Goal: Task Accomplishment & Management: Manage account settings

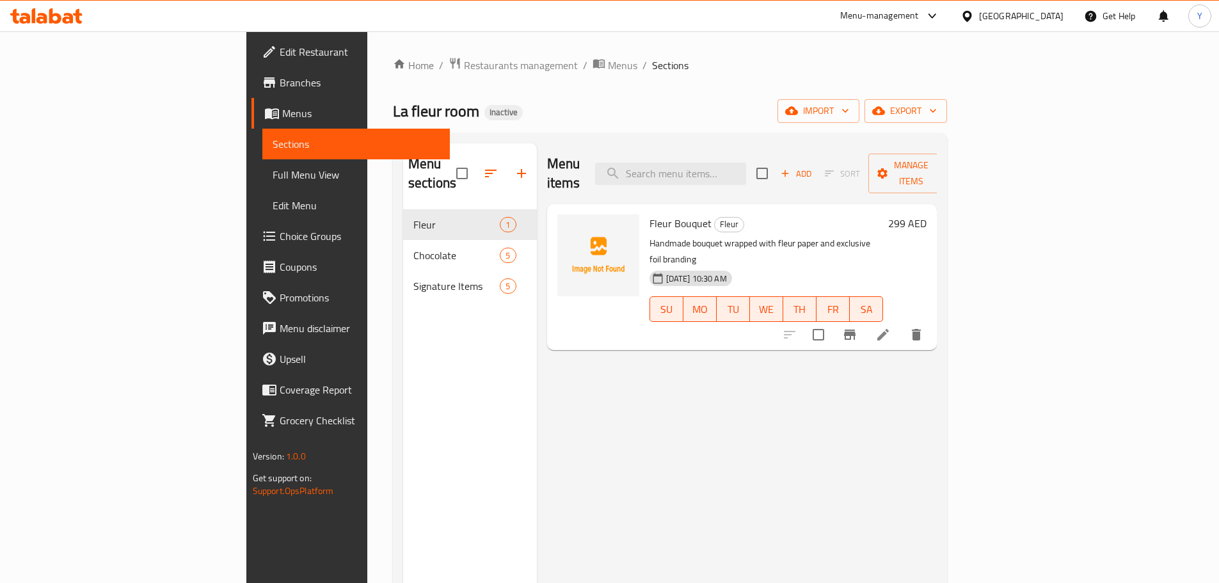
click at [273, 171] on span "Full Menu View" at bounding box center [356, 174] width 167 height 15
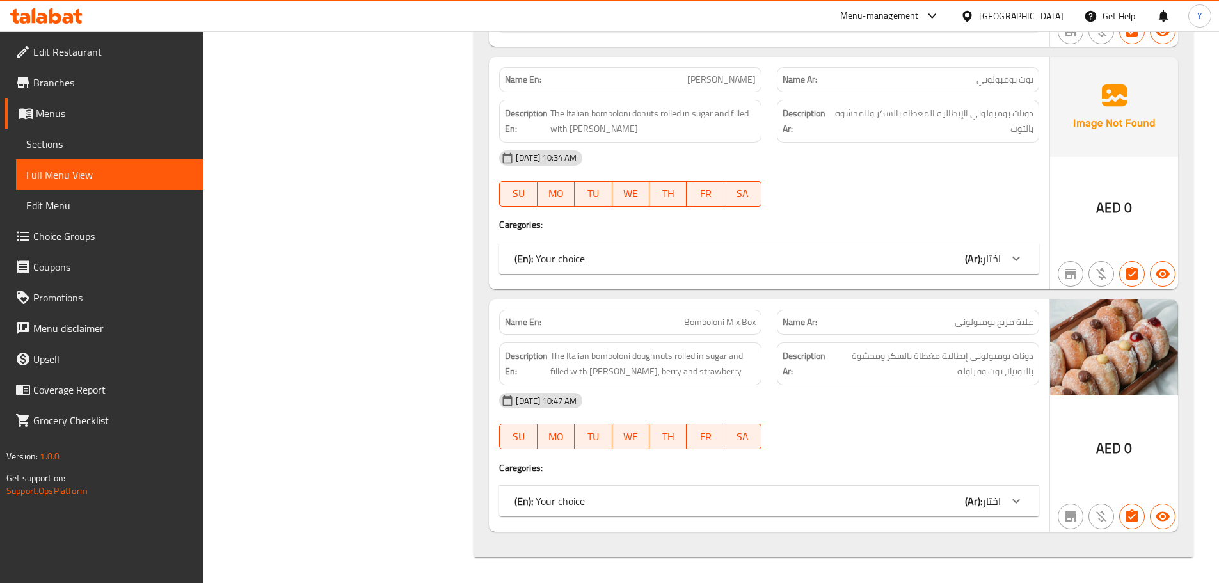
drag, startPoint x: 761, startPoint y: 254, endPoint x: 722, endPoint y: 603, distance: 350.9
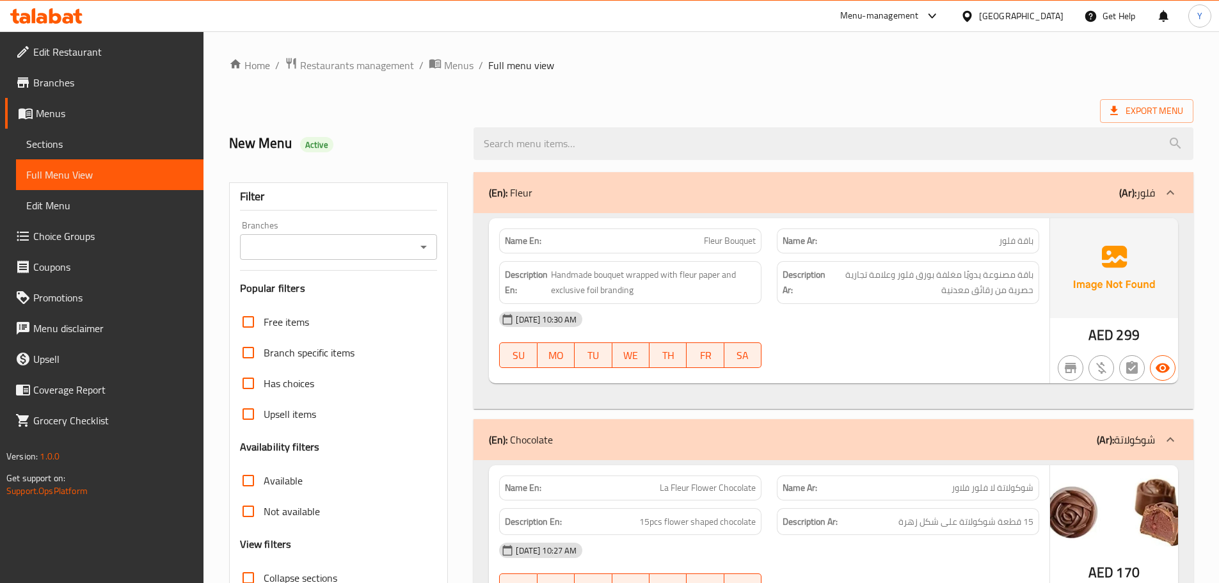
drag, startPoint x: 314, startPoint y: 321, endPoint x: 500, endPoint y: -77, distance: 439.4
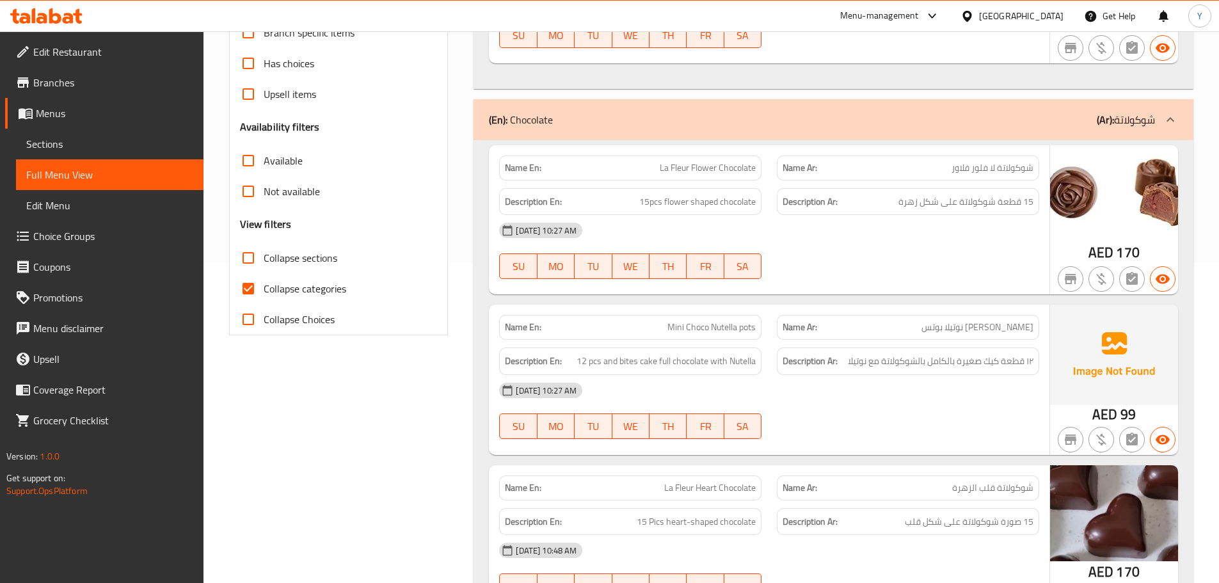
click at [275, 268] on label "Collapse sections" at bounding box center [285, 257] width 104 height 31
click at [264, 268] on input "Collapse sections" at bounding box center [248, 257] width 31 height 31
checkbox input "true"
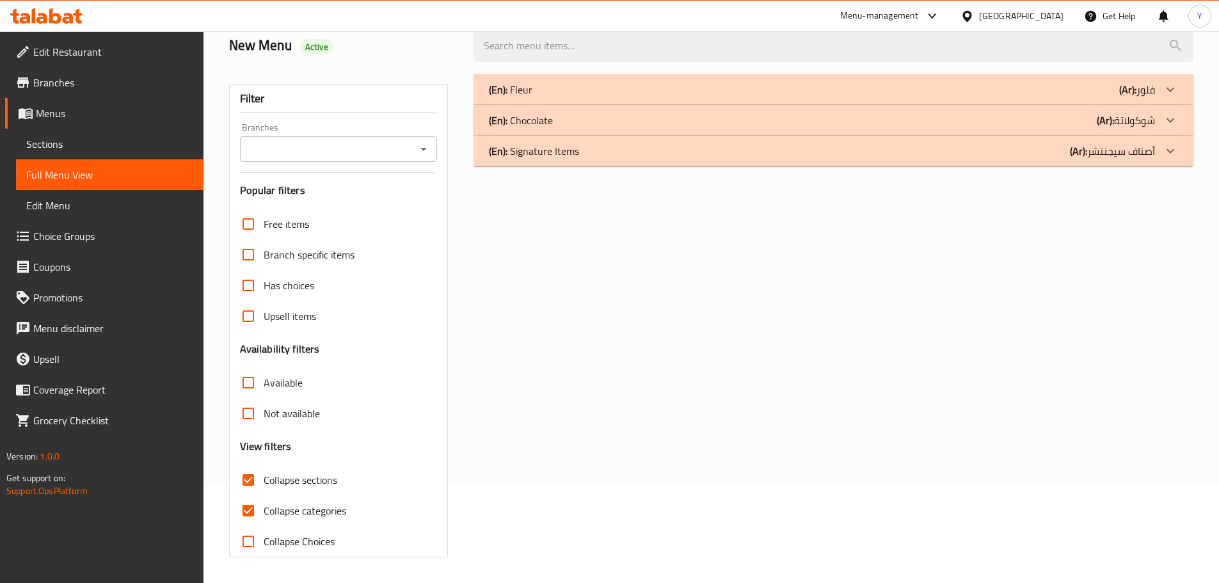
scroll to position [98, 0]
click at [264, 286] on span "Has choices" at bounding box center [289, 285] width 51 height 15
click at [264, 286] on input "Has choices" at bounding box center [248, 285] width 31 height 31
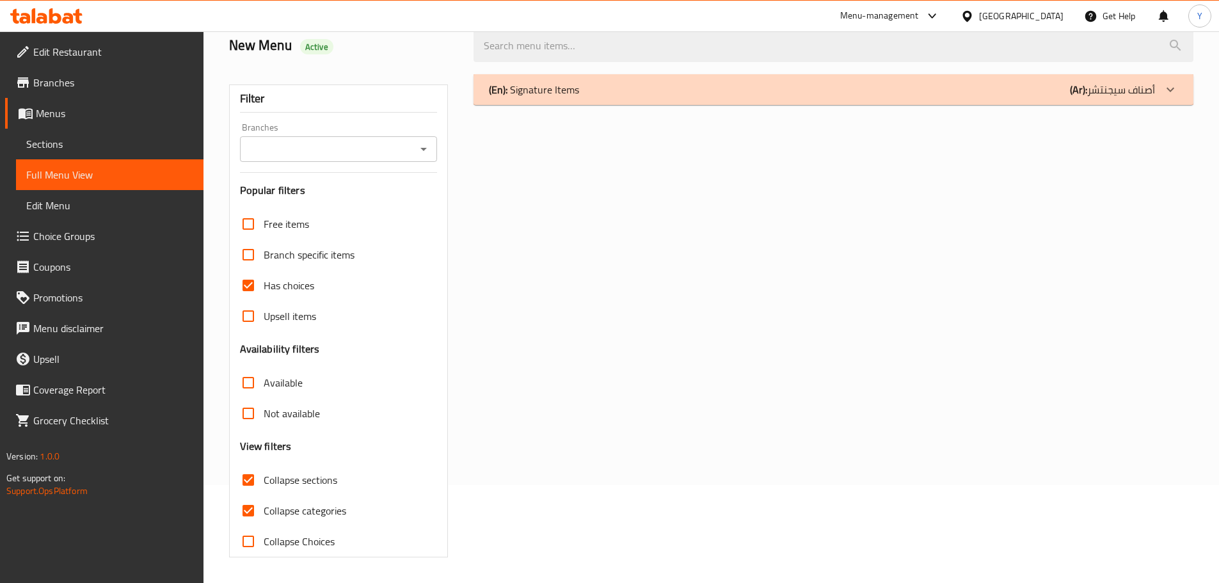
click at [265, 285] on span "Has choices" at bounding box center [289, 285] width 51 height 15
click at [264, 285] on input "Has choices" at bounding box center [248, 285] width 31 height 31
checkbox input "false"
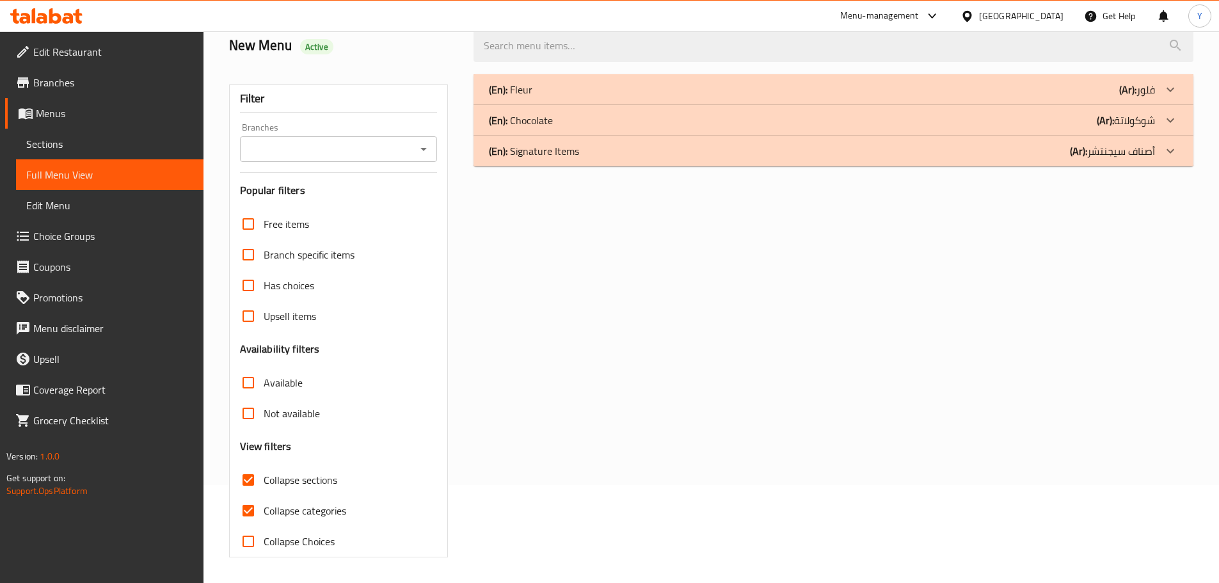
click at [273, 506] on span "Collapse categories" at bounding box center [305, 510] width 83 height 15
click at [264, 506] on input "Collapse categories" at bounding box center [248, 510] width 31 height 31
checkbox input "false"
click at [277, 488] on span "Collapse sections" at bounding box center [301, 479] width 74 height 15
click at [264, 489] on input "Collapse sections" at bounding box center [248, 480] width 31 height 31
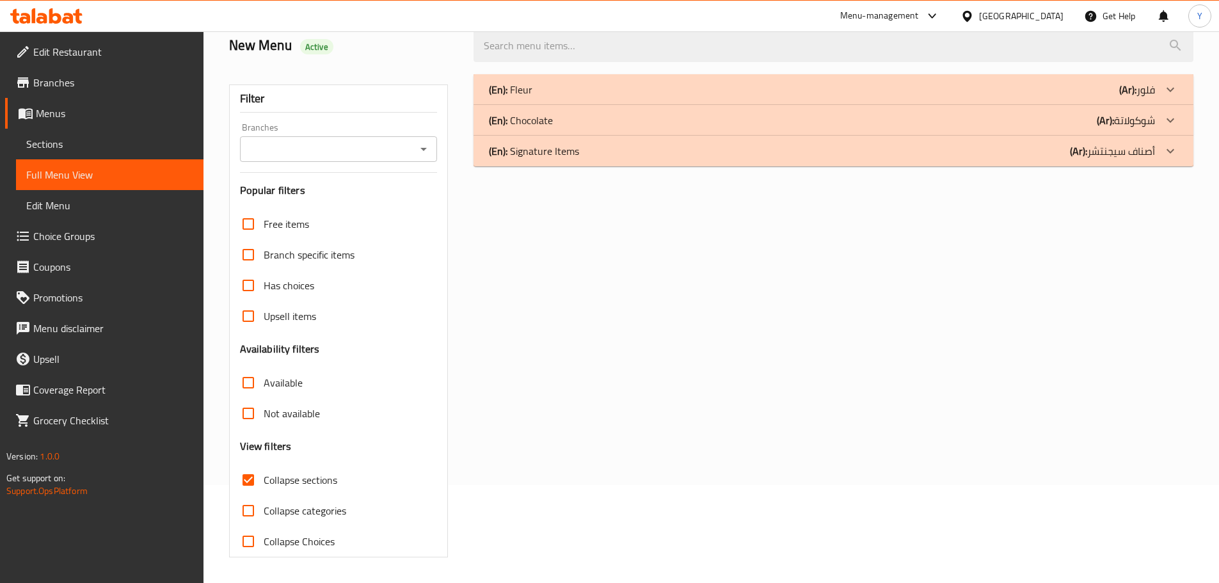
checkbox input "false"
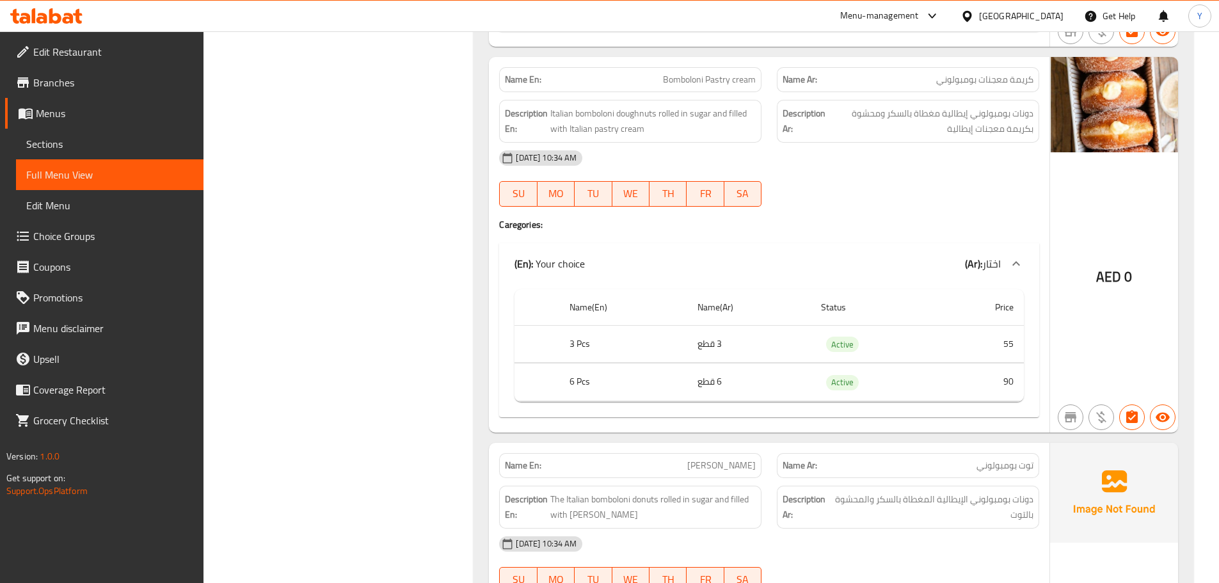
drag, startPoint x: 907, startPoint y: 370, endPoint x: 900, endPoint y: 543, distance: 172.9
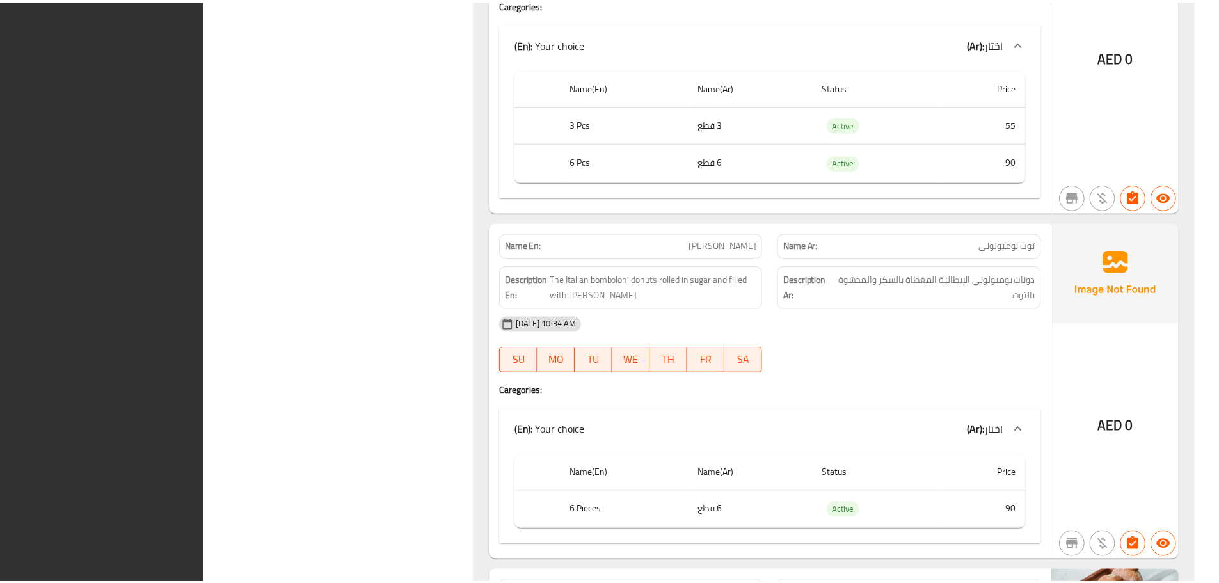
scroll to position [2686, 0]
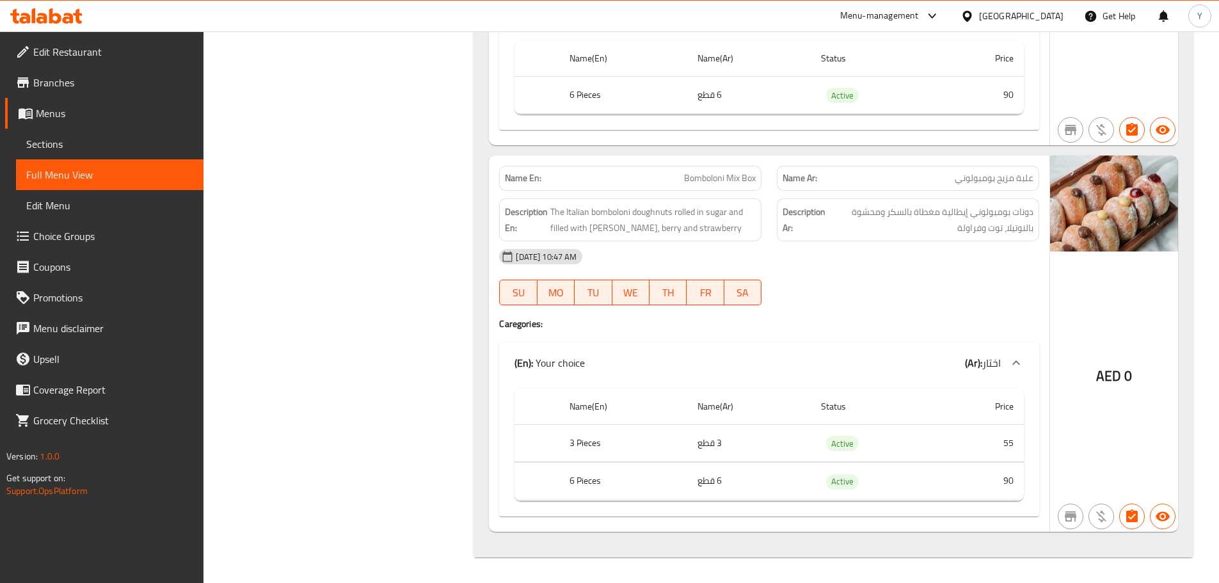
click at [842, 285] on div "30-08-2025 10:47 AM SU MO TU WE TH FR SA" at bounding box center [768, 277] width 555 height 72
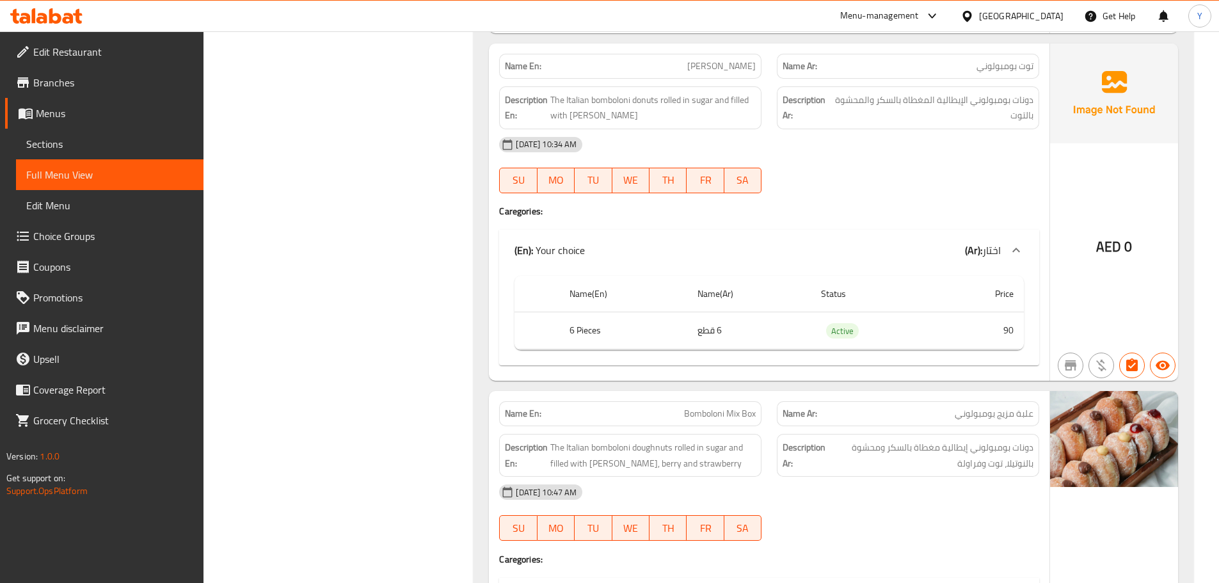
scroll to position [2430, 0]
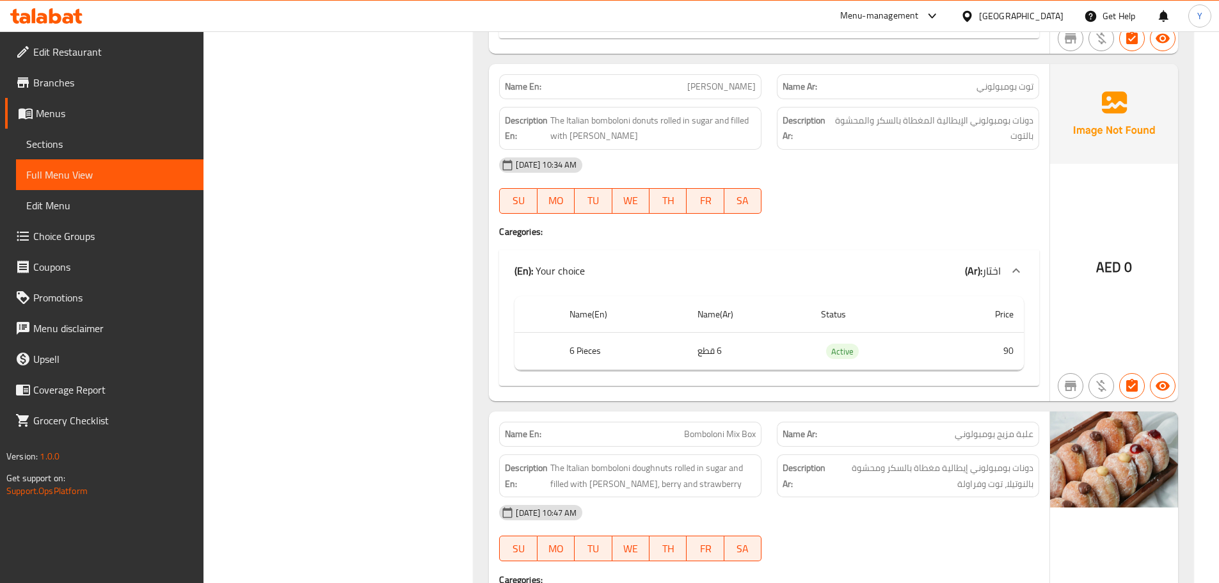
click at [722, 80] on span "Bomboloni berry" at bounding box center [721, 86] width 68 height 13
copy span "Bomboloni berry"
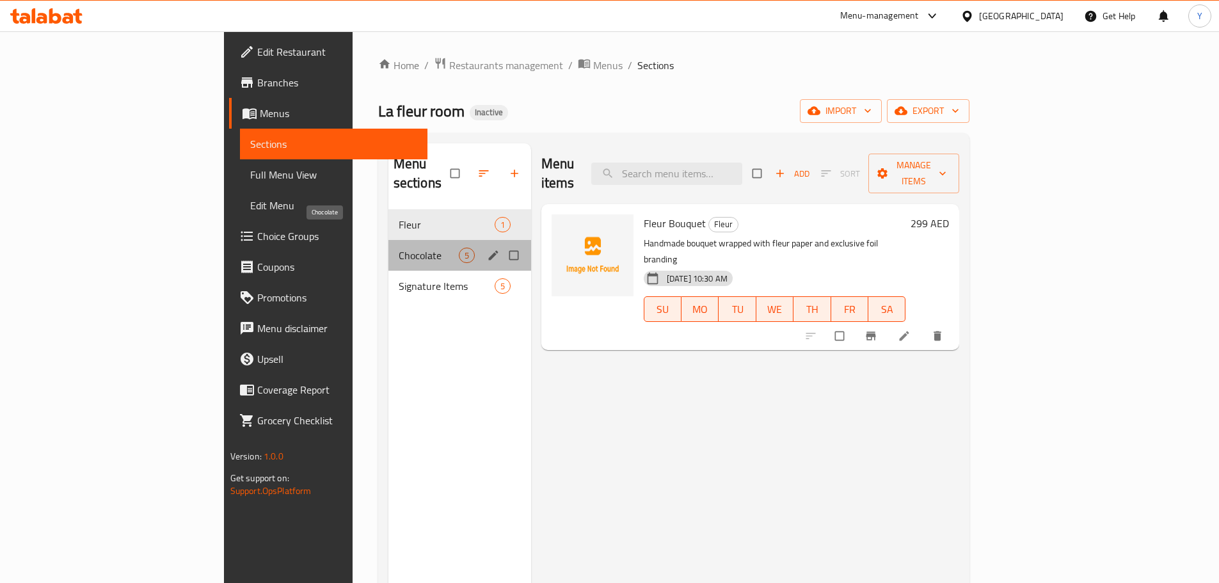
click at [399, 248] on span "Chocolate" at bounding box center [429, 255] width 60 height 15
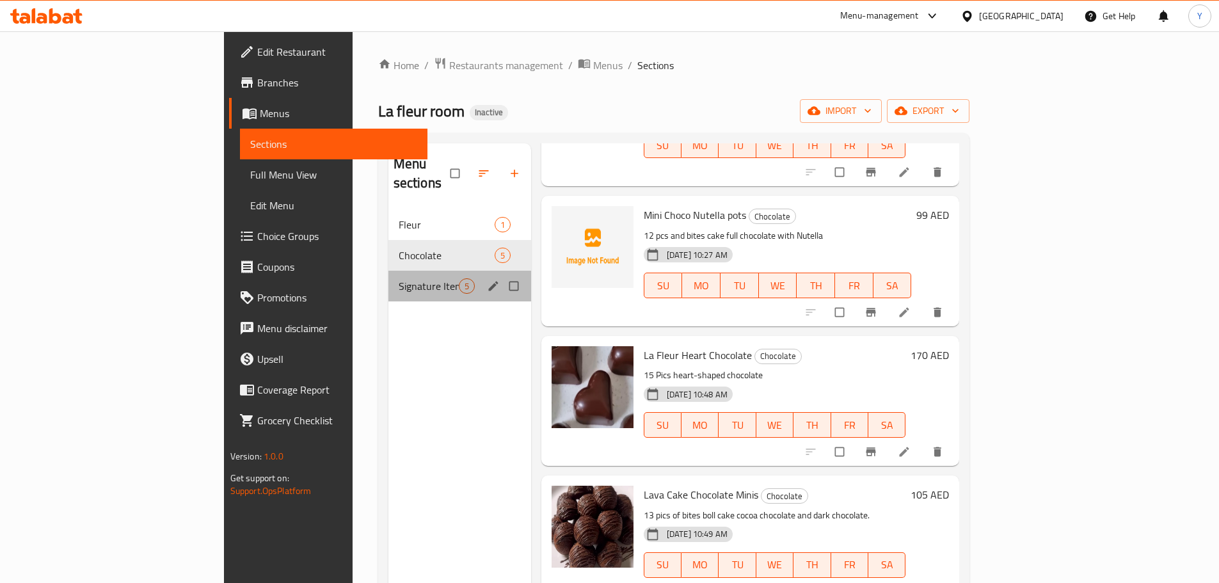
click at [399, 278] on span "Signature Items" at bounding box center [429, 285] width 60 height 15
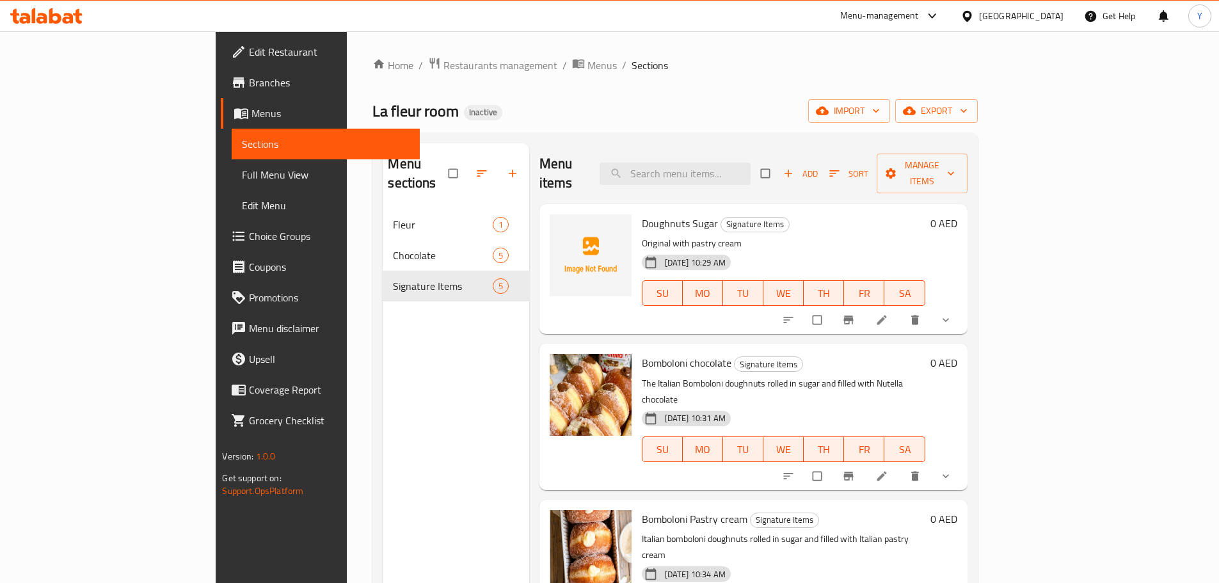
click at [383, 204] on nav "Fleur 1 Chocolate 5 Signature Items 5" at bounding box center [456, 255] width 146 height 102
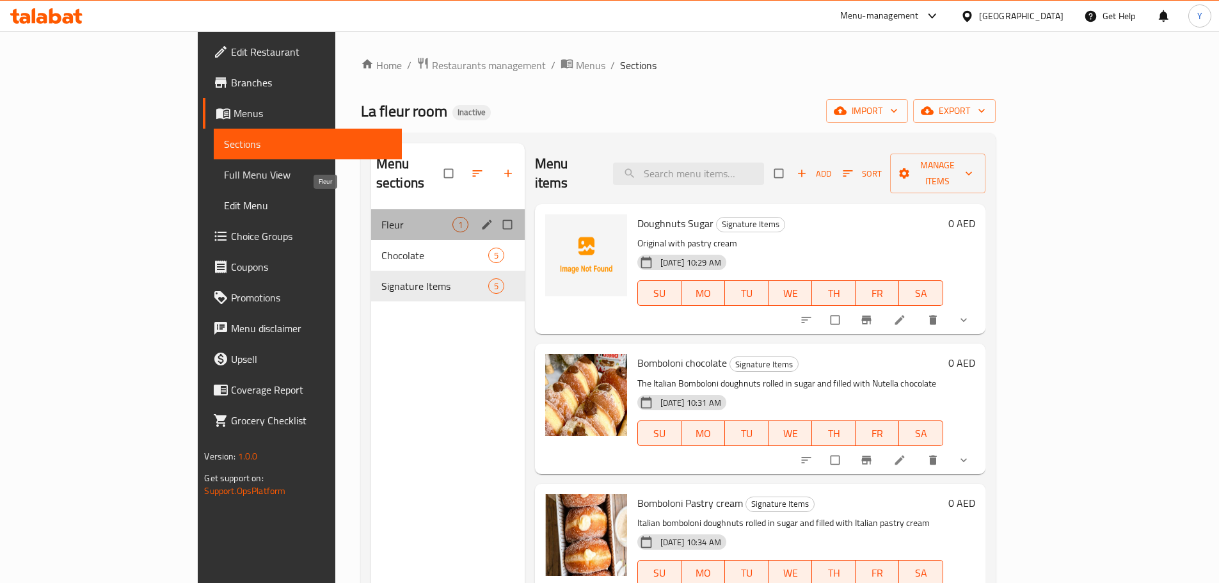
click at [381, 217] on span "Fleur" at bounding box center [416, 224] width 71 height 15
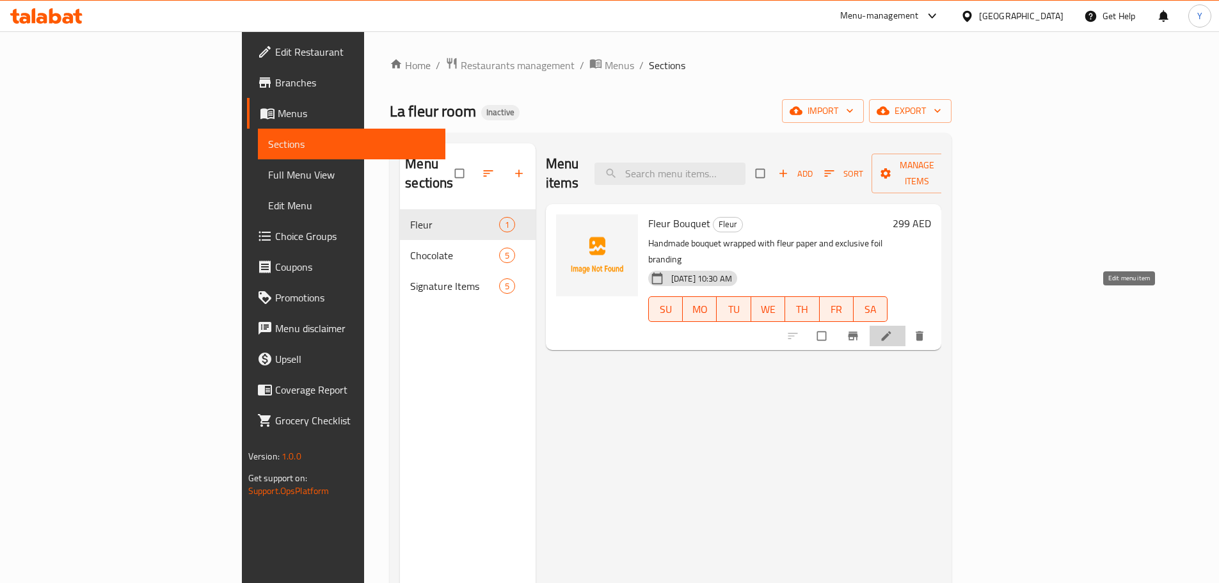
click at [893, 330] on icon at bounding box center [886, 336] width 13 height 13
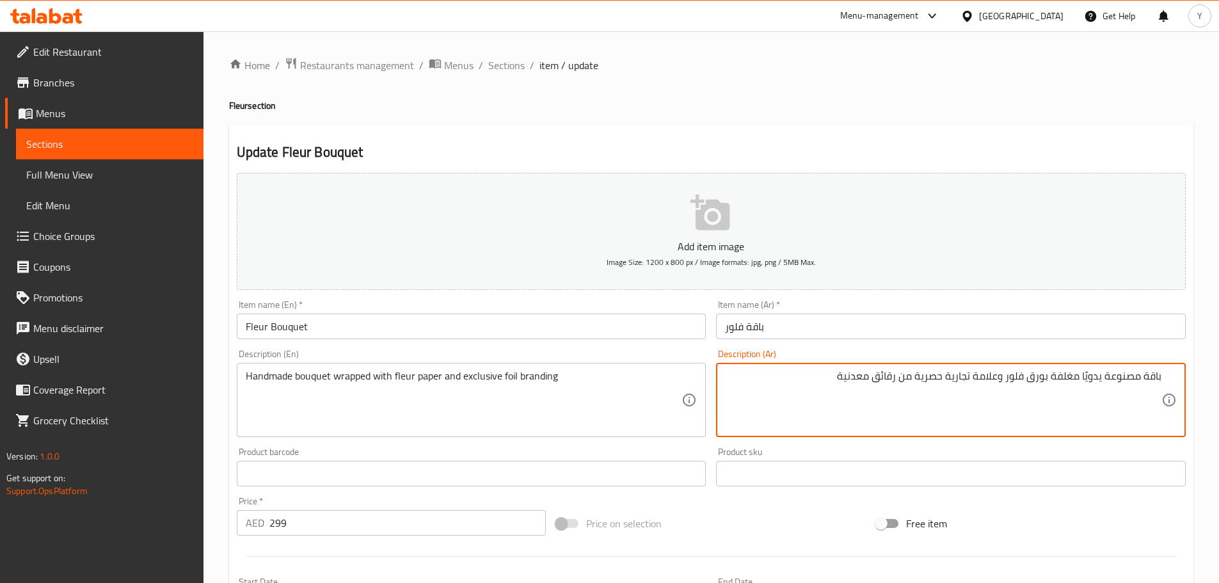
drag, startPoint x: 999, startPoint y: 375, endPoint x: 950, endPoint y: 370, distance: 49.5
click at [950, 370] on textarea "باقة مصنوعة يدويًا مغلفة بورق فلور وعلامة تجارية حصرية من رقائق معدنية" at bounding box center [943, 400] width 436 height 61
click at [921, 375] on textarea "باقة مصنوعة يدويًا مغلفة بورق فلور وبراندينج حصرية من رقائق معدنية" at bounding box center [943, 400] width 436 height 61
drag, startPoint x: 921, startPoint y: 375, endPoint x: 795, endPoint y: 359, distance: 127.1
click at [831, 363] on div "باقة مصنوعة يدويًا مغلفة بورق فلور وبراندينج حصرية من رقائق معدنية Description …" at bounding box center [951, 400] width 470 height 74
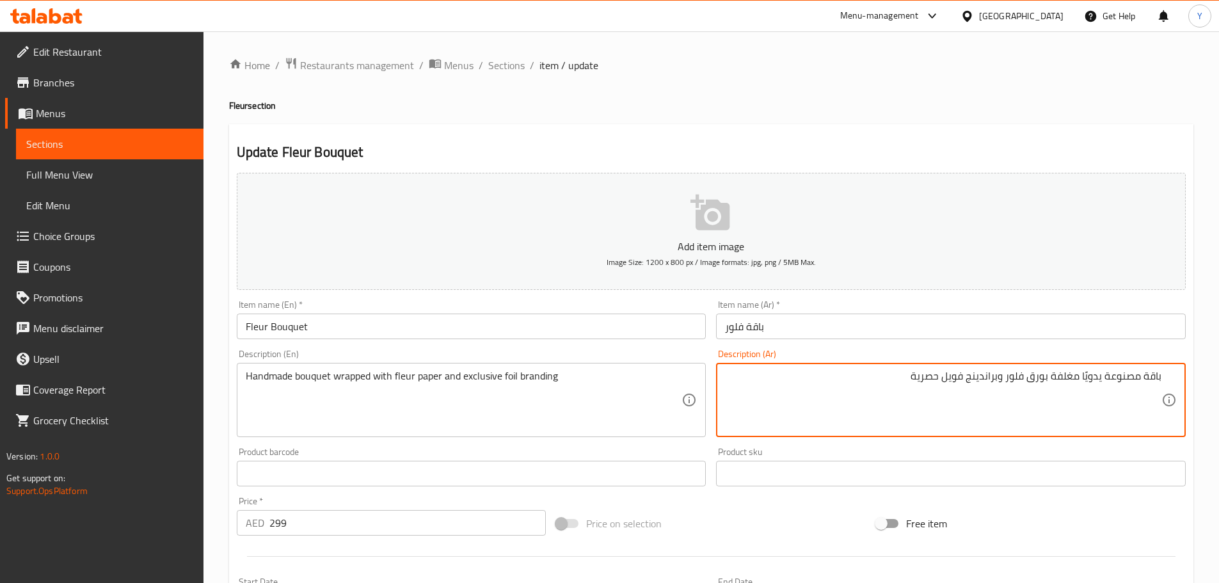
type textarea "باقة مصنوعة يدويًا مغلفة بورق فلور وبراندينج فويل حصرية"
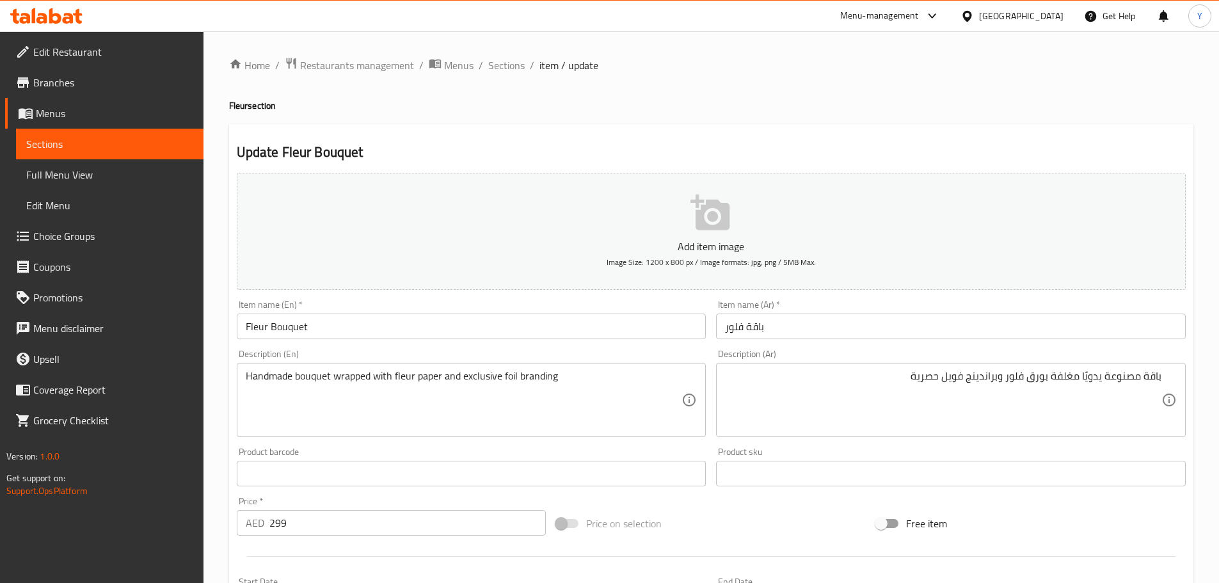
drag, startPoint x: 976, startPoint y: 103, endPoint x: 995, endPoint y: 129, distance: 32.1
click at [974, 107] on h4 "Fleur section" at bounding box center [711, 105] width 964 height 13
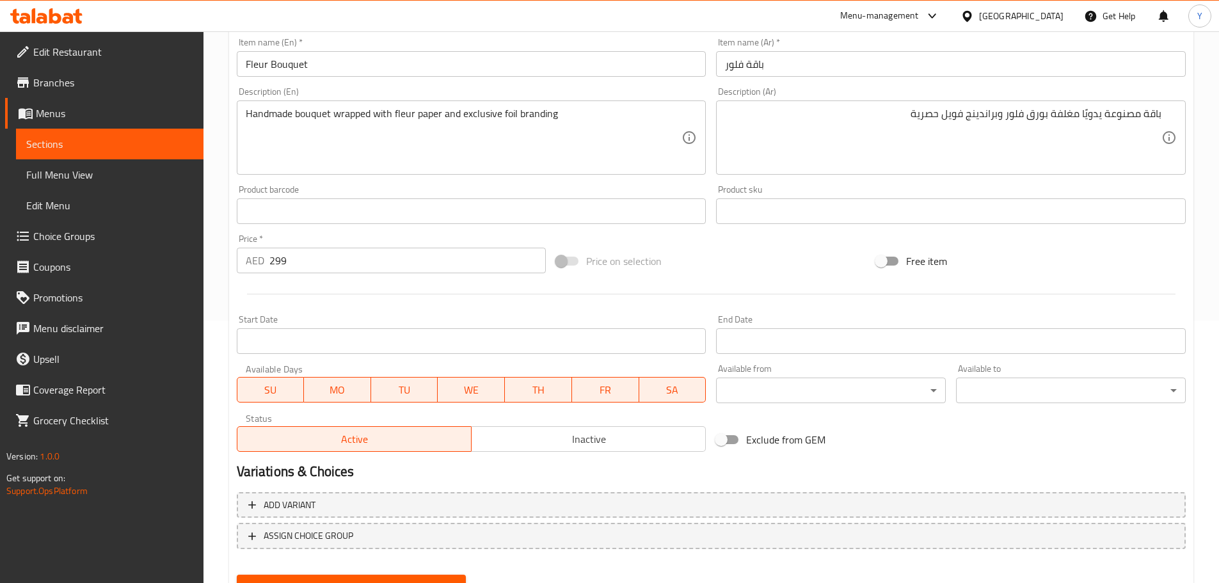
scroll to position [321, 0]
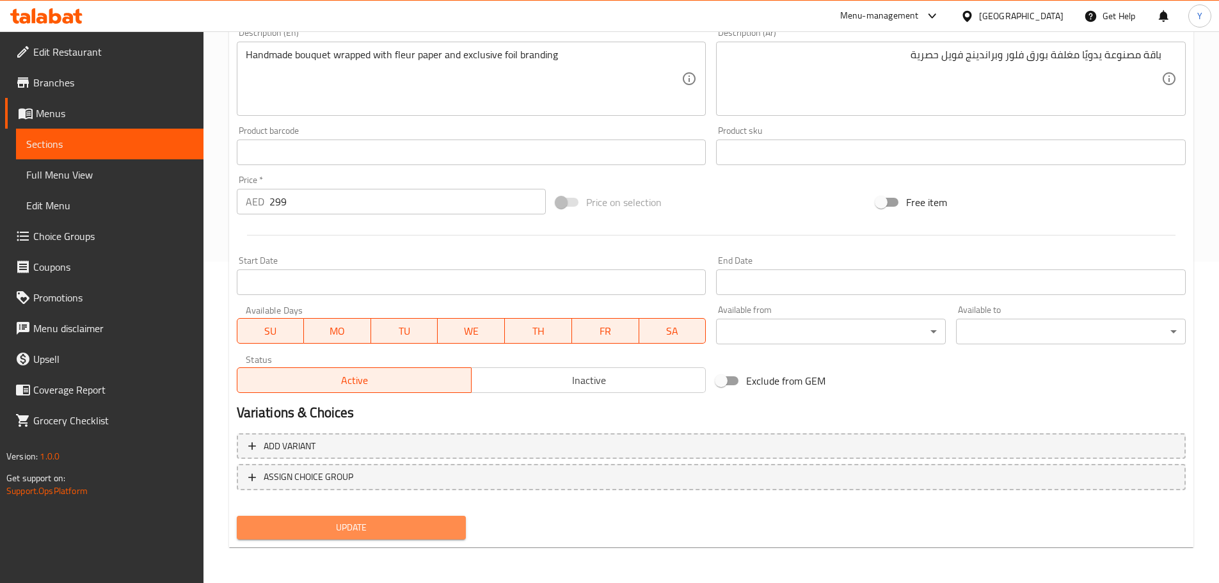
click at [429, 533] on span "Update" at bounding box center [351, 528] width 209 height 16
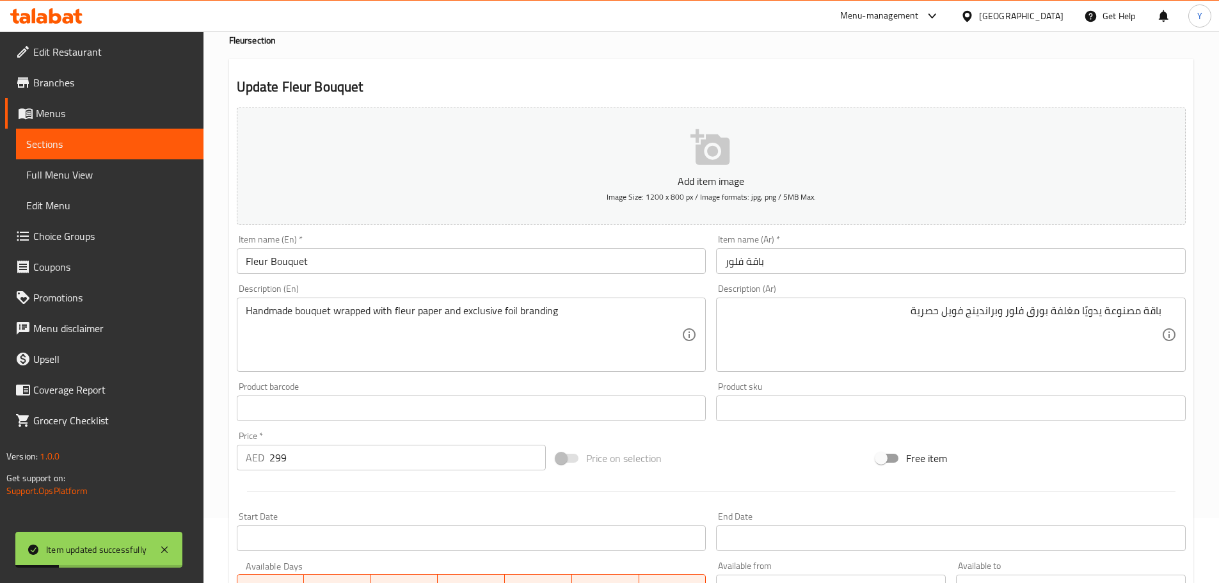
scroll to position [0, 0]
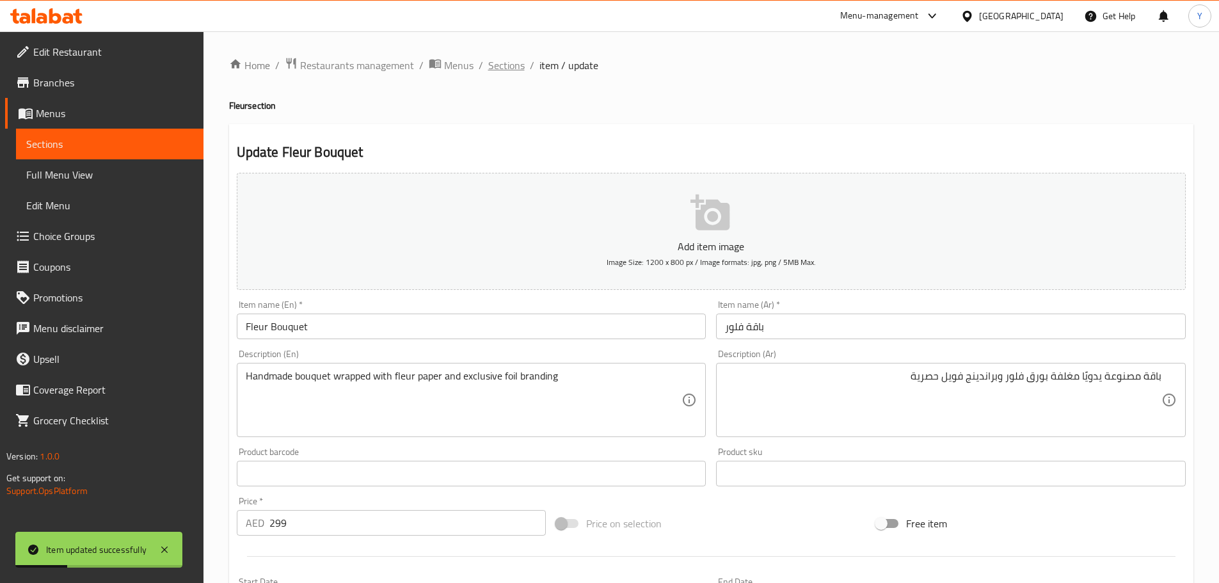
click at [505, 70] on span "Sections" at bounding box center [506, 65] width 36 height 15
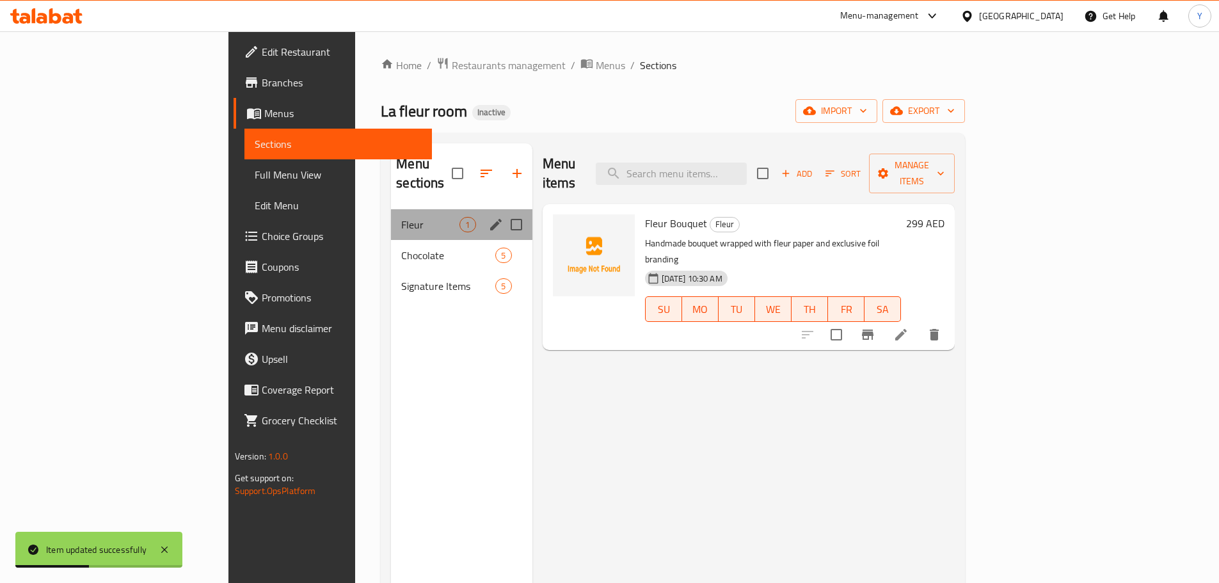
click at [391, 217] on div "Fleur 1" at bounding box center [461, 224] width 141 height 31
click at [391, 244] on div "Chocolate 5" at bounding box center [461, 255] width 141 height 31
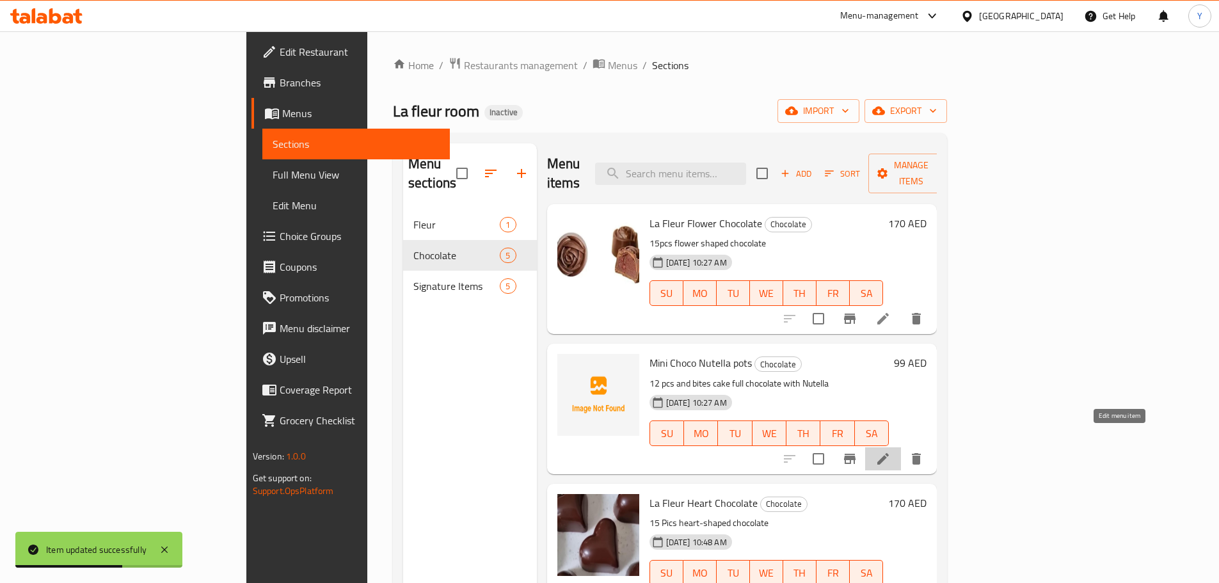
click at [891, 451] on icon at bounding box center [882, 458] width 15 height 15
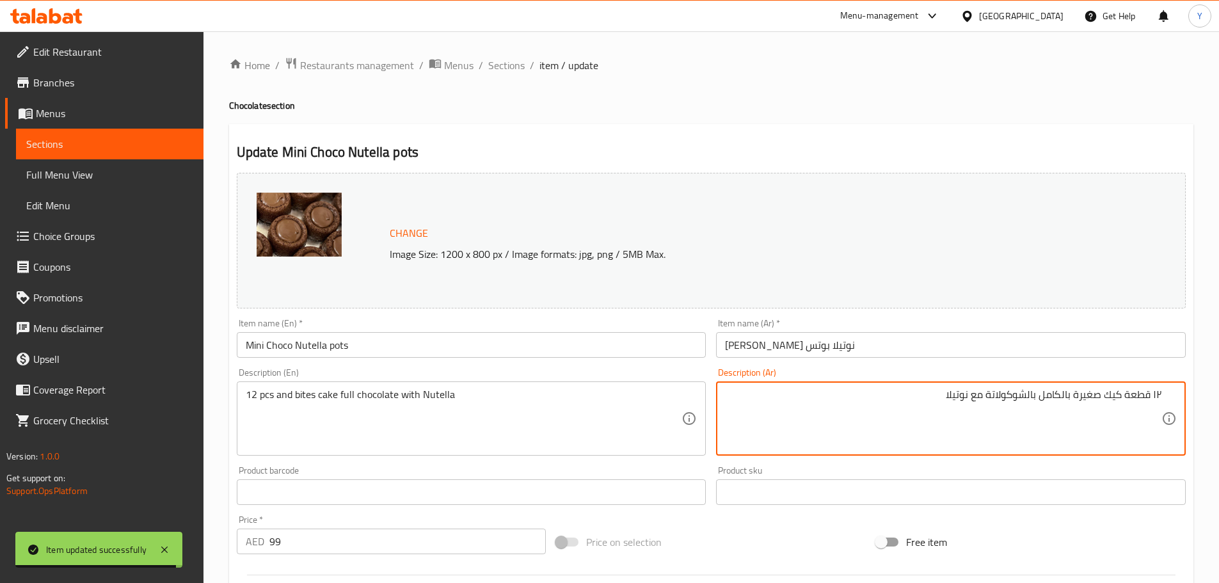
drag, startPoint x: 1155, startPoint y: 394, endPoint x: 1175, endPoint y: 393, distance: 20.5
click at [1175, 393] on div "١٢ قطعة كيك صغيرة بالكامل بالشوكولاتة مع نوتيلا Description (Ar)" at bounding box center [951, 418] width 470 height 74
click at [1131, 395] on textarea "12 قطعة كيك صغيرة بالكامل بالشوكولاتة مع نوتيلا" at bounding box center [943, 418] width 436 height 61
click at [1086, 392] on textarea "12 قطعة كيك صغيرة بالكامل بالشوكولاتة مع نوتيلا" at bounding box center [943, 418] width 436 height 61
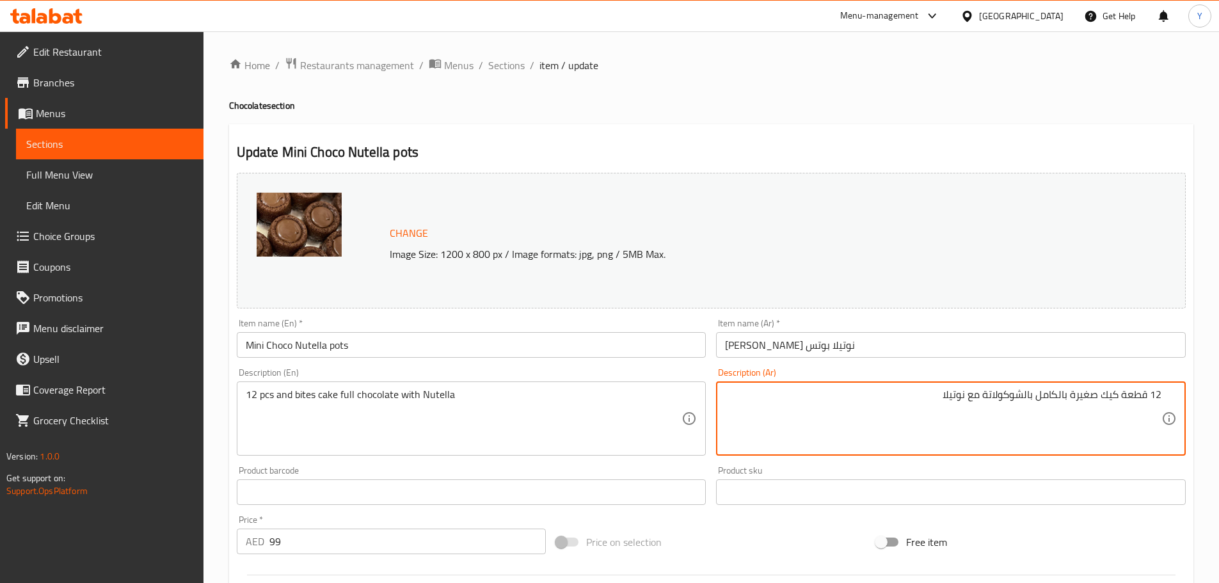
click at [1086, 392] on textarea "12 قطعة كيك صغيرة بالكامل بالشوكولاتة مع نوتيلا" at bounding box center [943, 418] width 436 height 61
type textarea "12 قطعة كيك بايتس بالكامل بالشوكولاتة مع نوتيلا"
click at [1014, 81] on div "Home / Restaurants management / Menus / Sections / item / update Chocolate sect…" at bounding box center [711, 477] width 964 height 840
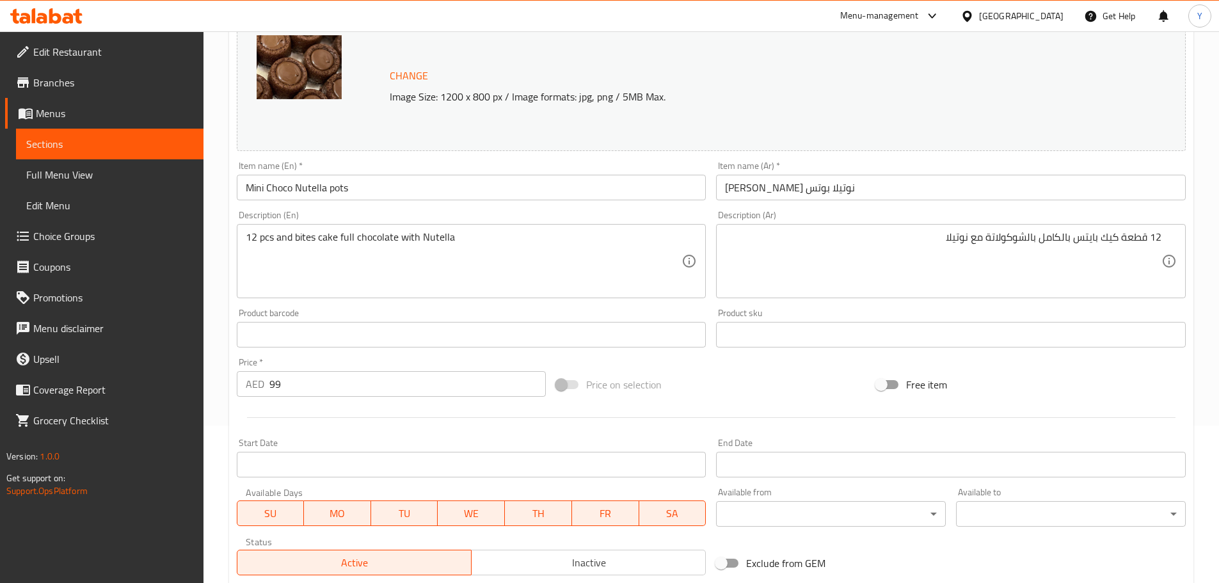
scroll to position [340, 0]
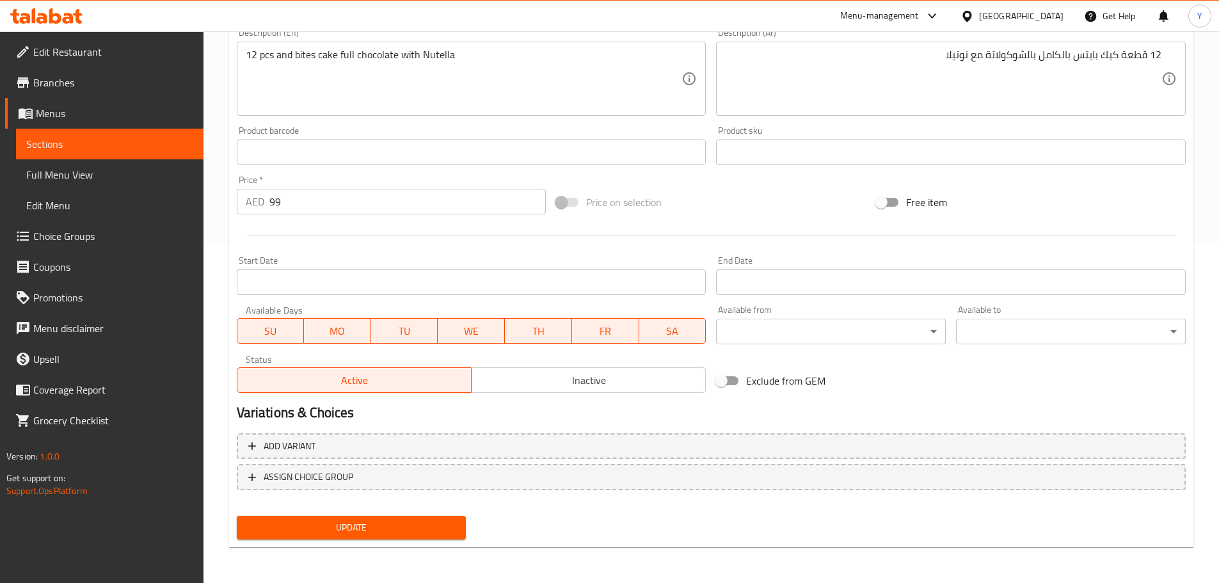
click at [413, 529] on span "Update" at bounding box center [351, 528] width 209 height 16
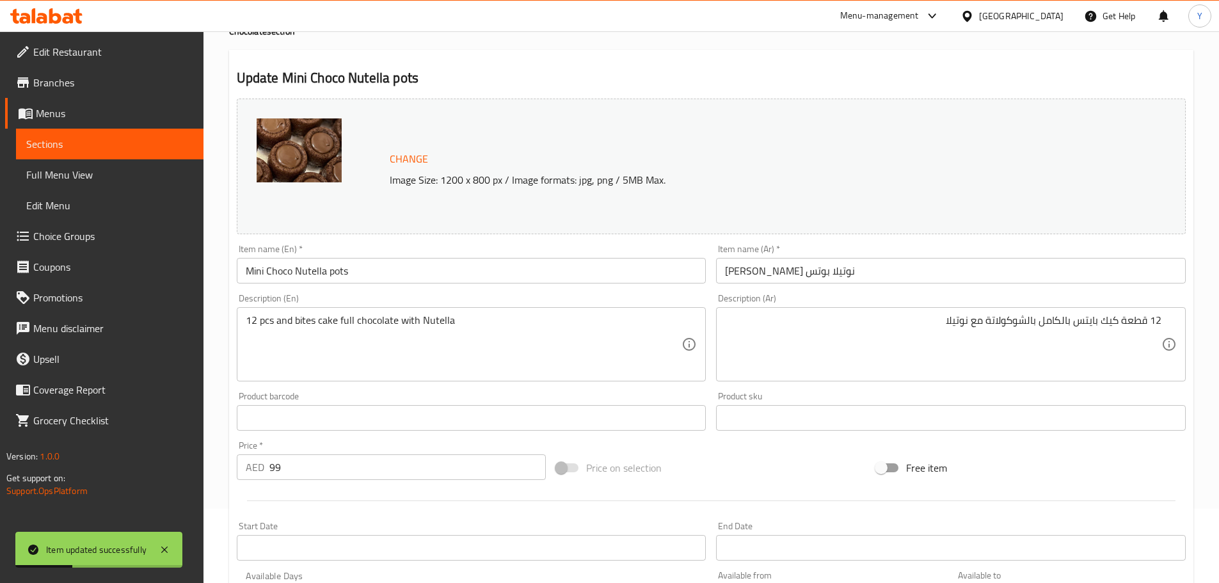
scroll to position [0, 0]
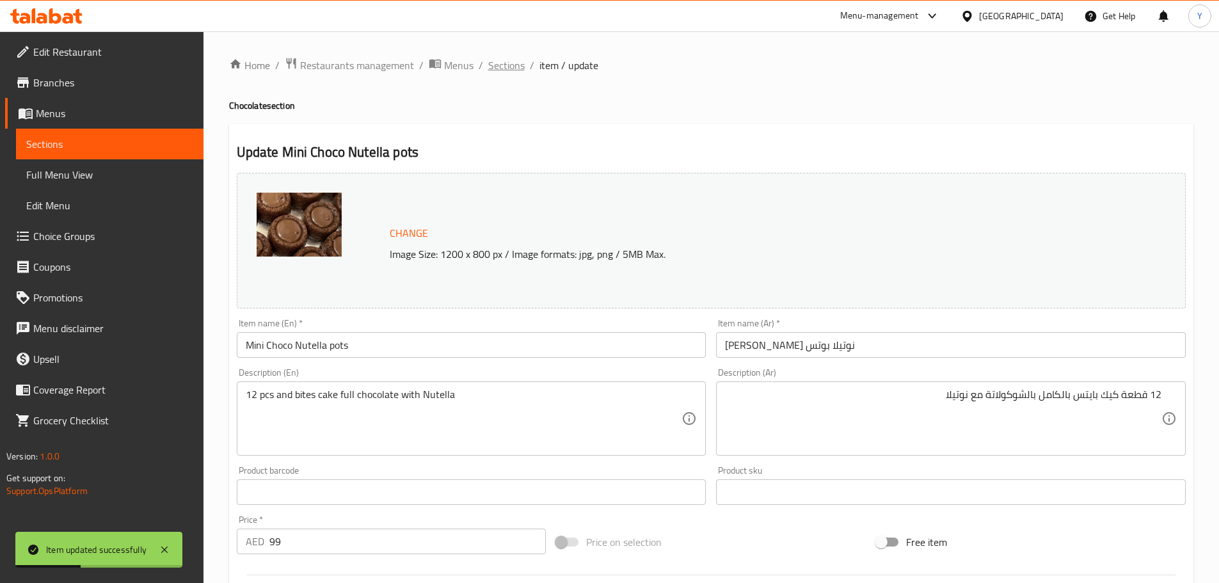
click at [505, 63] on span "Sections" at bounding box center [506, 65] width 36 height 15
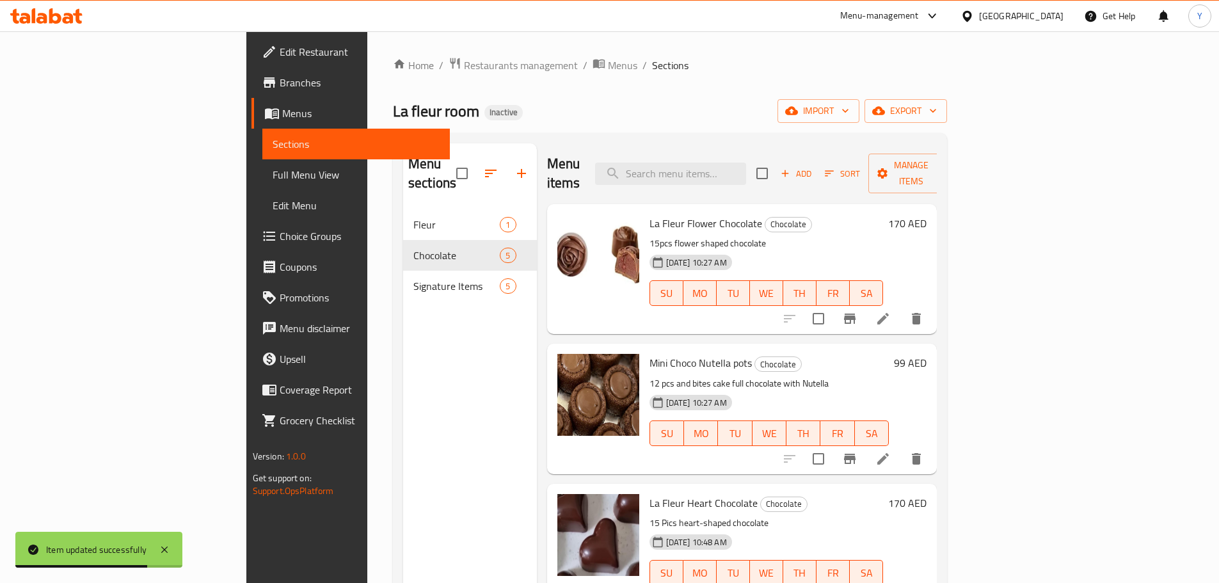
click at [901, 307] on li at bounding box center [883, 318] width 36 height 23
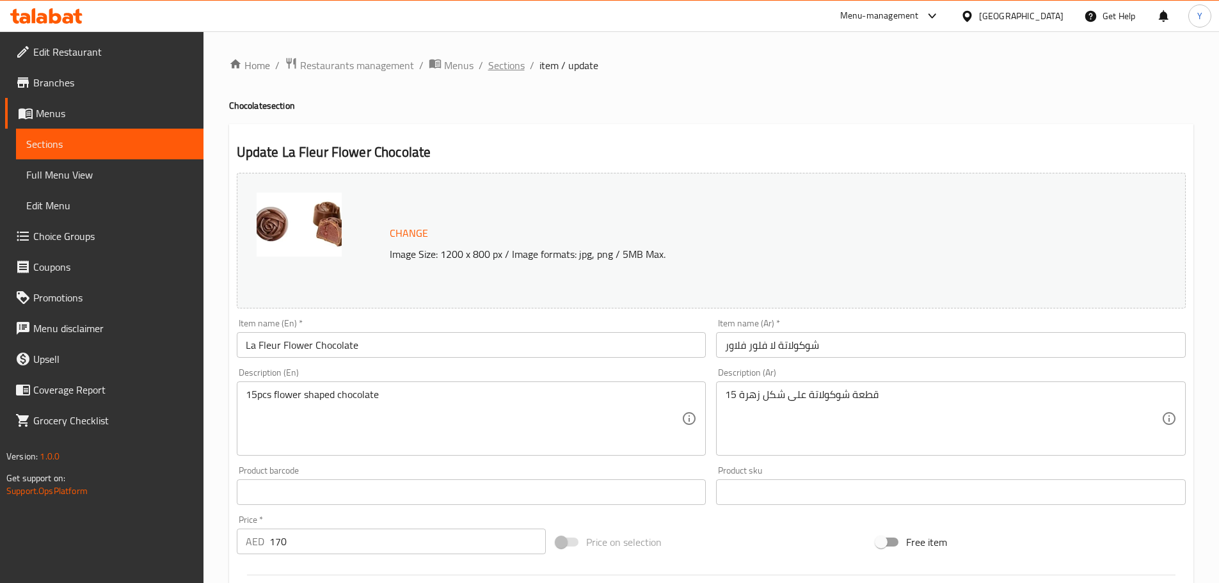
click at [509, 60] on span "Sections" at bounding box center [506, 65] width 36 height 15
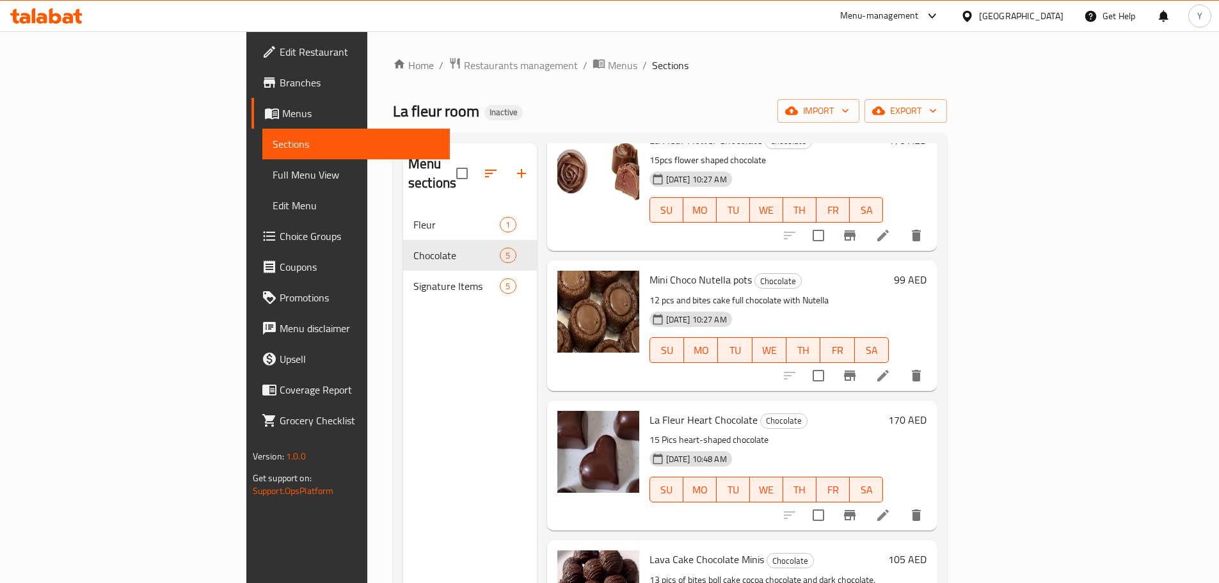
scroll to position [148, 0]
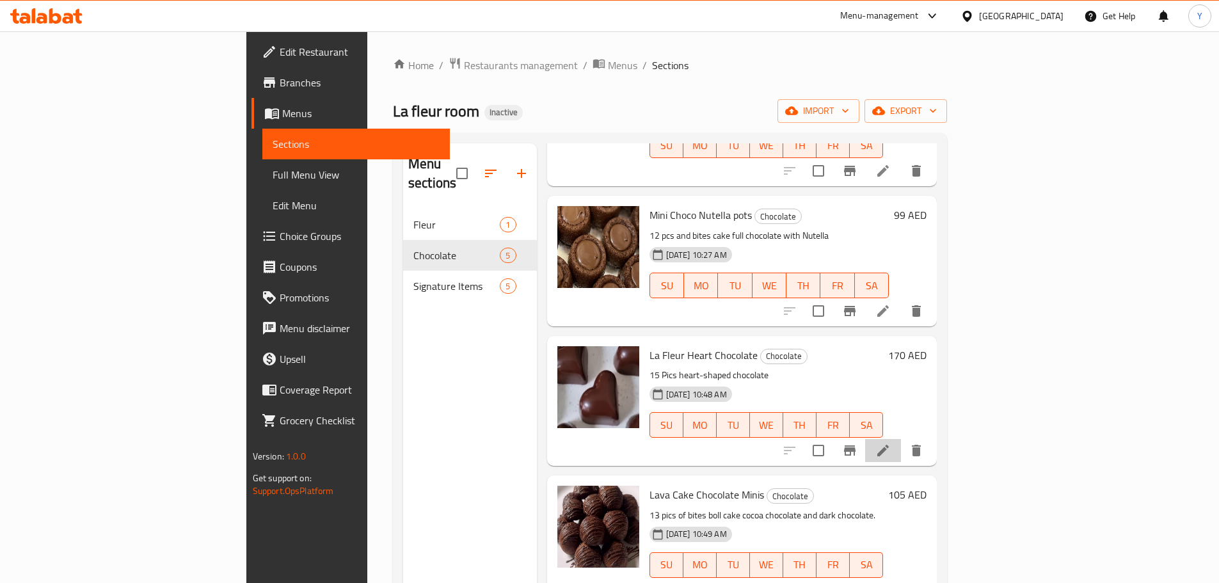
click at [901, 439] on li at bounding box center [883, 450] width 36 height 23
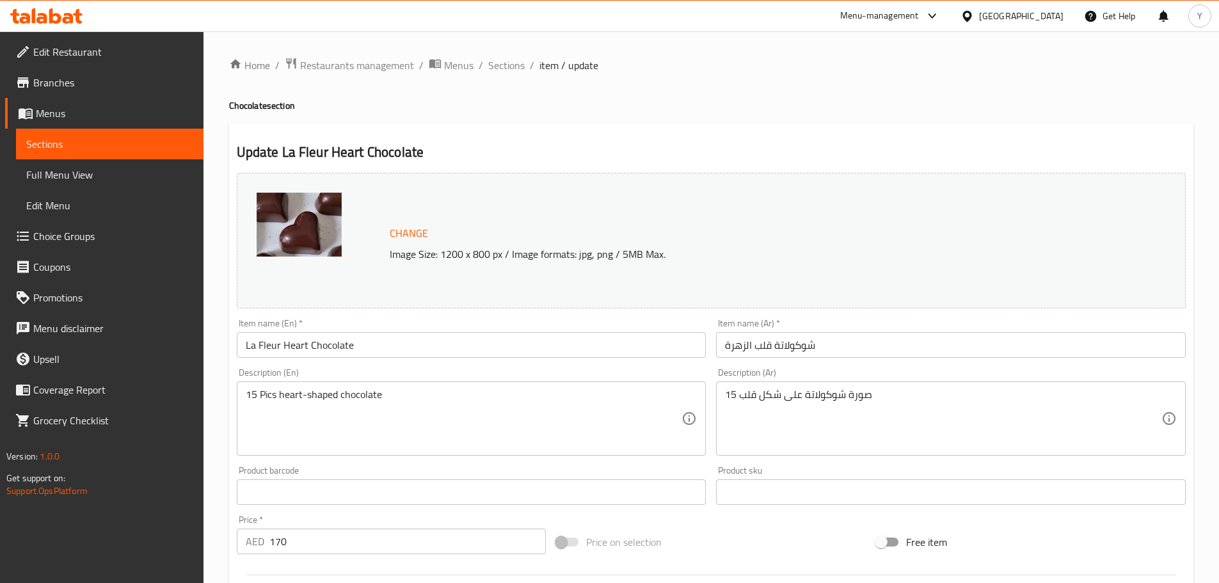
click at [763, 345] on input "شوكولاتة قلب الزهرة" at bounding box center [951, 345] width 470 height 26
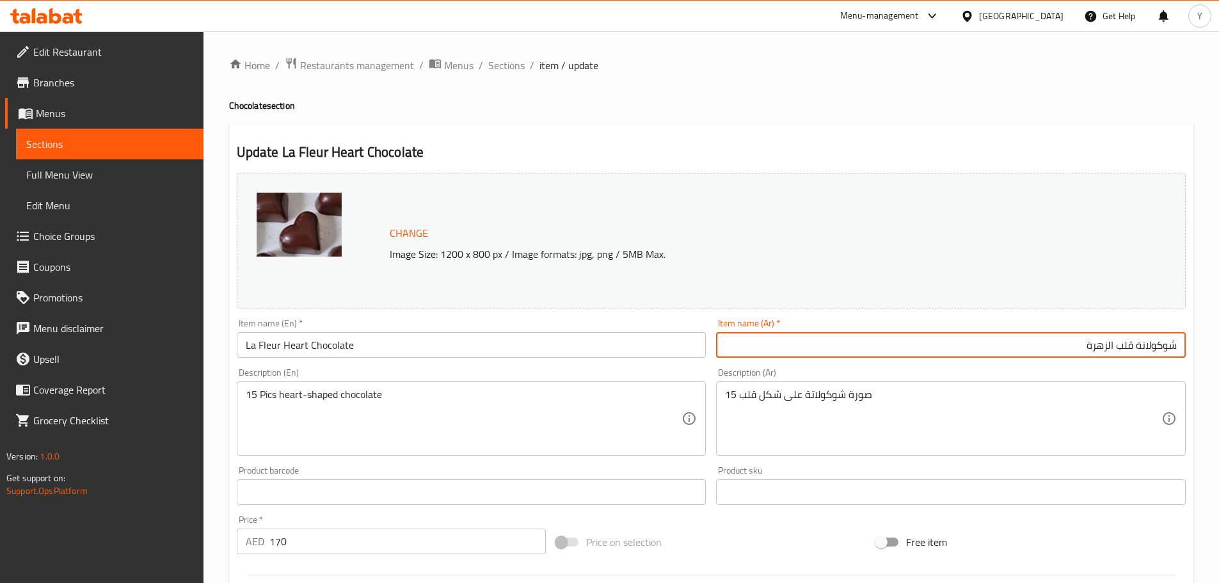
click at [1104, 344] on input "شوكولاتة قلب الزهرة" at bounding box center [951, 345] width 470 height 26
paste input "لا فلور"
type input "شوكولاتة قلب لا فلور"
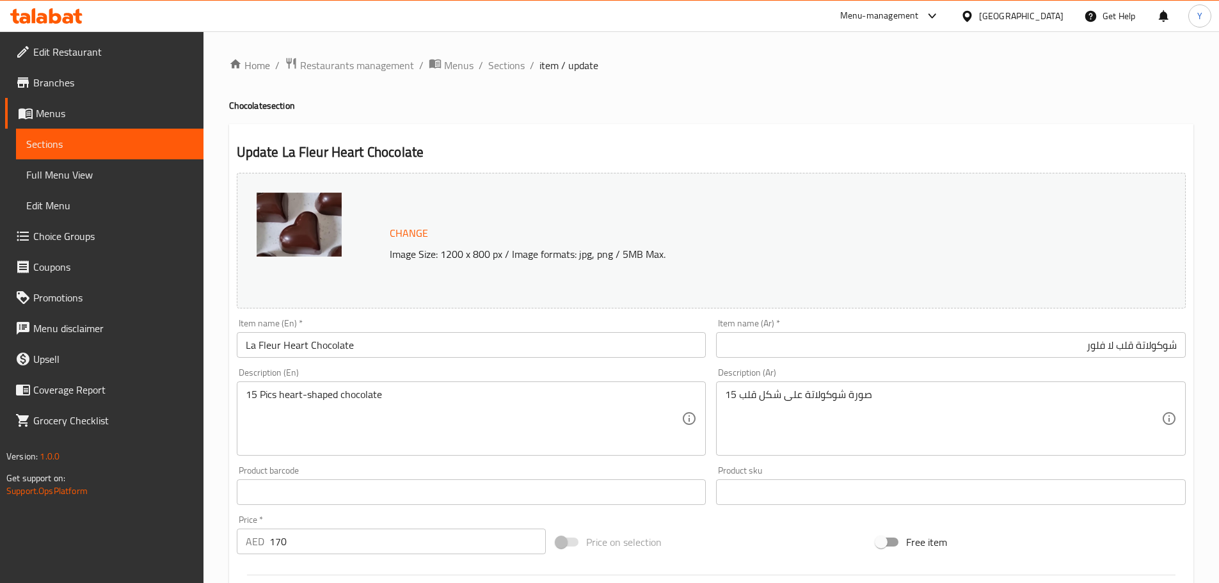
click at [957, 384] on div "15 صورة شوكولاتة على شكل قلب Description (Ar)" at bounding box center [951, 418] width 470 height 74
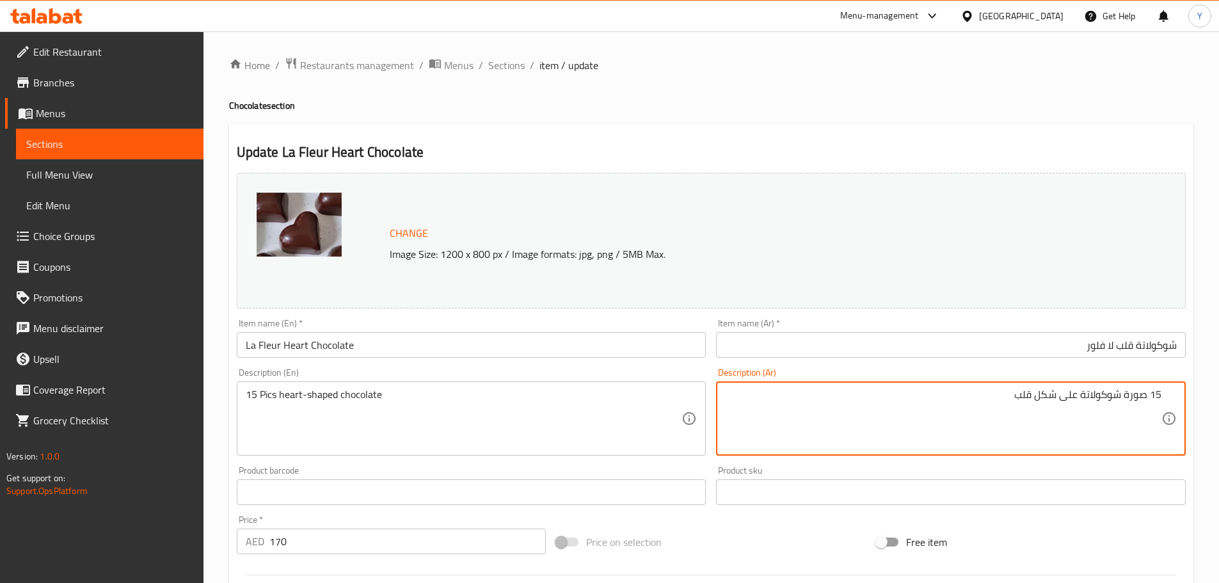
click at [1134, 398] on textarea "15 صورة شوكولاتة على شكل قلب" at bounding box center [943, 418] width 436 height 61
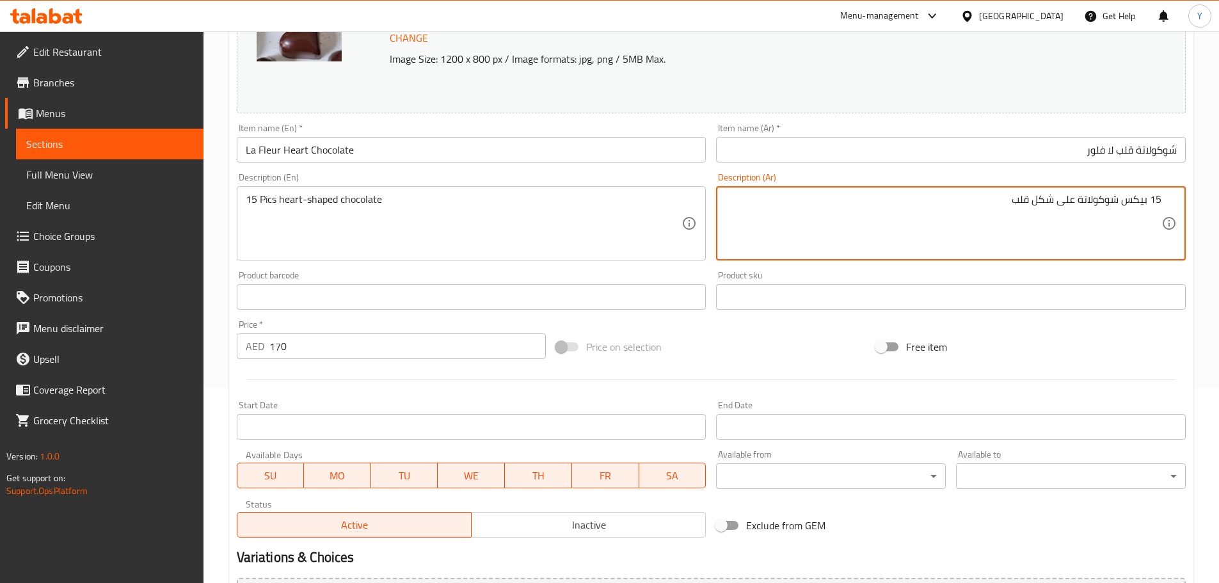
scroll to position [340, 0]
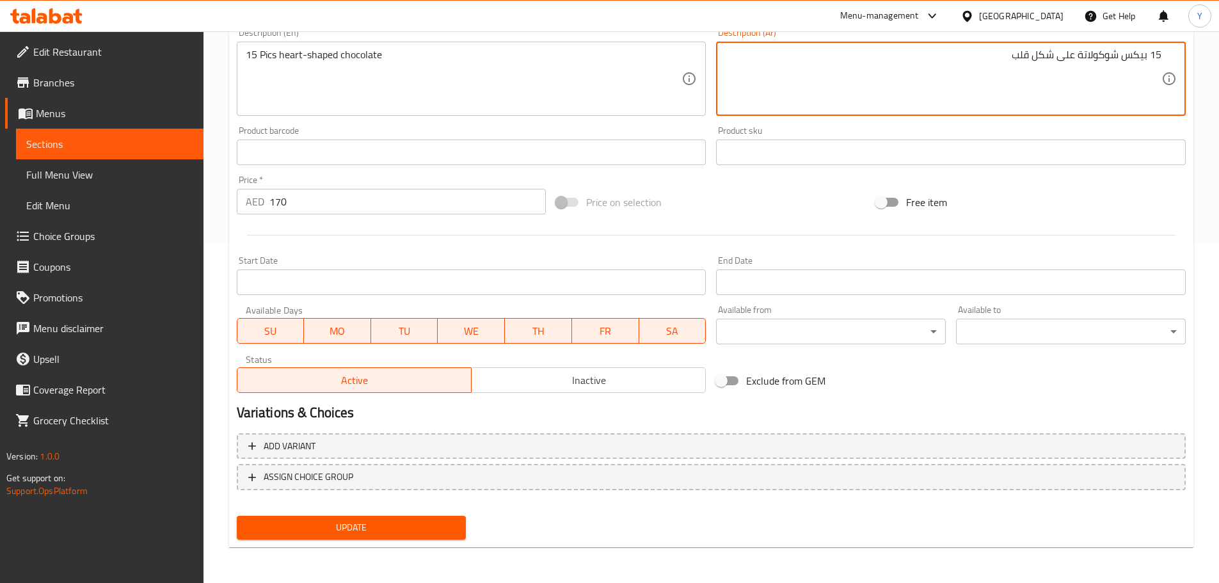
type textarea "15 بيكس شوكولاتة على شكل قلب"
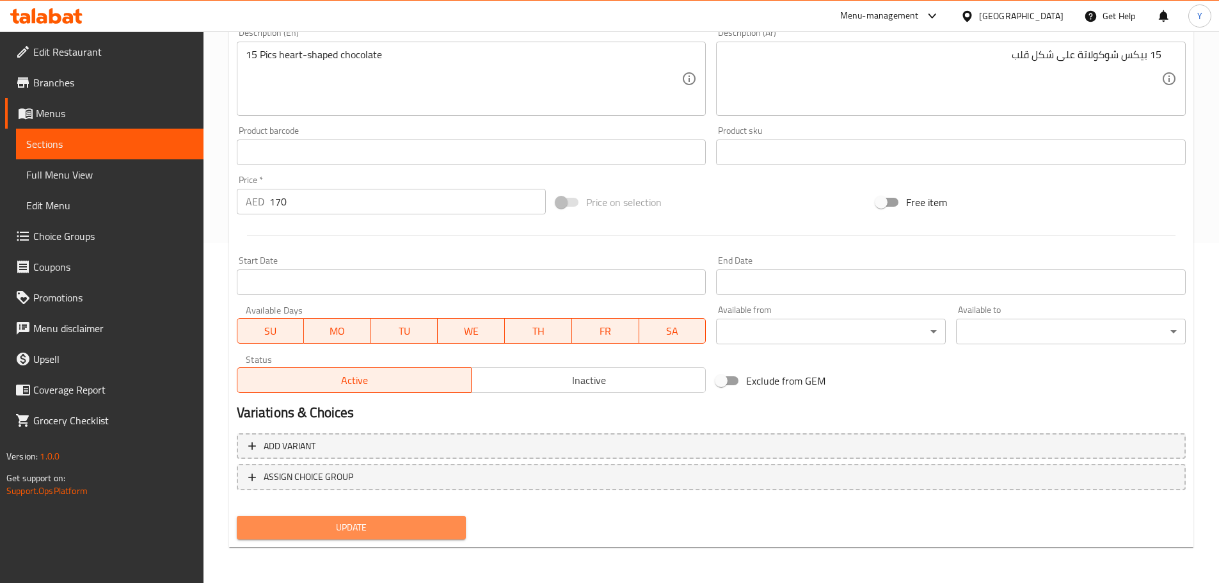
click at [408, 530] on span "Update" at bounding box center [351, 528] width 209 height 16
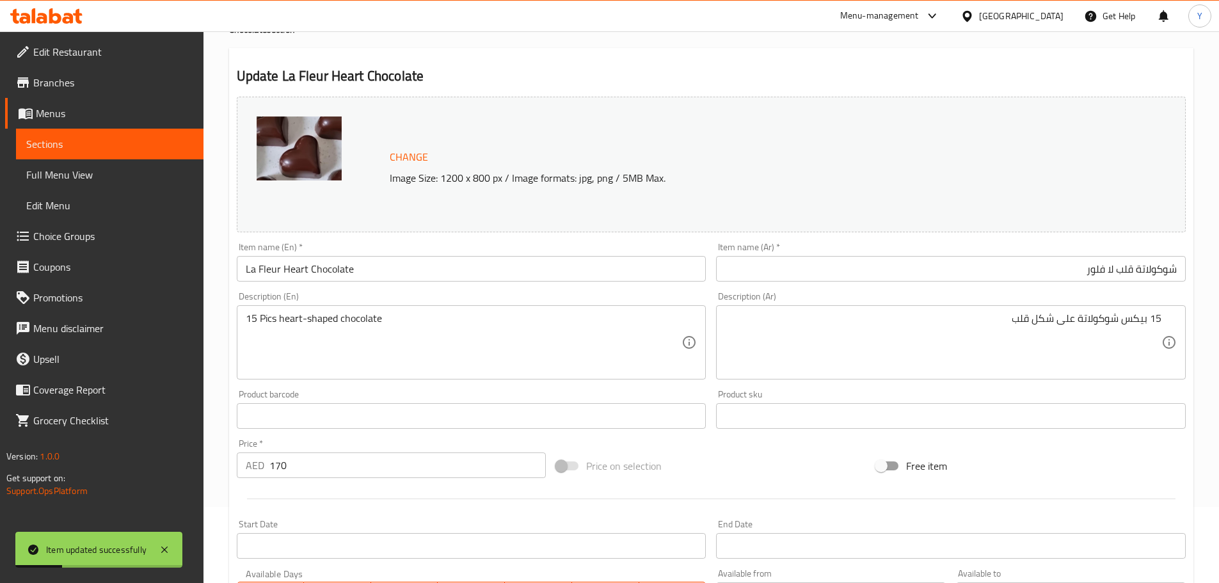
scroll to position [0, 0]
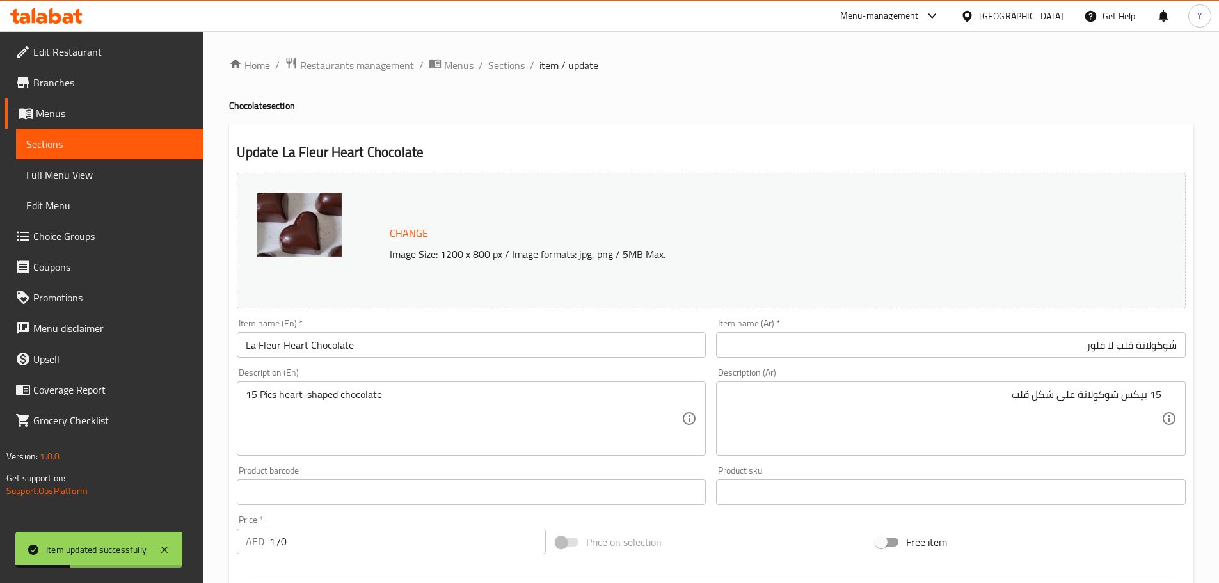
click at [519, 54] on div "Home / Restaurants management / Menus / Sections / item / update Chocolate sect…" at bounding box center [710, 476] width 1015 height 891
click at [520, 58] on span "Sections" at bounding box center [506, 65] width 36 height 15
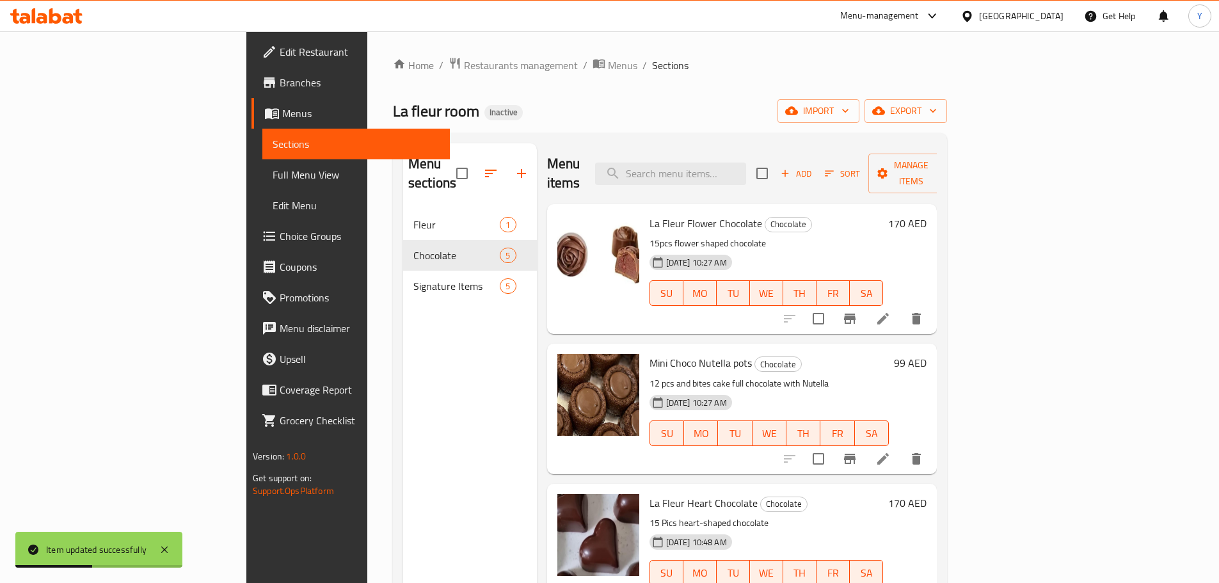
scroll to position [179, 0]
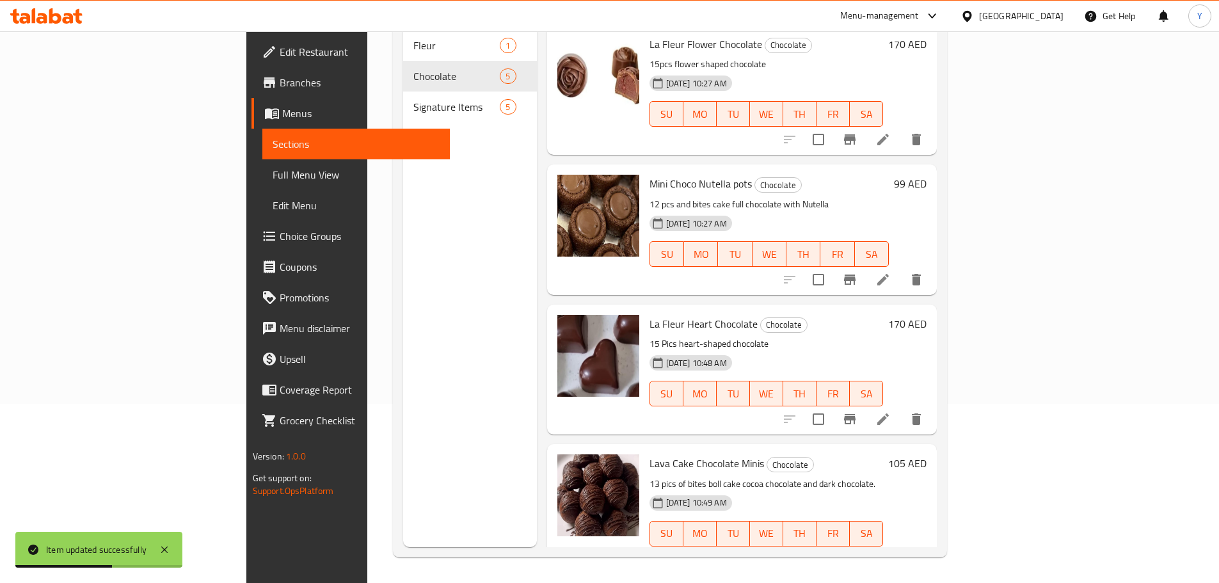
click at [947, 547] on div "Menu sections Fleur 1 Chocolate 5 Signature Items 5 Menu items Add Sort Manage …" at bounding box center [670, 255] width 554 height 603
click at [889, 553] on icon at bounding box center [883, 559] width 12 height 12
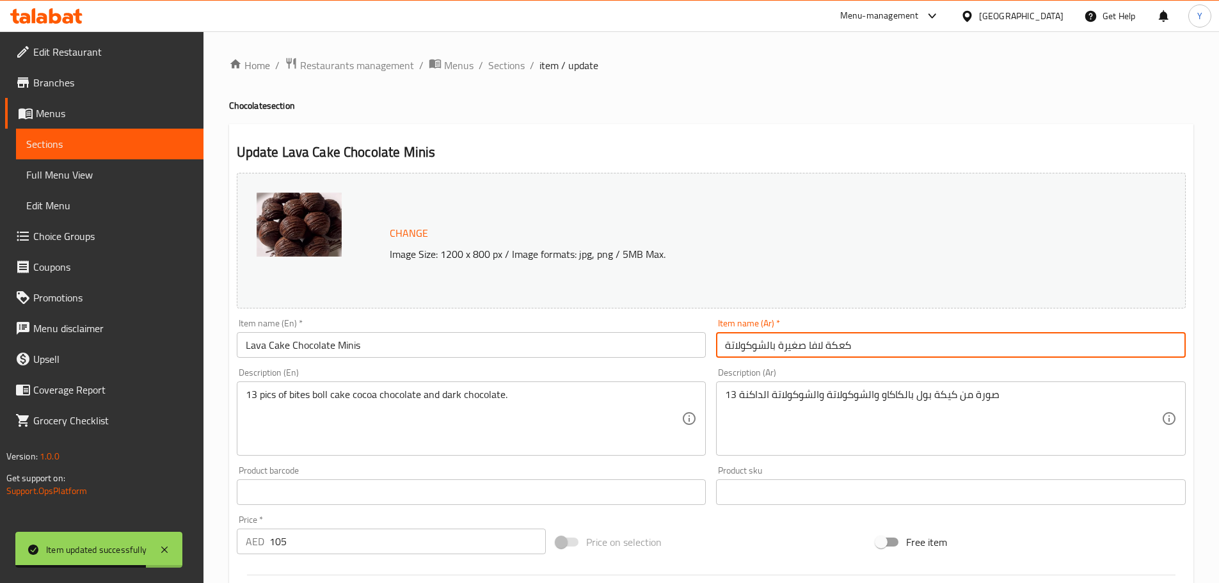
click at [870, 353] on input "كعكة لافا صغيرة بالشوكولاتة" at bounding box center [951, 345] width 470 height 26
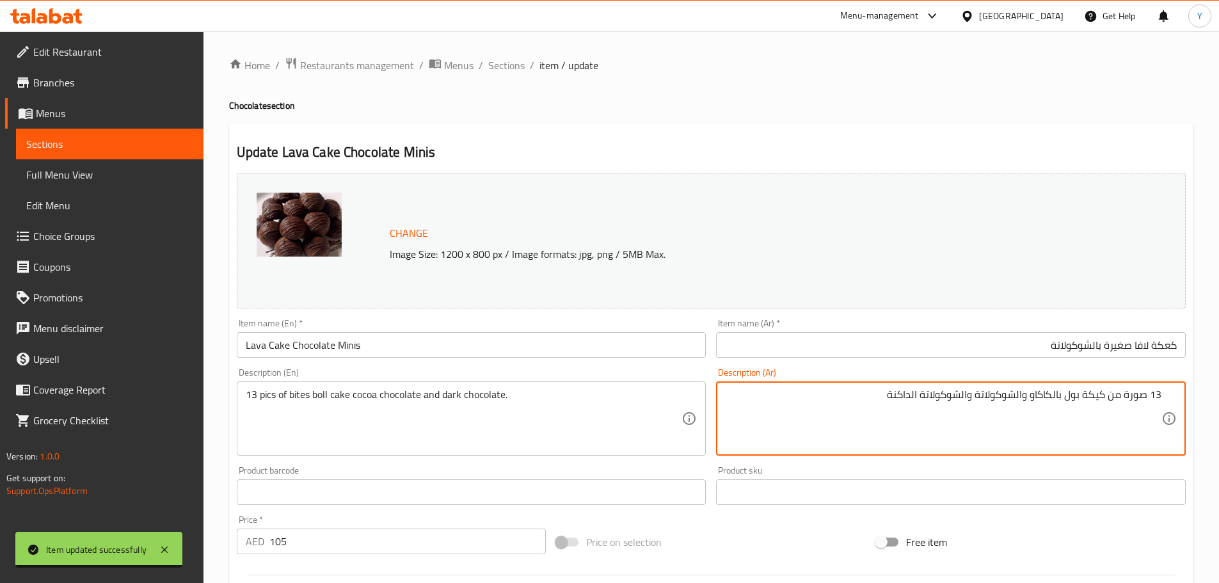
click at [1175, 351] on input "كعكة لافا صغيرة بالشوكولاتة" at bounding box center [951, 345] width 470 height 26
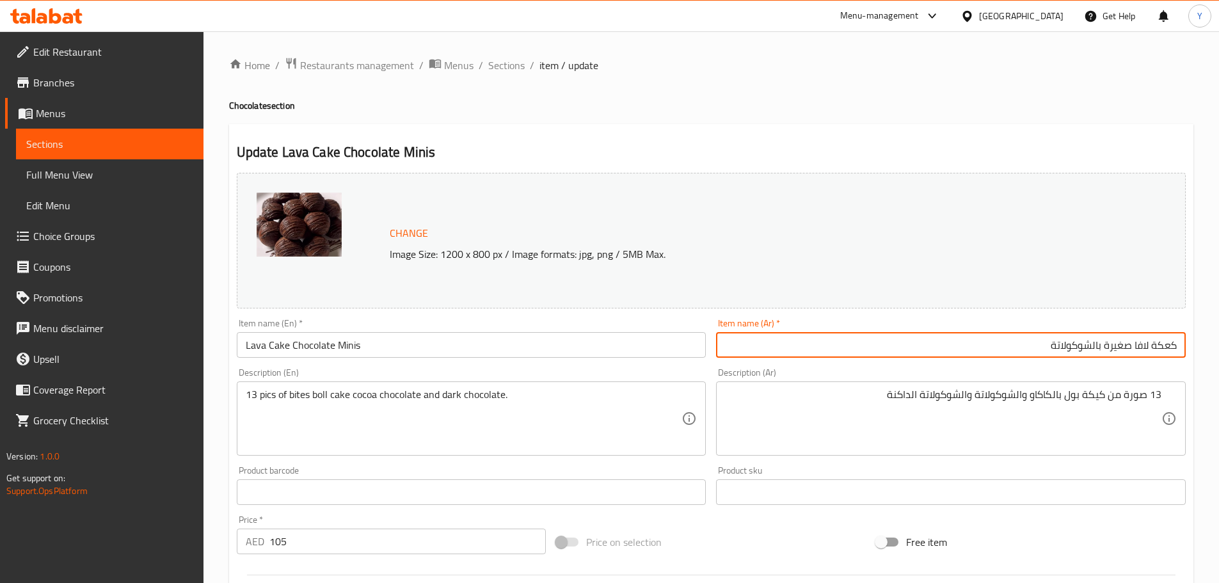
click at [1175, 351] on input "كعكة لافا صغيرة بالشوكولاتة" at bounding box center [951, 345] width 470 height 26
paste input "شوكولاتة"
type input "مينيز شوكولاتة كيك لافا"
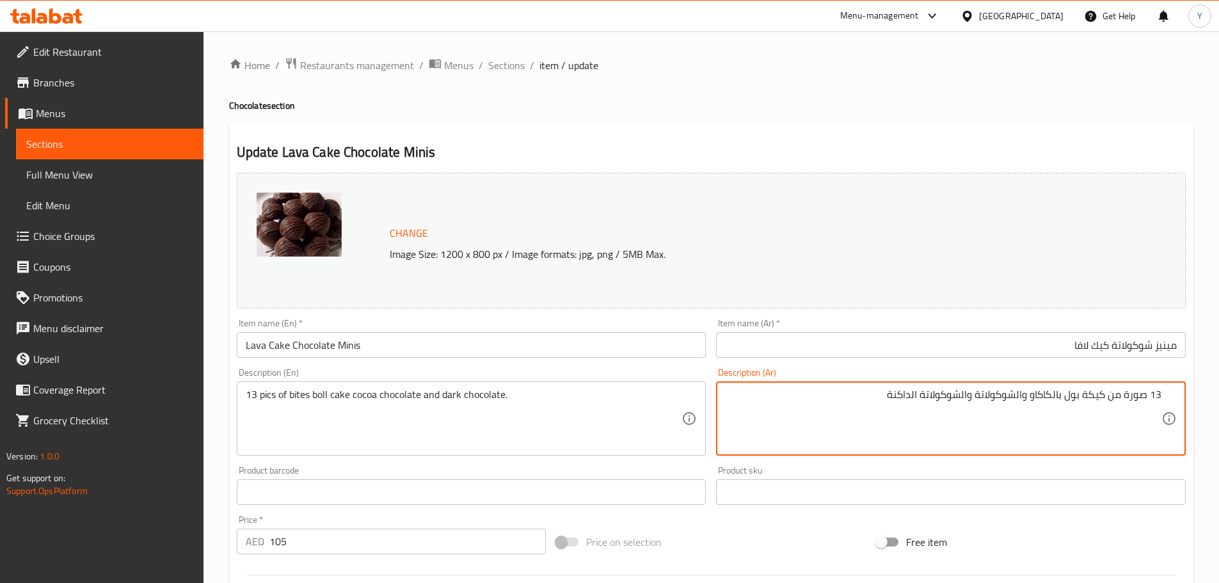
click at [1130, 397] on textarea "13 صورة من كيكة بول بالكاكاو والشوكولاتة والشوكولاتة الداكنة" at bounding box center [943, 418] width 436 height 61
type textarea "13 بيكس من كيك بول بايتس بالكاكاو والشوكولاتة والشوكولاتة الداكنة"
drag, startPoint x: 855, startPoint y: 109, endPoint x: 852, endPoint y: 122, distance: 13.4
click at [854, 112] on h4 "Chocolate section" at bounding box center [711, 105] width 964 height 13
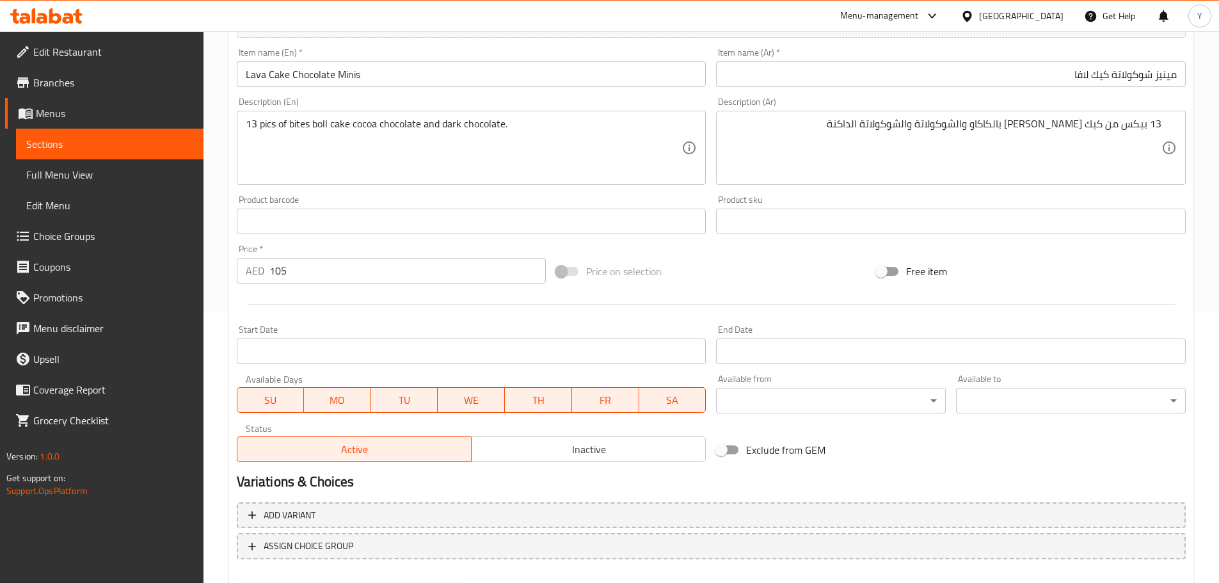
scroll to position [340, 0]
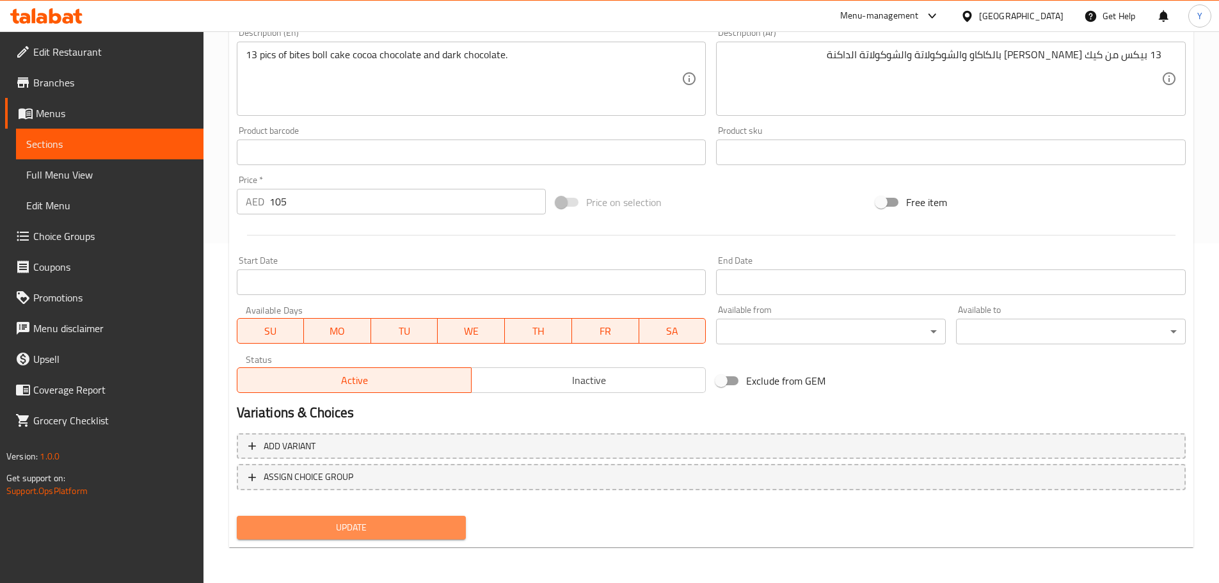
click at [356, 520] on span "Update" at bounding box center [351, 528] width 209 height 16
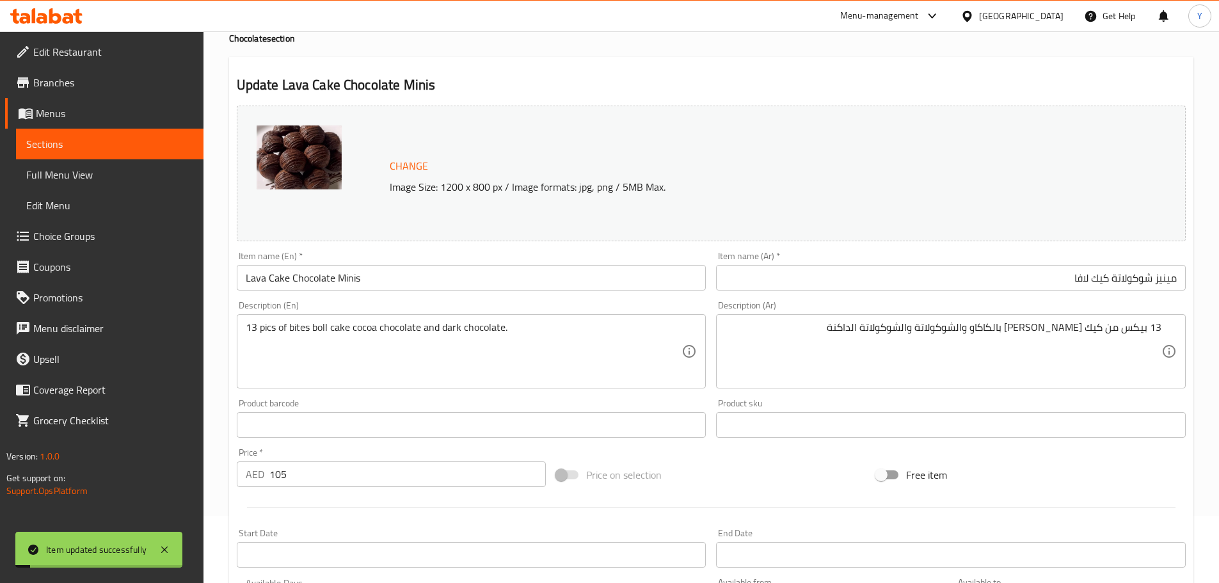
scroll to position [0, 0]
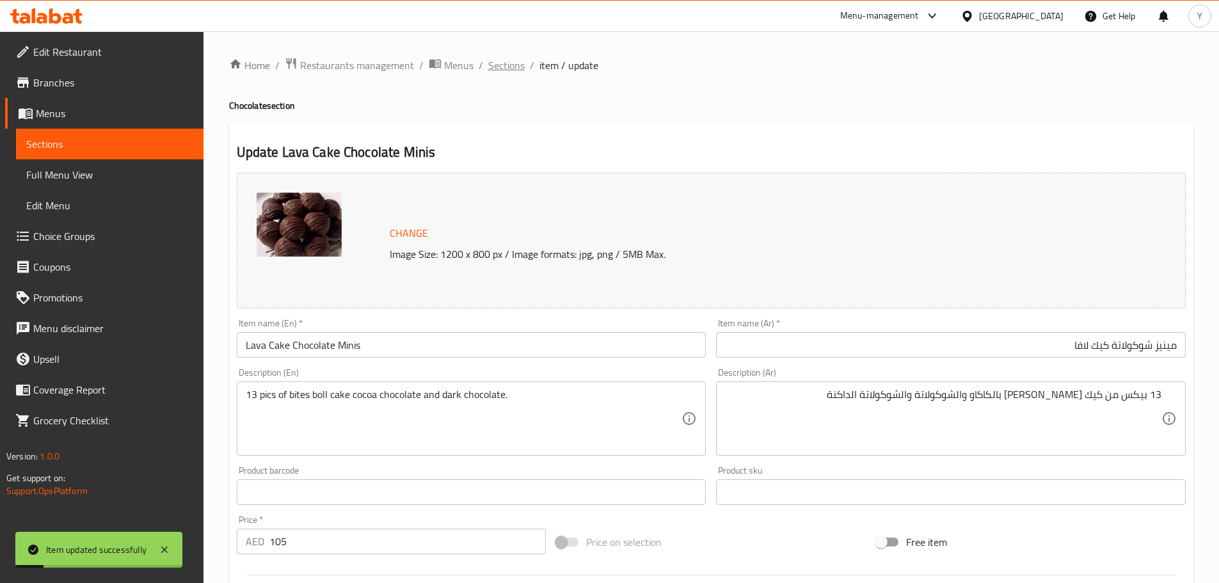
click at [523, 67] on span "Sections" at bounding box center [506, 65] width 36 height 15
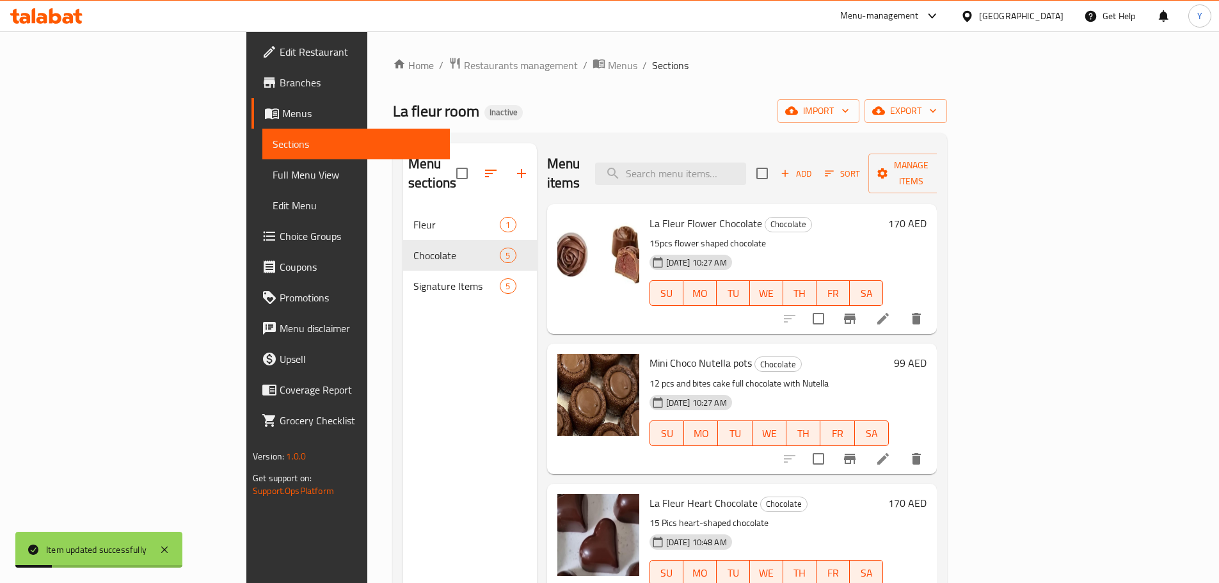
scroll to position [148, 0]
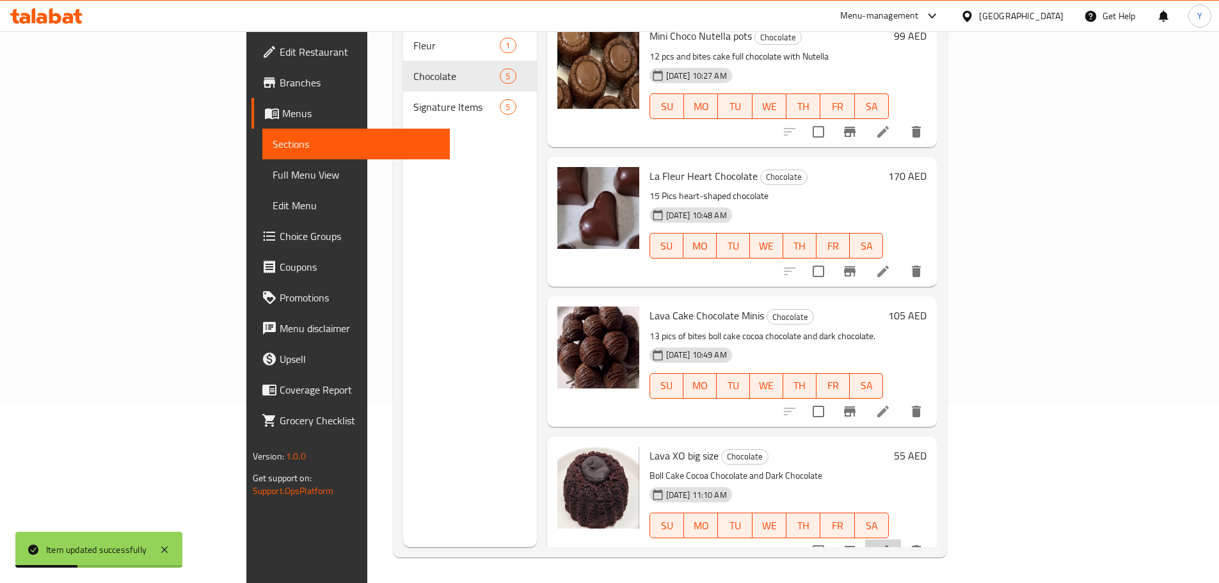
click at [901, 540] on li at bounding box center [883, 550] width 36 height 23
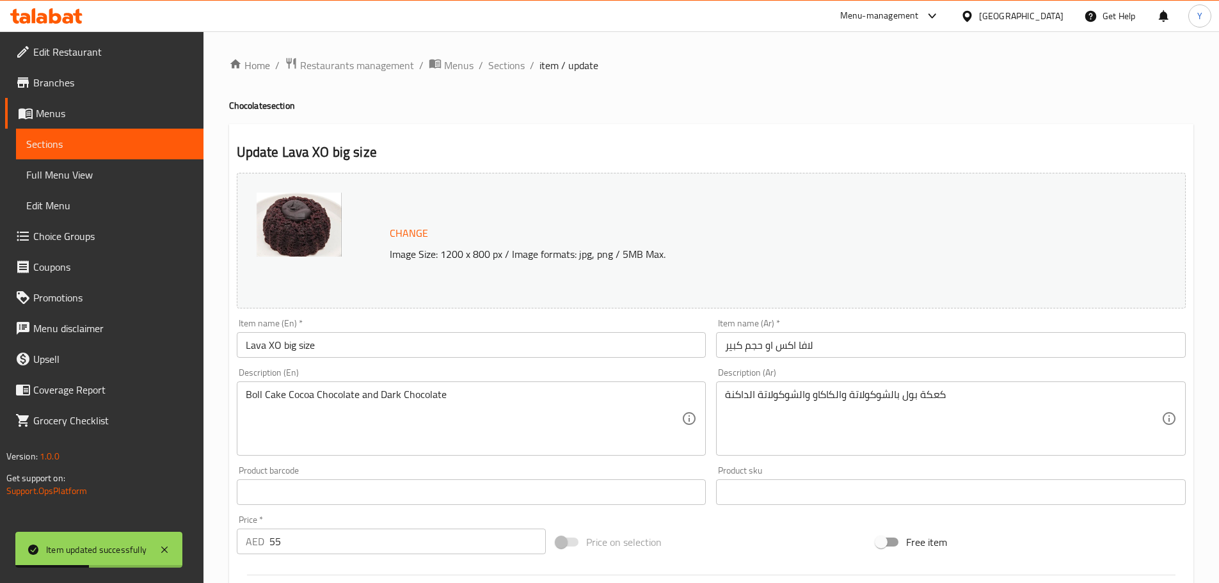
click at [817, 337] on input "لافا اكس او حجم كبير" at bounding box center [951, 345] width 470 height 26
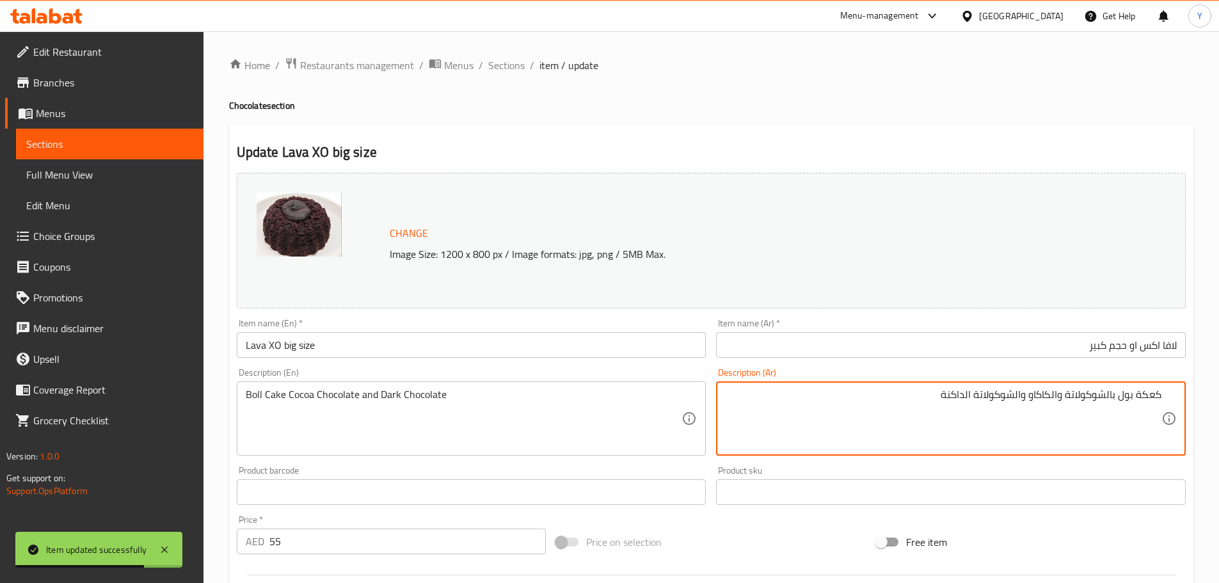
click at [1159, 346] on input "لافا اكس او حجم كبير" at bounding box center [951, 345] width 470 height 26
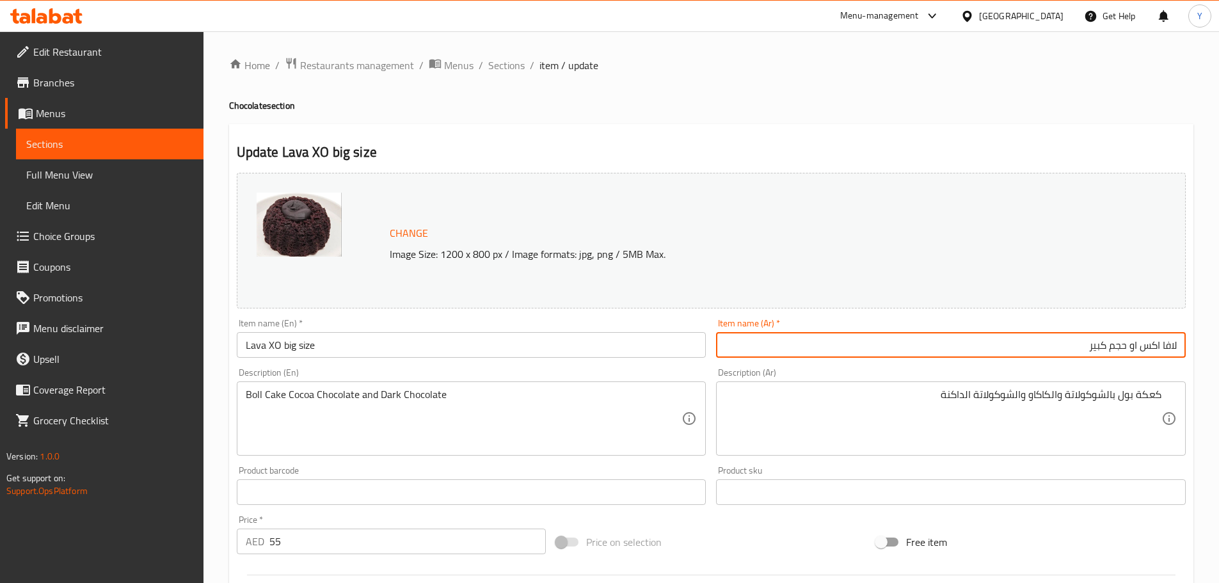
click at [1161, 401] on div "كعكة بول بالشوكولاتة والكاكاو والشوكولاتة الداكنة Description (Ar)" at bounding box center [951, 418] width 470 height 74
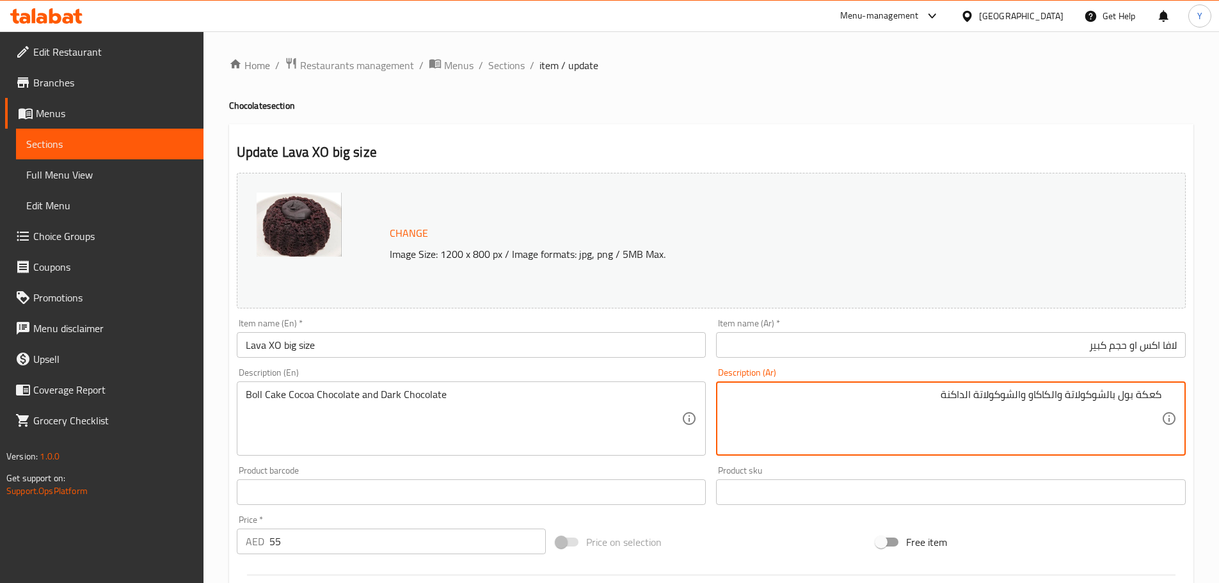
click at [1149, 395] on textarea "كعكة بول بالشوكولاتة والكاكاو والشوكولاتة الداكنة" at bounding box center [943, 418] width 436 height 61
type textarea "كيك بول بالشوكولاتة والكاكاو والشوكولاتة الداكنة"
drag, startPoint x: 863, startPoint y: 67, endPoint x: 850, endPoint y: 216, distance: 149.7
click at [859, 73] on ol "Home / Restaurants management / Menus / Sections / item / update" at bounding box center [711, 65] width 964 height 17
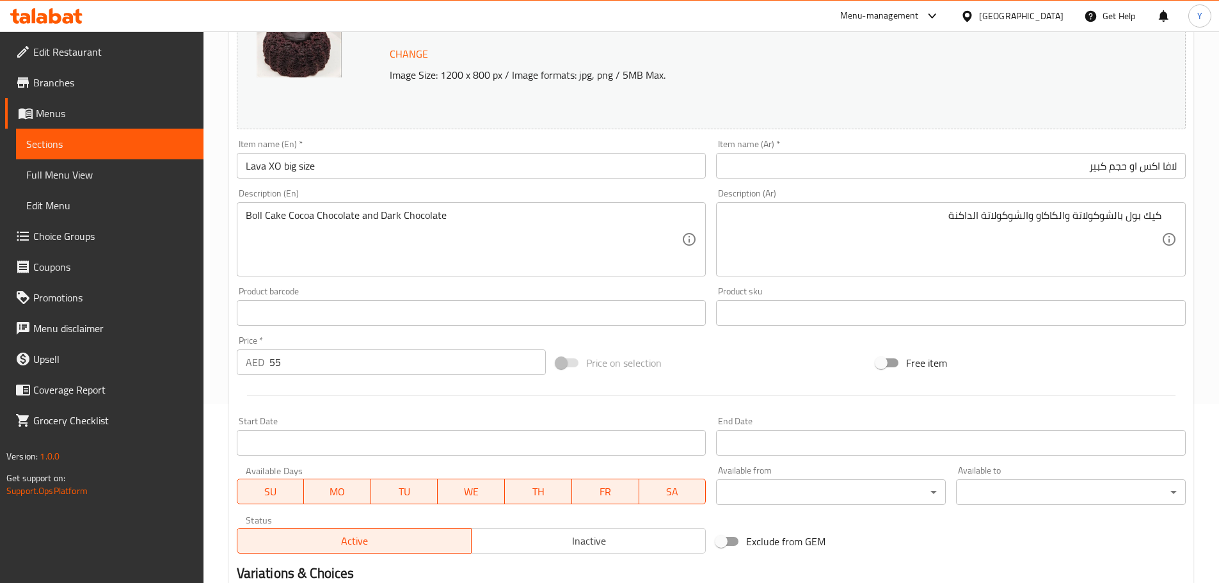
scroll to position [340, 0]
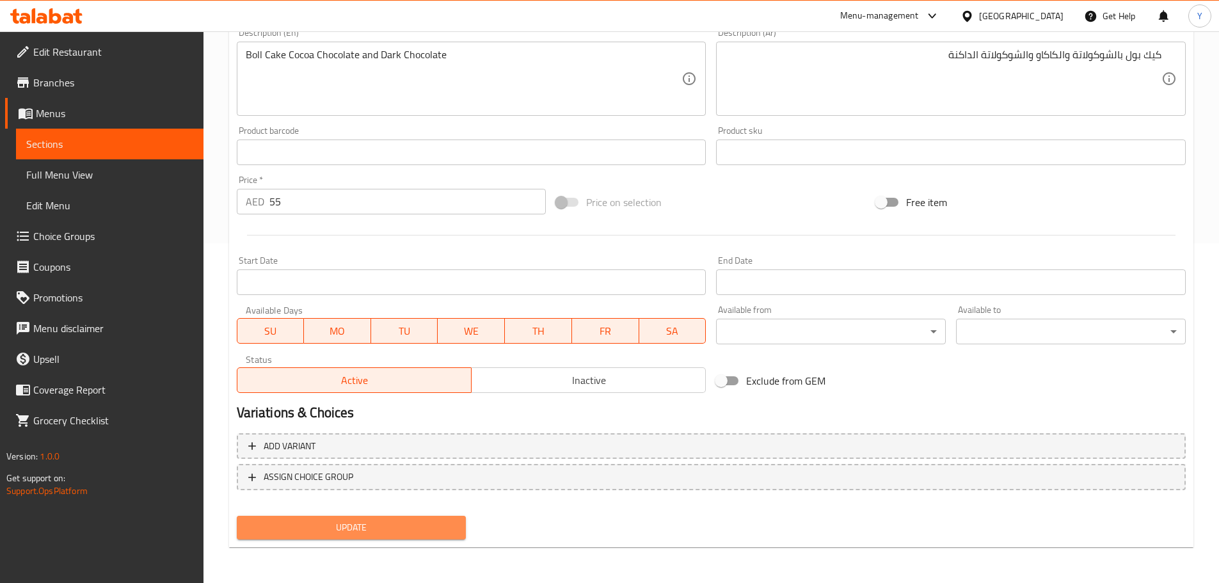
click at [397, 539] on button "Update" at bounding box center [352, 528] width 230 height 24
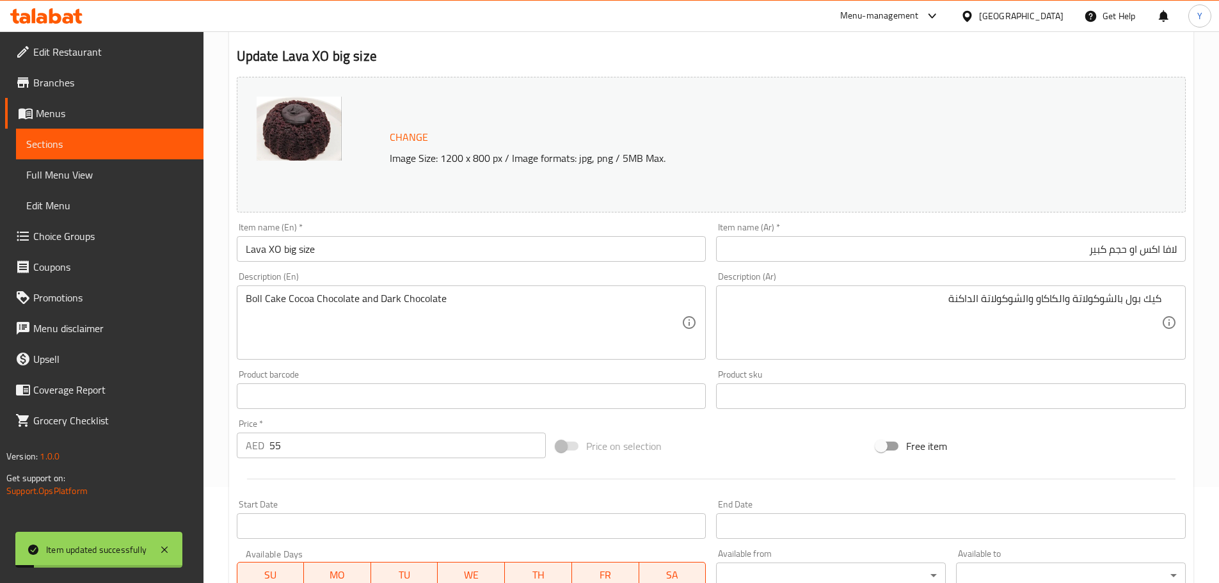
scroll to position [0, 0]
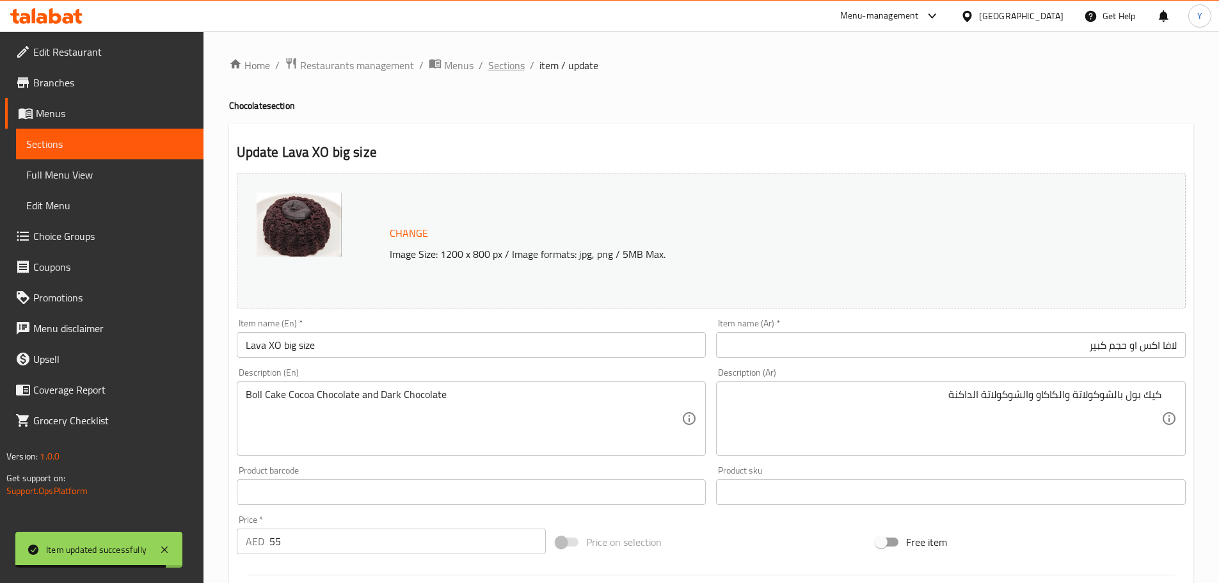
click at [489, 65] on span "Sections" at bounding box center [506, 65] width 36 height 15
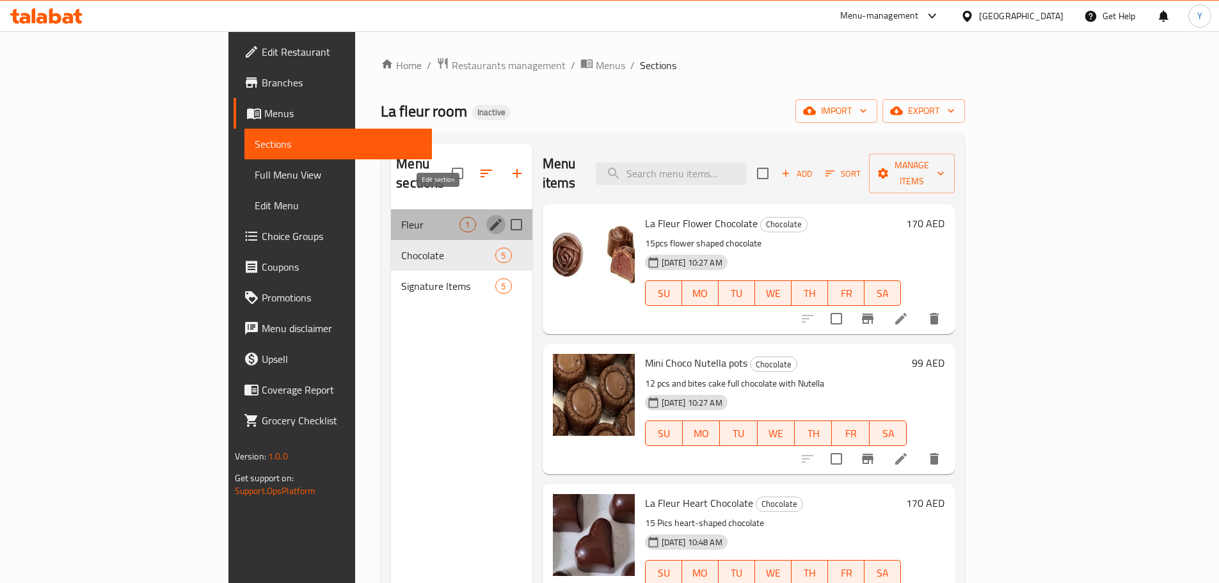
click at [488, 217] on icon "edit" at bounding box center [495, 224] width 15 height 15
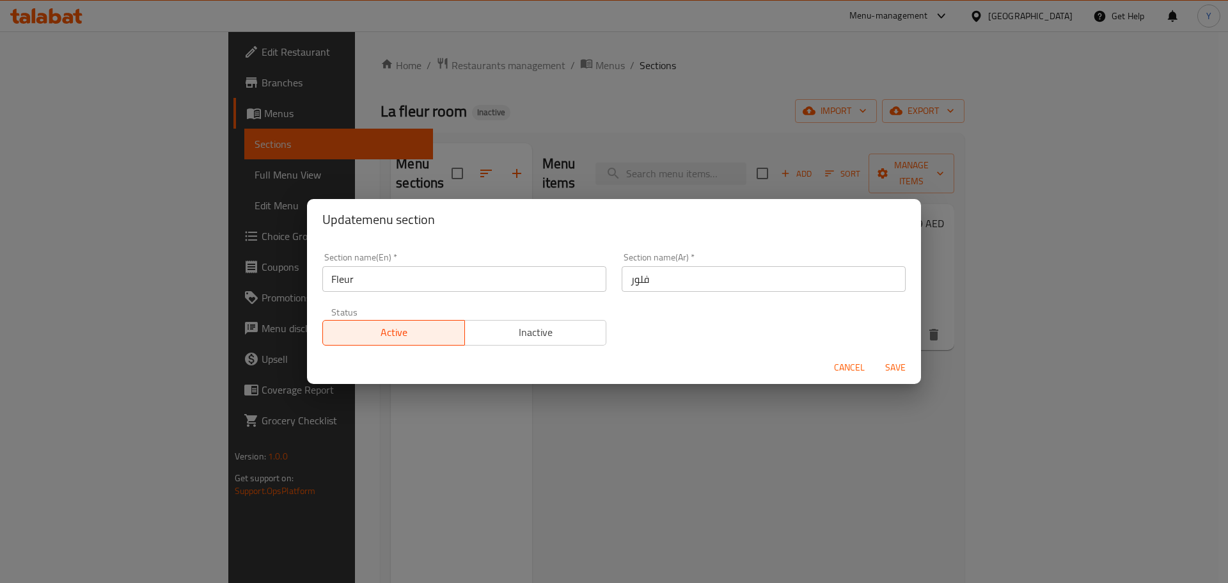
click at [744, 284] on input "فلور" at bounding box center [764, 279] width 284 height 26
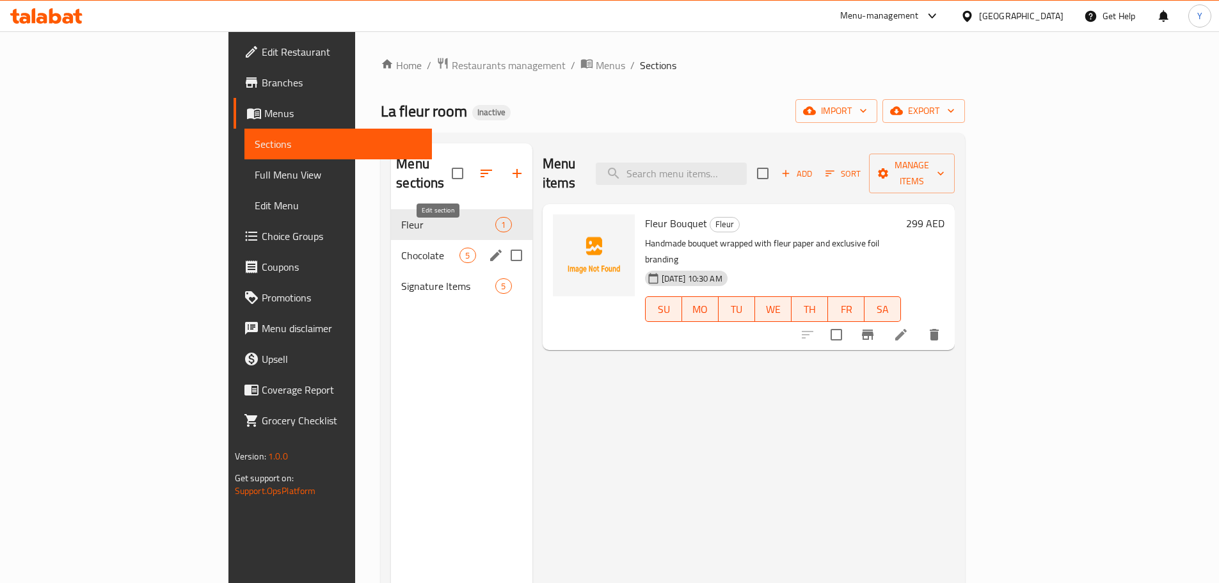
click at [490, 250] on icon "edit" at bounding box center [496, 256] width 12 height 12
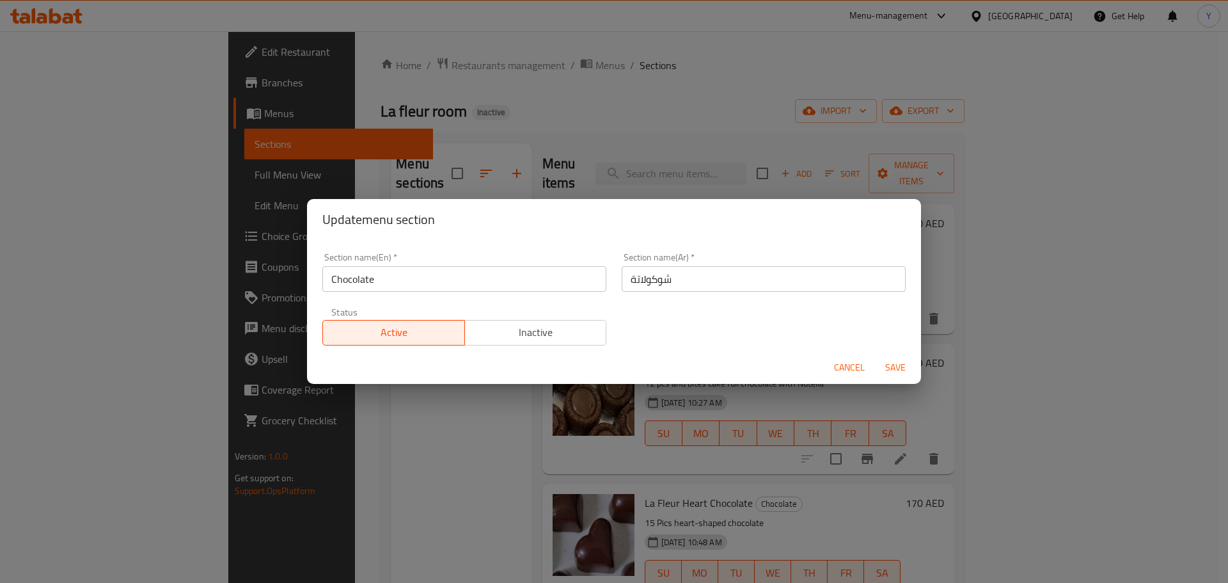
click at [729, 285] on input "شوكولاتة" at bounding box center [764, 279] width 284 height 26
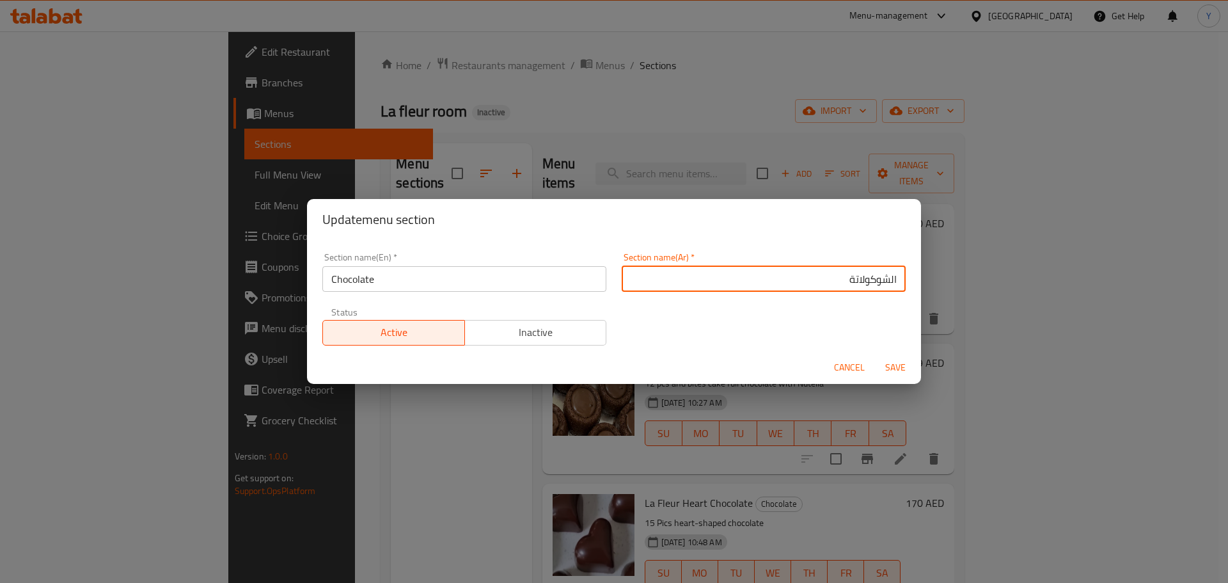
type input "الشوكولاتة"
click at [875, 356] on button "Save" at bounding box center [895, 368] width 41 height 24
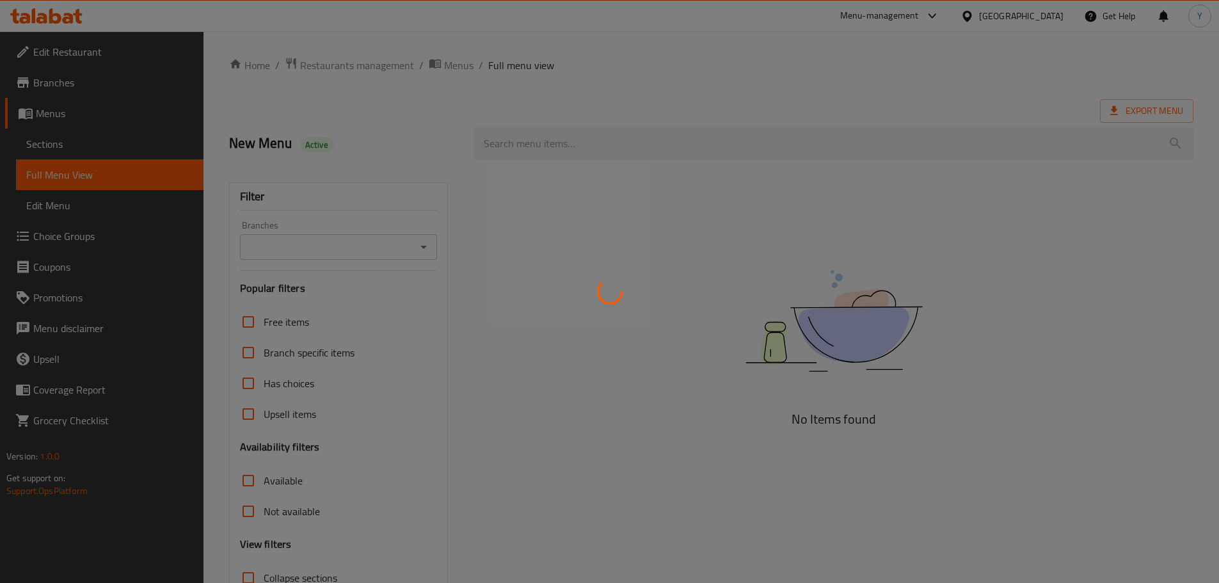
click at [81, 92] on div at bounding box center [609, 291] width 1219 height 583
click at [95, 86] on div at bounding box center [609, 291] width 1219 height 583
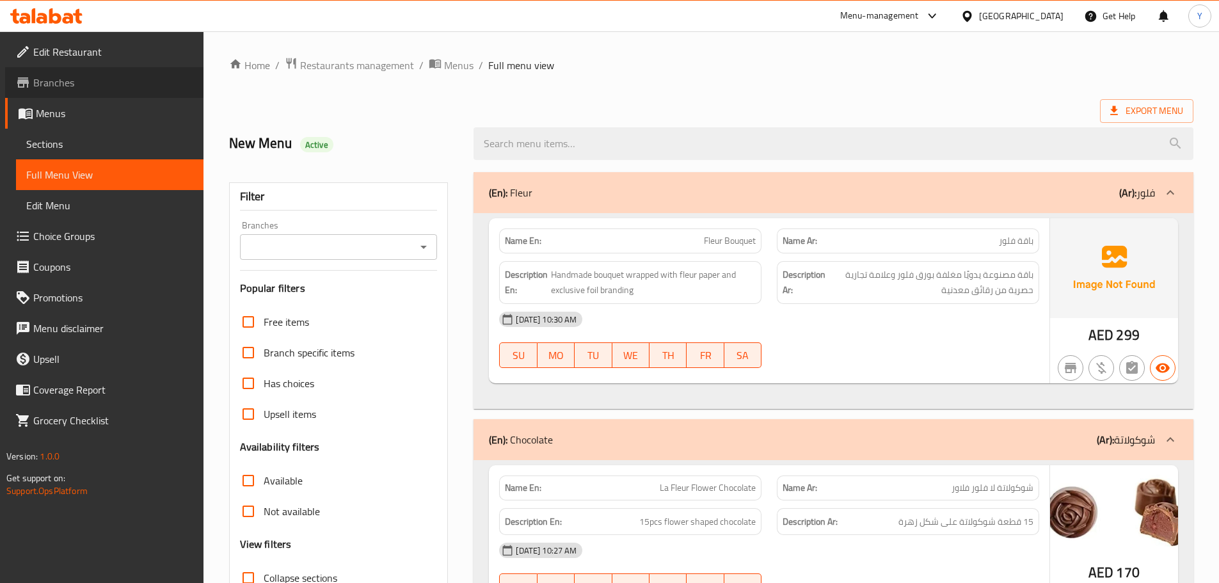
click at [102, 91] on link "Branches" at bounding box center [104, 82] width 198 height 31
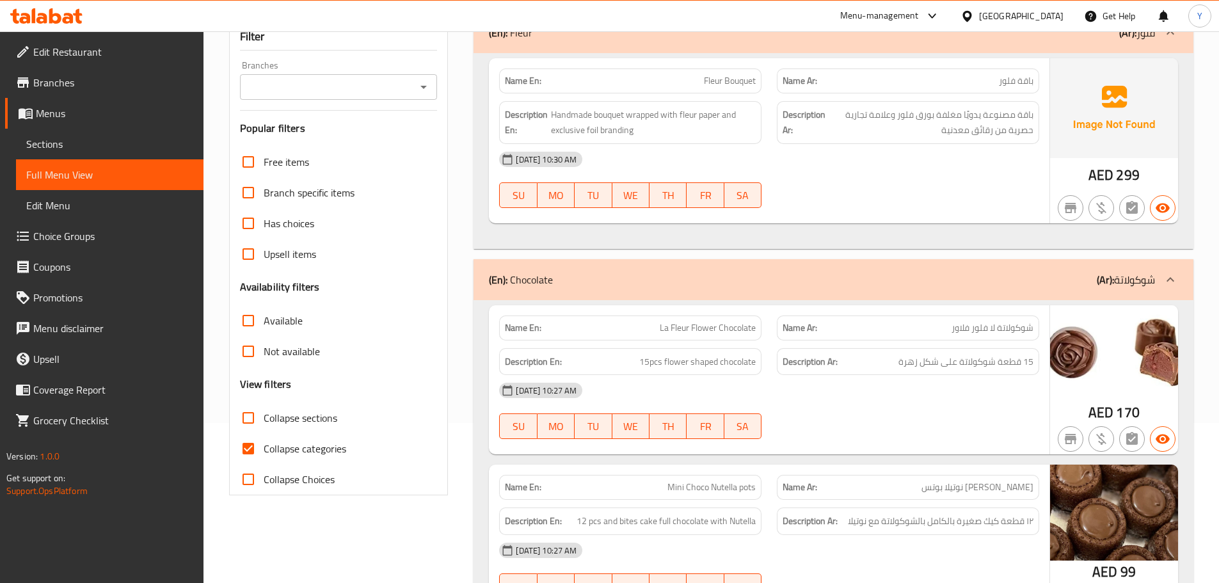
scroll to position [87, 0]
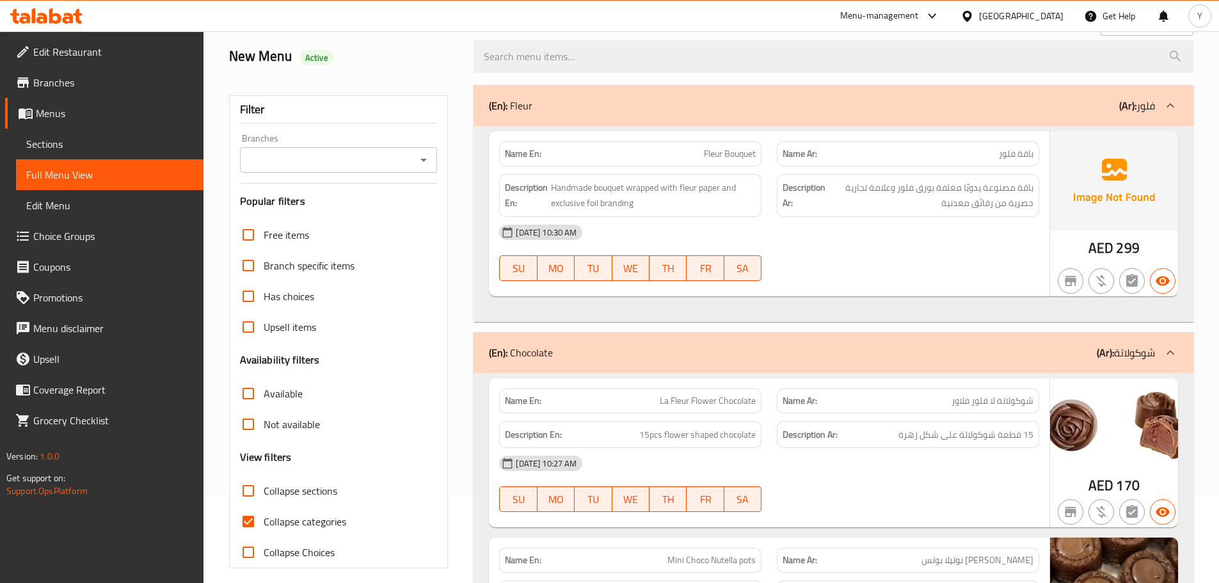
click at [506, 139] on div "Name En: Fleur Bouquet" at bounding box center [630, 154] width 278 height 40
copy strong "Name En:"
click at [1021, 191] on span "باقة مصنوعة يدويًا مغلفة بورق فلور وعلامة تجارية حصرية من رقائق معدنية" at bounding box center [930, 195] width 205 height 31
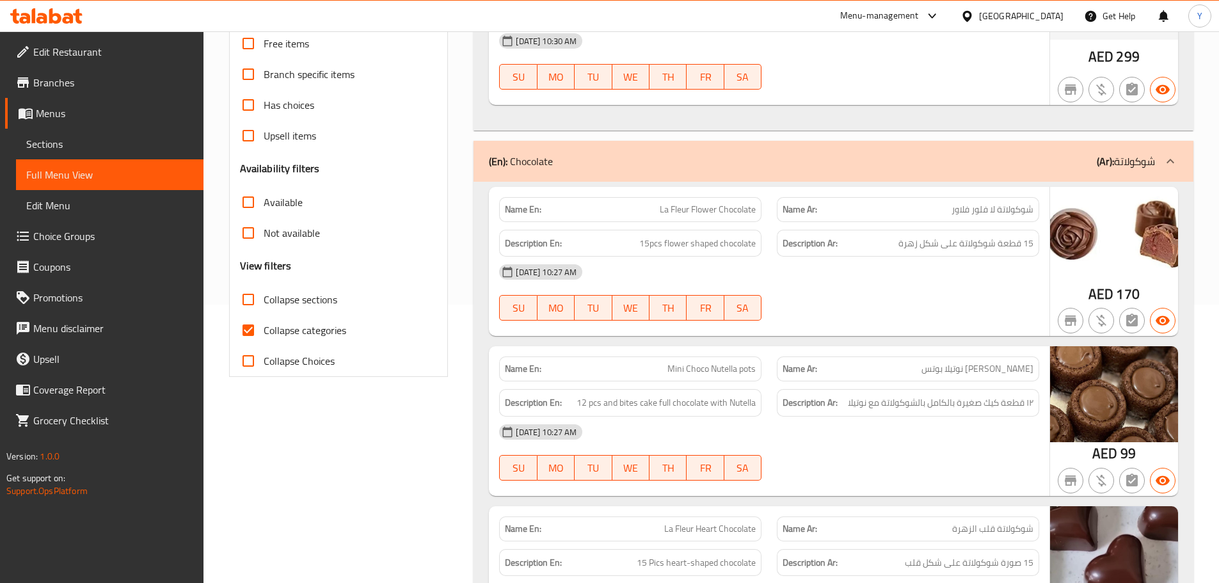
scroll to position [407, 0]
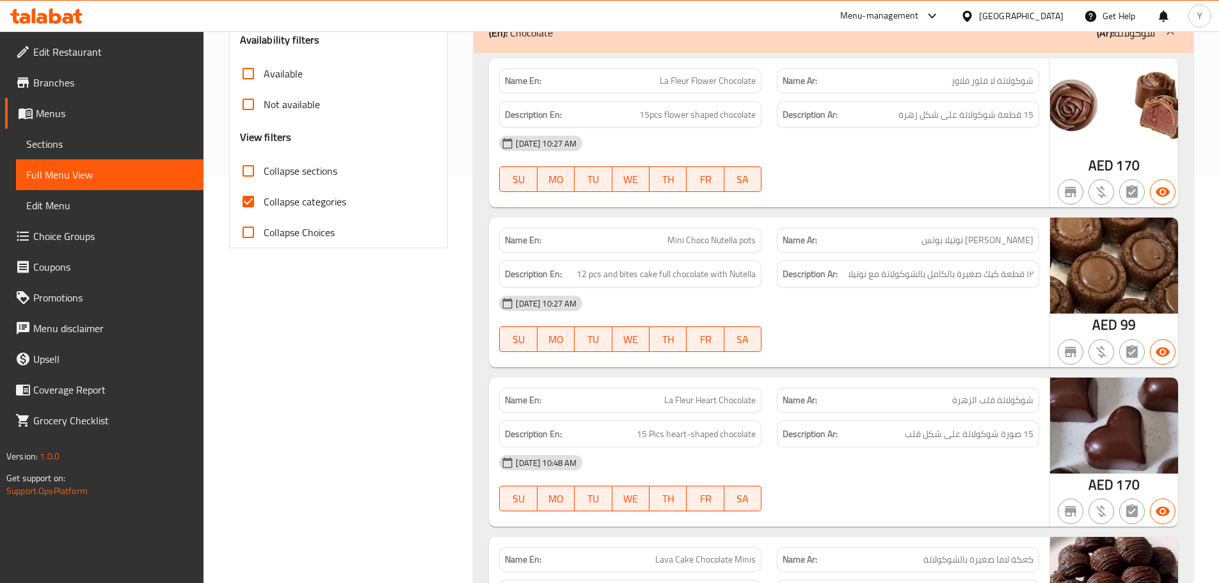
click at [1146, 145] on img at bounding box center [1114, 106] width 128 height 96
click at [1115, 252] on img at bounding box center [1114, 266] width 128 height 96
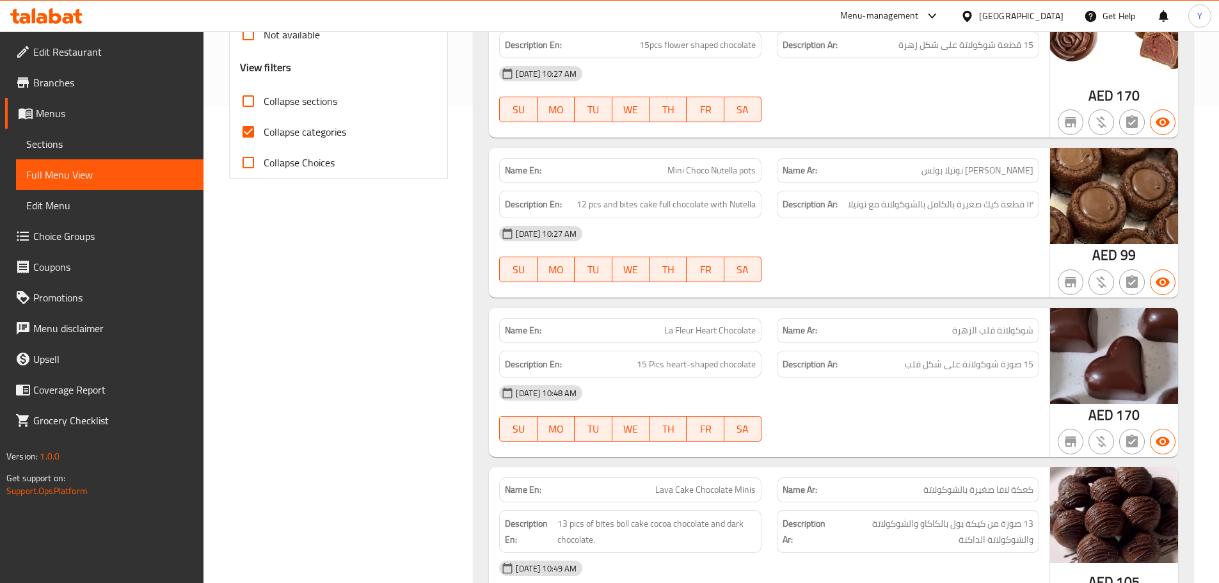
scroll to position [599, 0]
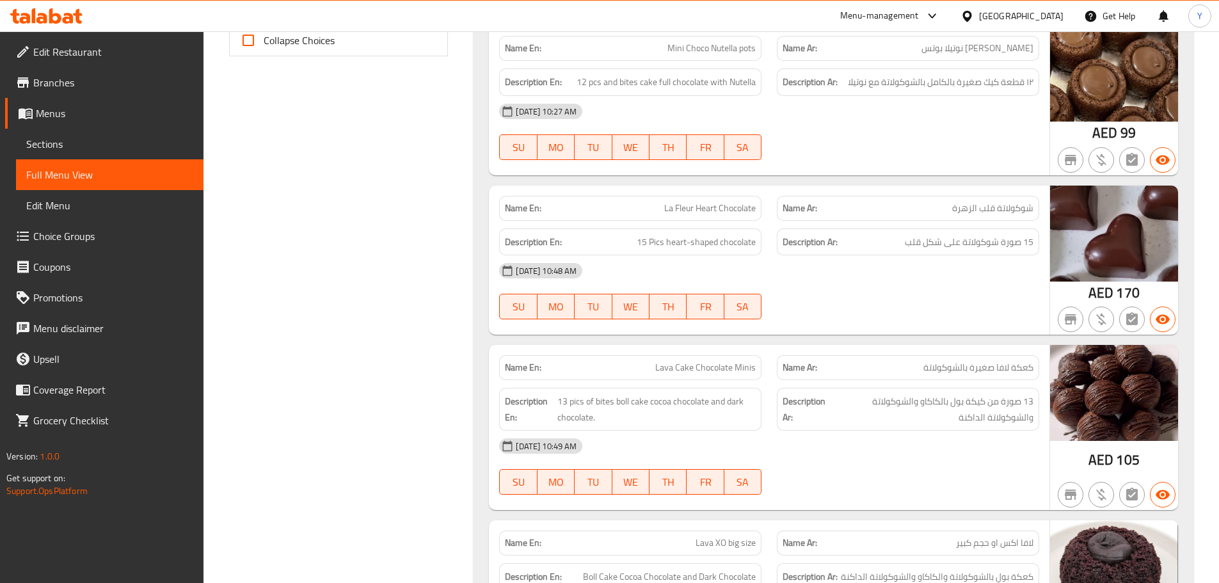
click at [1104, 216] on img at bounding box center [1114, 234] width 128 height 96
click at [1108, 400] on img at bounding box center [1114, 393] width 128 height 96
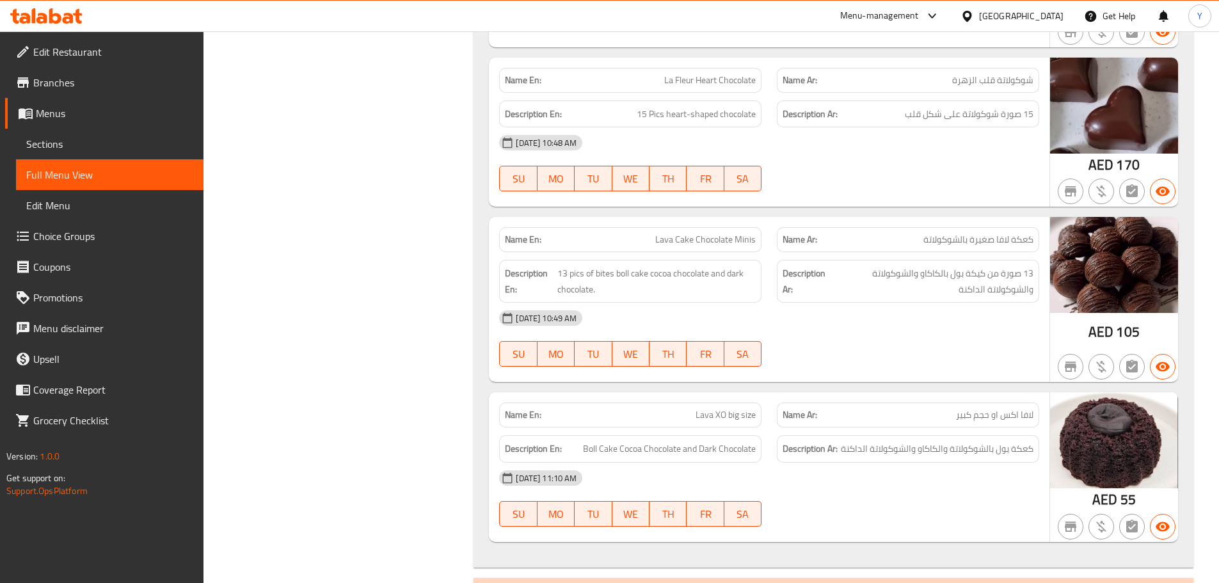
click at [1109, 403] on img at bounding box center [1114, 440] width 128 height 96
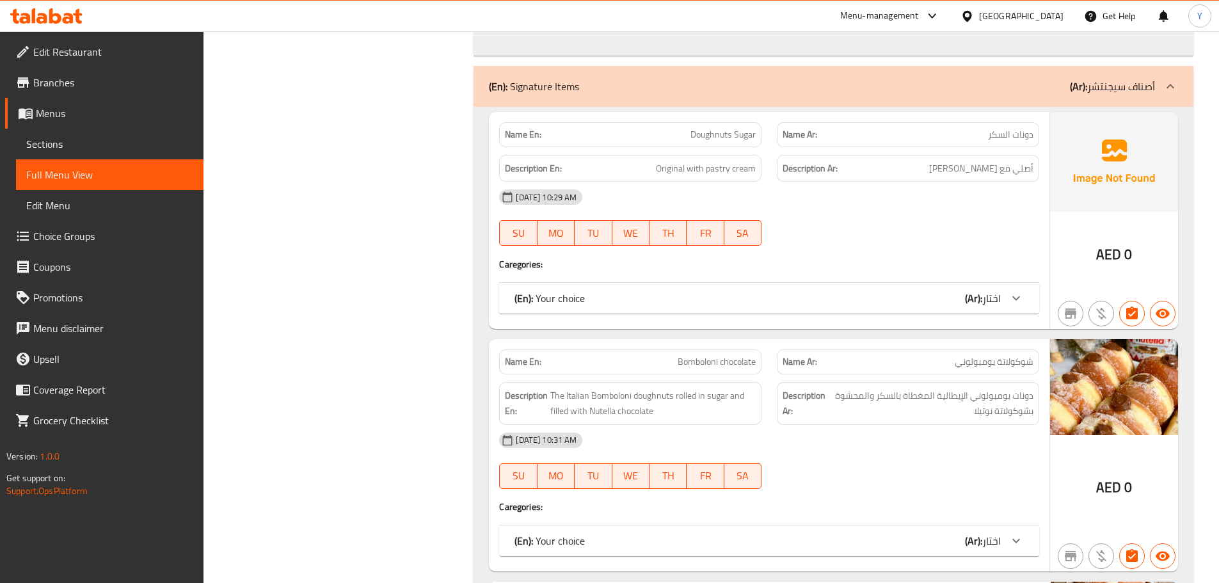
click at [1117, 377] on img at bounding box center [1114, 387] width 128 height 96
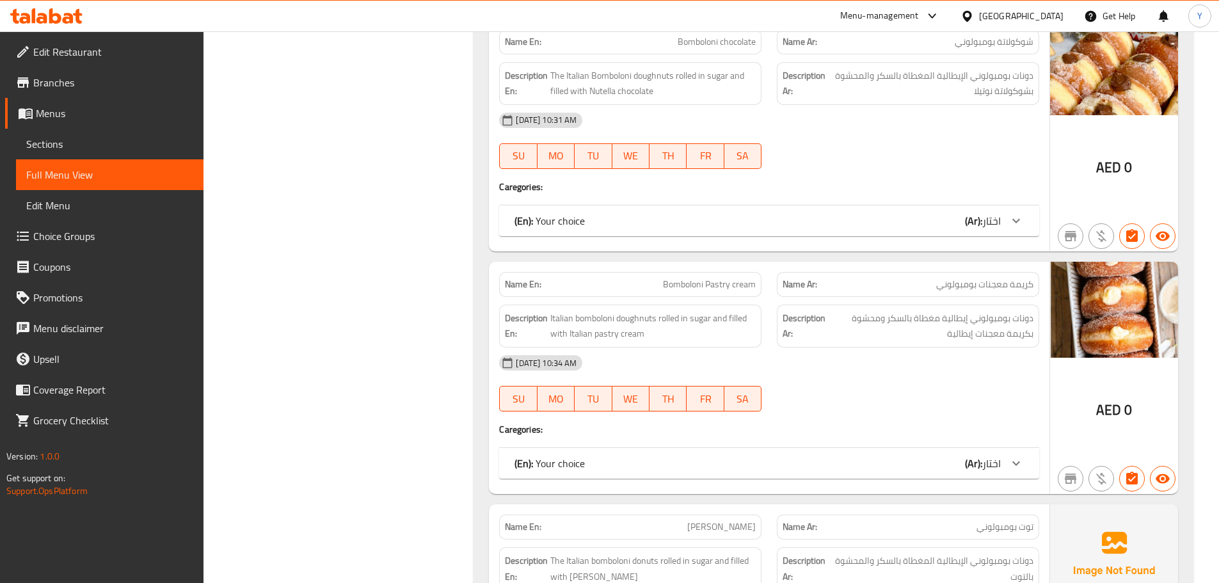
click at [1121, 328] on img at bounding box center [1114, 310] width 128 height 96
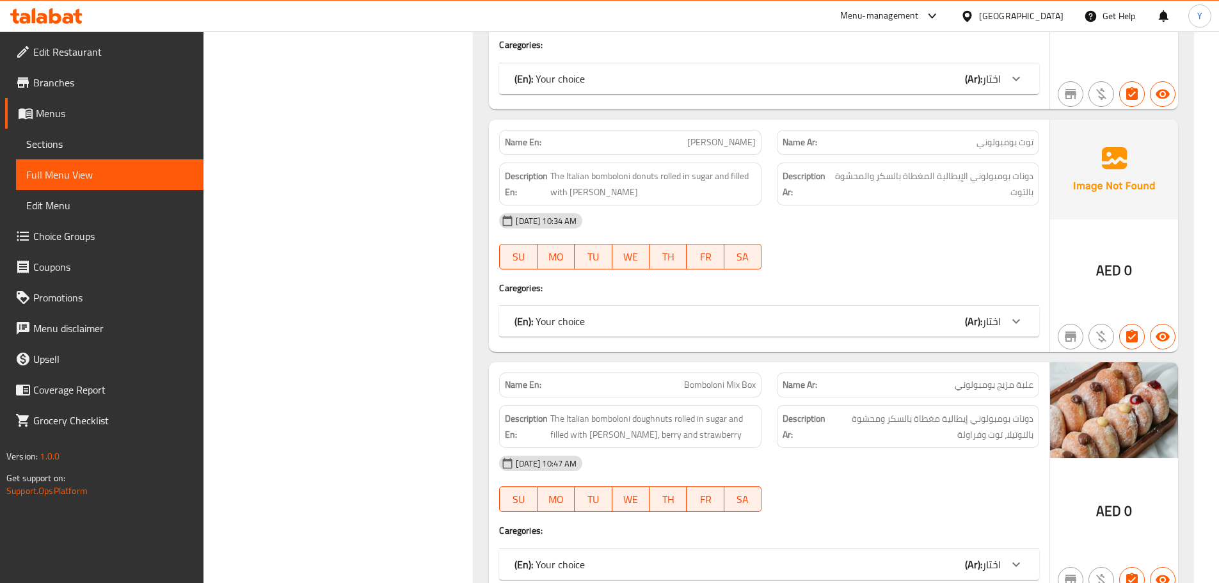
scroll to position [2007, 0]
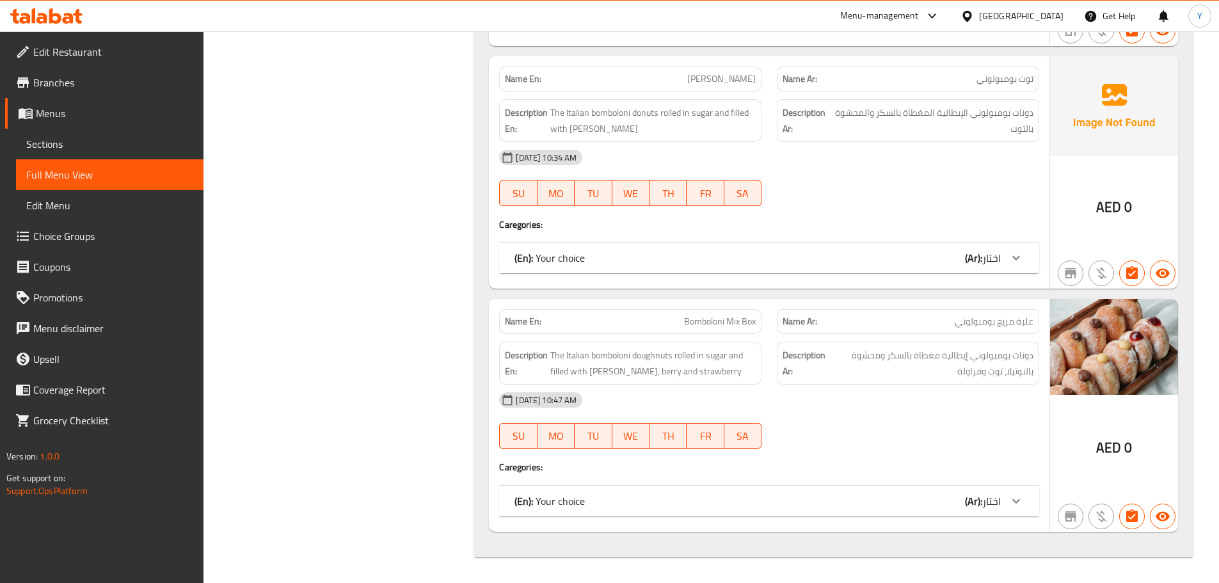
click at [1122, 361] on img at bounding box center [1114, 347] width 128 height 96
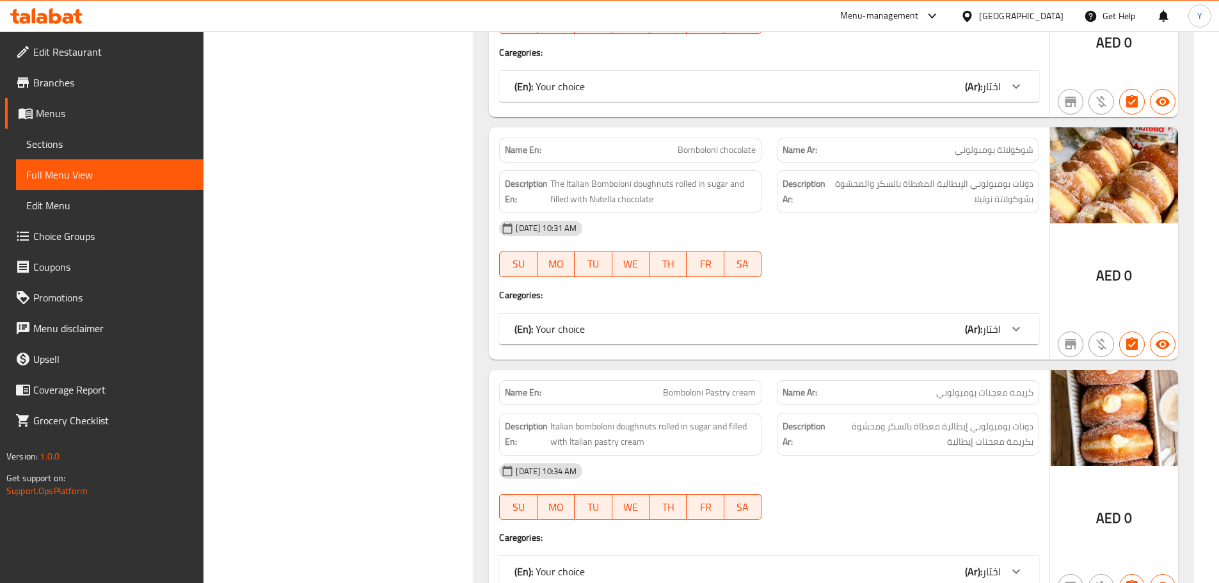
drag, startPoint x: 766, startPoint y: 362, endPoint x: 740, endPoint y: 28, distance: 335.0
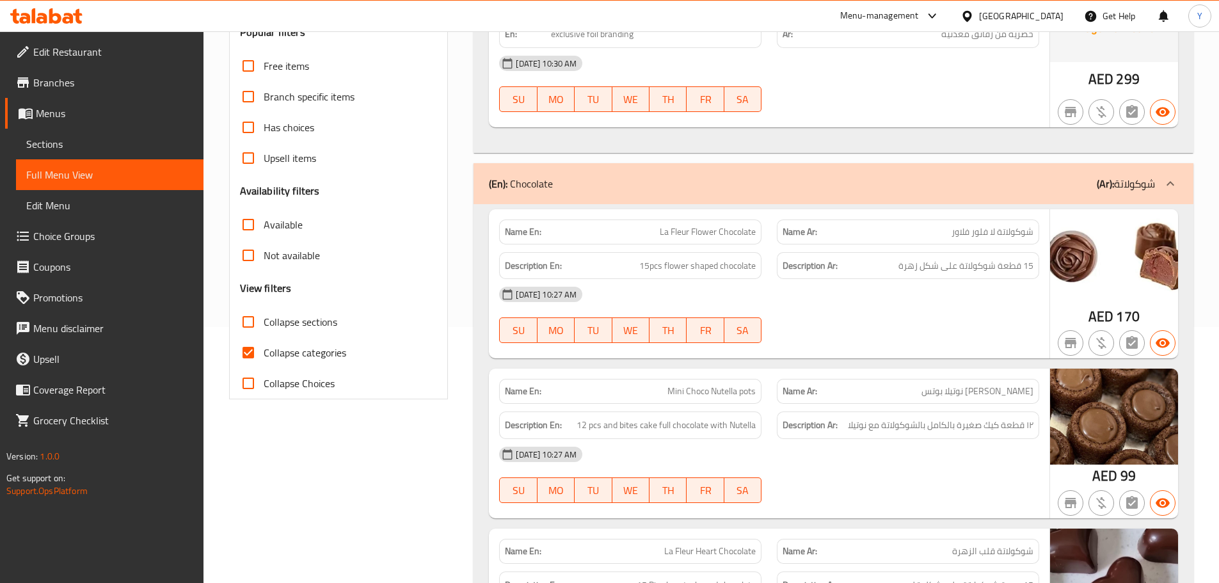
click at [270, 356] on span "Collapse categories" at bounding box center [305, 352] width 83 height 15
click at [264, 356] on input "Collapse categories" at bounding box center [248, 352] width 31 height 31
checkbox input "false"
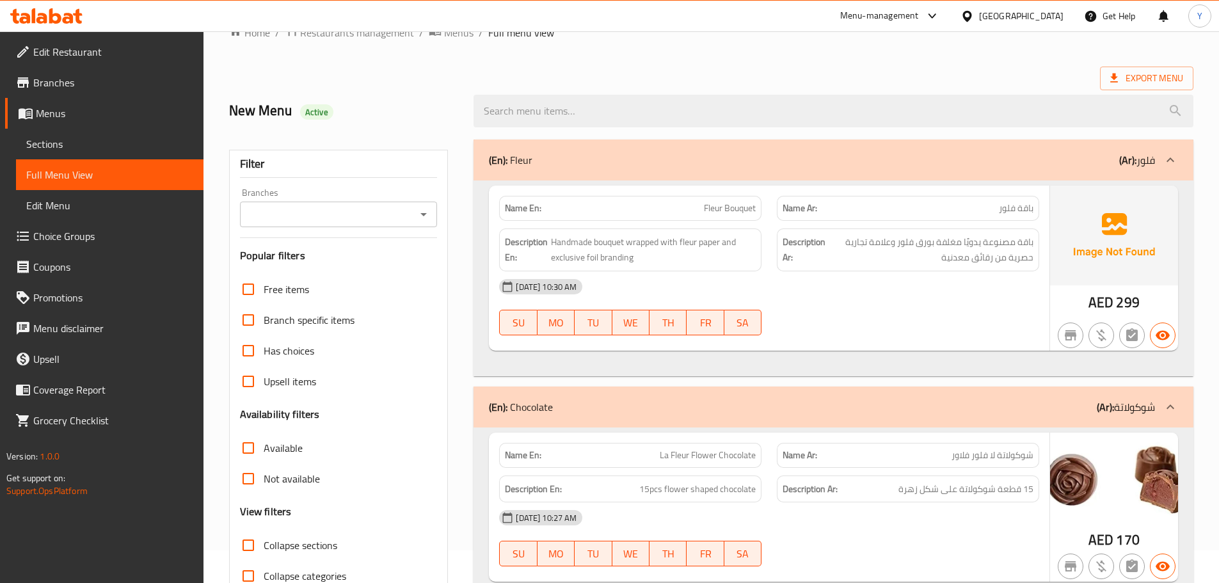
scroll to position [64, 0]
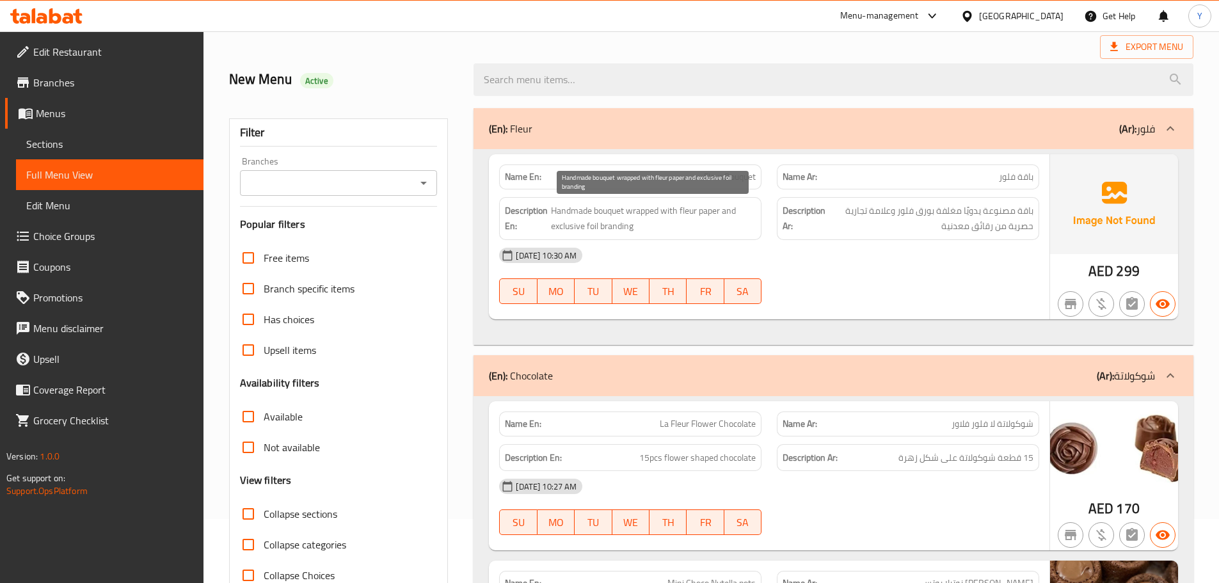
click at [629, 228] on span "Handmade bouquet wrapped with fleur paper and exclusive foil branding" at bounding box center [653, 218] width 205 height 31
copy span "branding"
click at [665, 190] on div "Description En: Handmade bouquet wrapped with fleur paper and exclusive foil br…" at bounding box center [630, 218] width 278 height 58
drag, startPoint x: 665, startPoint y: 190, endPoint x: 692, endPoint y: 165, distance: 36.7
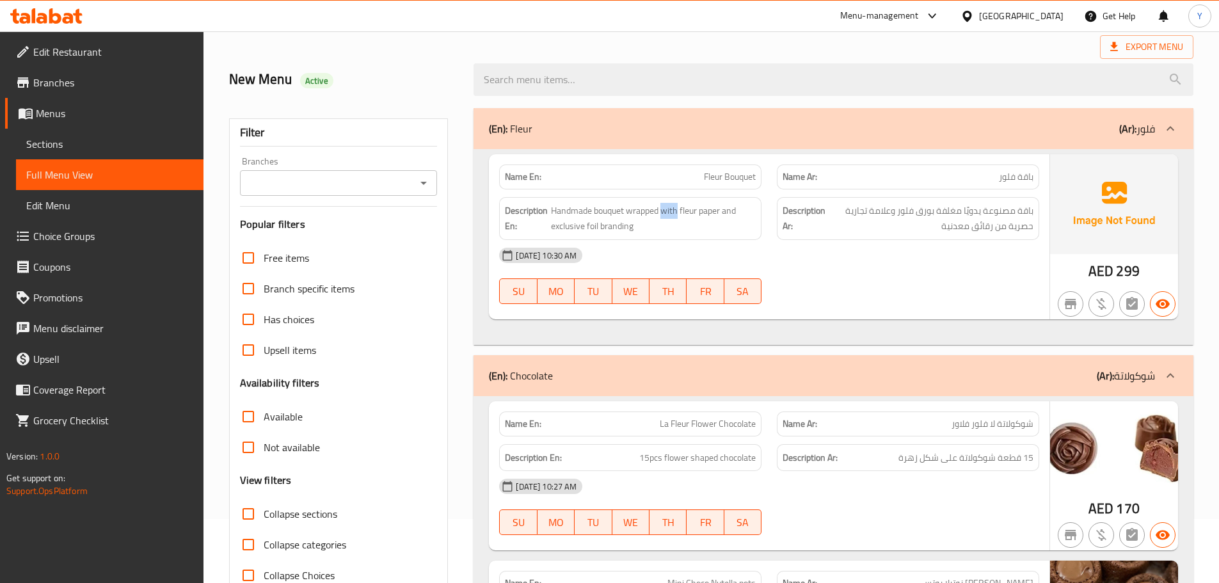
click at [663, 190] on div "Description En: Handmade bouquet wrapped with fleur paper and exclusive foil br…" at bounding box center [630, 218] width 278 height 58
click at [692, 164] on div "Name En: Fleur Bouquet" at bounding box center [630, 176] width 262 height 25
copy span "Fleur Bouquet"
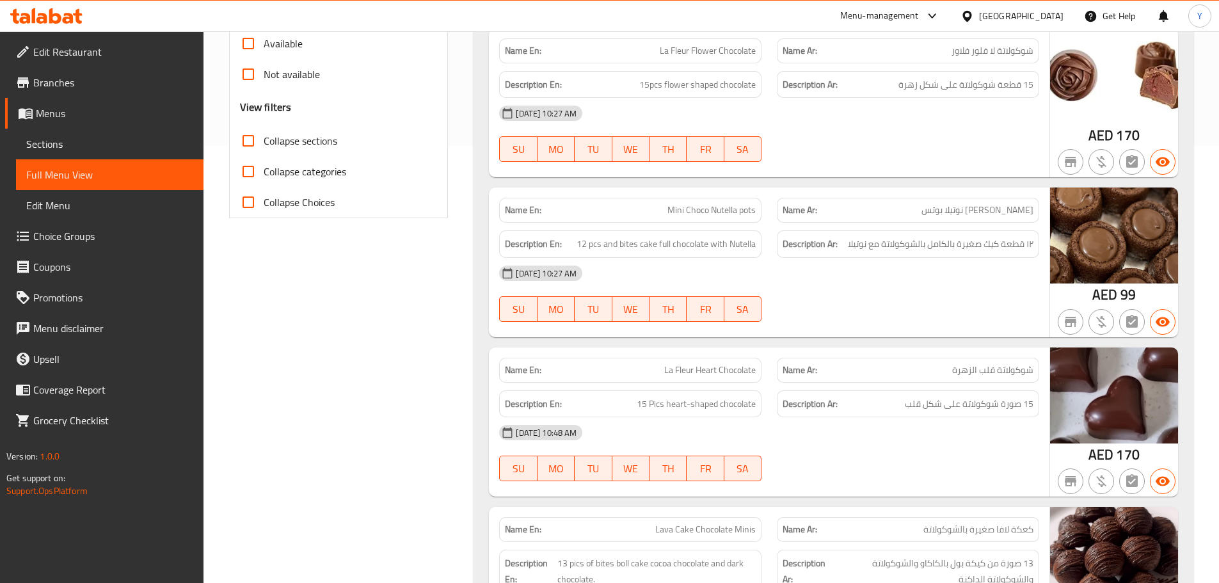
scroll to position [448, 0]
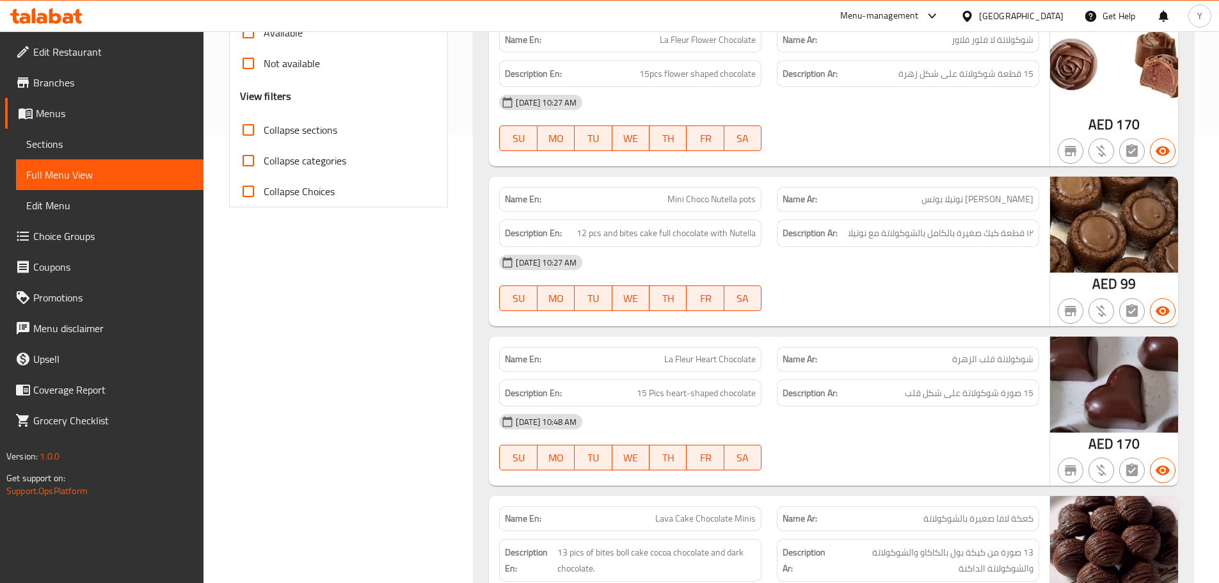
click at [725, 193] on span "Mini Choco Nutella pots" at bounding box center [711, 199] width 88 height 13
copy span "Mini Choco Nutella pots"
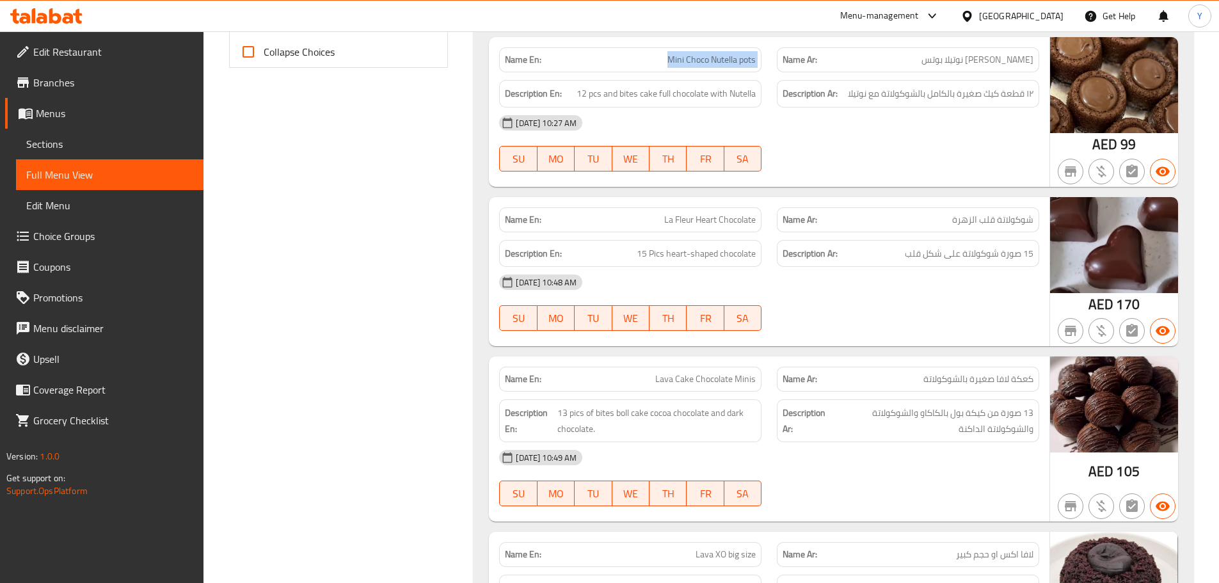
scroll to position [640, 0]
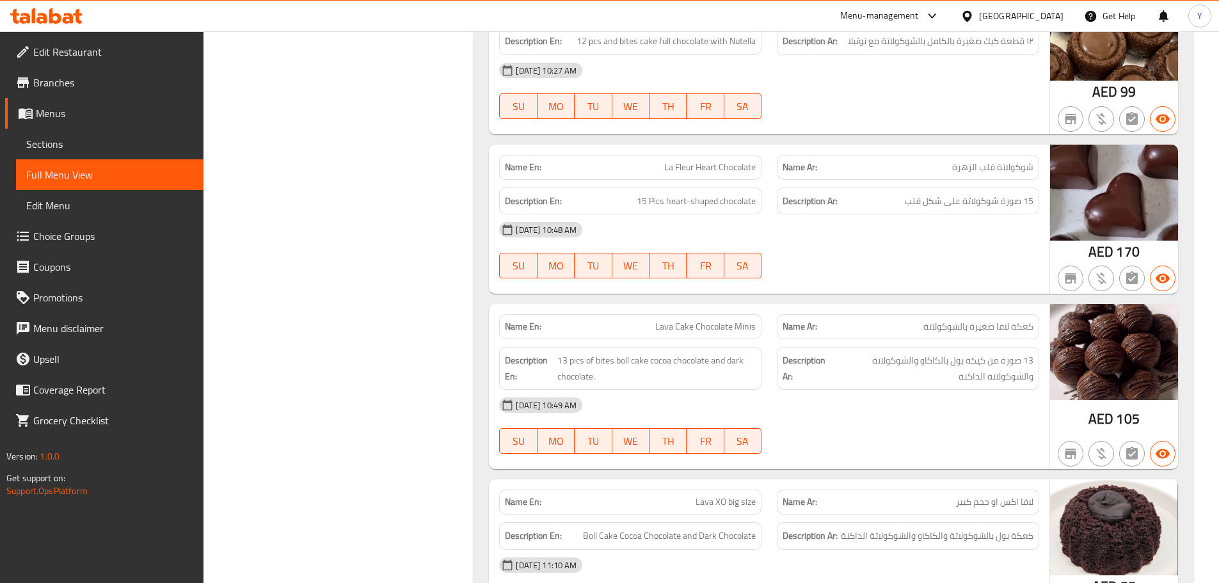
click at [747, 170] on span "La Fleur Heart Chocolate" at bounding box center [709, 167] width 91 height 13
click at [954, 168] on span "شوكولاتة قلب الزهرة" at bounding box center [992, 167] width 81 height 13
copy span "شوكولاتة قلب الزهرة"
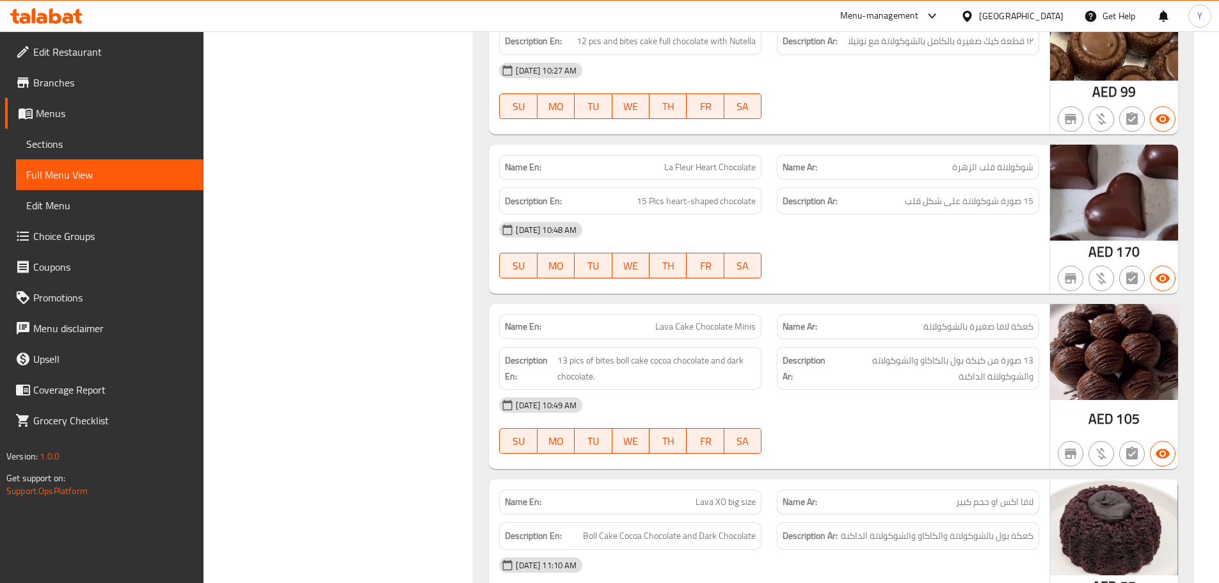
click at [954, 168] on span "شوكولاتة قلب الزهرة" at bounding box center [992, 167] width 81 height 13
click at [966, 168] on span "شوكولاتة قلب الزهرة" at bounding box center [992, 167] width 81 height 13
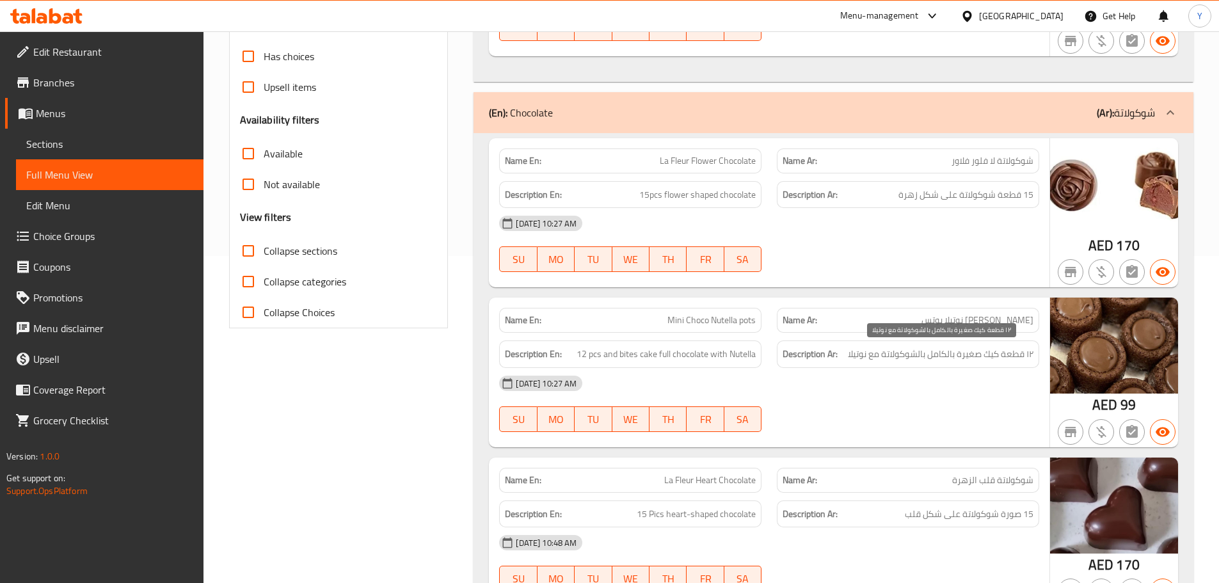
scroll to position [128, 0]
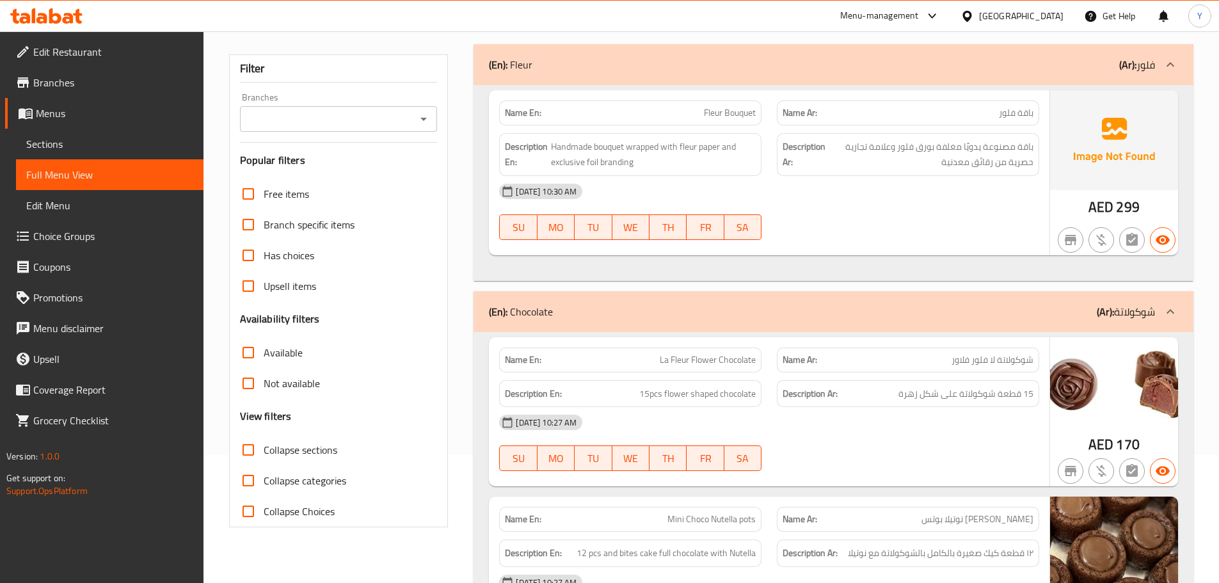
click at [731, 358] on span "La Fleur Flower Chocolate" at bounding box center [708, 359] width 96 height 13
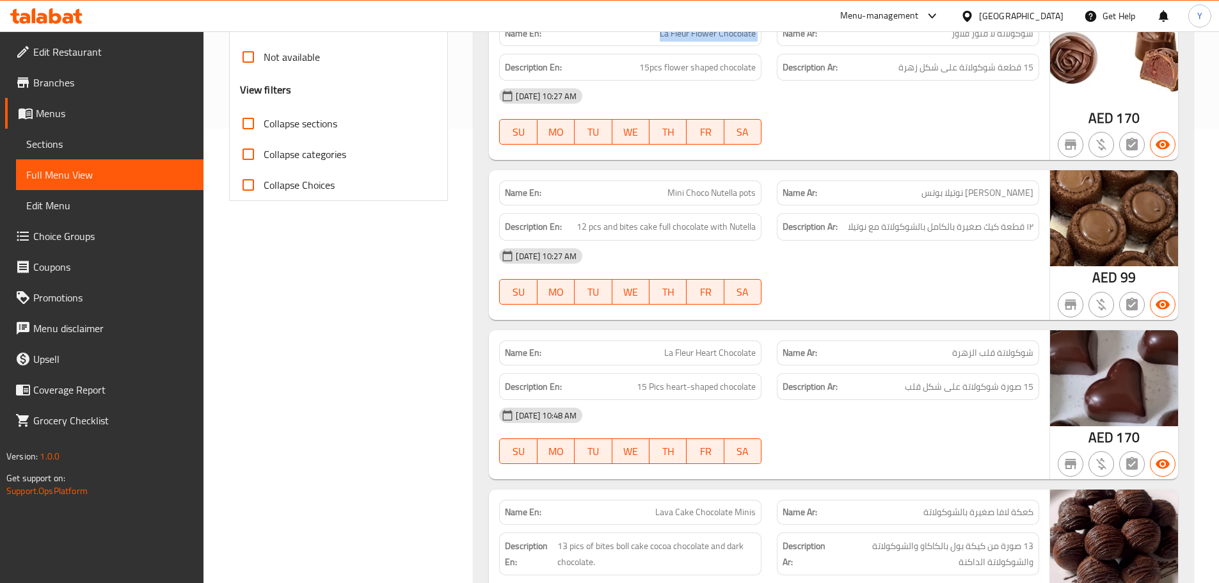
scroll to position [512, 0]
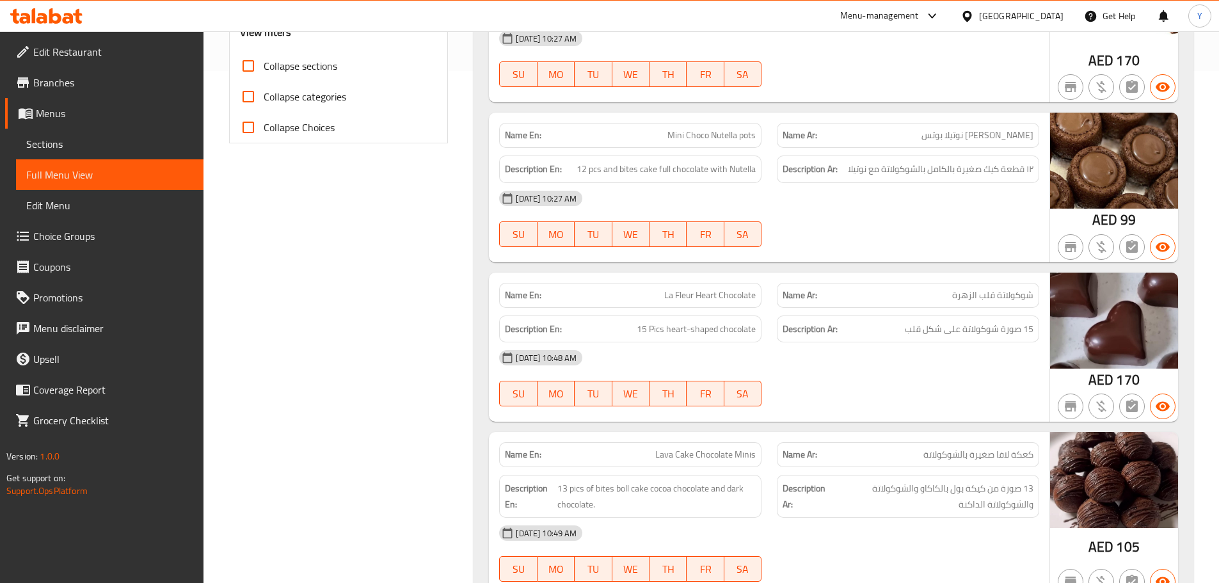
click at [724, 317] on div "Description En: 15 Pics heart-shaped chocolate" at bounding box center [630, 329] width 262 height 28
click at [724, 276] on div "Name En: La Fleur Heart Chocolate" at bounding box center [630, 295] width 278 height 40
copy span "La Fleur Heart Chocolate"
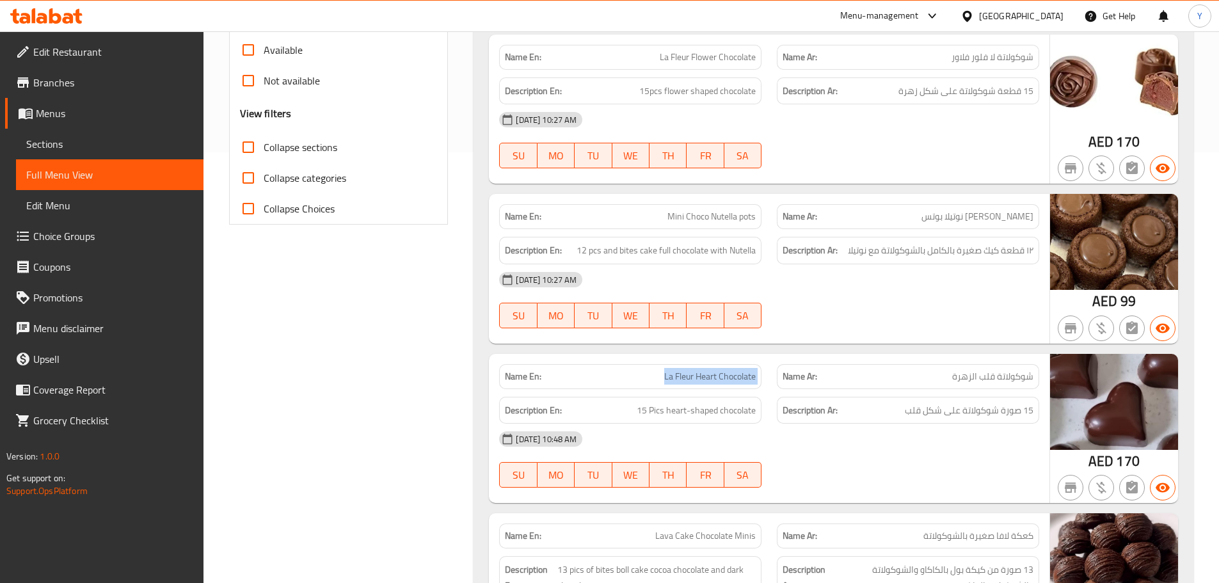
scroll to position [384, 0]
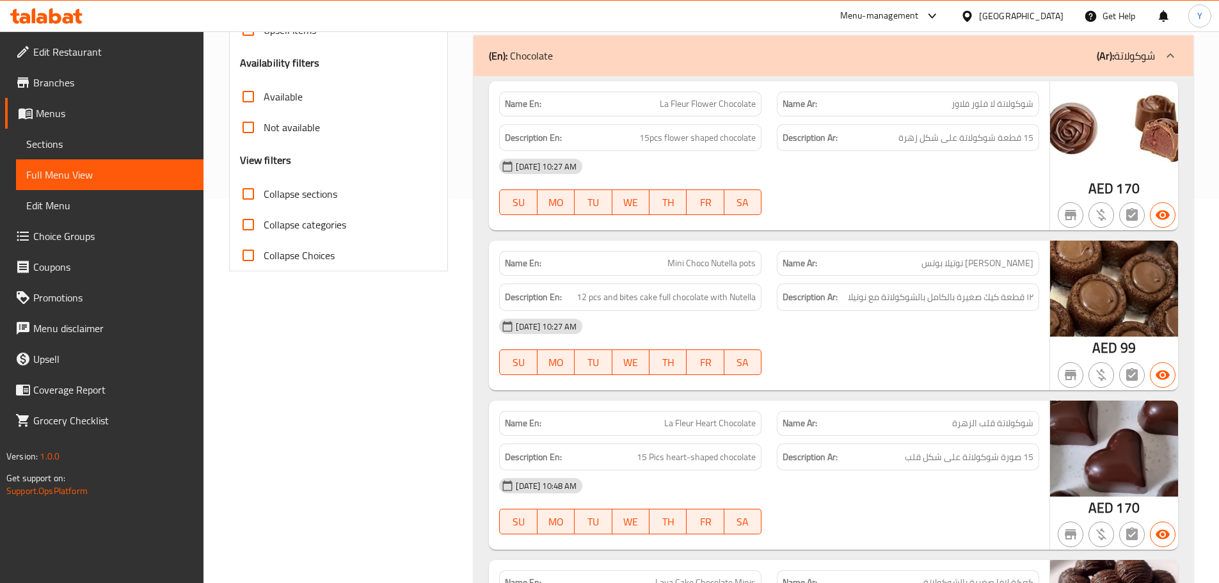
click at [983, 105] on span "شوكولاتة لا فلور فلاور" at bounding box center [992, 103] width 82 height 13
drag, startPoint x: 983, startPoint y: 105, endPoint x: 995, endPoint y: 102, distance: 12.4
click at [995, 102] on span "شوكولاتة لا فلور فلاور" at bounding box center [992, 103] width 82 height 13
copy span "لا فلور"
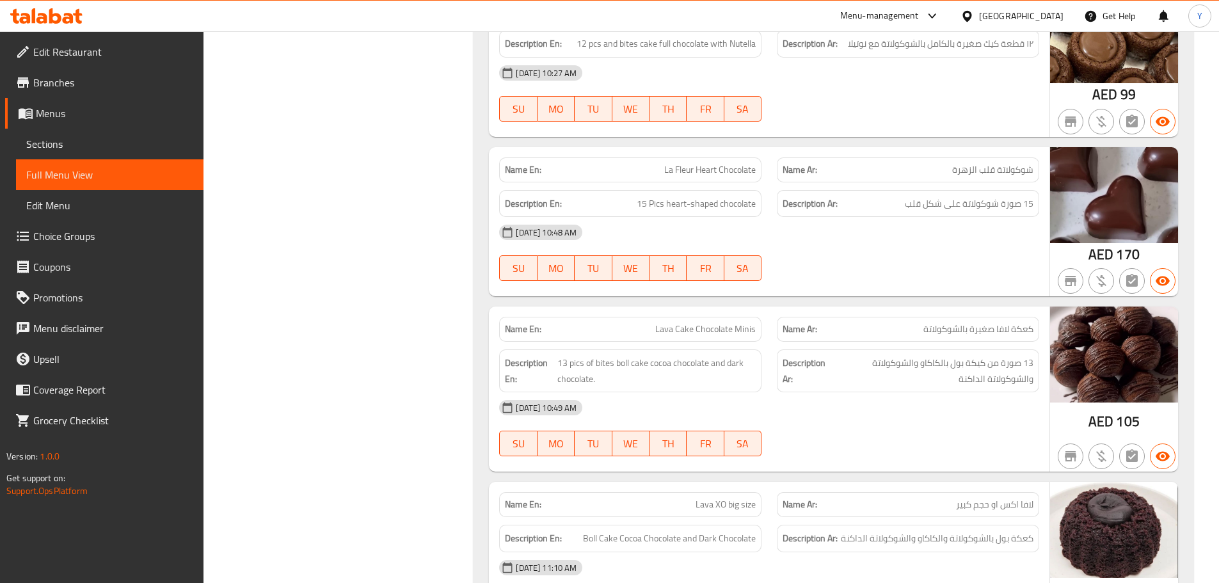
scroll to position [640, 0]
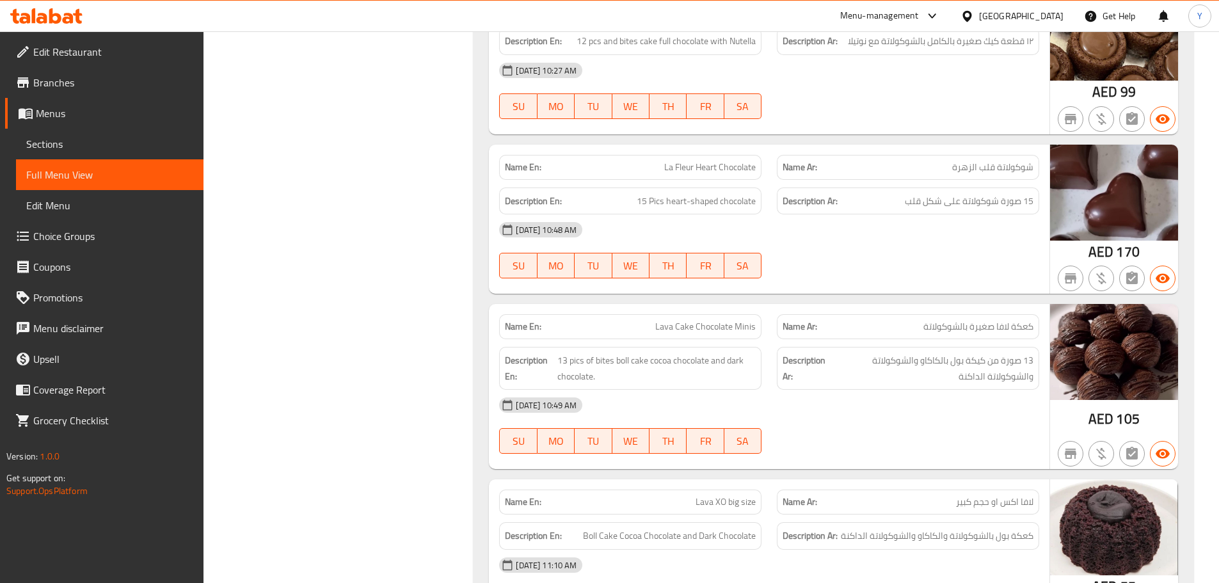
click at [664, 328] on span "Lava Cake Chocolate Minis" at bounding box center [705, 326] width 100 height 13
click at [671, 335] on div "Name En: Lava Cake Chocolate Minis" at bounding box center [630, 326] width 262 height 25
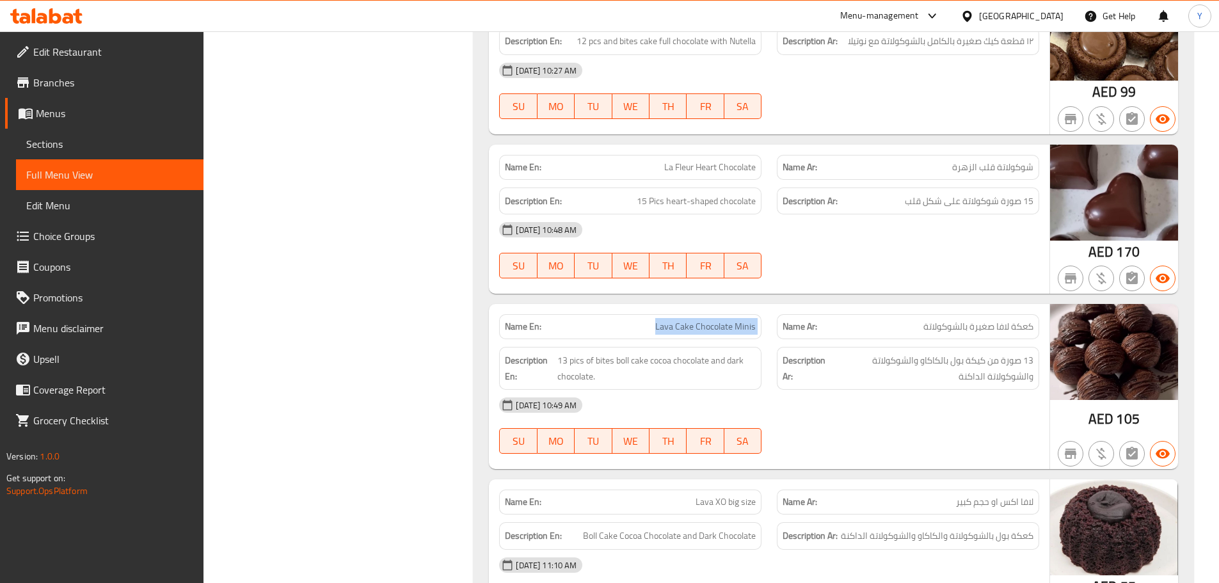
click at [671, 335] on div "Name En: Lava Cake Chocolate Minis" at bounding box center [630, 326] width 262 height 25
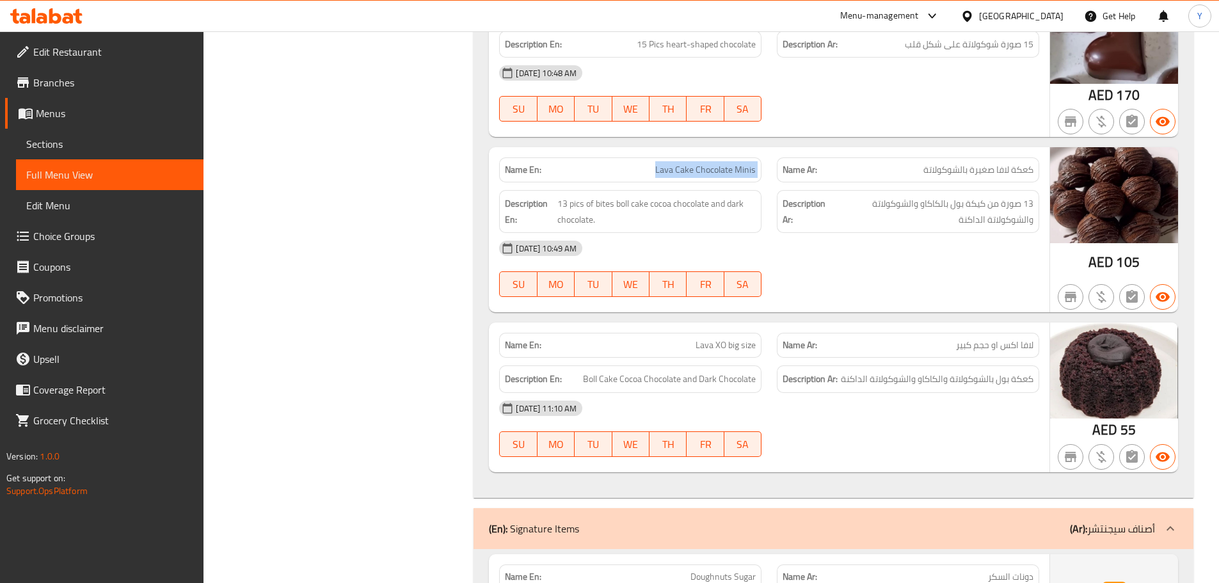
scroll to position [960, 0]
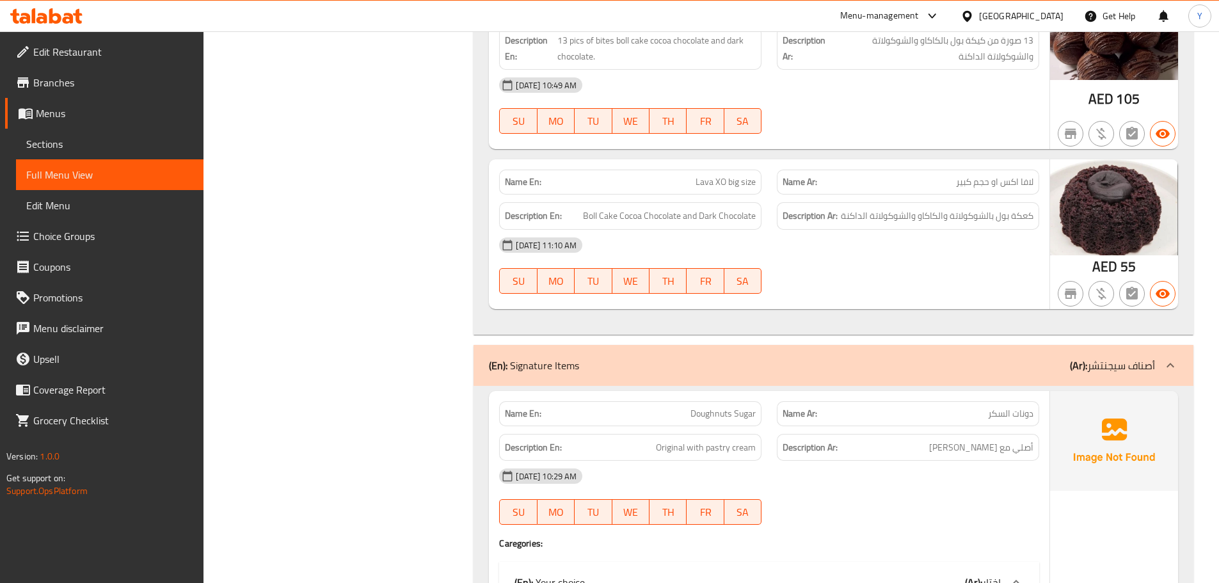
click at [690, 189] on div "Name En: Lava XO big size" at bounding box center [630, 182] width 262 height 25
copy span "Lava XO big size"
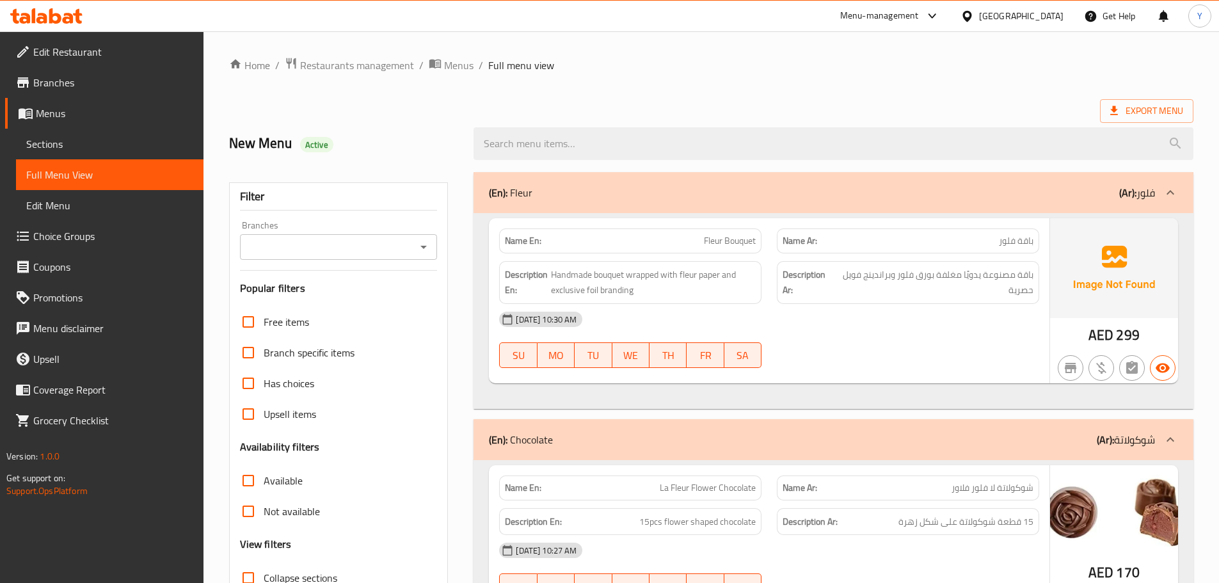
click at [420, 132] on div "New Menu Active" at bounding box center [343, 143] width 245 height 57
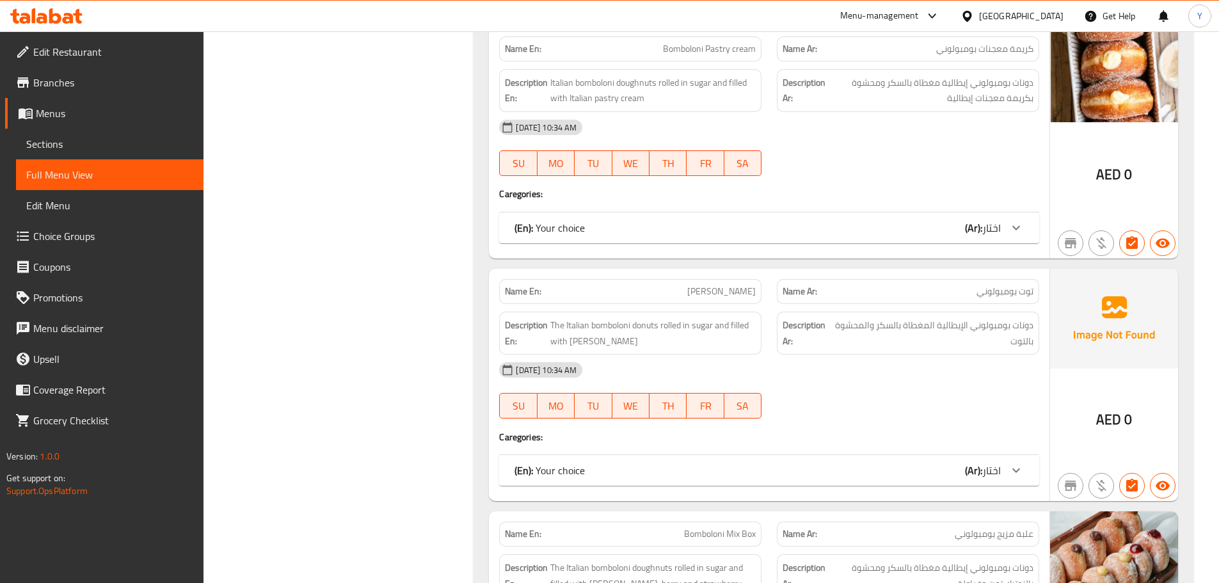
click at [978, 482] on div "(En): Your choice (Ar): اختار" at bounding box center [769, 470] width 540 height 31
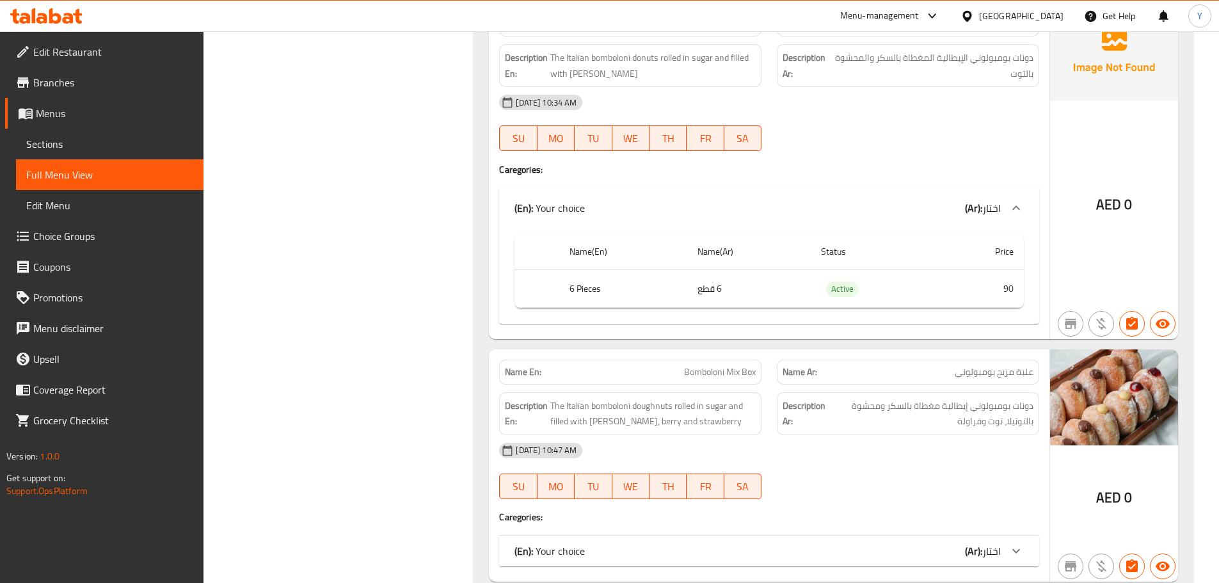
scroll to position [2111, 0]
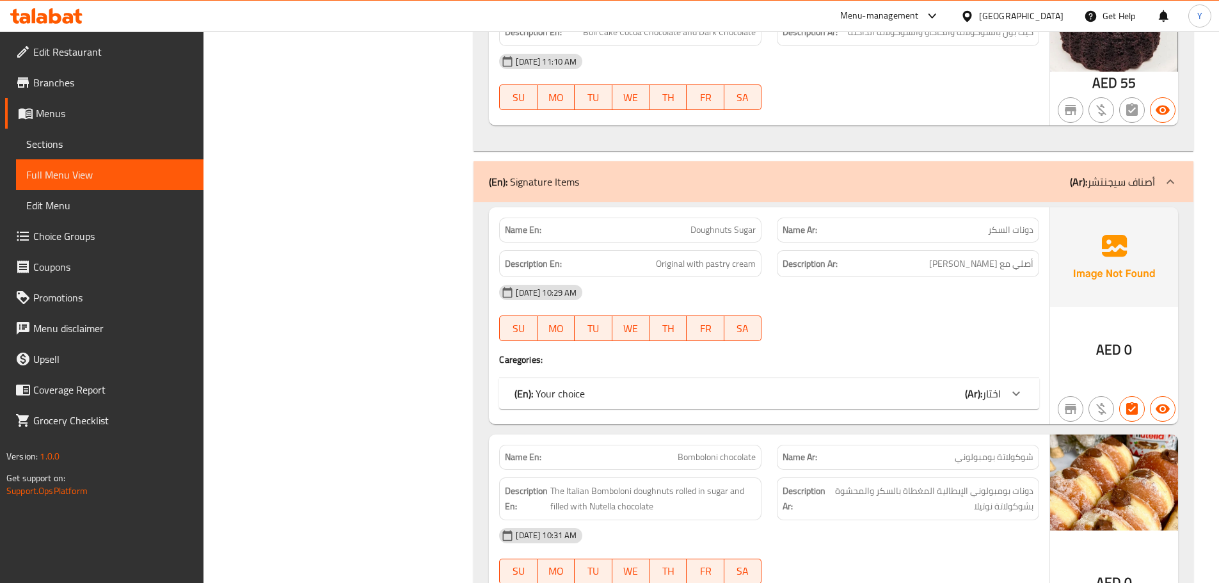
scroll to position [1024, 0]
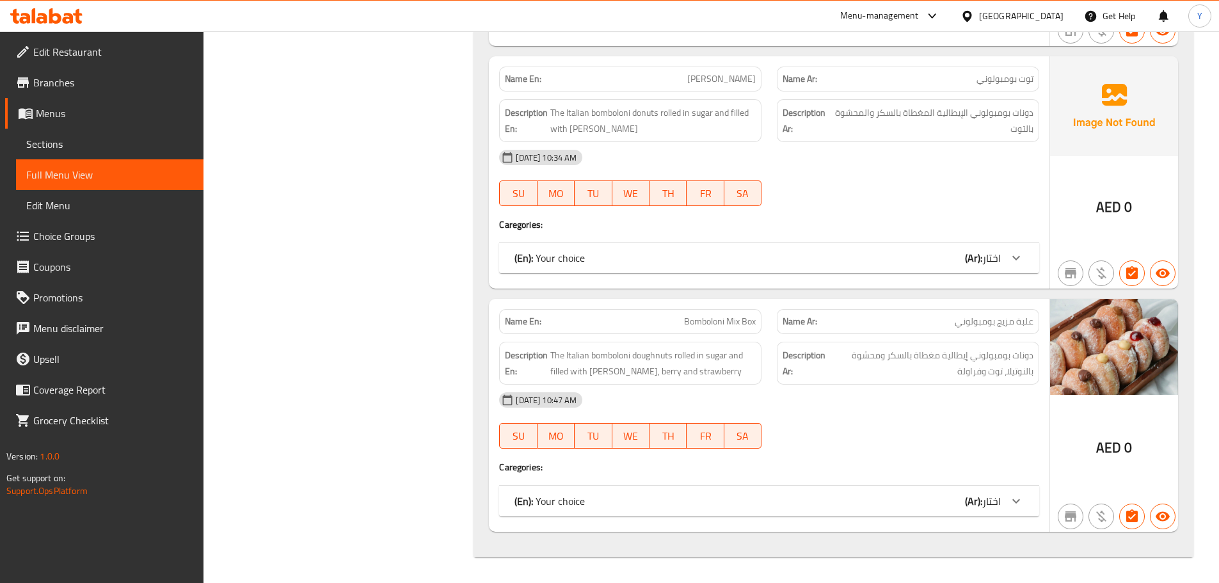
drag, startPoint x: 838, startPoint y: 209, endPoint x: 939, endPoint y: 613, distance: 416.8
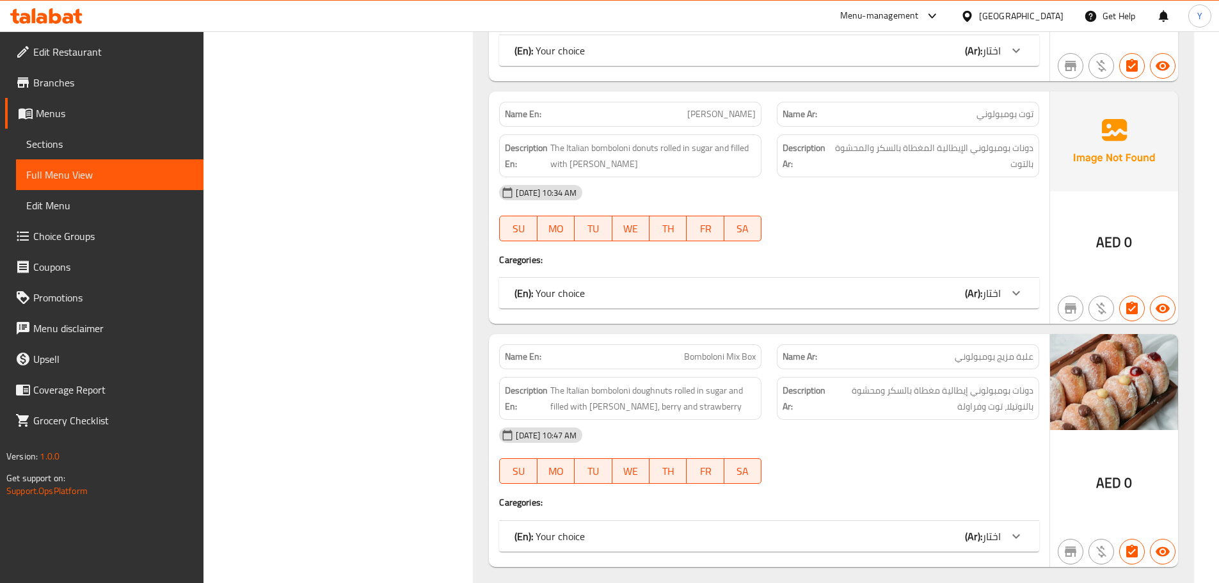
scroll to position [1943, 0]
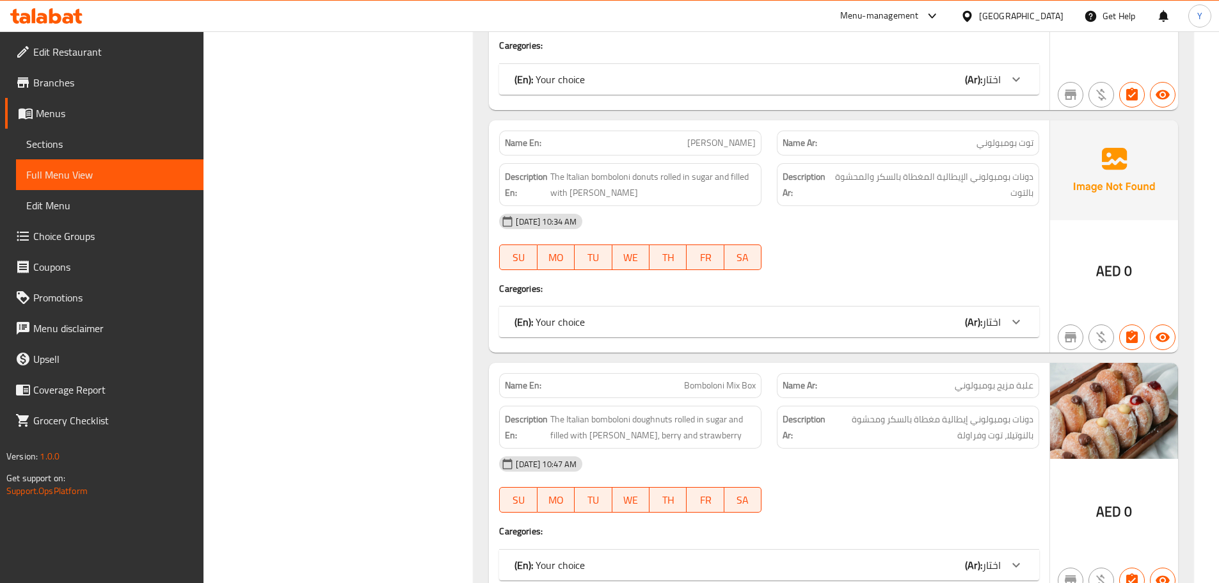
click at [521, 150] on strong "Name En:" at bounding box center [523, 142] width 36 height 13
copy strong "Name"
click at [521, 150] on strong "Name En:" at bounding box center [523, 142] width 36 height 13
copy strong "Name En:"
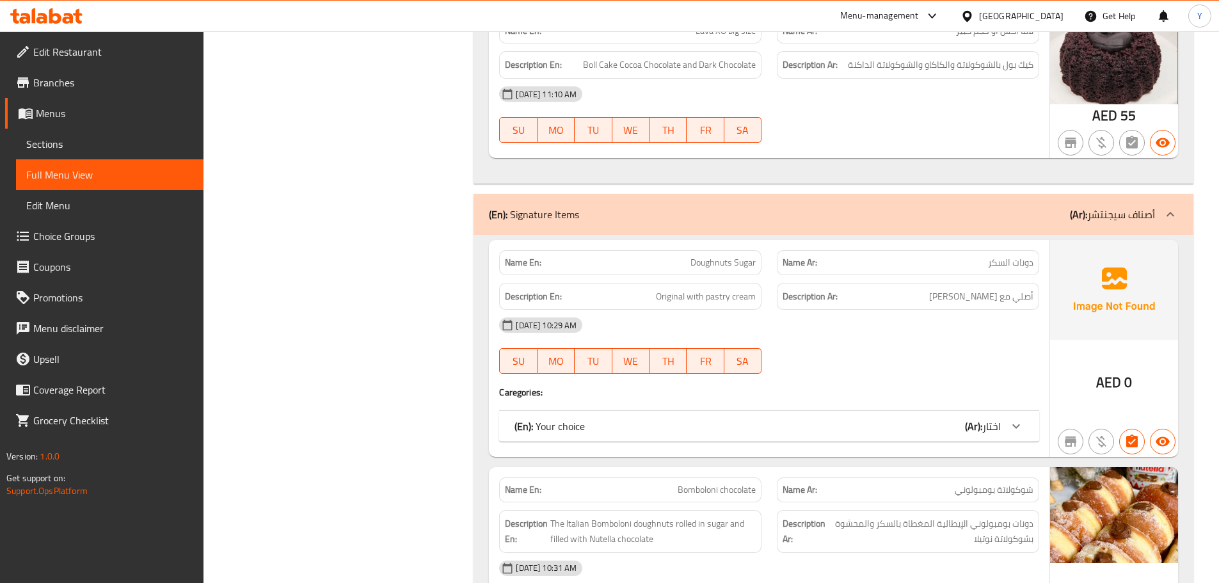
scroll to position [825, 0]
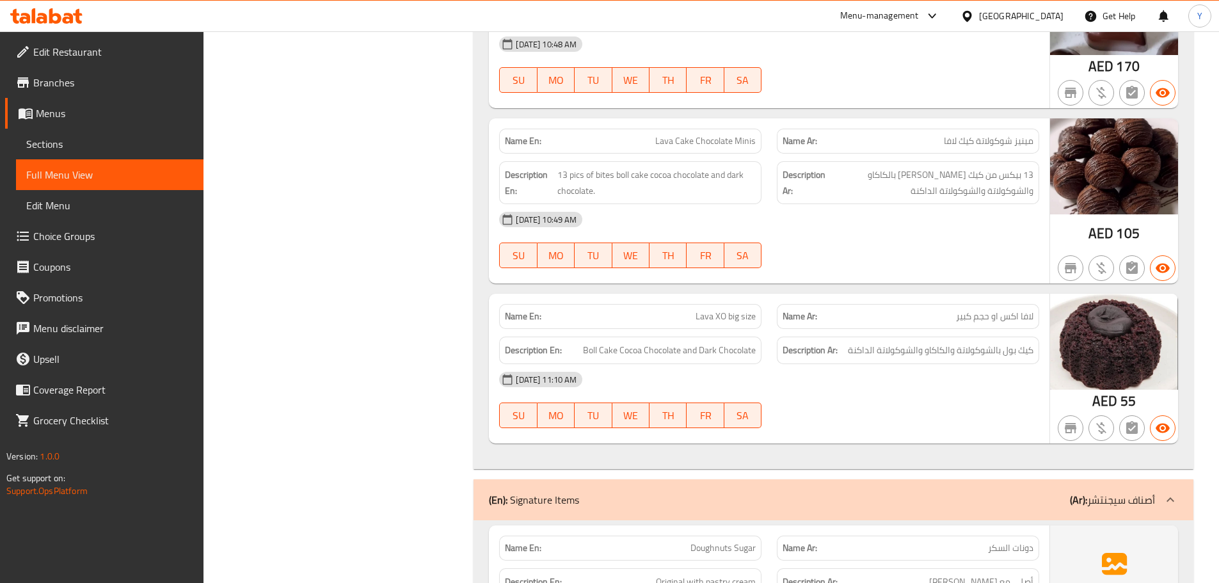
drag, startPoint x: 358, startPoint y: 343, endPoint x: 381, endPoint y: 218, distance: 127.5
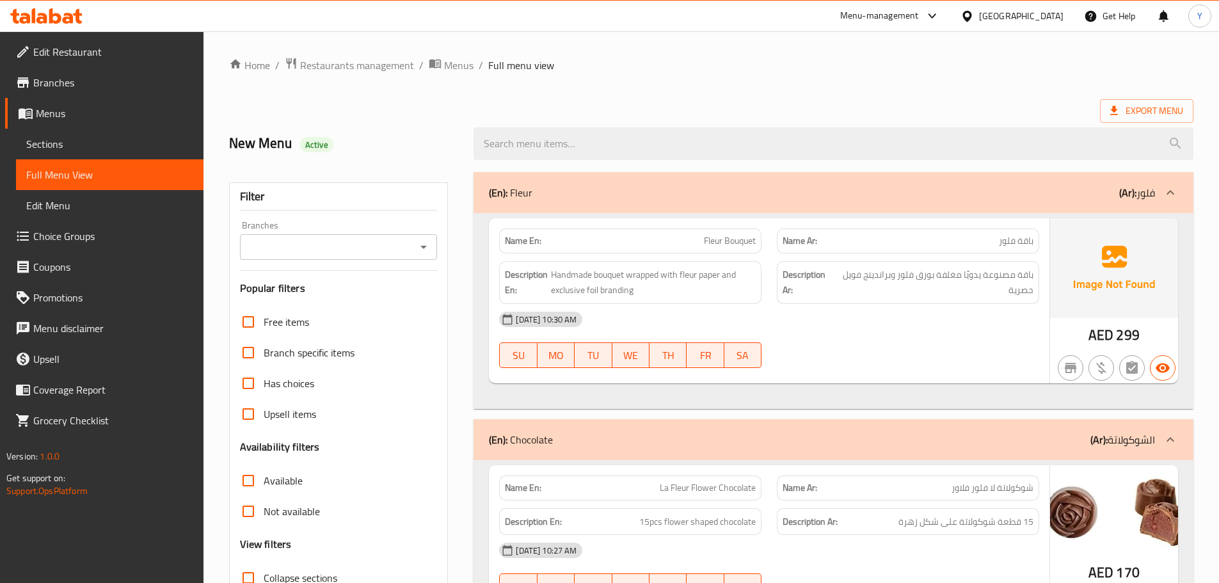
scroll to position [256, 0]
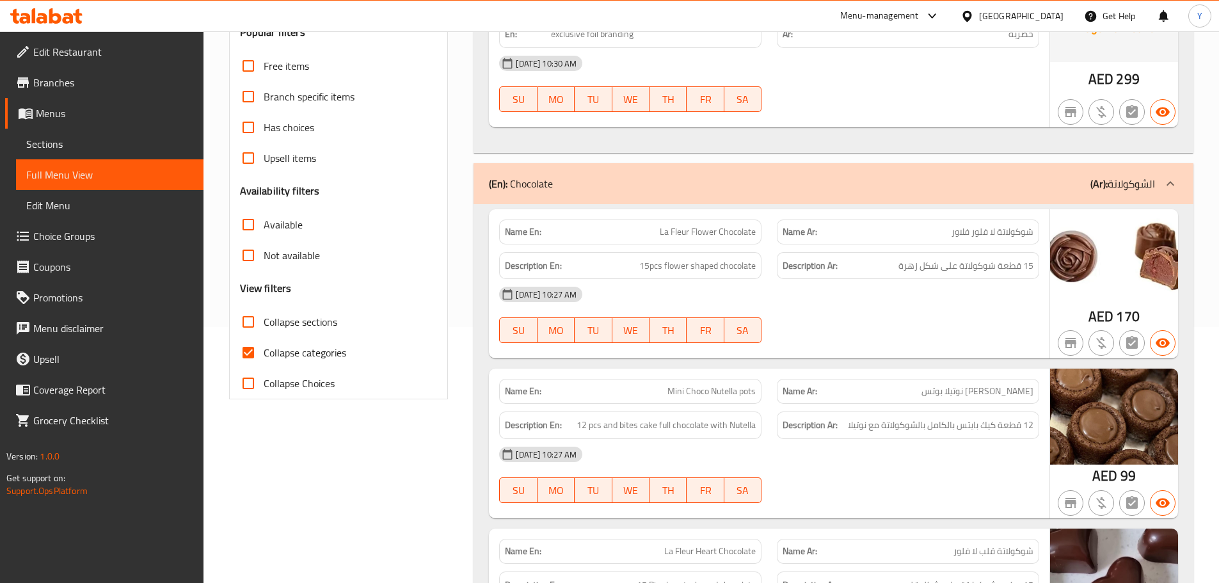
click at [263, 358] on input "Collapse categories" at bounding box center [248, 352] width 31 height 31
checkbox input "false"
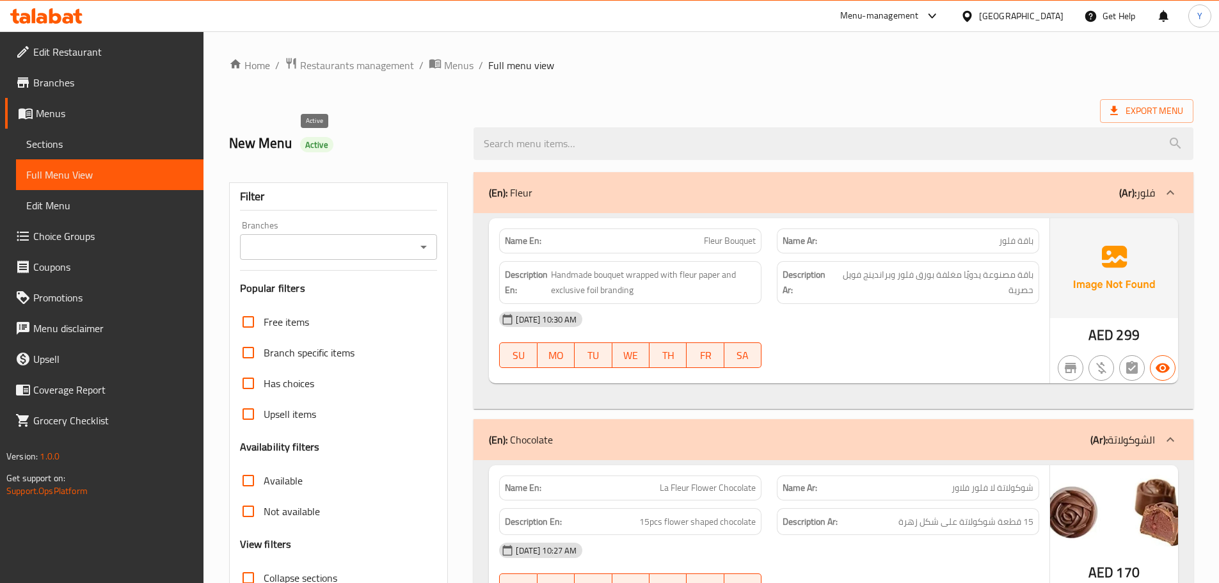
click at [317, 151] on div "Active" at bounding box center [316, 144] width 33 height 15
copy span "Active"
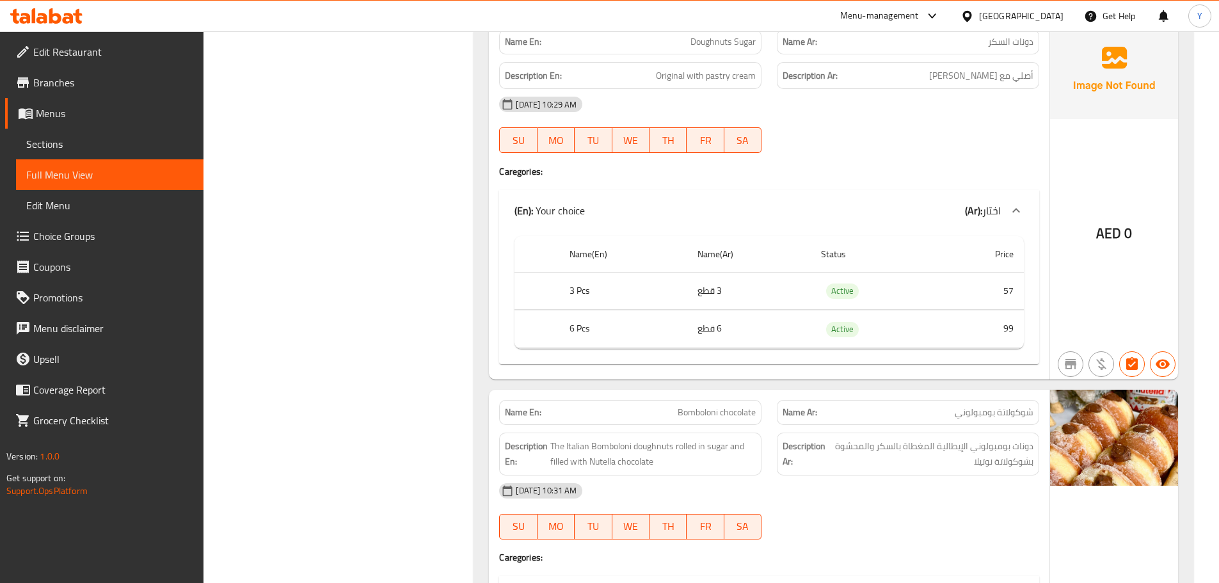
scroll to position [169, 0]
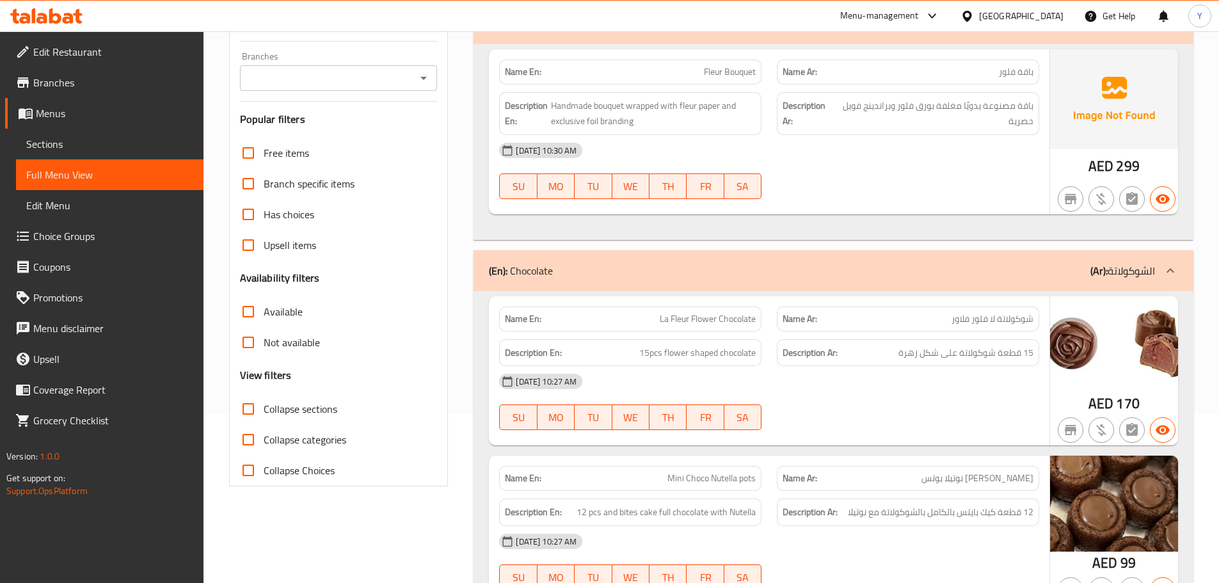
drag, startPoint x: 925, startPoint y: 175, endPoint x: 998, endPoint y: -77, distance: 262.4
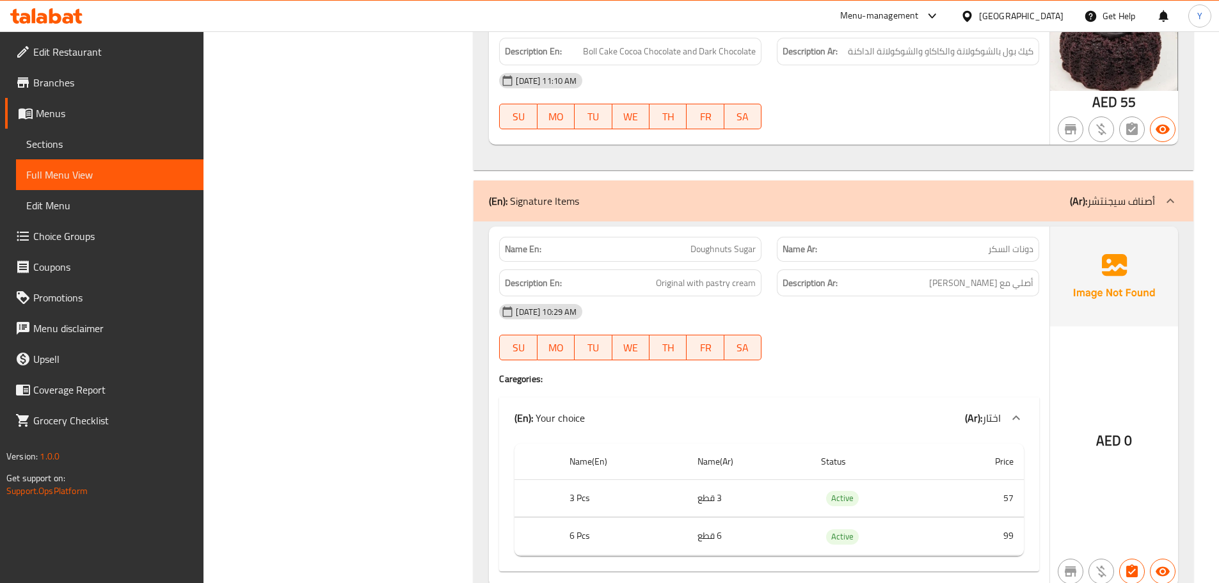
scroll to position [0, 0]
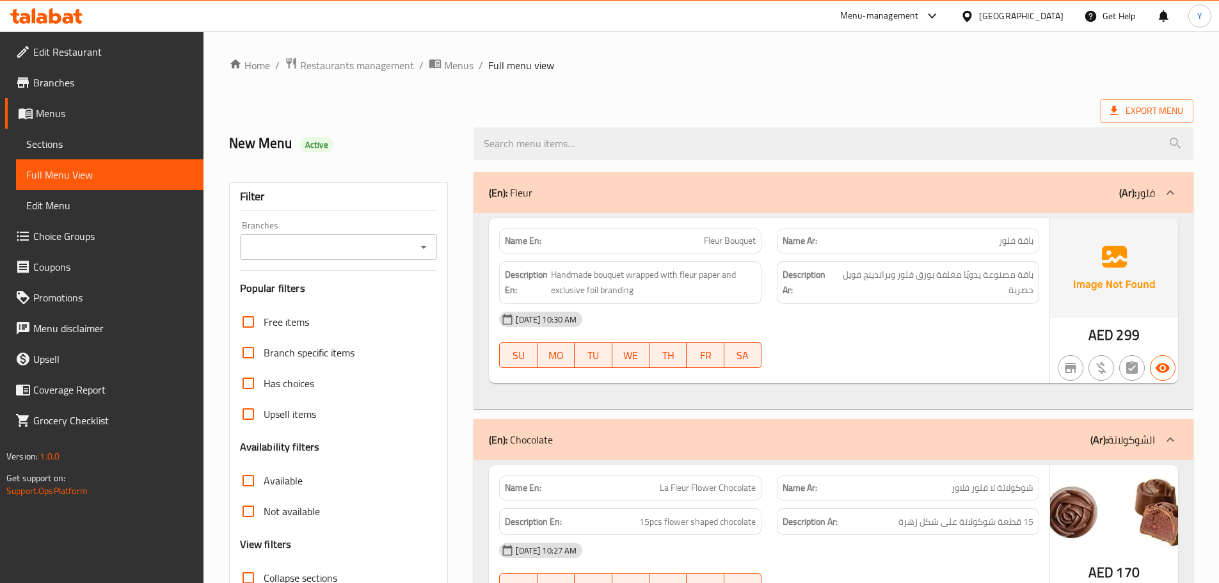
drag, startPoint x: 590, startPoint y: 306, endPoint x: 796, endPoint y: -77, distance: 435.1
click at [1145, 121] on span "Export Menu" at bounding box center [1146, 111] width 93 height 24
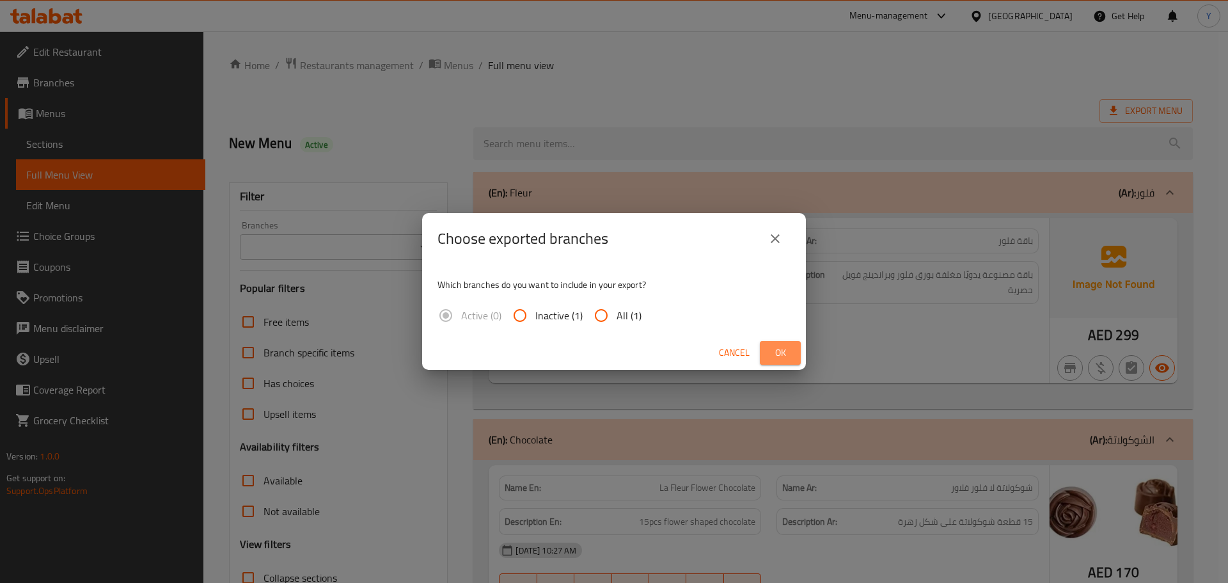
click at [772, 342] on button "Ok" at bounding box center [780, 353] width 41 height 24
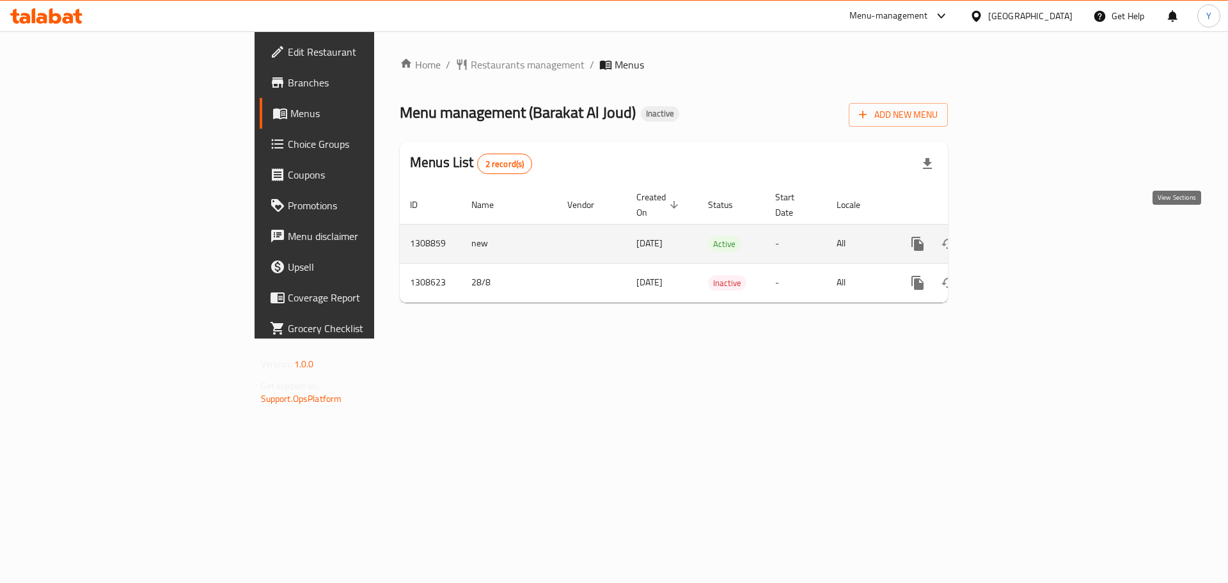
click at [1026, 237] on link "enhanced table" at bounding box center [1010, 243] width 31 height 31
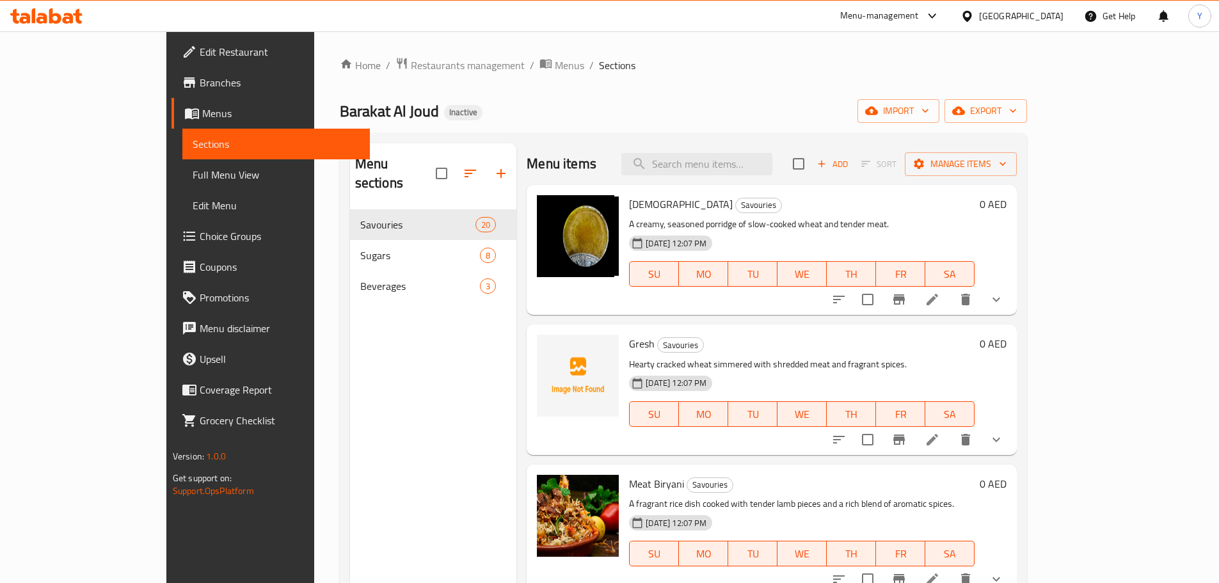
click at [950, 446] on li at bounding box center [932, 439] width 36 height 23
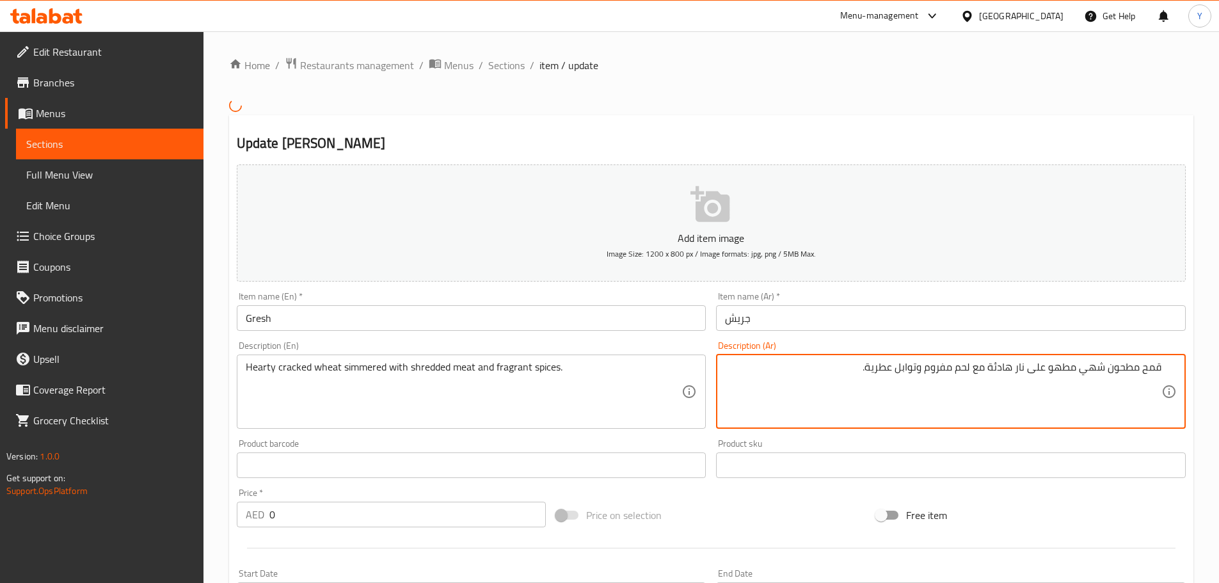
click at [1087, 369] on textarea "قمح مطحون شهي مطهو على نار هادئة مع لحم مفروم وتوابل عطرية." at bounding box center [943, 391] width 436 height 61
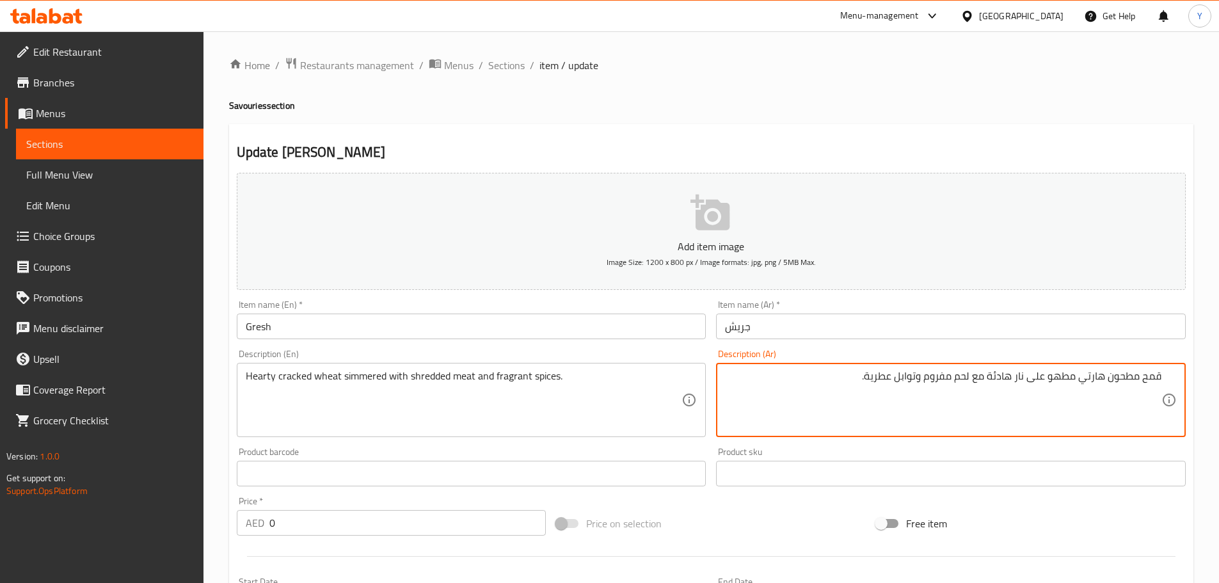
type textarea "قمح مطحون هارتي مطهو على نار هادئة مع لحم مفروم وتوابل عطرية."
click at [955, 80] on div "Home / Restaurants management / Menus / Sections / item / update Savouries sect…" at bounding box center [711, 482] width 964 height 850
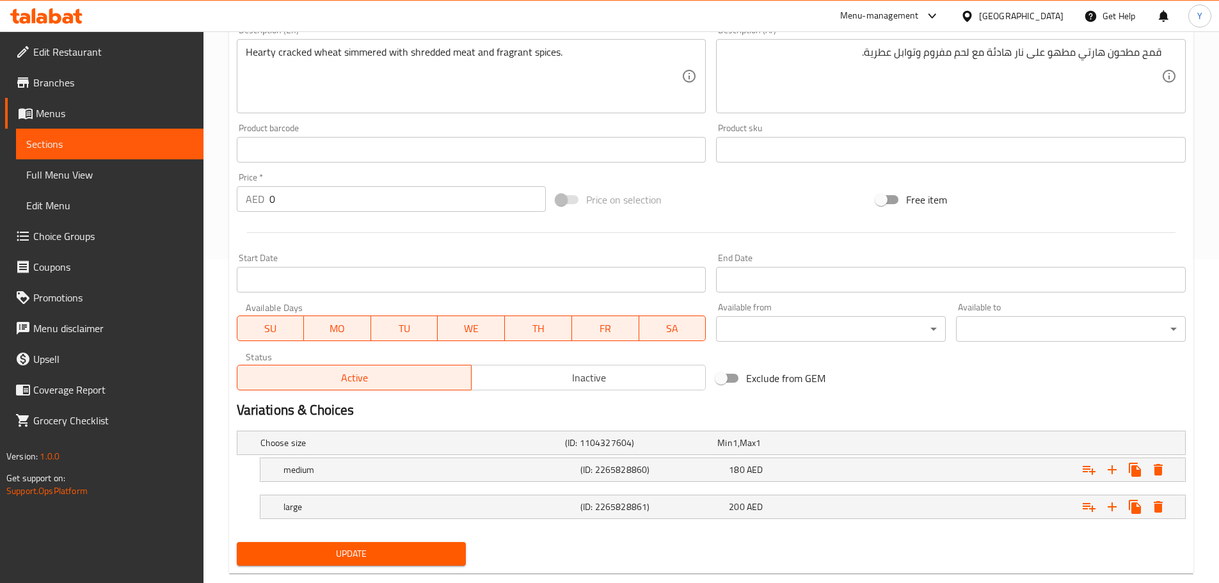
scroll to position [350, 0]
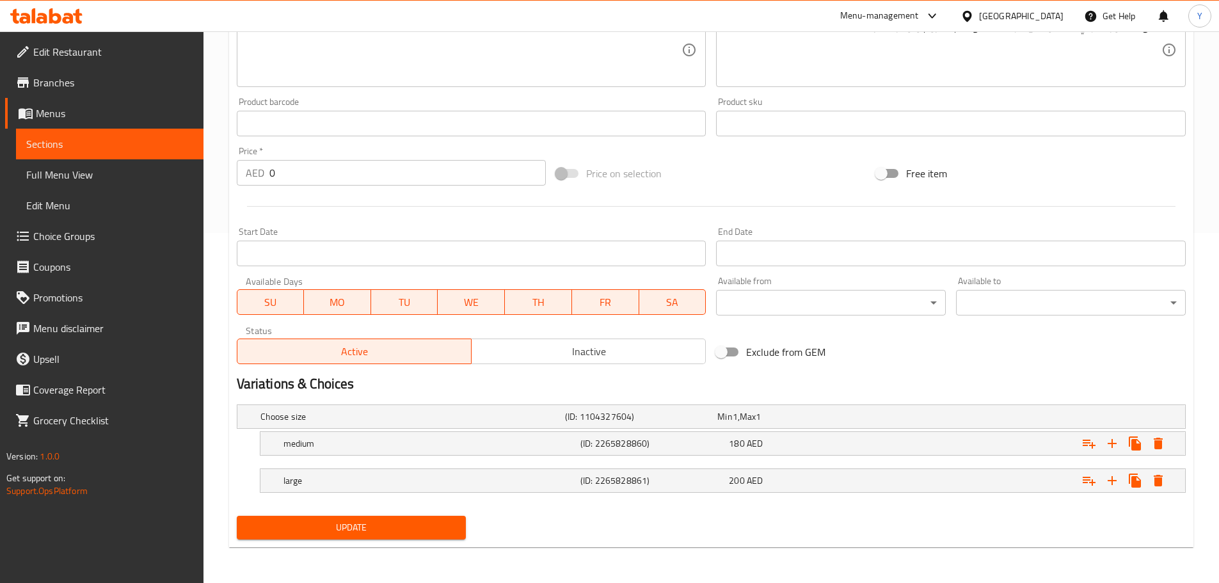
click at [309, 522] on span "Update" at bounding box center [351, 528] width 209 height 16
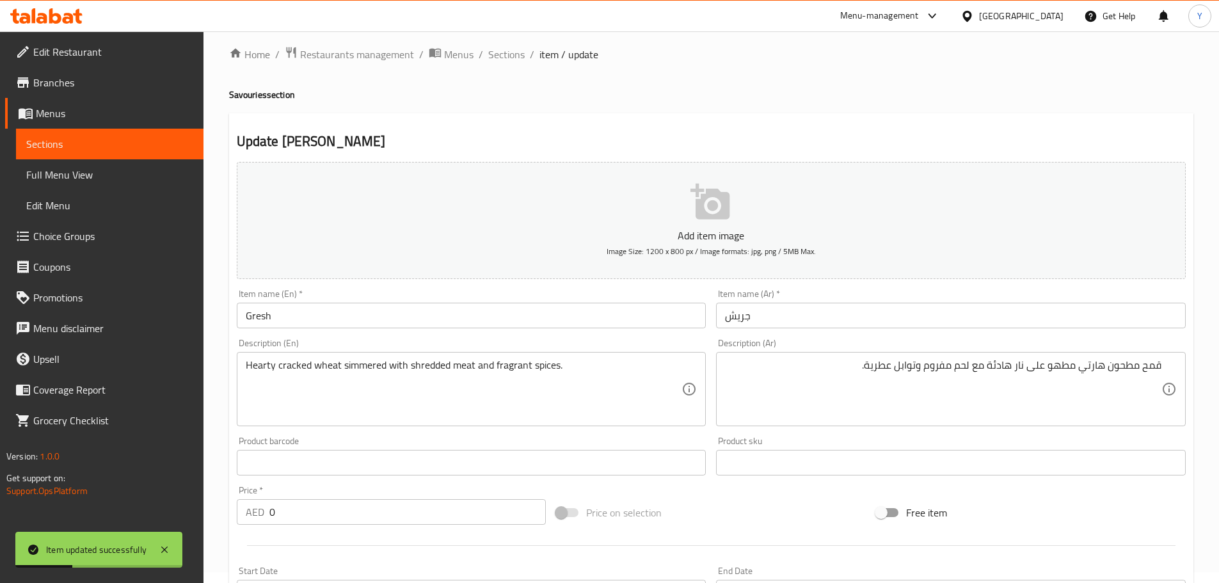
scroll to position [0, 0]
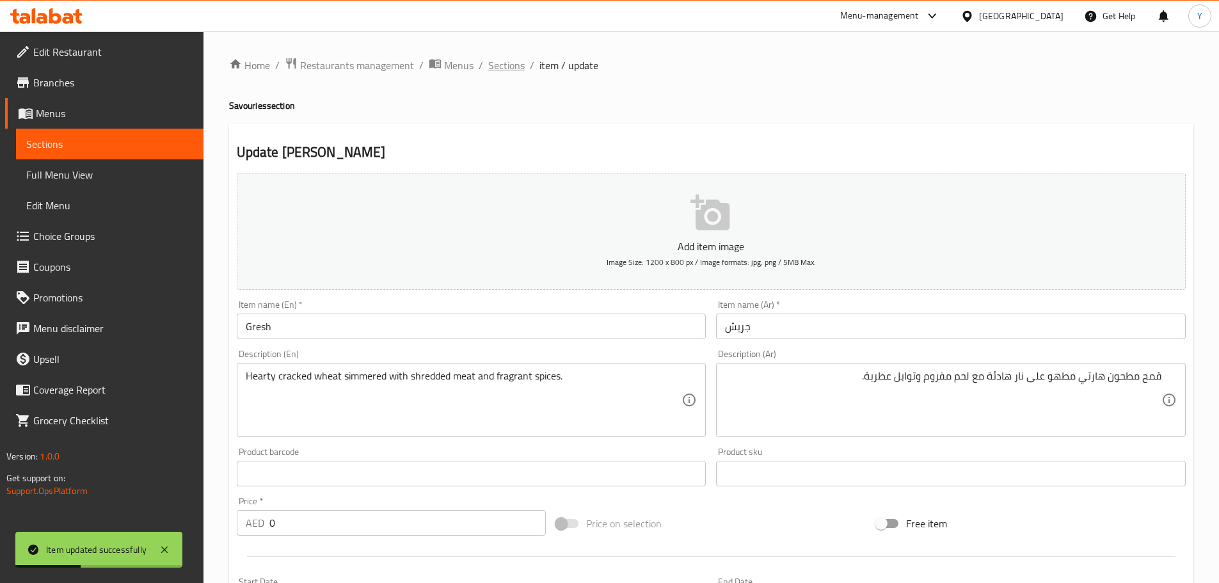
click at [499, 73] on span "Sections" at bounding box center [506, 65] width 36 height 15
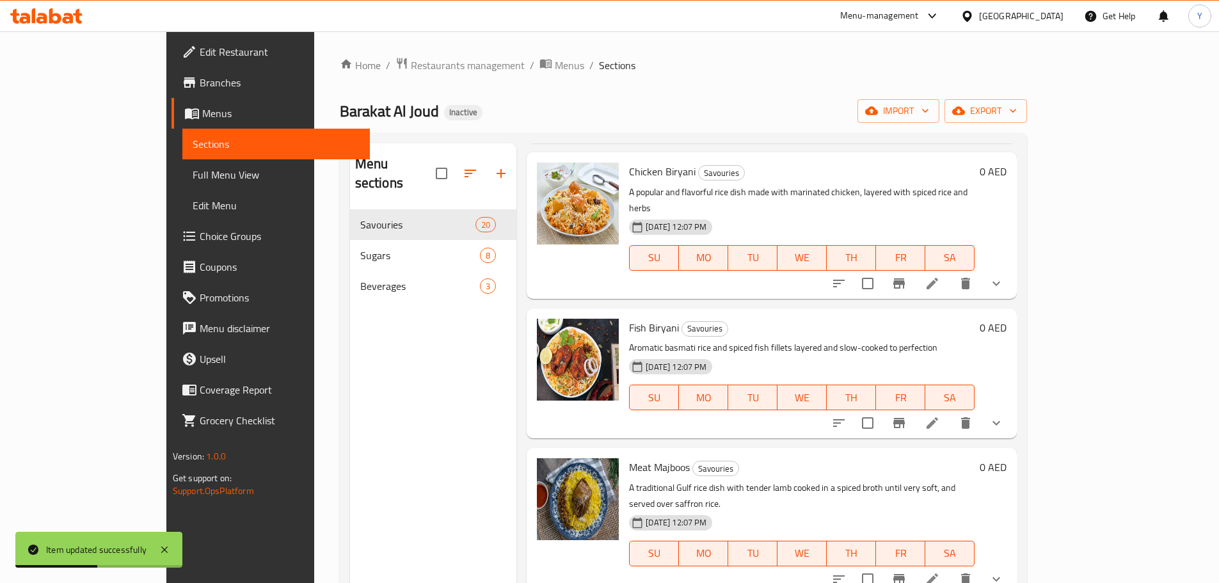
scroll to position [520, 0]
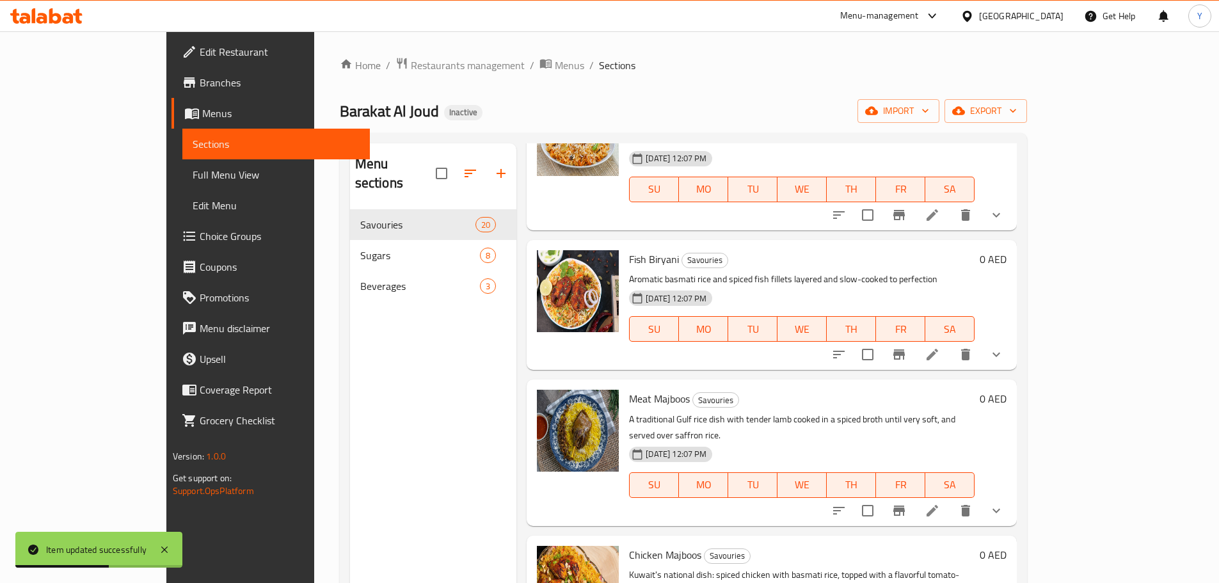
click at [950, 347] on li at bounding box center [932, 354] width 36 height 23
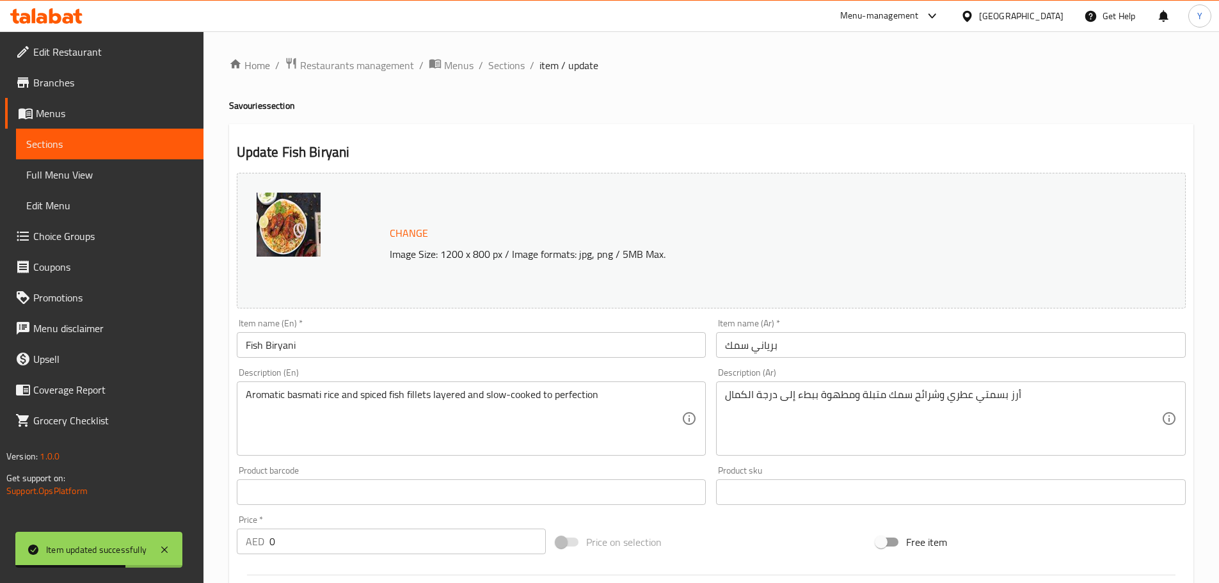
click at [857, 385] on div "أرز بسمتي عطري وشرائح سمك متبلة ومطهوة ببطء إلى درجة الكمال Description (Ar)" at bounding box center [951, 418] width 470 height 74
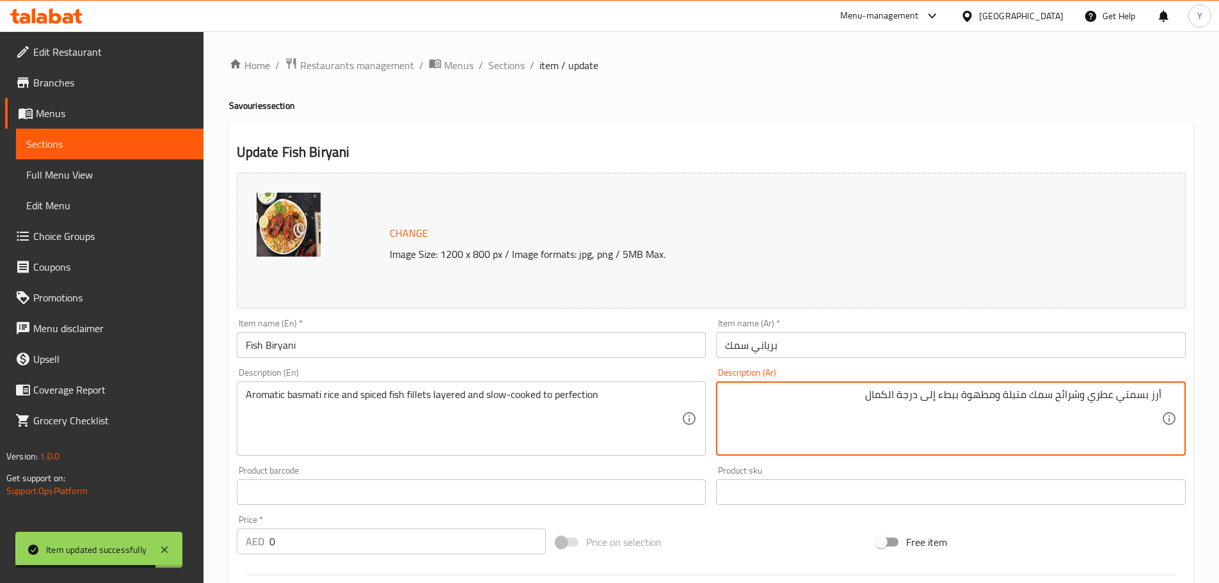
drag, startPoint x: 1085, startPoint y: 394, endPoint x: 1070, endPoint y: 395, distance: 14.8
click at [1070, 395] on textarea "أرز بسمتي عطري وشرائح سمك متبلة ومطهوة ببطء إلى درجة الكمال" at bounding box center [943, 418] width 436 height 61
click at [1071, 420] on textarea "أرز بسمتي عطري وشرائح سمك متبلة ومطهوة ببطء إلى درجة الكمال" at bounding box center [943, 418] width 436 height 61
drag, startPoint x: 1079, startPoint y: 399, endPoint x: 1054, endPoint y: 399, distance: 25.0
click at [1054, 399] on textarea "أرز بسمتي عطري وشرائح سمك متبلة ومطهوة ببطء إلى درجة الكمال" at bounding box center [943, 418] width 436 height 61
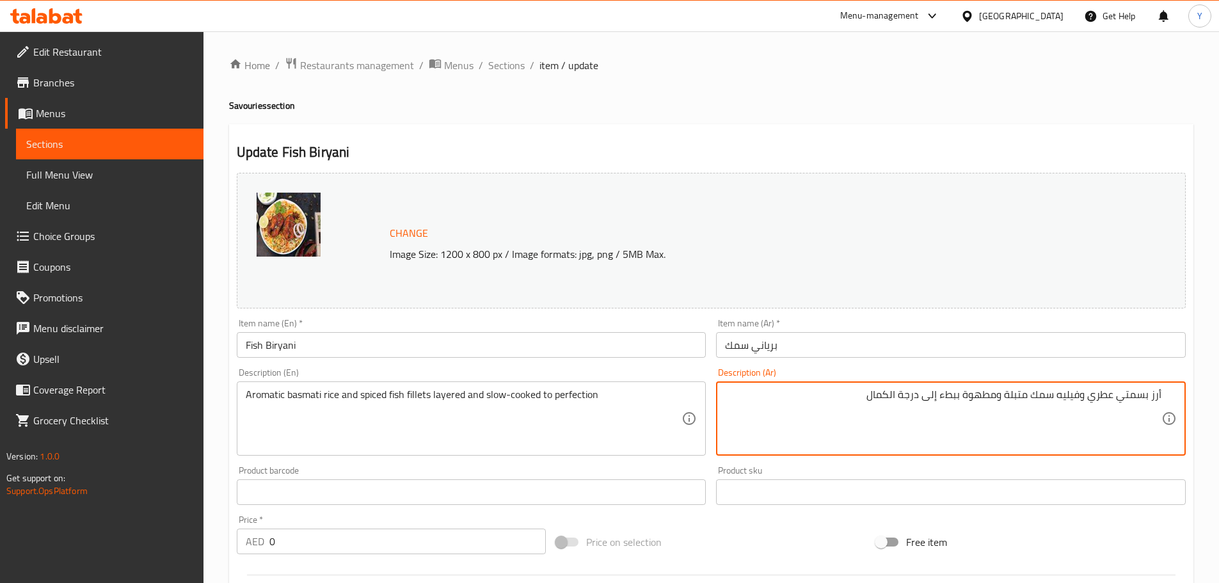
click at [1079, 397] on textarea "أرز بسمتي عطري وفيليه سمك متبلة ومطهوة ببطء إلى درجة الكمال" at bounding box center [943, 418] width 436 height 61
click at [999, 399] on textarea "أرز بسمتي عطري وفيليه سمك متبلة ومطهوة ببطء إلى درجة الكمال" at bounding box center [943, 418] width 436 height 61
type textarea "أرز بسمتي عطري وفيليه سمك متبلة طبقات ومطهوة ببطء إلى درجة الكمال"
click at [916, 117] on div "Home / Restaurants management / Menus / Sections / item / update Savouries sect…" at bounding box center [711, 491] width 964 height 869
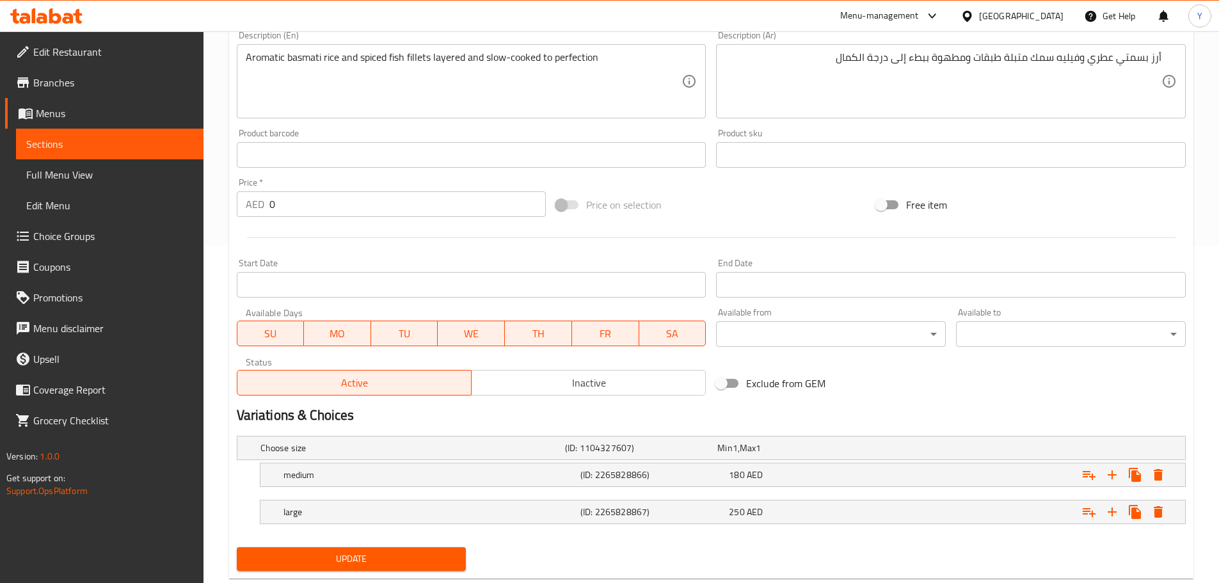
scroll to position [369, 0]
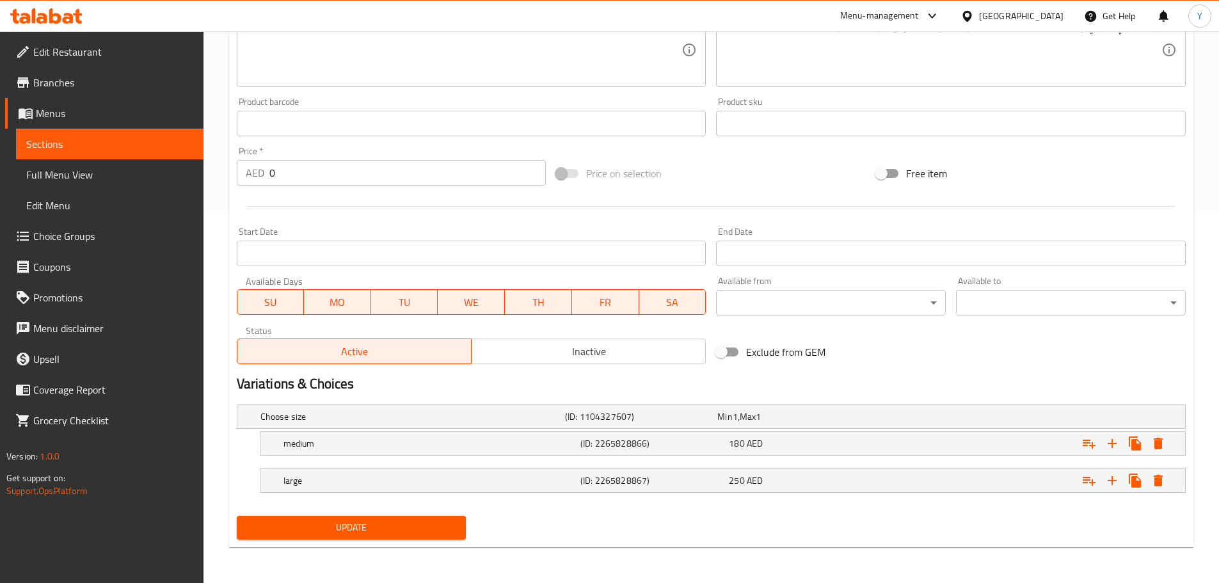
click at [401, 527] on span "Update" at bounding box center [351, 528] width 209 height 16
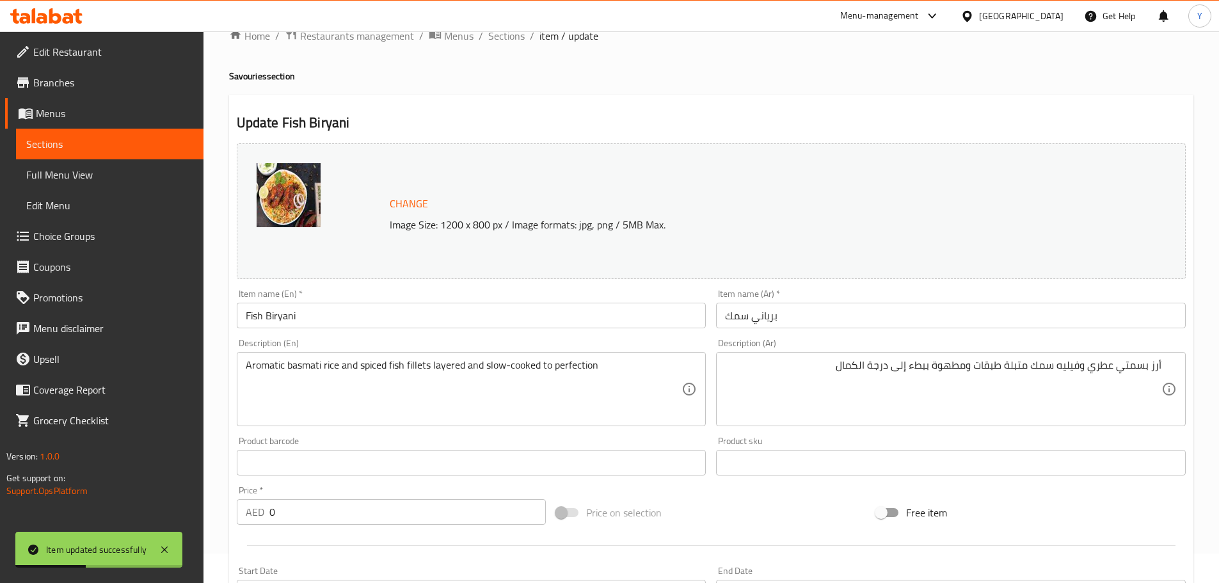
scroll to position [0, 0]
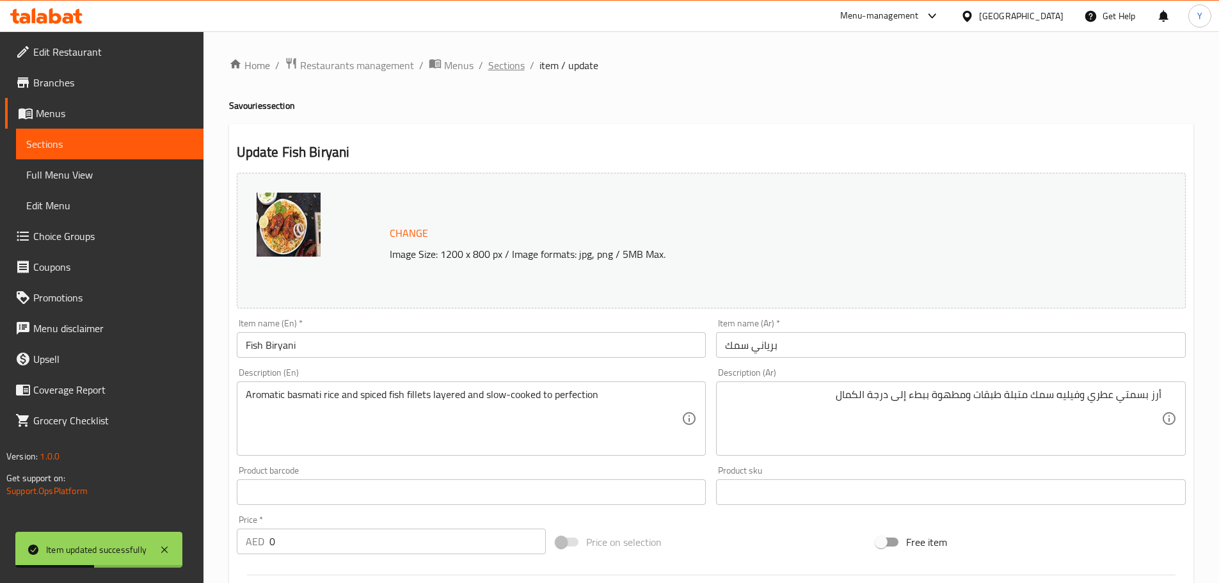
click at [503, 73] on span "Sections" at bounding box center [506, 65] width 36 height 15
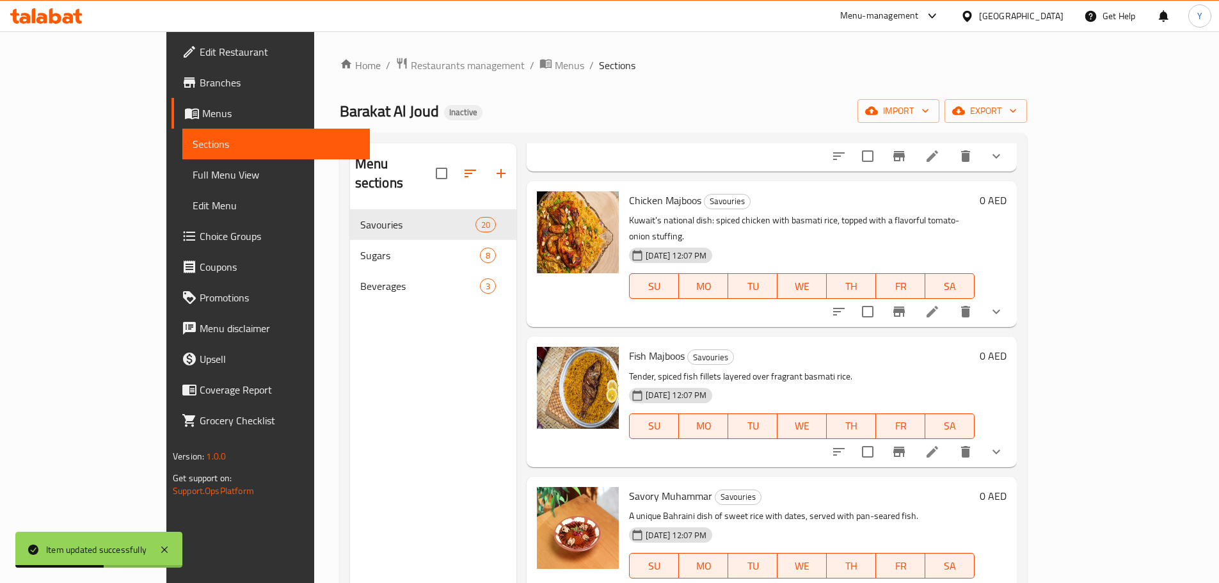
scroll to position [940, 0]
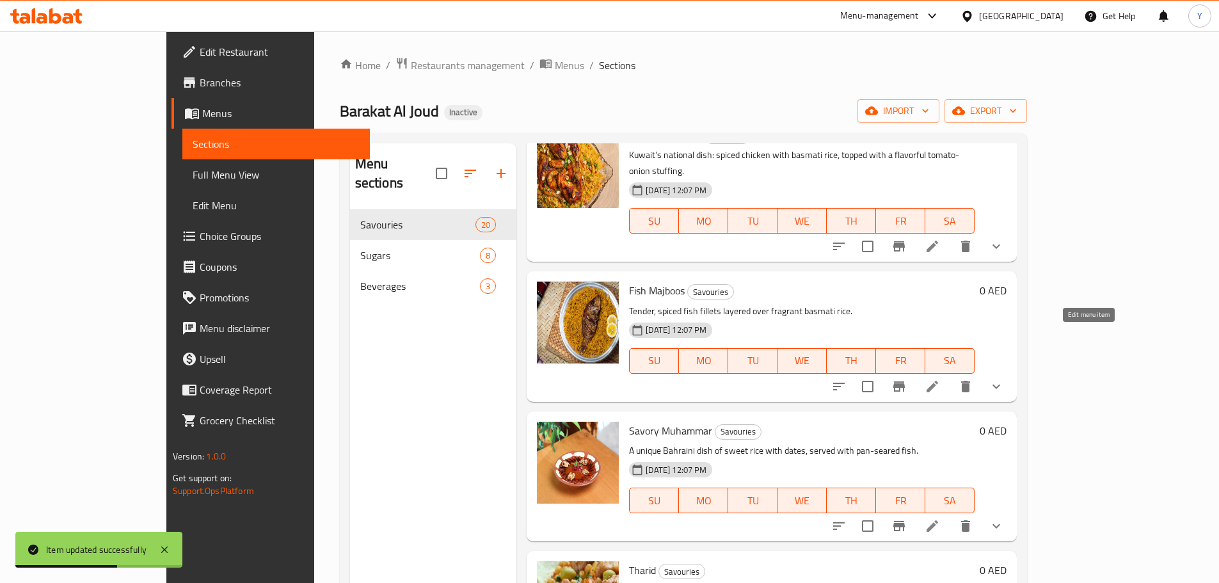
click at [940, 379] on icon at bounding box center [932, 386] width 15 height 15
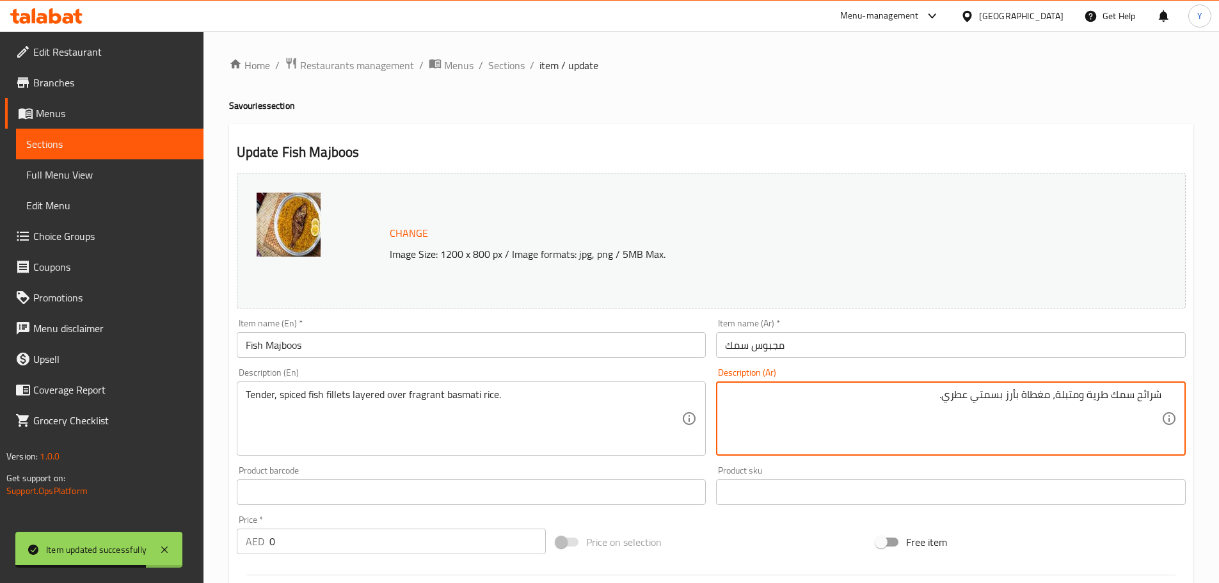
click at [1159, 399] on textarea "شرائح سمك طرية ومتبلة، مغطاة بأرز بسمتي عطري." at bounding box center [943, 418] width 436 height 61
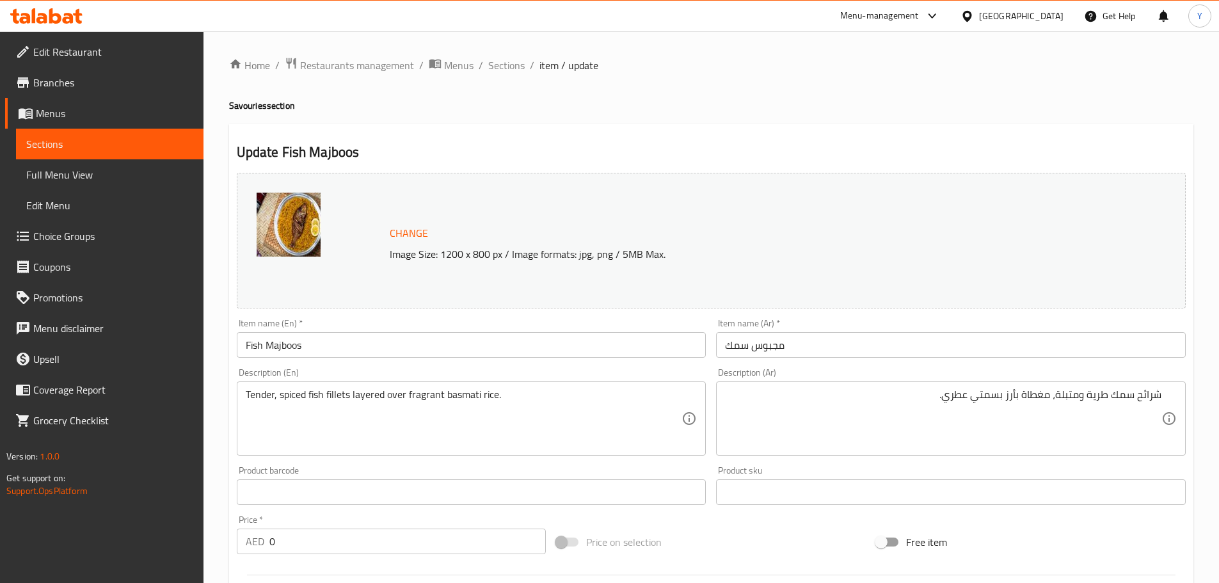
click at [1043, 141] on div "Update Fish Majboos Change Image Size: 1200 x 800 px / Image formats: jpg, png …" at bounding box center [711, 519] width 964 height 791
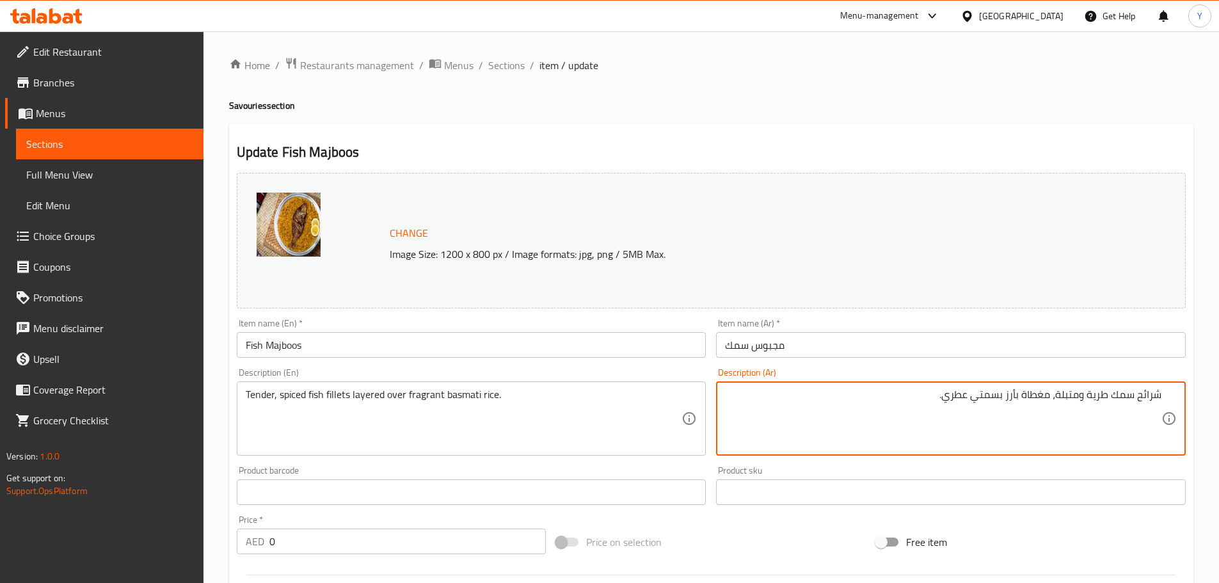
click at [1150, 392] on textarea "شرائح سمك طرية ومتبلة، مغطاة بأرز بسمتي عطري." at bounding box center [943, 418] width 436 height 61
paste textarea "فيليه"
type textarea "فيليه سمك تندر ومتبلة، مغطاة علي أرز بسمتي عطري."
click at [855, 32] on div "Home / Restaurants management / Menus / Sections / item / update Savouries sect…" at bounding box center [710, 491] width 1015 height 920
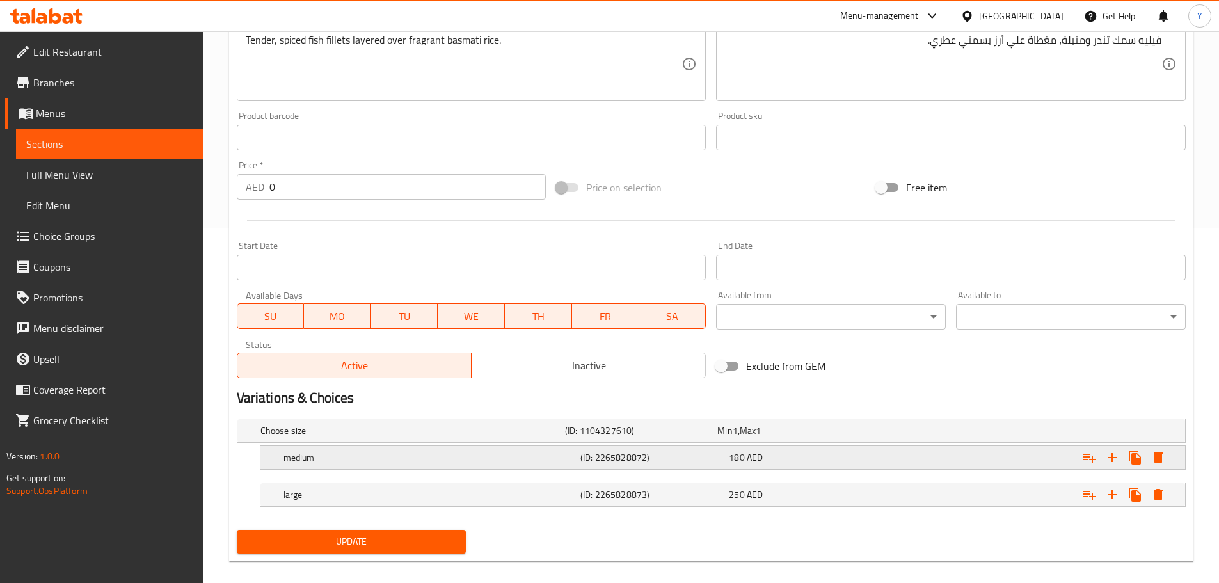
scroll to position [369, 0]
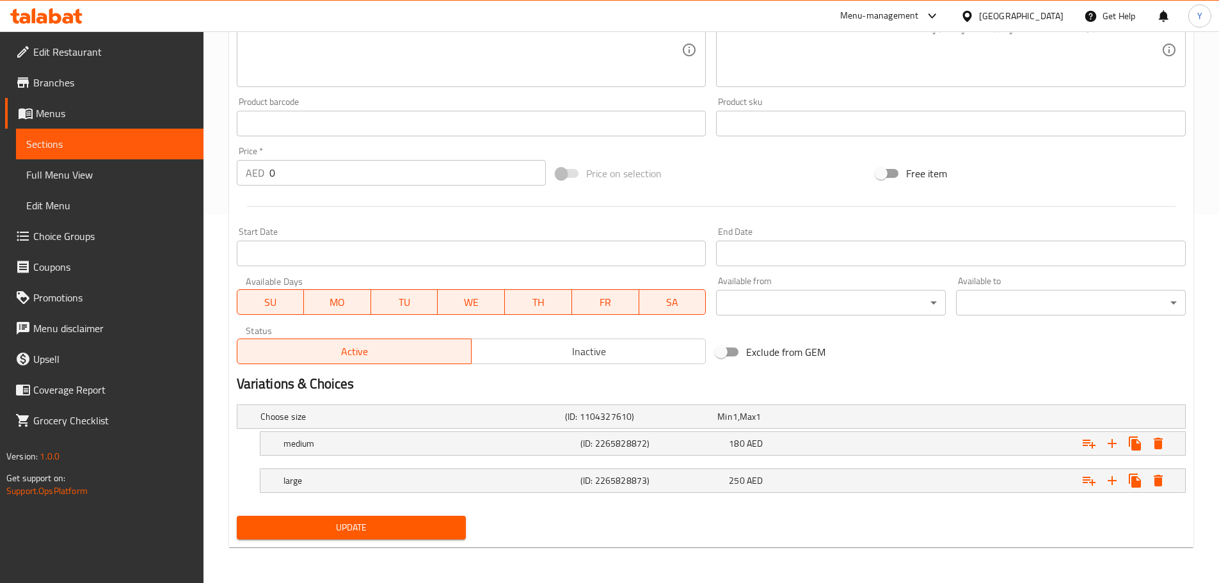
click at [421, 533] on span "Update" at bounding box center [351, 528] width 209 height 16
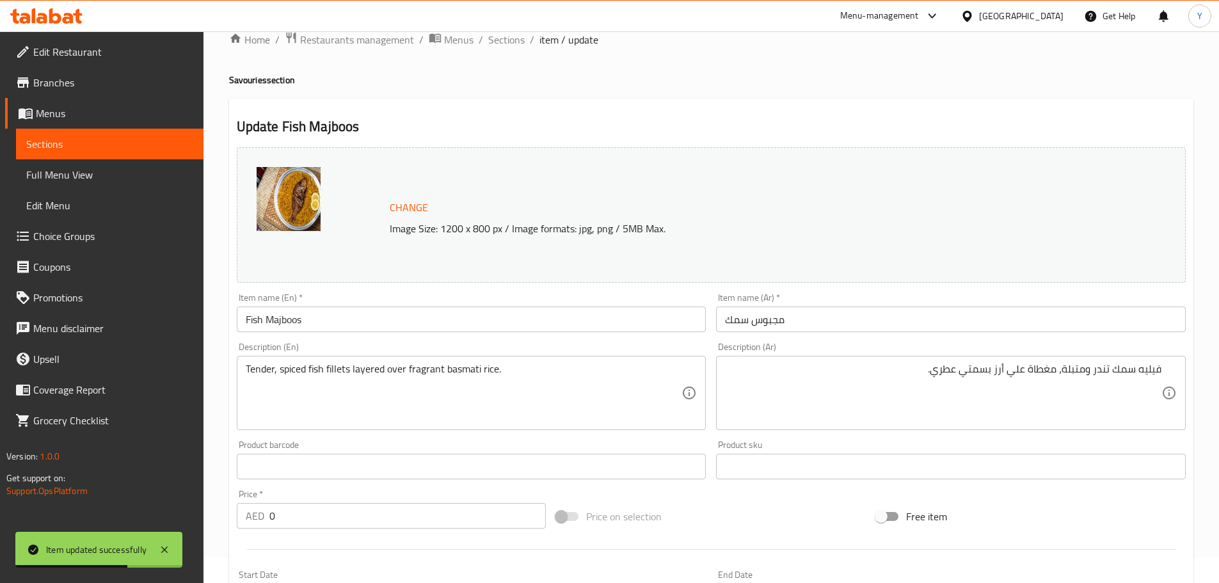
scroll to position [0, 0]
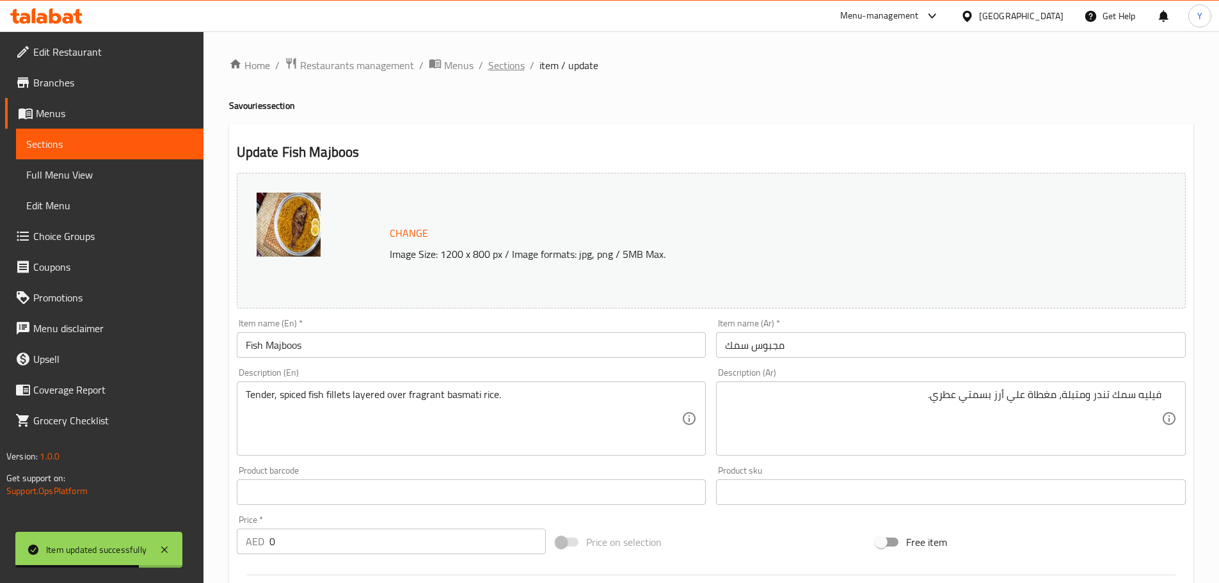
click at [507, 61] on span "Sections" at bounding box center [506, 65] width 36 height 15
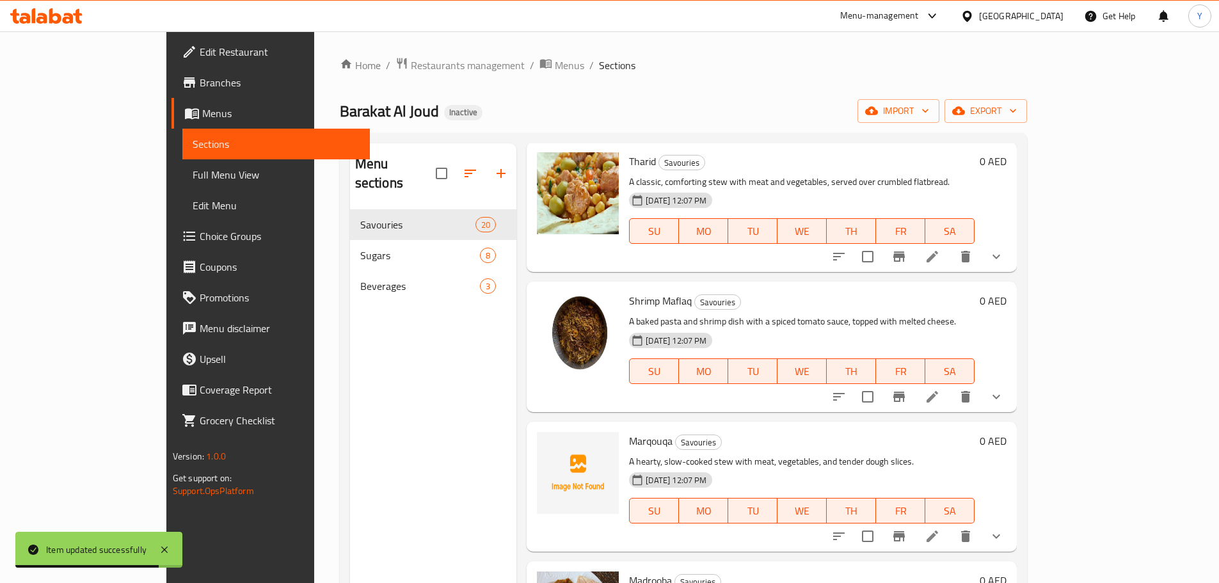
scroll to position [1371, 0]
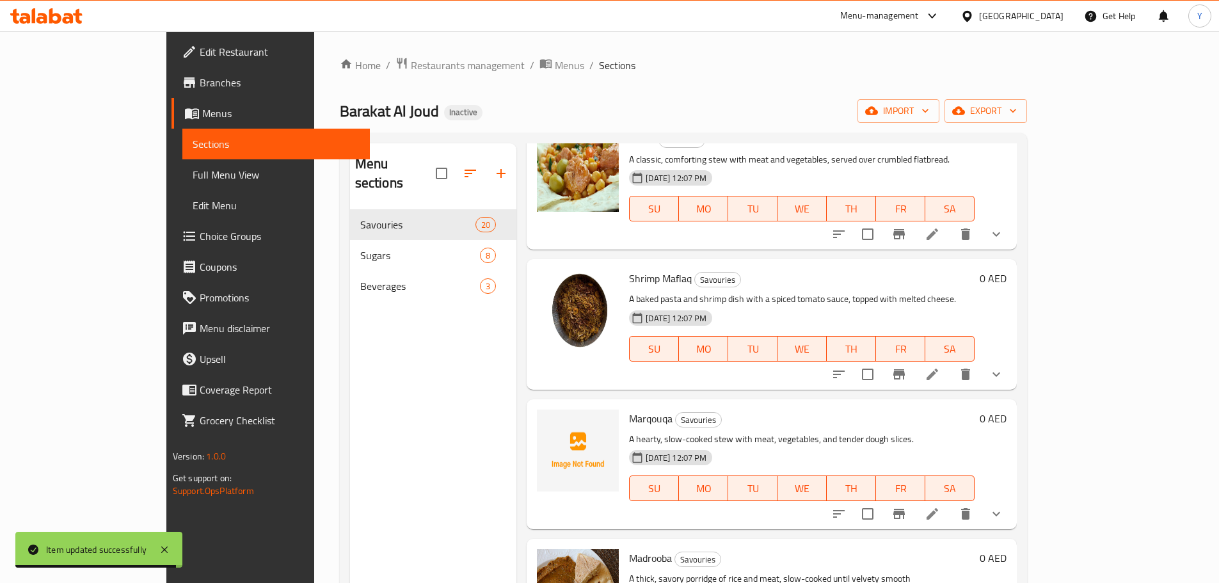
click at [950, 502] on li at bounding box center [932, 513] width 36 height 23
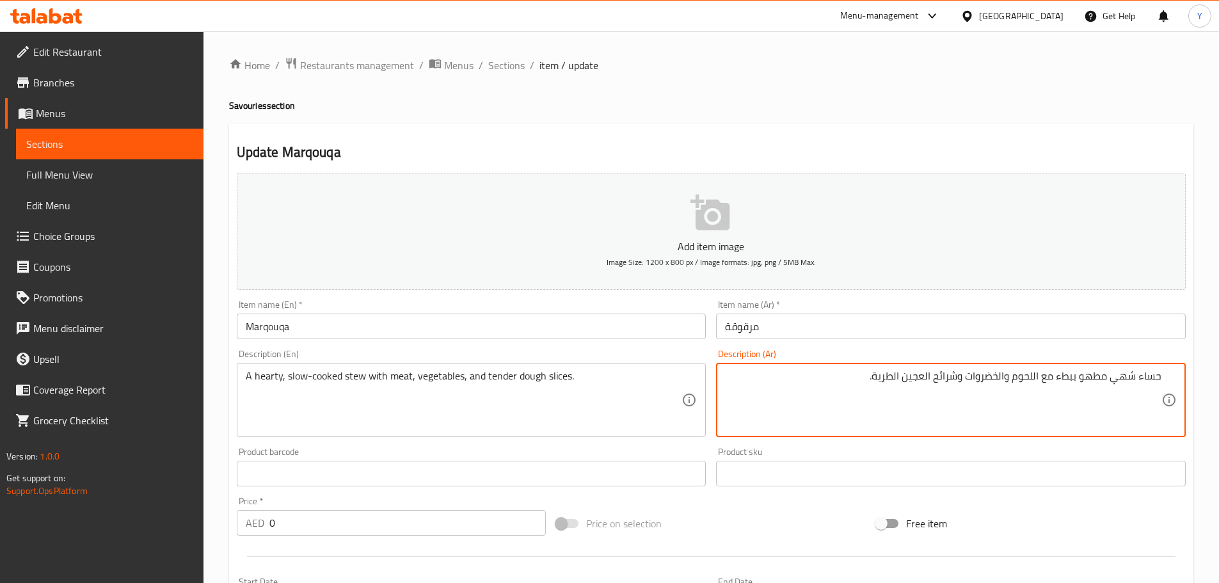
click at [1097, 381] on textarea "حساء شهي مطهو ببطء مع اللحوم والخضروات وشرائح العجين الطرية." at bounding box center [943, 400] width 436 height 61
type textarea "حساء هارتي مطهو ببطء مع اللحوم والخضروات وشرائح عجين تندر."
click at [1068, 104] on h4 "Savouries section" at bounding box center [711, 105] width 964 height 13
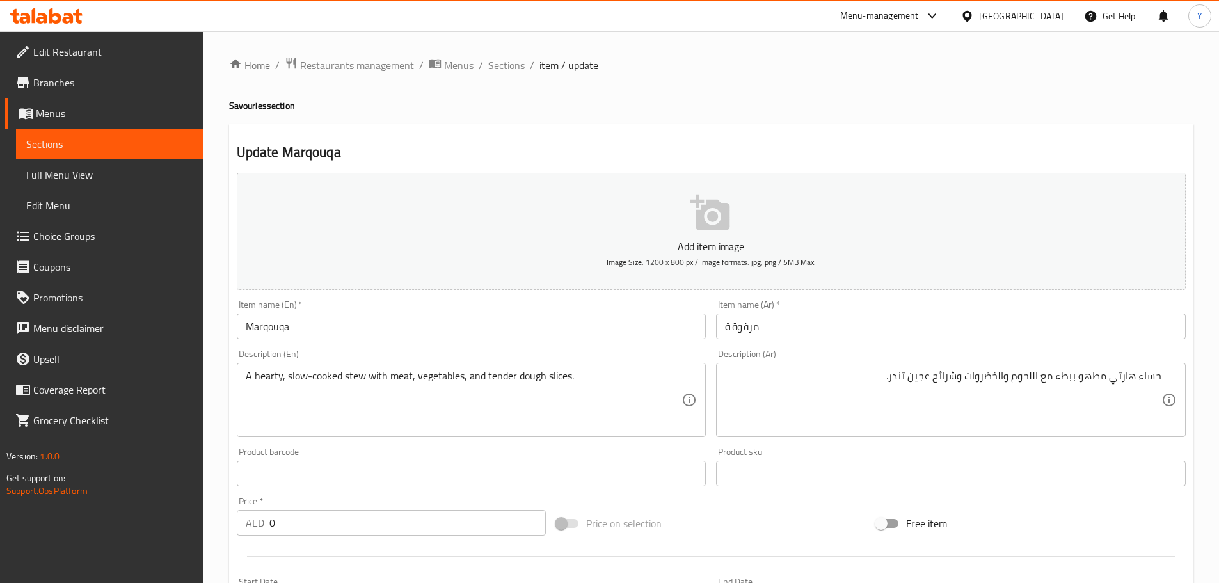
scroll to position [350, 0]
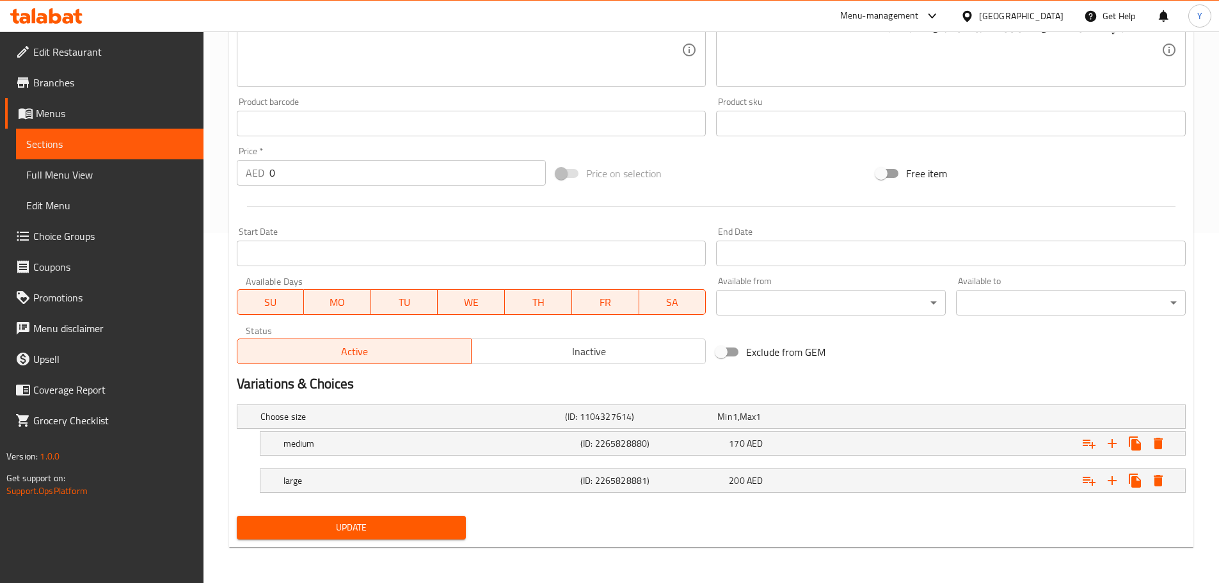
click at [317, 524] on span "Update" at bounding box center [351, 528] width 209 height 16
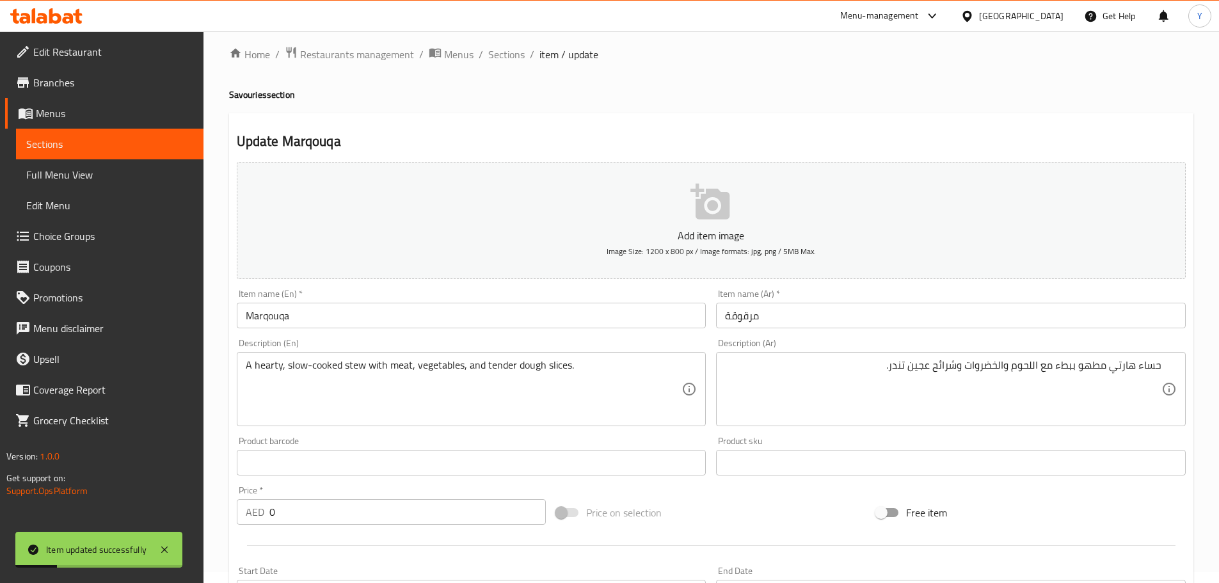
scroll to position [0, 0]
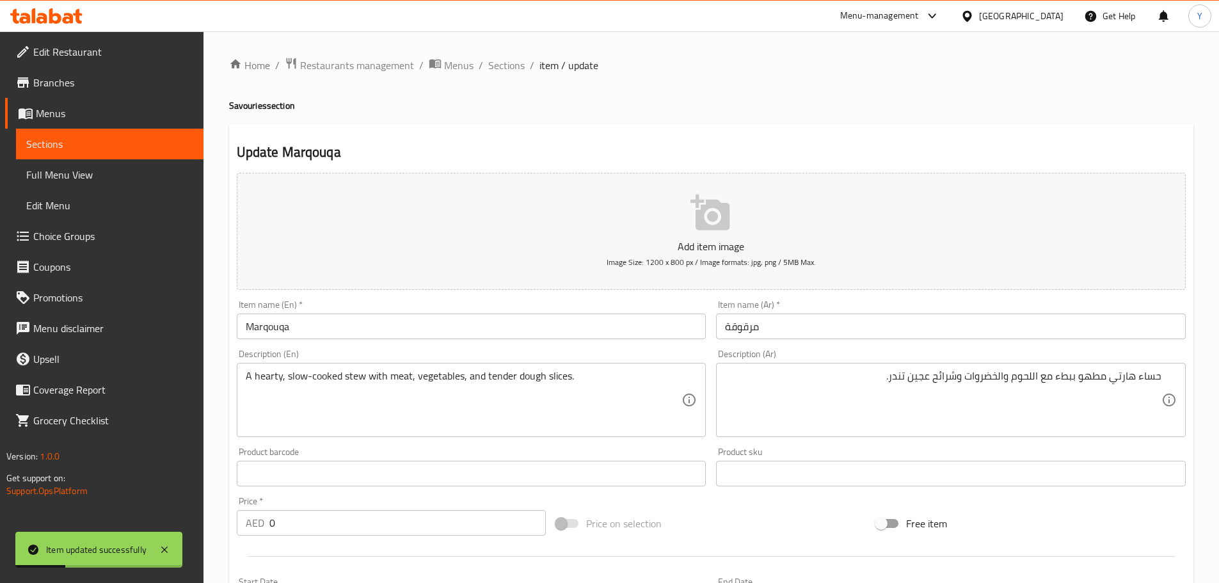
click at [509, 76] on div "Home / Restaurants management / Menus / Sections / item / update Savouries sect…" at bounding box center [711, 482] width 964 height 850
click at [499, 65] on span "Sections" at bounding box center [506, 65] width 36 height 15
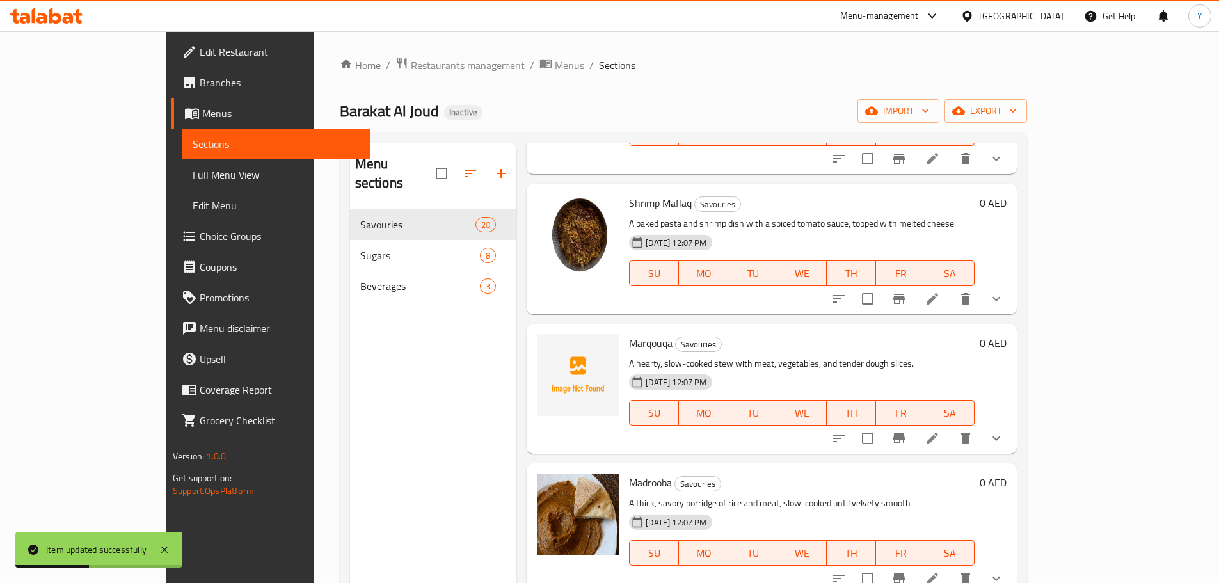
scroll to position [1703, 0]
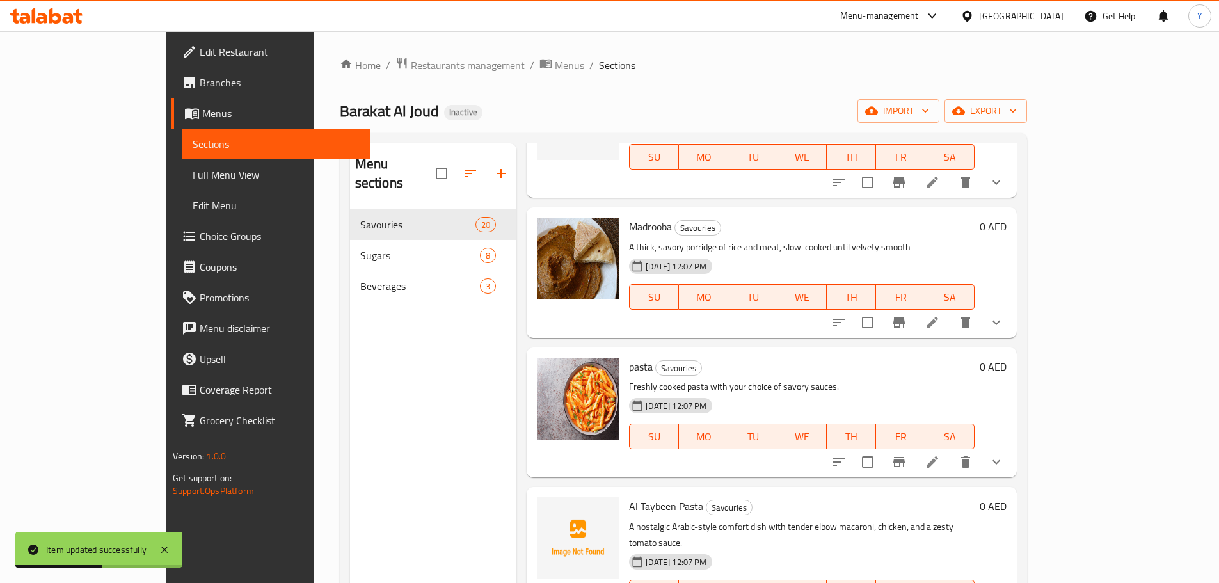
click at [950, 311] on li at bounding box center [932, 322] width 36 height 23
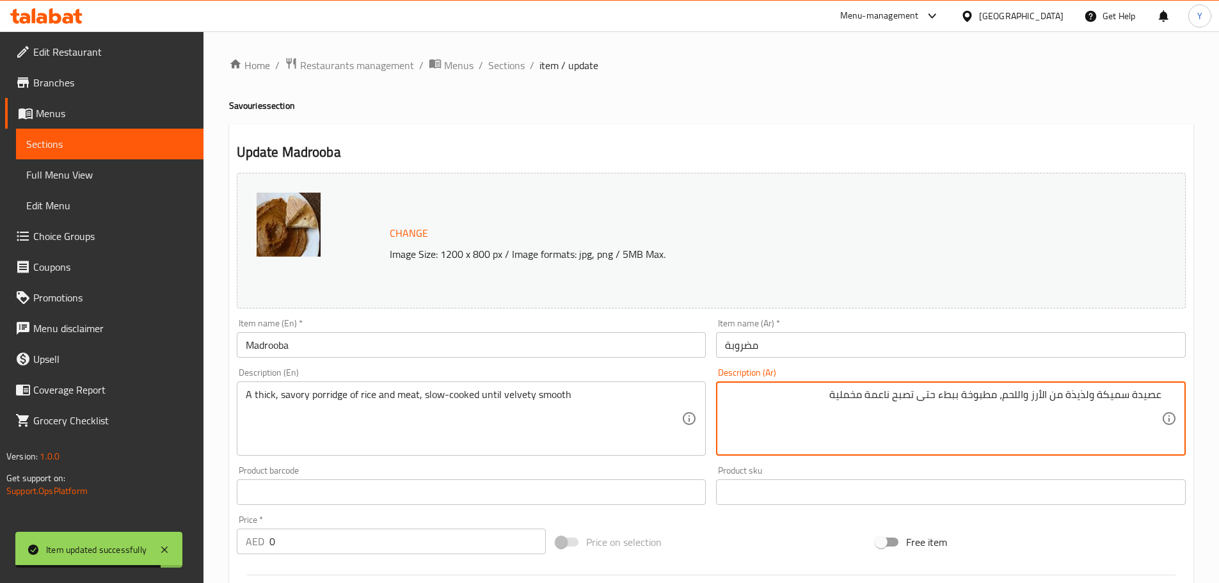
click at [894, 350] on input "مضروبة" at bounding box center [951, 345] width 470 height 26
drag, startPoint x: 1088, startPoint y: 394, endPoint x: 1067, endPoint y: 384, distance: 24.0
type textarea "عصيدة سميكة ومالحة من الأرز واللحم، مطبوخة ببطء حتى تصبح ناعمة مخملية"
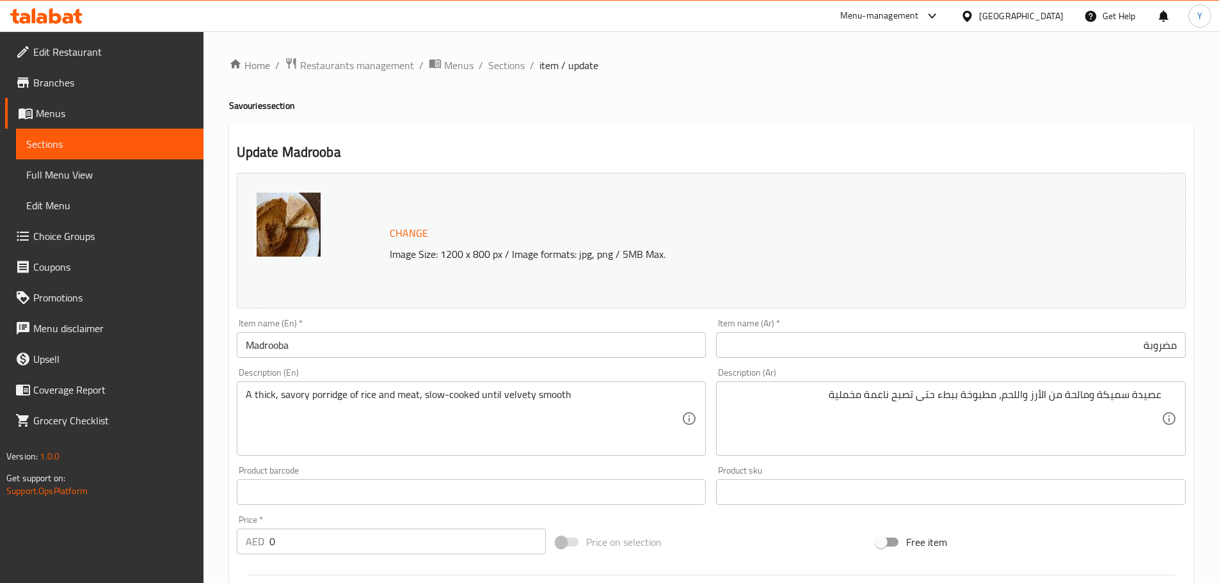
click at [1093, 131] on div "Update Madrooba Change Image Size: 1200 x 800 px / Image formats: jpg, png / 5M…" at bounding box center [711, 519] width 964 height 791
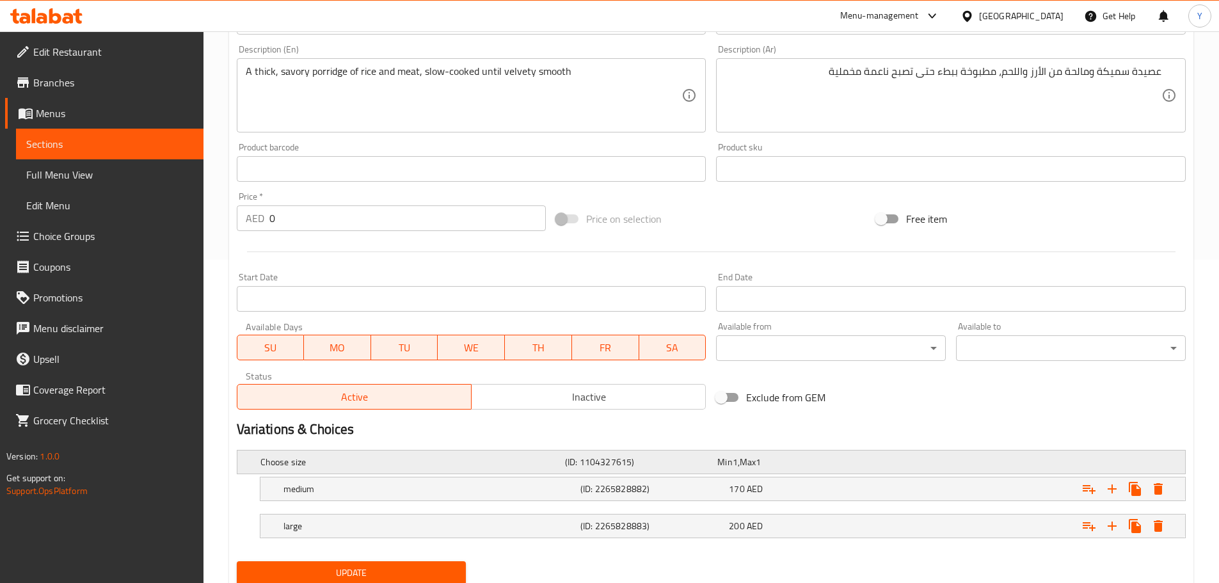
scroll to position [369, 0]
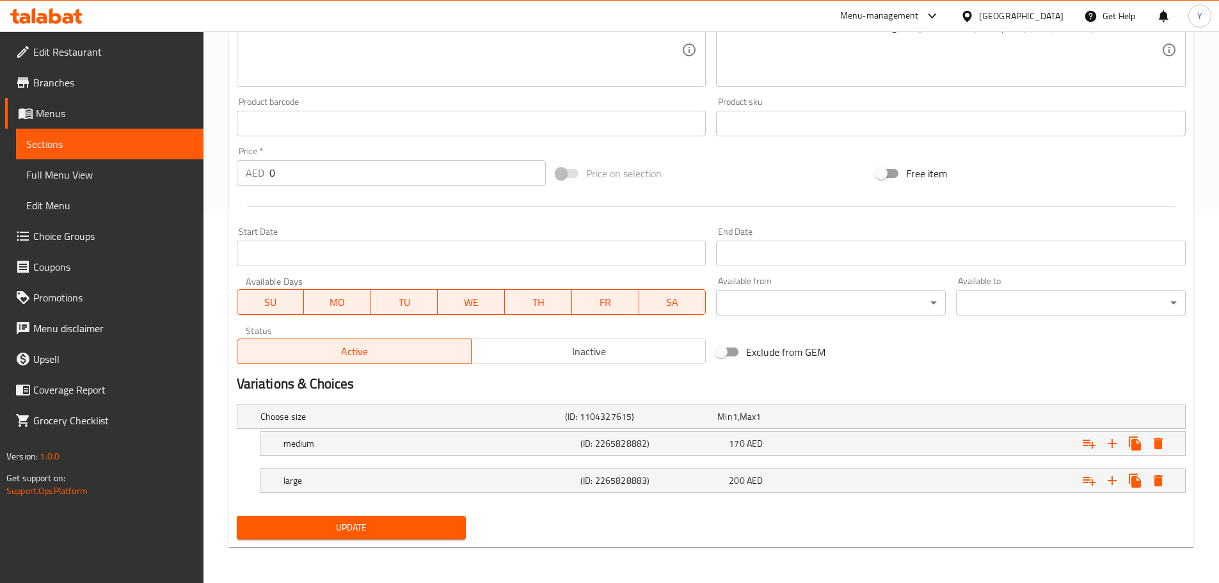
click at [368, 530] on span "Update" at bounding box center [351, 528] width 209 height 16
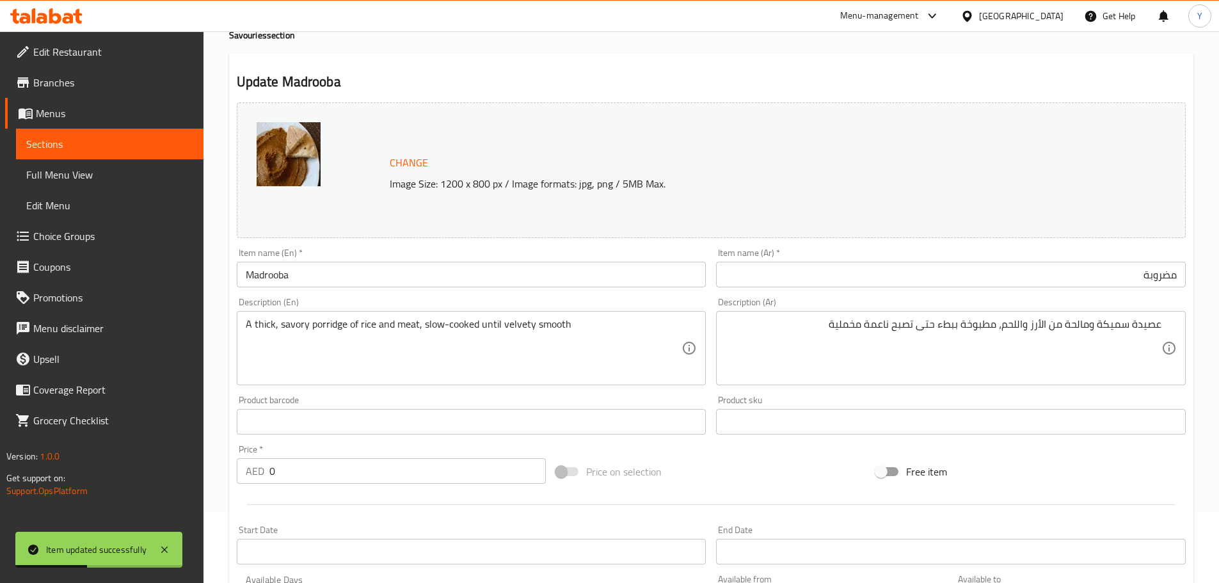
scroll to position [0, 0]
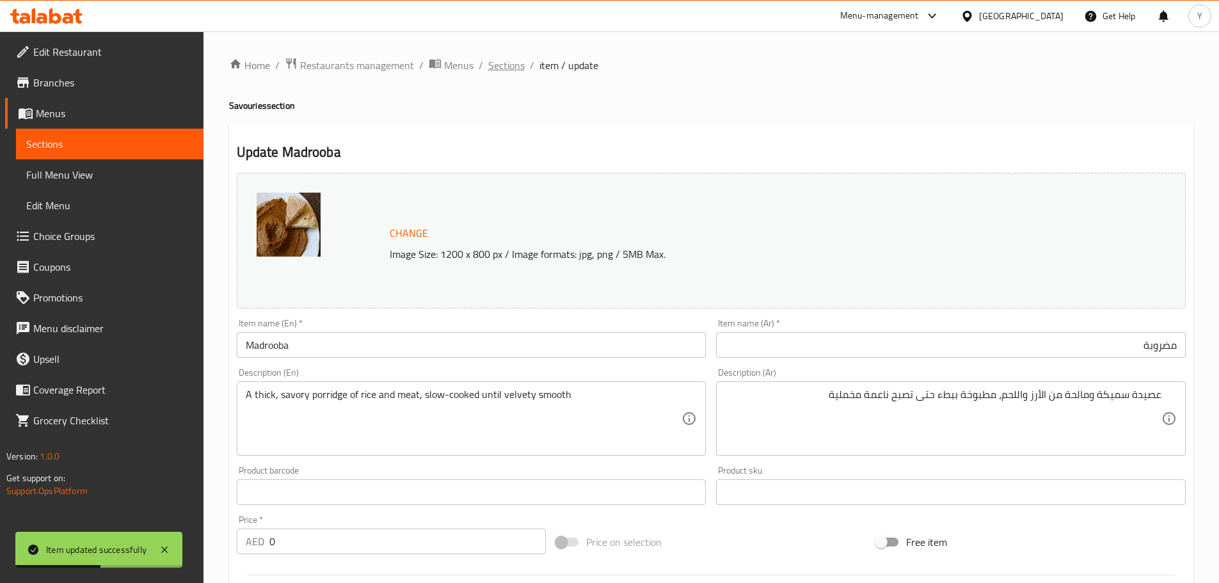
click at [491, 58] on span "Sections" at bounding box center [506, 65] width 36 height 15
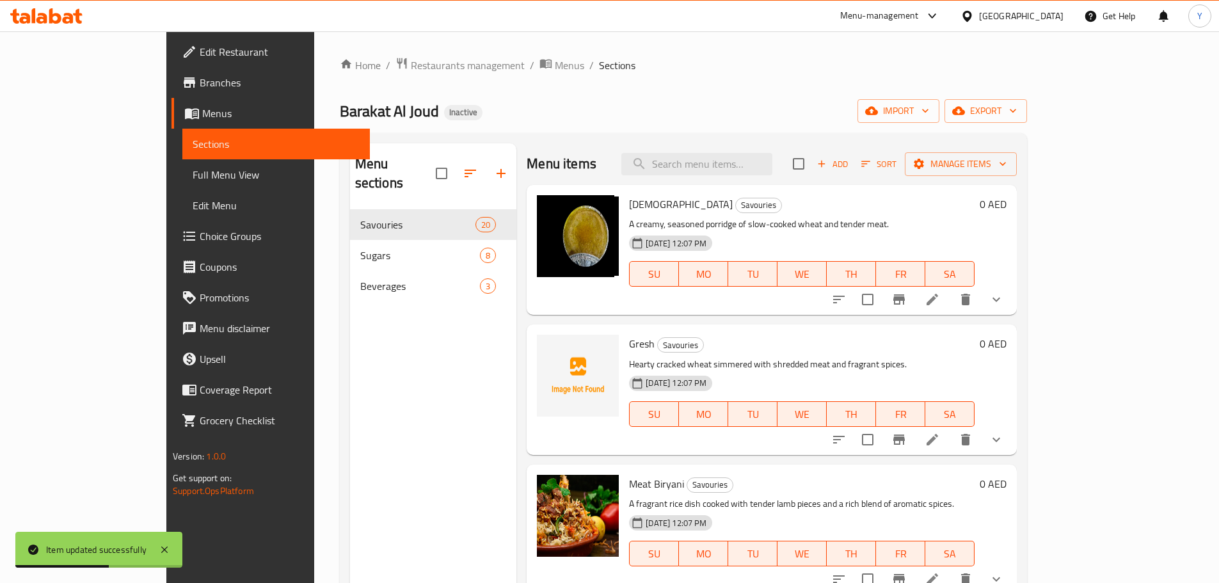
scroll to position [179, 0]
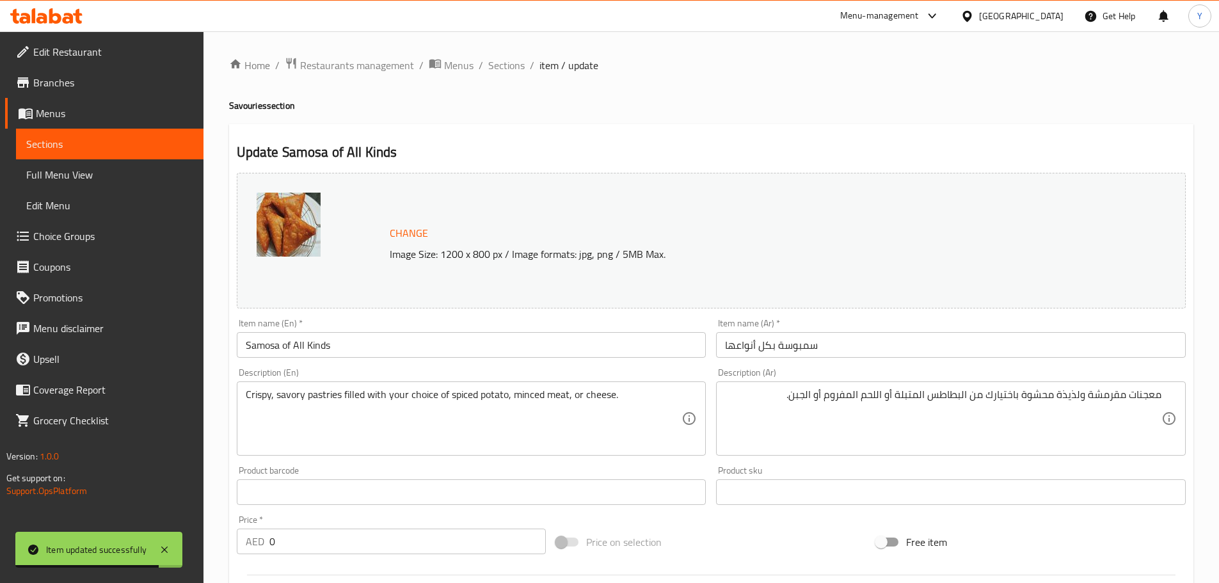
click at [800, 327] on div "Item name (Ar)   * سمبوسة بكل أنواعها Item name (Ar) *" at bounding box center [951, 338] width 470 height 39
click at [800, 342] on input "سمبوسة بكل أنواعها" at bounding box center [951, 345] width 470 height 26
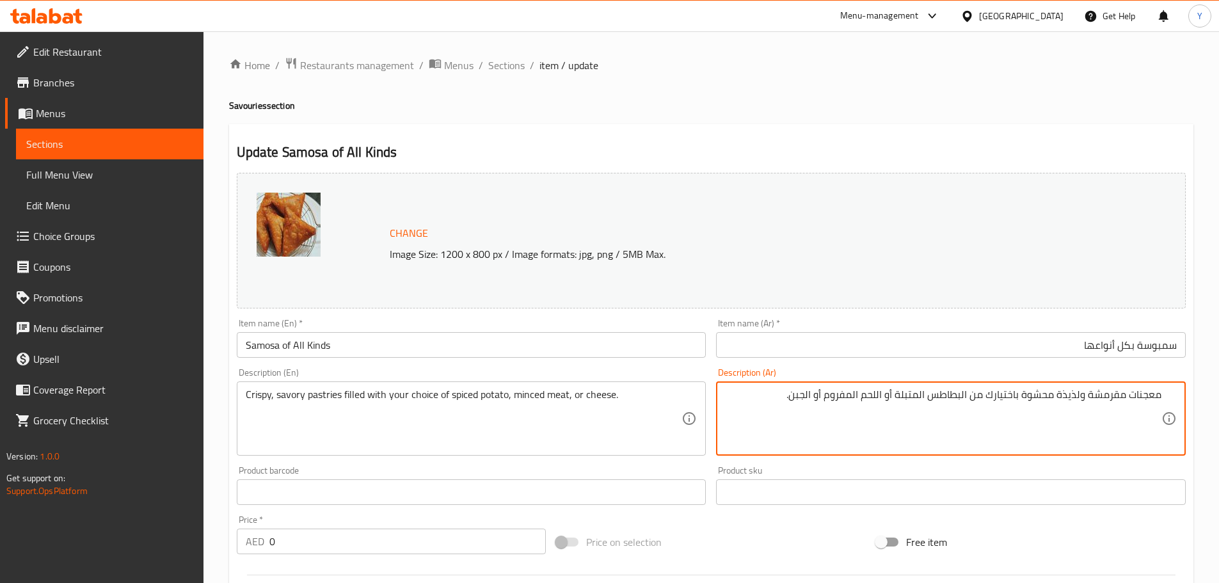
drag, startPoint x: 1079, startPoint y: 397, endPoint x: 1056, endPoint y: 401, distance: 23.4
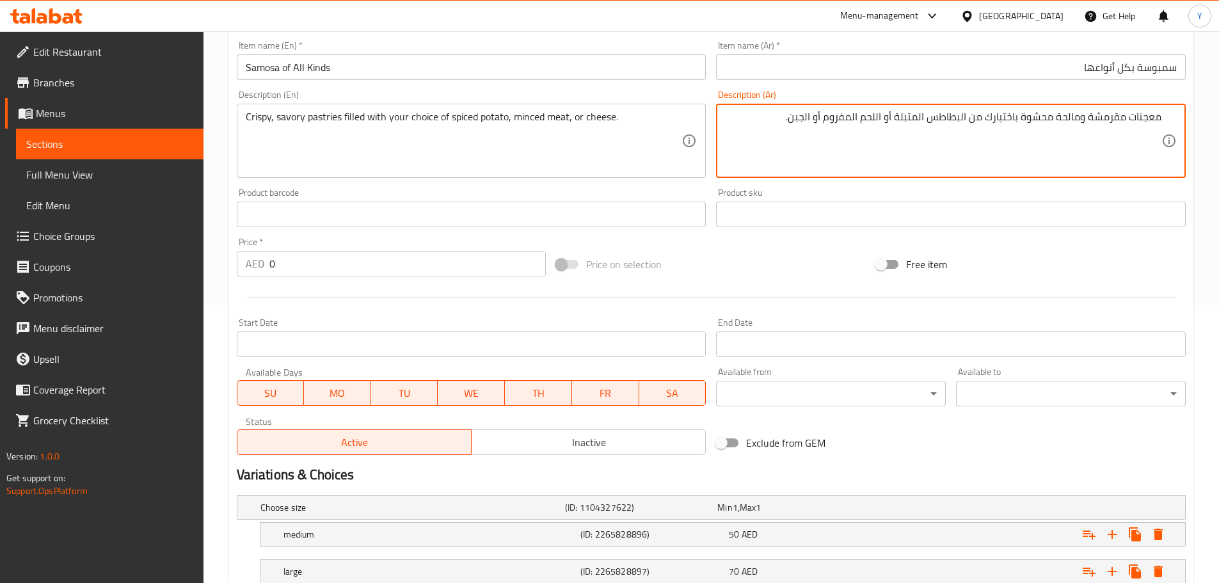
scroll to position [177, 0]
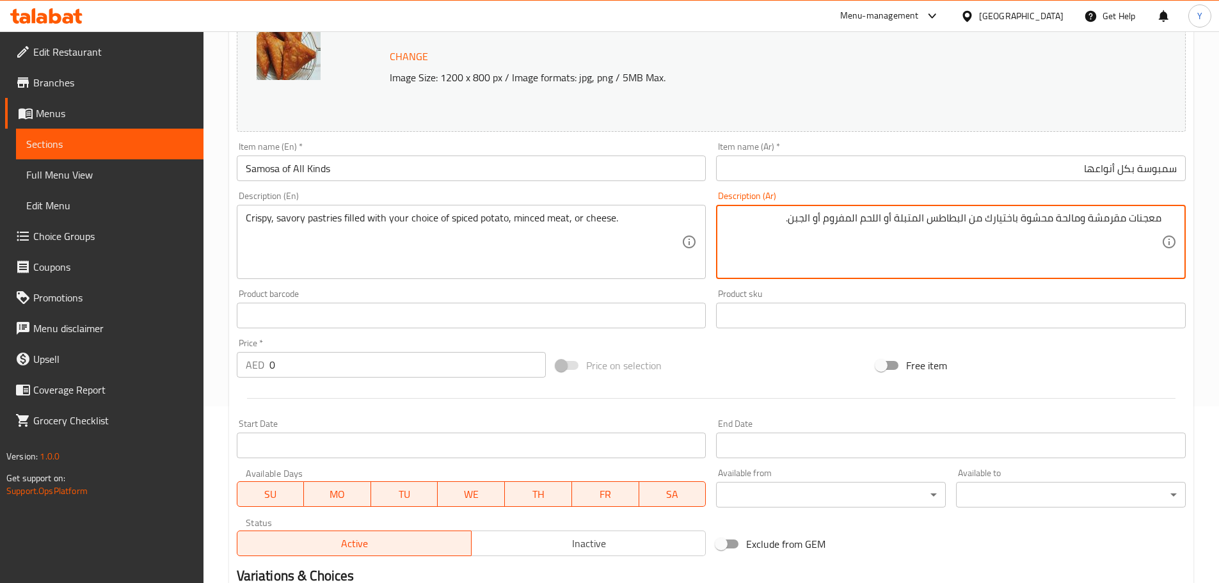
type textarea "معجنات مقرمشة ومالحة محشوة باختيارك من البطاطس المتبلة أو اللحم المفروم أو الجب…"
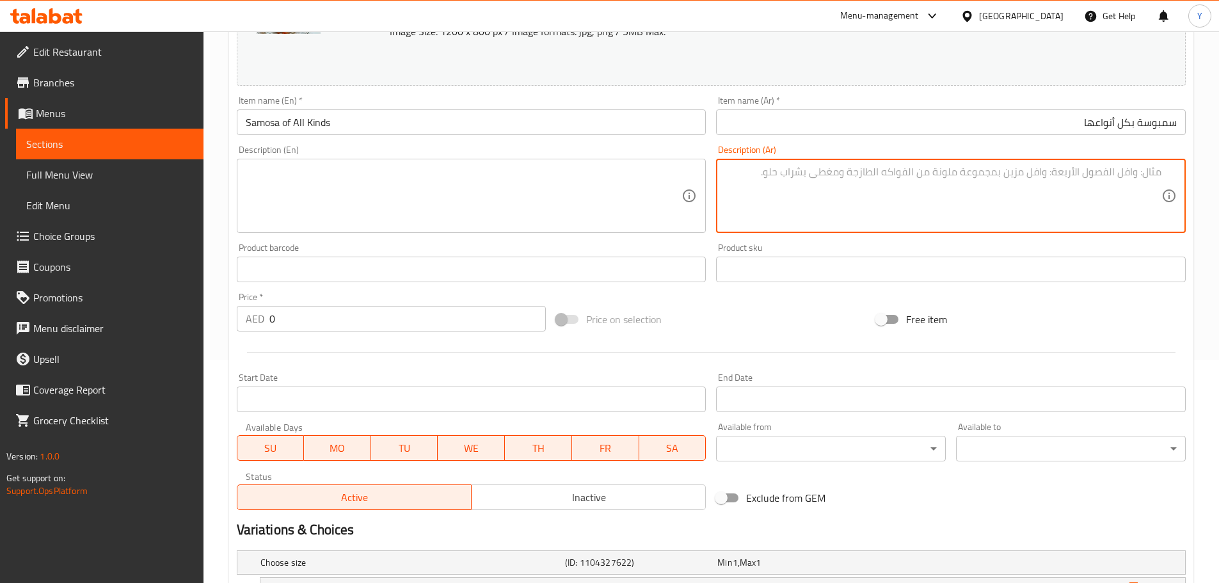
scroll to position [369, 0]
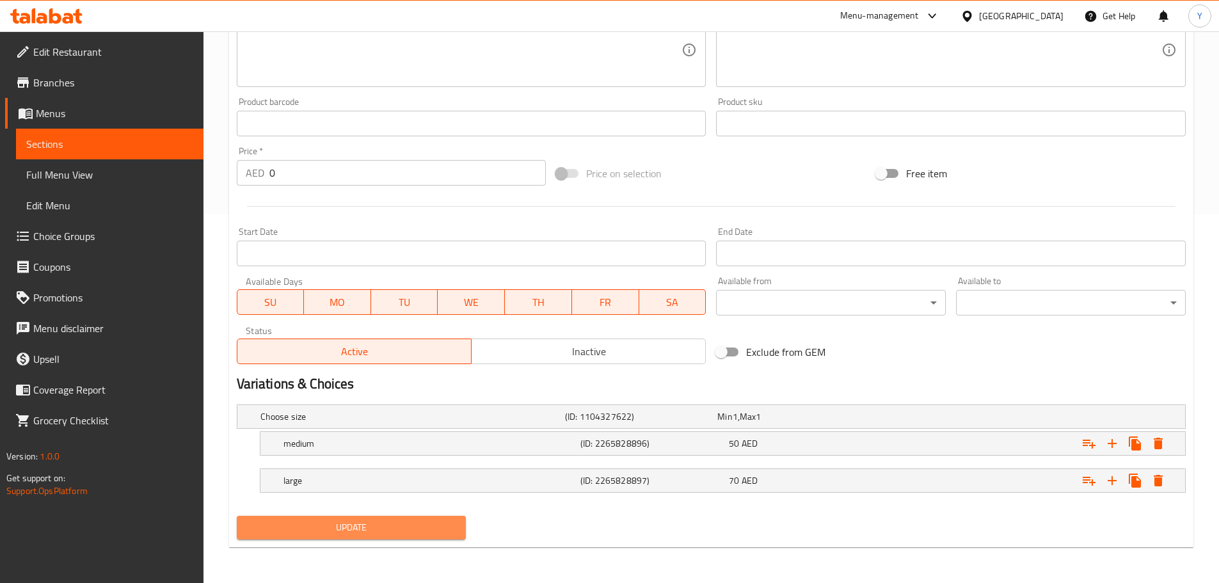
click at [372, 518] on button "Update" at bounding box center [352, 528] width 230 height 24
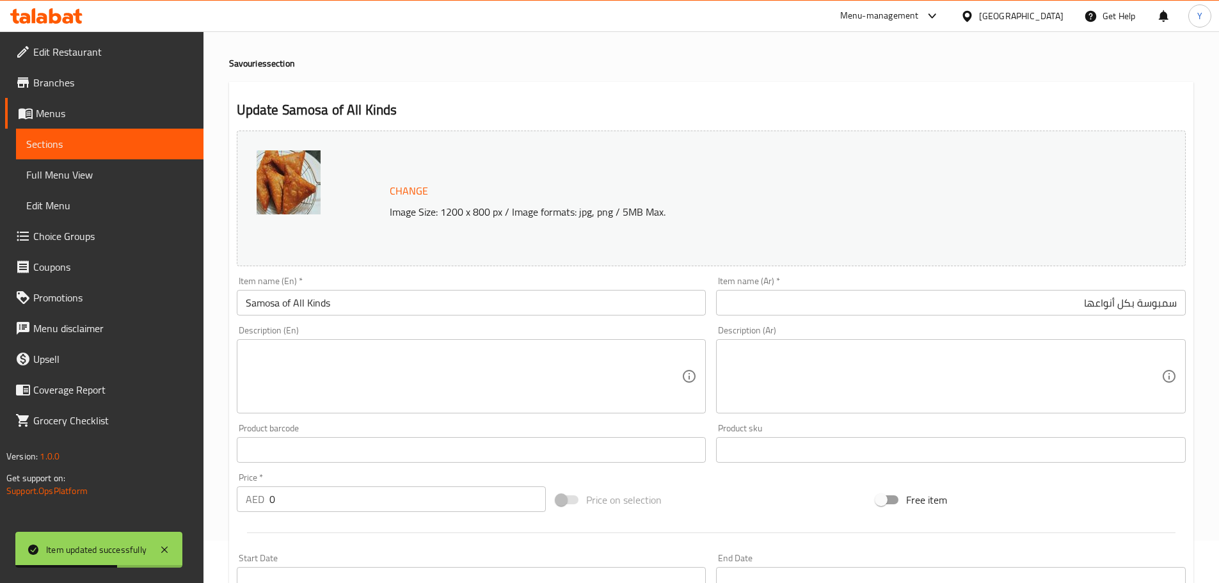
scroll to position [0, 0]
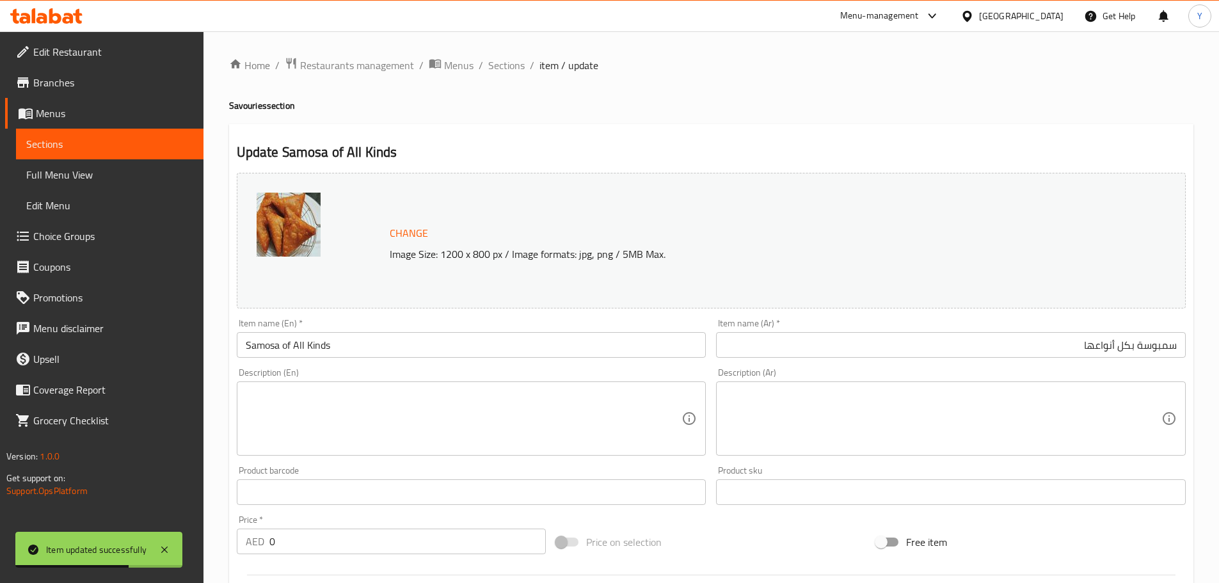
click at [530, 65] on li "/" at bounding box center [532, 65] width 4 height 15
click at [495, 76] on div "Home / Restaurants management / Menus / Sections / item / update Savouries sect…" at bounding box center [711, 491] width 964 height 869
click at [505, 68] on span "Sections" at bounding box center [506, 65] width 36 height 15
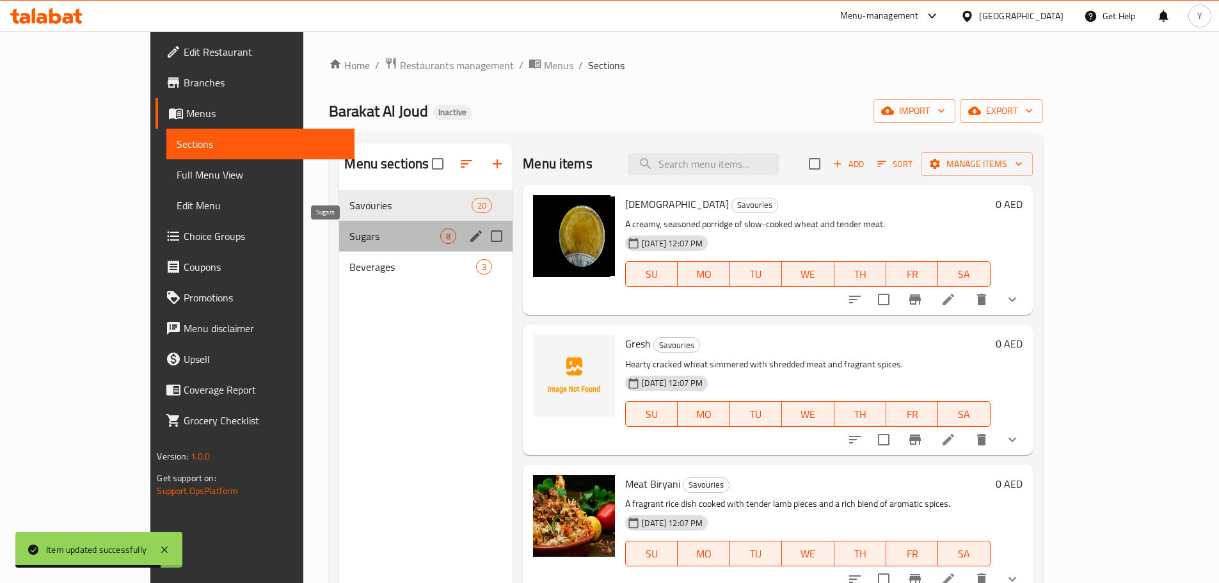
click at [349, 235] on span "Sugars" at bounding box center [394, 235] width 91 height 15
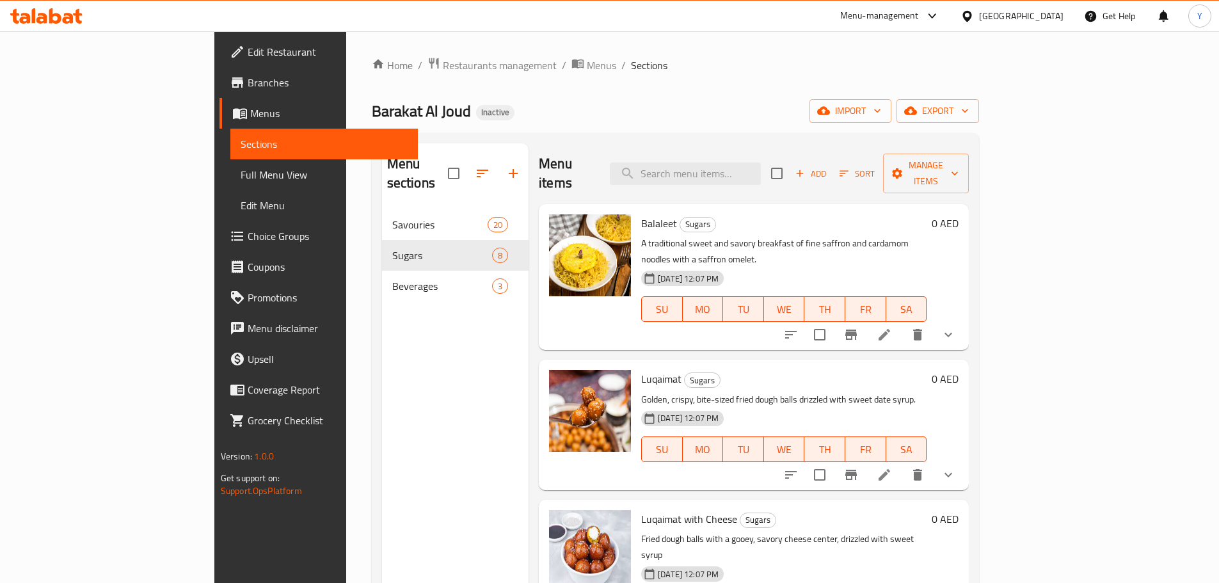
click at [892, 327] on icon at bounding box center [884, 334] width 15 height 15
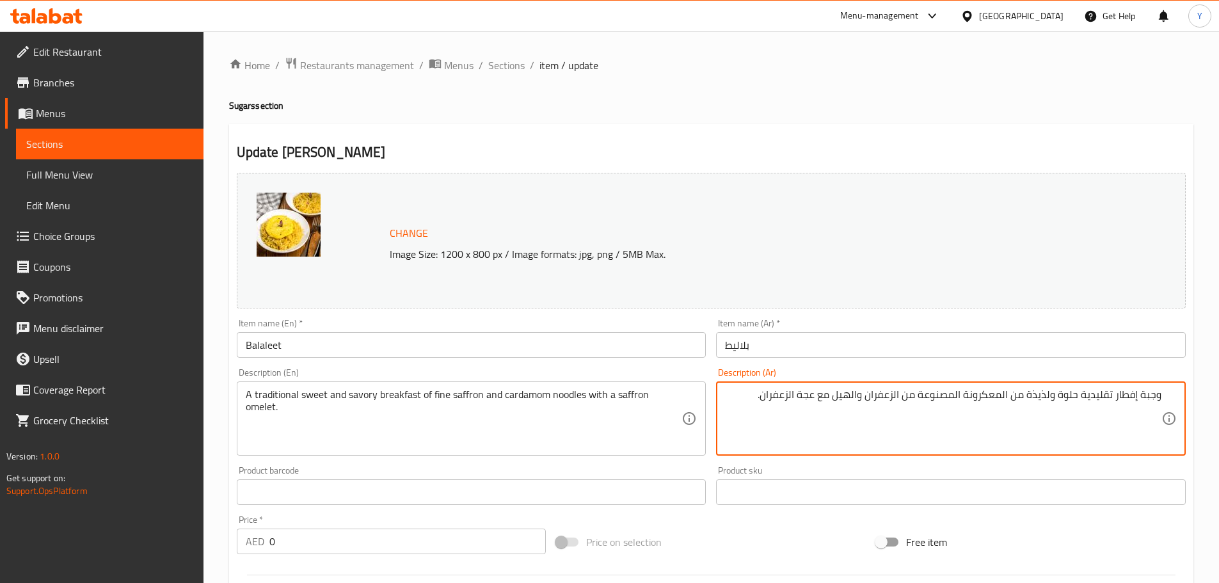
click at [1143, 399] on textarea "وجبة إفطار تقليدية حلوة ولذيذة من المعكرونة المصنوعة من الزعفران والهيل مع عجة …" at bounding box center [943, 418] width 436 height 61
click at [1150, 399] on textarea "وجبة إفطار تقليدية حلوة ولذيذة من المعكرونة المصنوعة من الزعفران والهيل مع عجة …" at bounding box center [943, 418] width 436 height 61
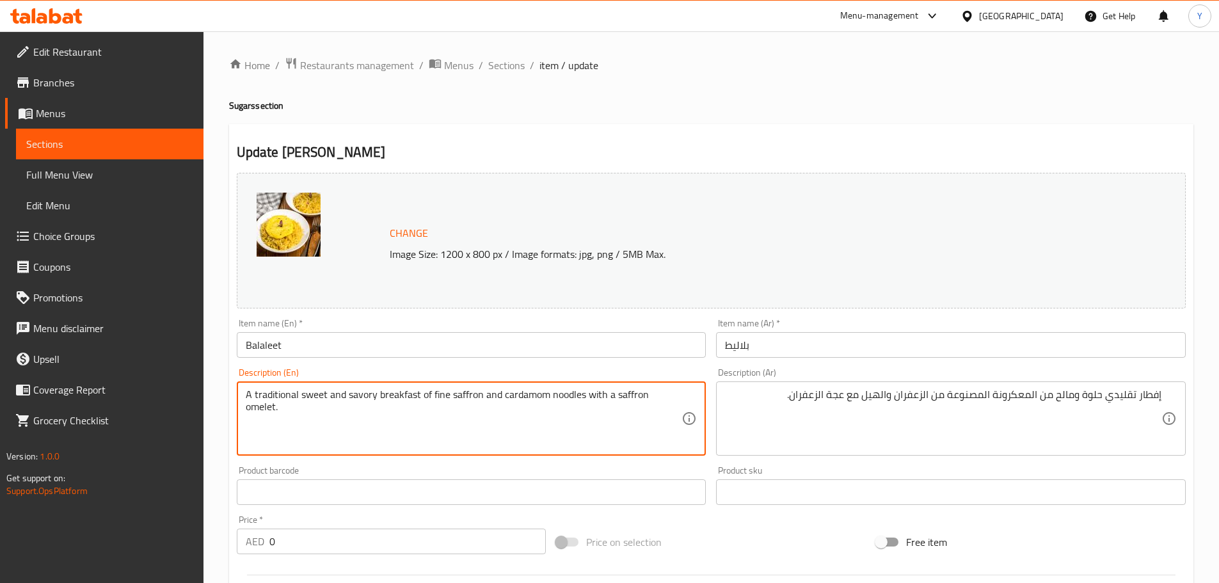
click at [360, 398] on textarea "A traditional sweet and savory breakfast of fine saffron and cardamom noodles w…" at bounding box center [464, 418] width 436 height 61
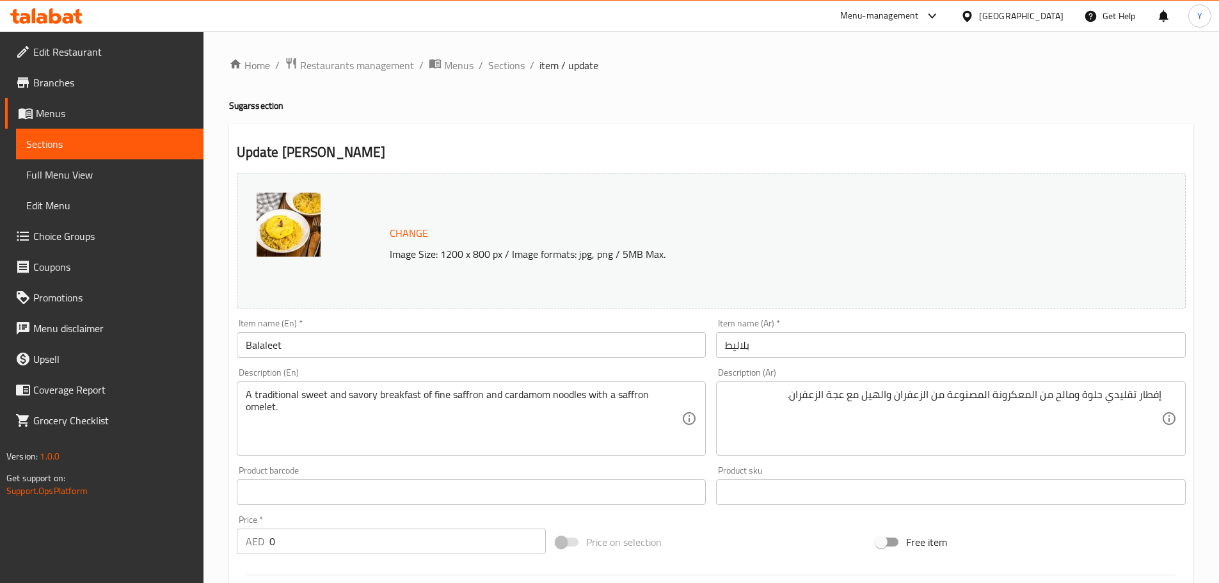
click at [579, 397] on textarea "A traditional sweet and savory breakfast of fine saffron and cardamom noodles w…" at bounding box center [464, 418] width 436 height 61
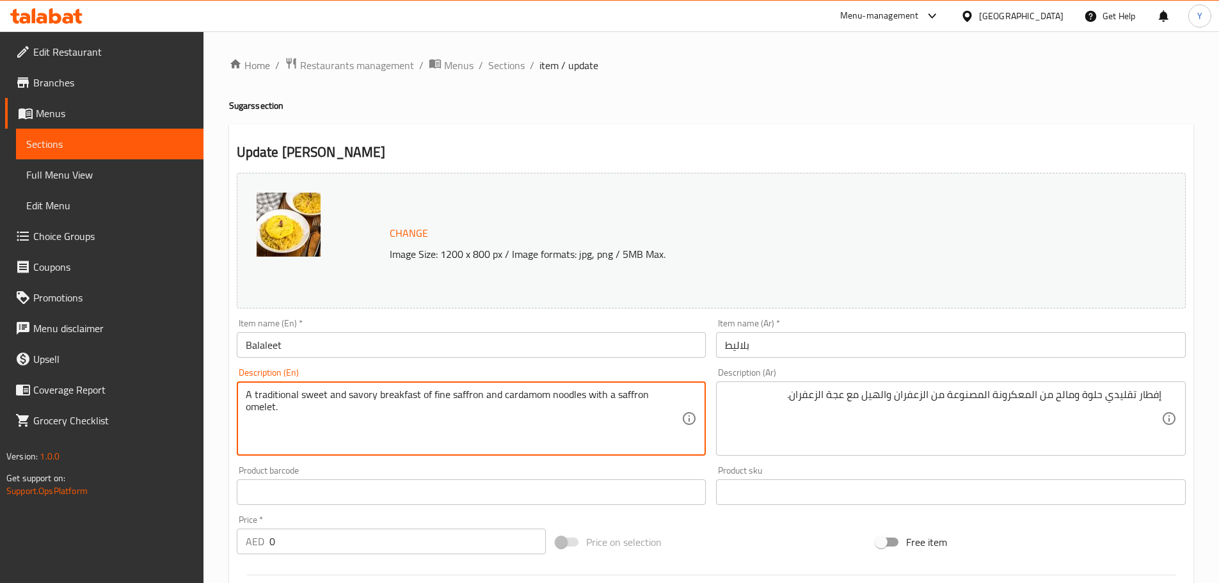
click at [579, 397] on textarea "A traditional sweet and savory breakfast of fine saffron and cardamom noodles w…" at bounding box center [464, 418] width 436 height 61
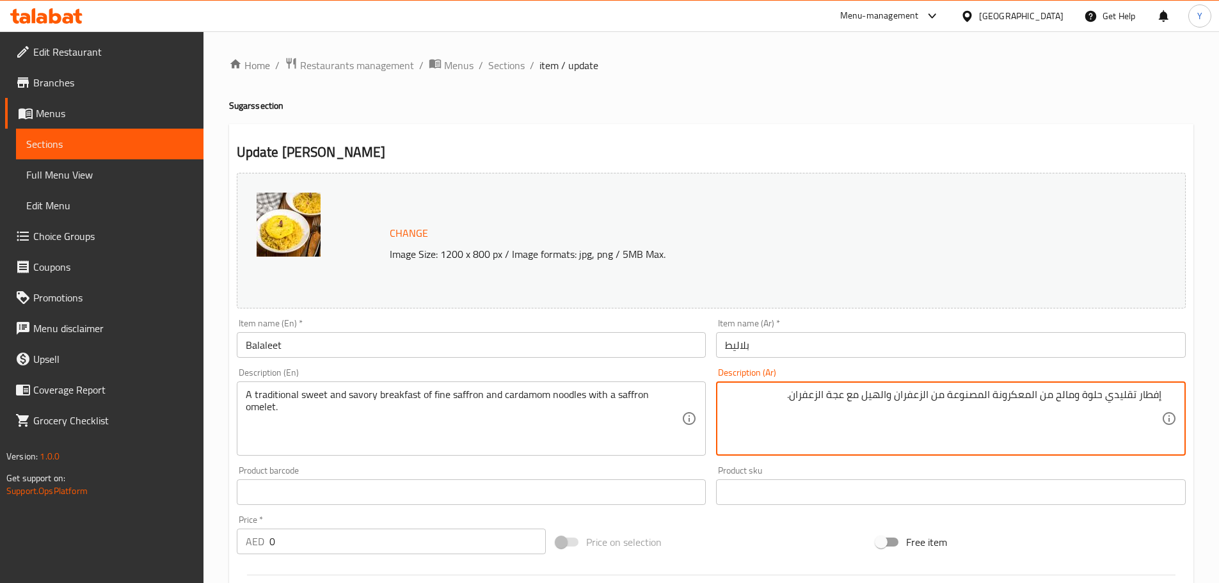
click at [1022, 395] on textarea "إفطار تقليدي حلوة ومالح من المعكرونة المصنوعة من الزعفران والهيل مع عجة الزعفرا…" at bounding box center [943, 418] width 436 height 61
click at [898, 394] on textarea "إفطار تقليدي حلوة ومالح من نودلز من زعفران وهيل مع اومليت الزعفران." at bounding box center [943, 418] width 436 height 61
type textarea "إفطار تقليدي حلوة ومالح من نودلز من زعفران وهيل مع اومليت زعفران."
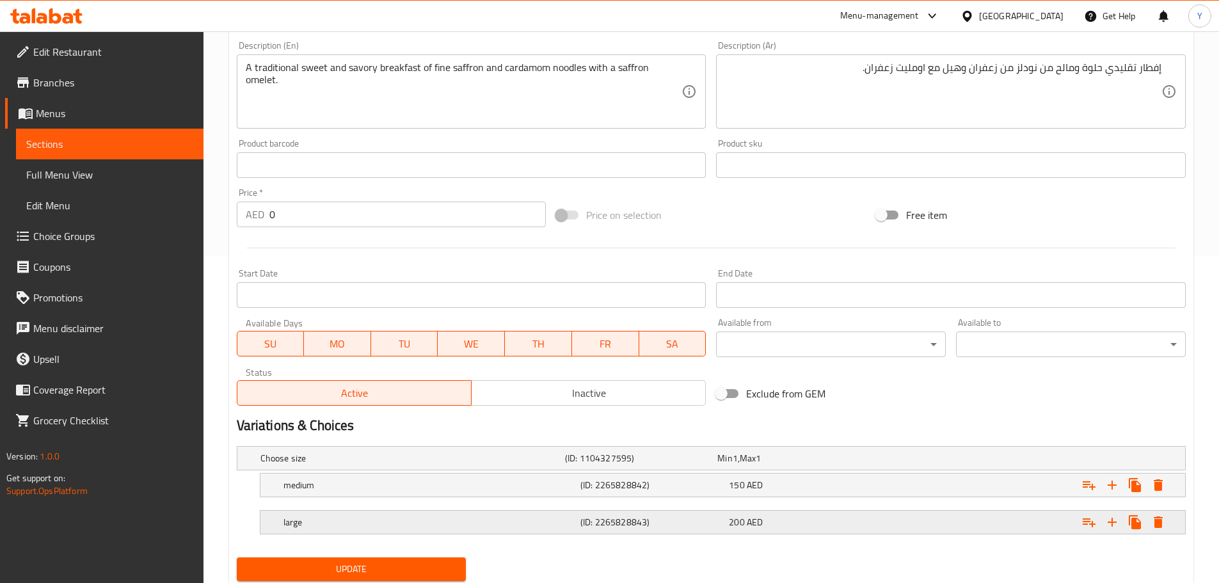
scroll to position [369, 0]
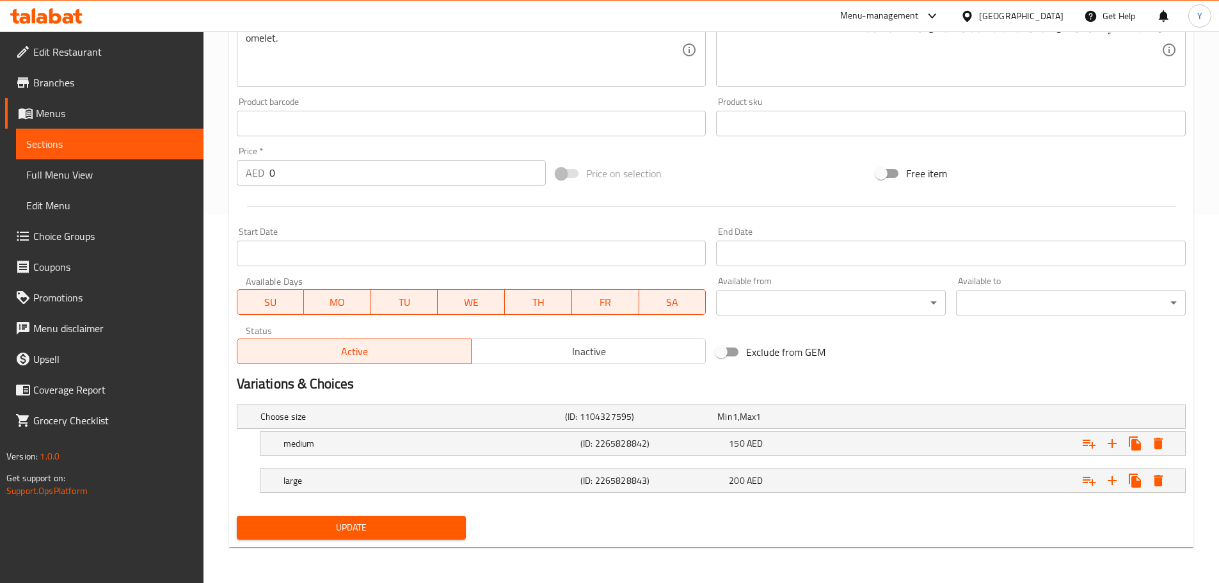
click at [373, 531] on span "Update" at bounding box center [351, 528] width 209 height 16
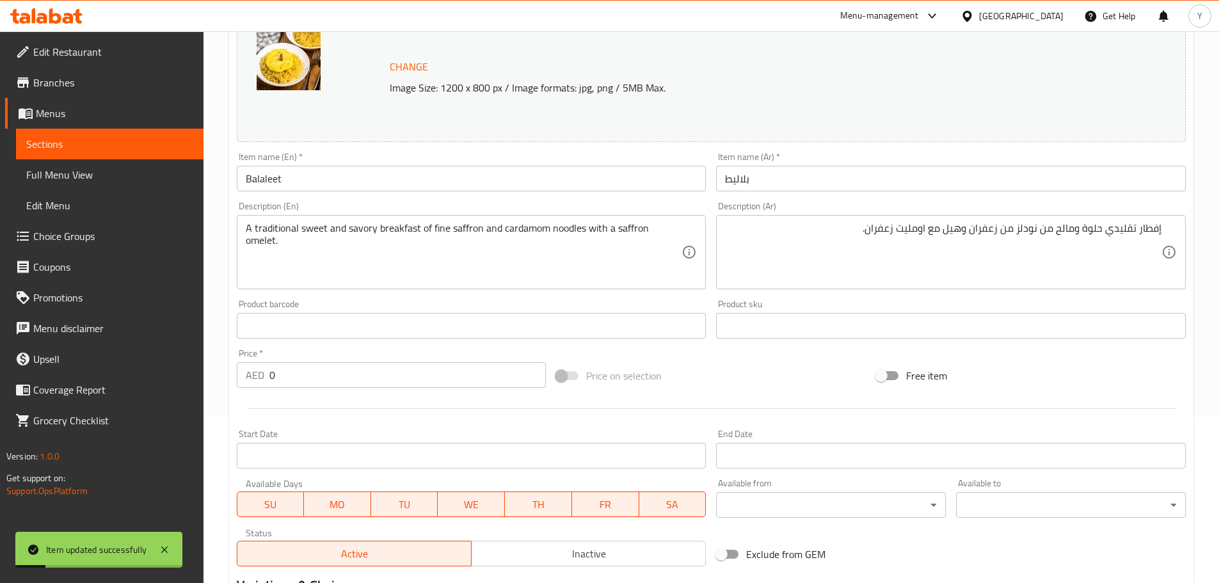
scroll to position [49, 0]
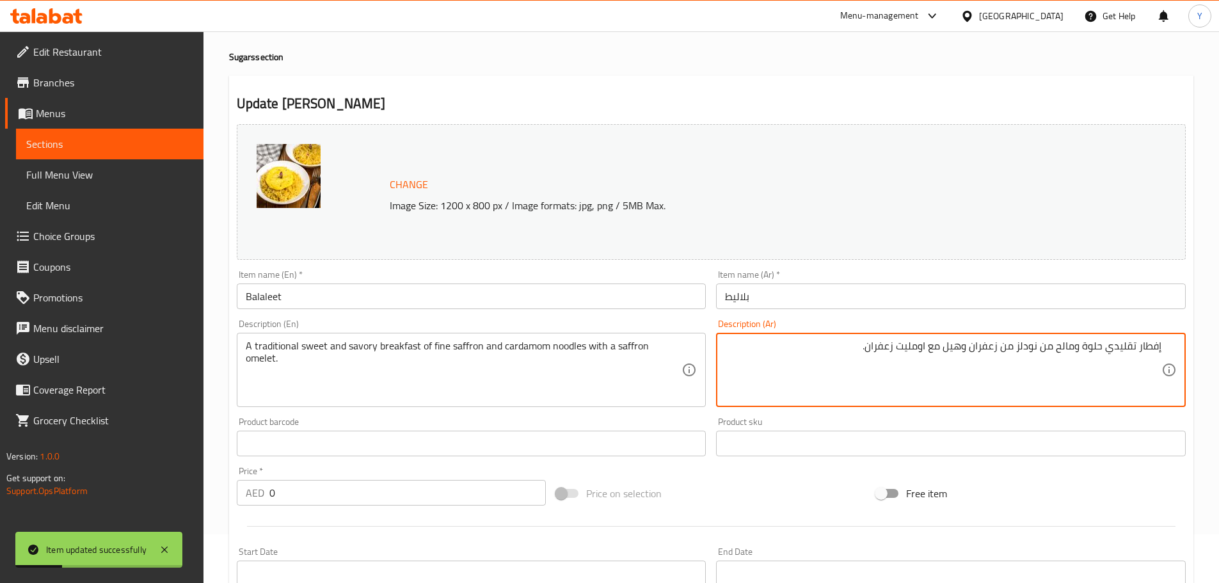
click at [910, 349] on textarea "إفطار تقليدي حلوة ومالح من نودلز من زعفران وهيل مع اومليت زعفران." at bounding box center [943, 370] width 436 height 61
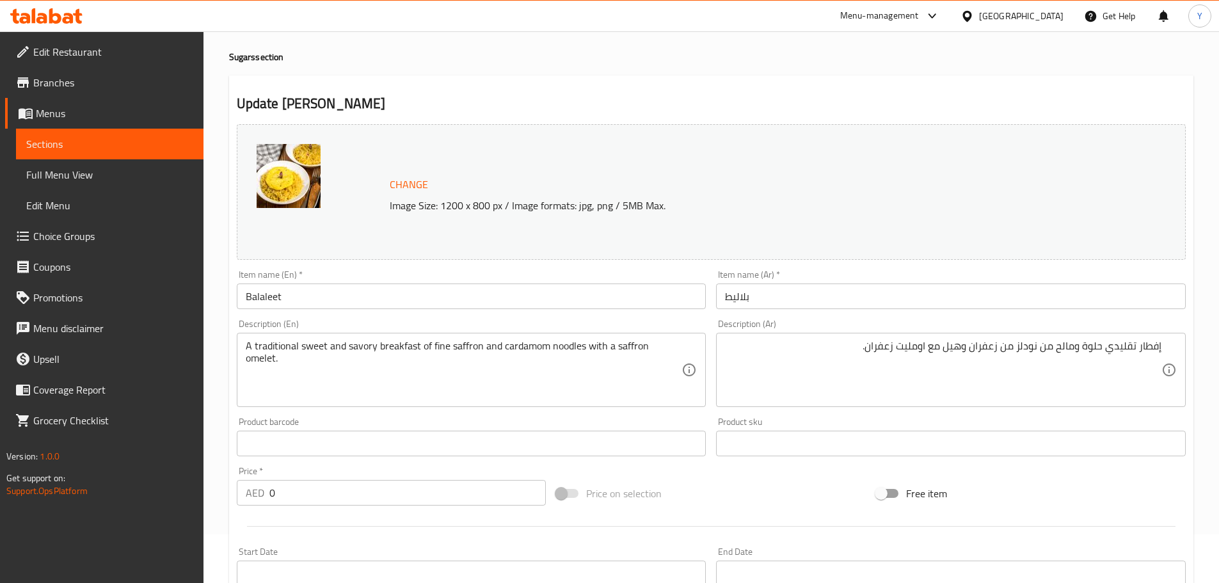
click at [789, 113] on h2 "Update Balaleet" at bounding box center [711, 103] width 949 height 19
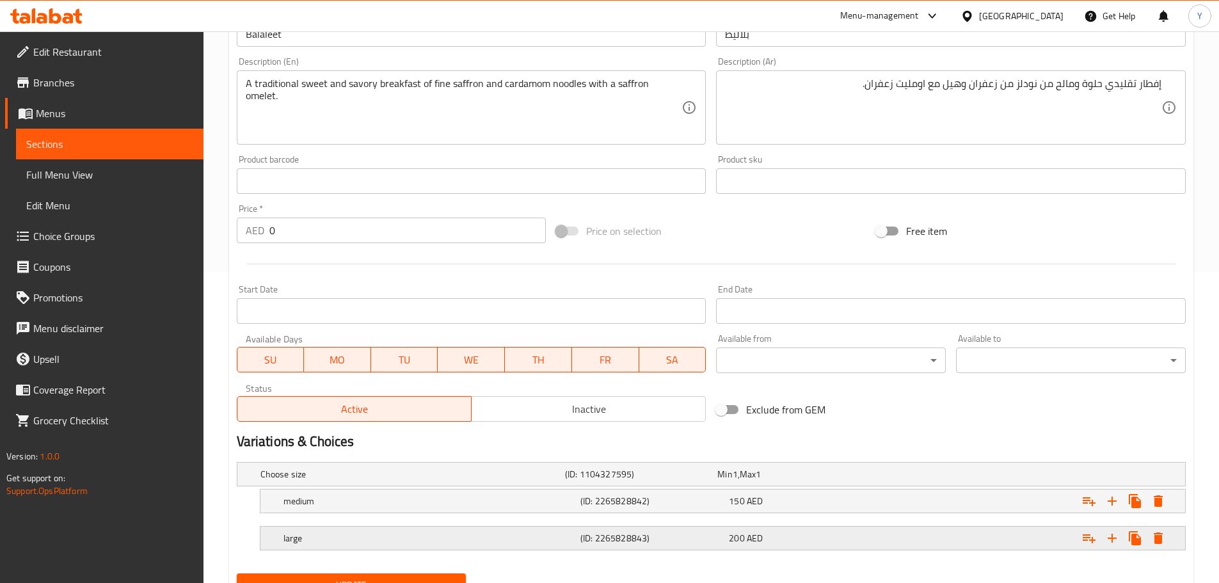
scroll to position [369, 0]
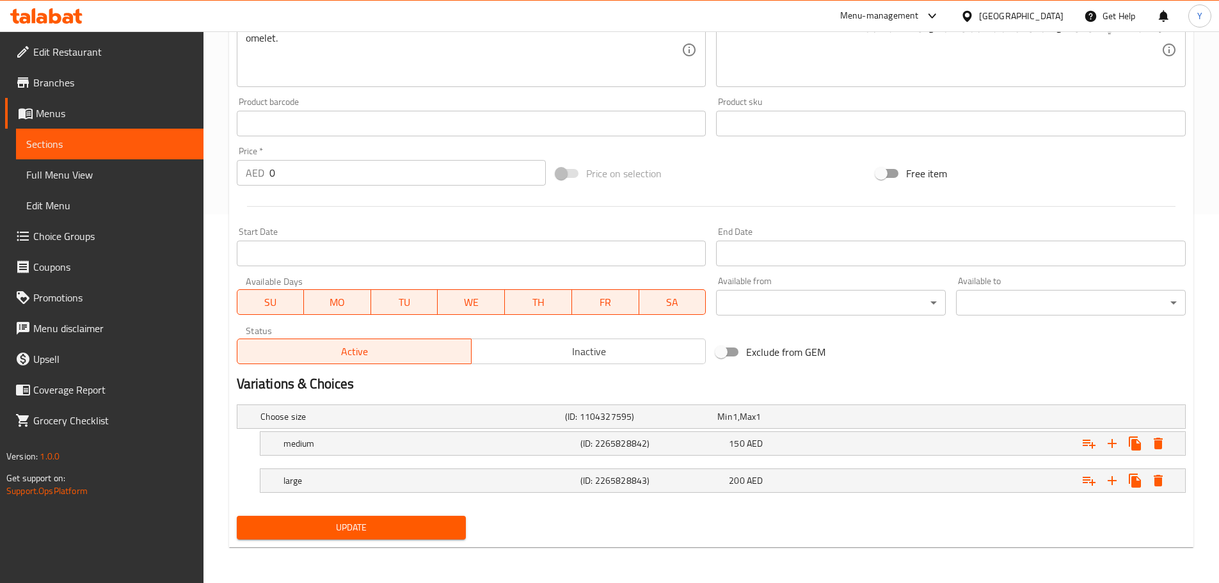
click at [340, 527] on span "Update" at bounding box center [351, 528] width 209 height 16
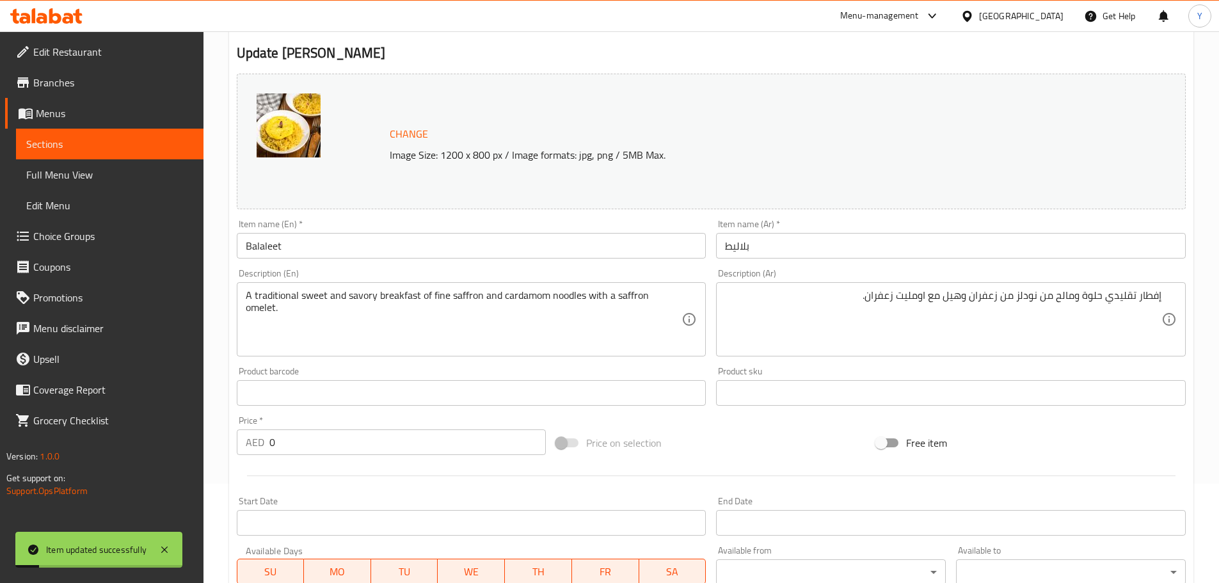
scroll to position [0, 0]
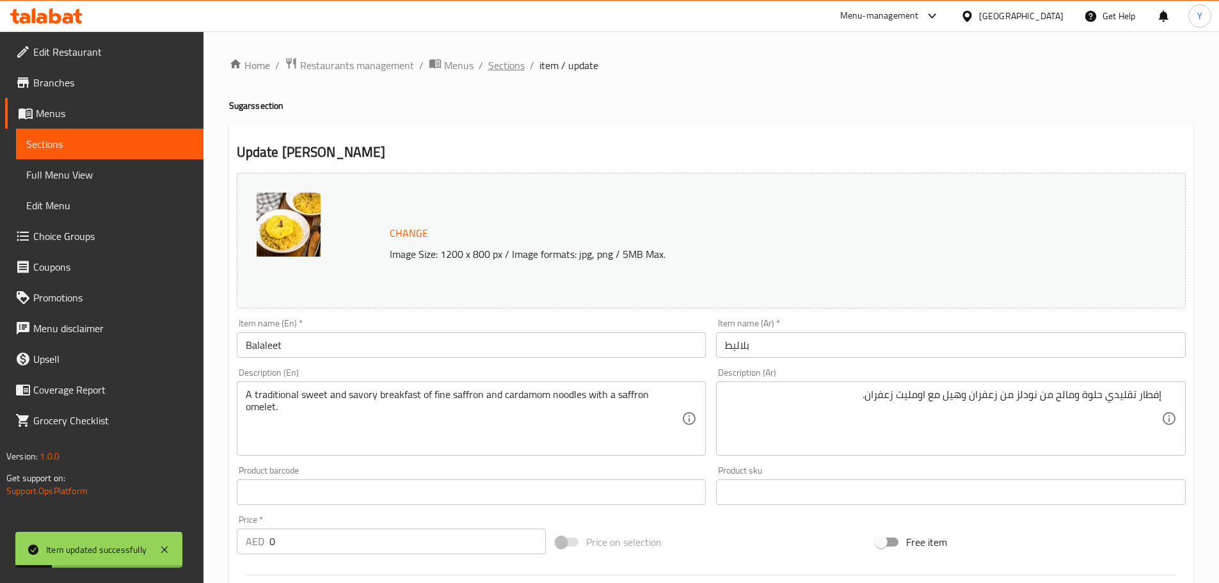
click at [500, 60] on span "Sections" at bounding box center [506, 65] width 36 height 15
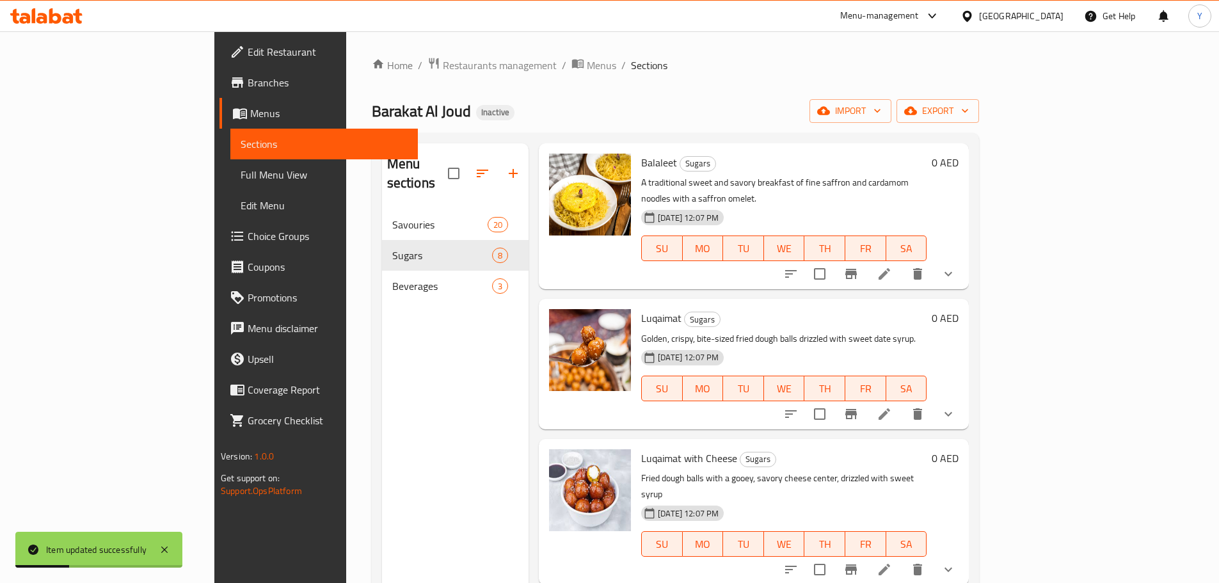
scroll to position [128, 0]
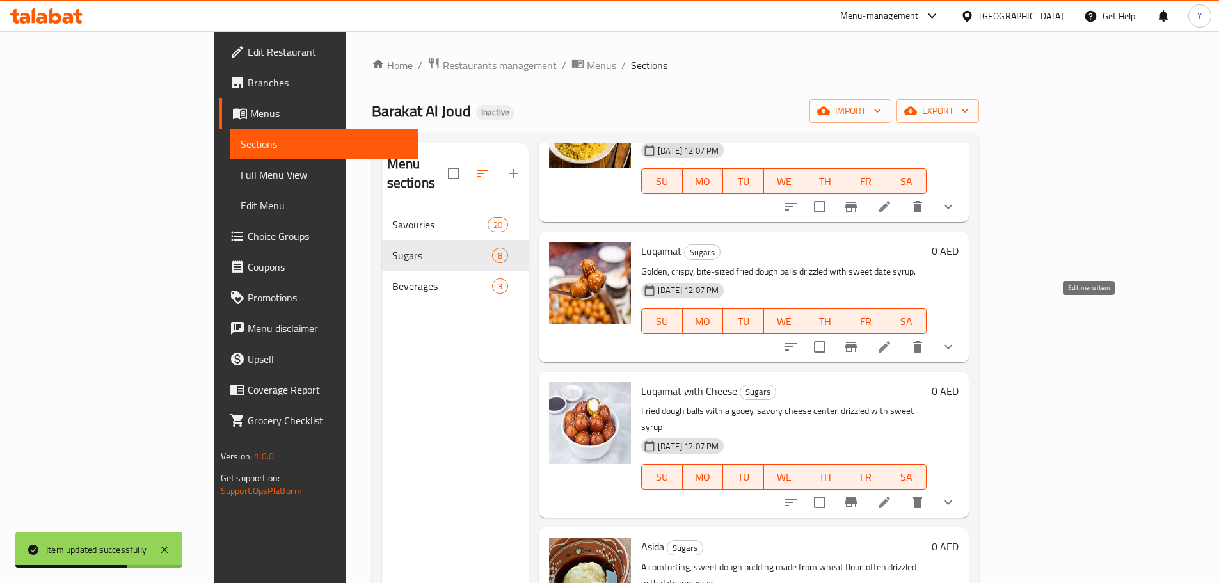
click at [890, 341] on icon at bounding box center [885, 347] width 12 height 12
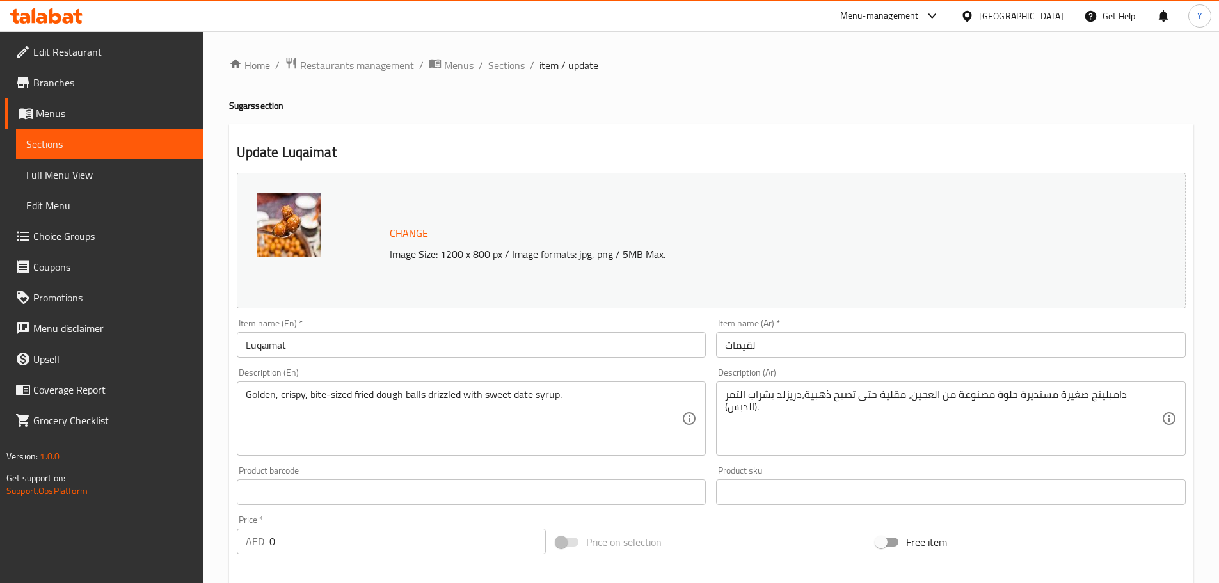
click at [1162, 394] on div "دامبلينج صغيرة مستديرة حلوة مصنوعة من العجين، مقلية حتى تصبح ذهبية،دريزلد بشراب…" at bounding box center [951, 418] width 470 height 74
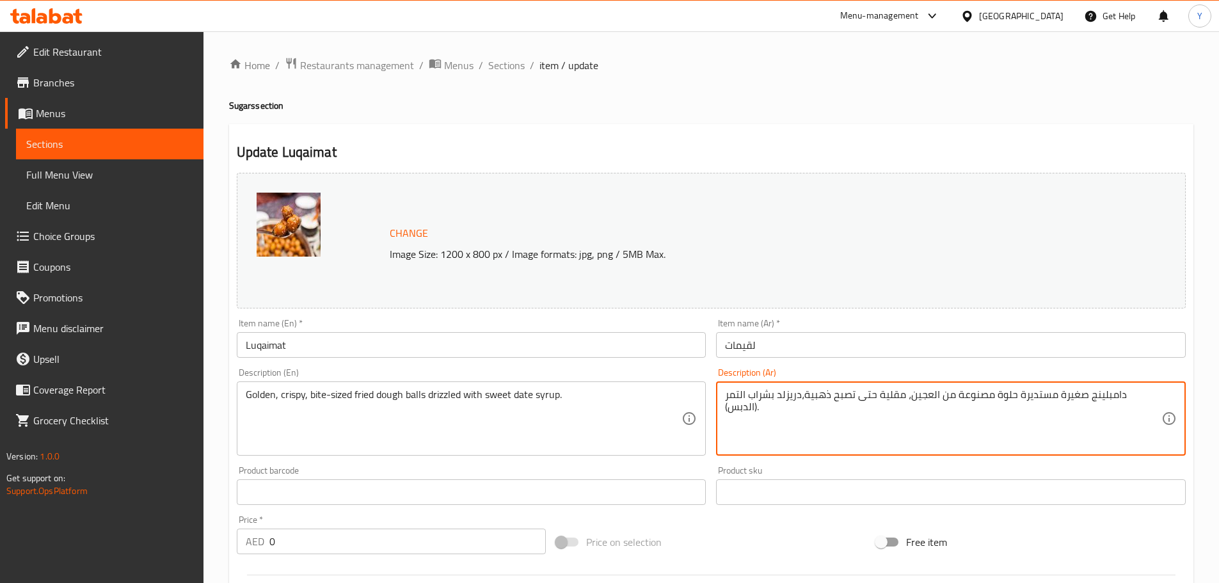
click at [1153, 391] on textarea "دامبلينج صغيرة مستديرة حلوة مصنوعة من العجين، مقلية حتى تصبح ذهبية،دريزلد بشراب…" at bounding box center [943, 418] width 436 height 61
click at [1155, 408] on textarea "دامبلينج صغيرة مستديرة حلوة مصنوعة من العجين، مقلية حتى تصبح ذهبية،دريزلد بشراب…" at bounding box center [943, 418] width 436 height 61
drag, startPoint x: 1145, startPoint y: 403, endPoint x: 1139, endPoint y: 405, distance: 6.7
click at [1139, 405] on textarea "دامبلينج صغيرة مستديرة حلوة مصنوعة من العجين، مقلية حتى تصبح ذهبية،دريزلد بشراب…" at bounding box center [943, 418] width 436 height 61
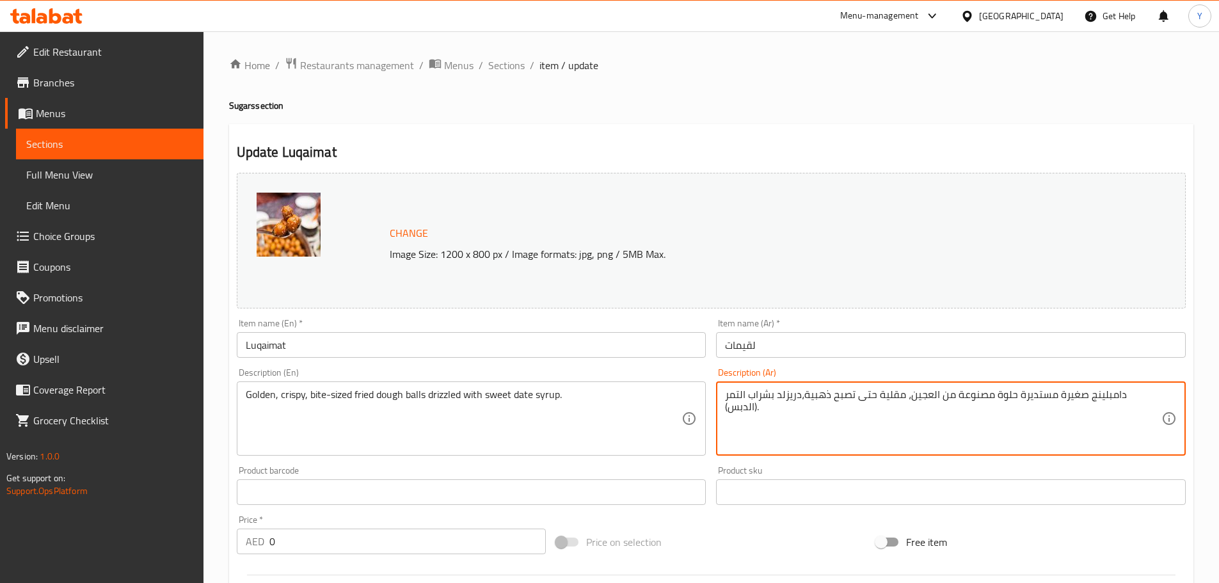
click at [1141, 397] on textarea "دامبلينج صغيرة مستديرة حلوة مصنوعة من العجين، مقلية حتى تصبح ذهبية،دريزلد بشراب…" at bounding box center [943, 418] width 436 height 61
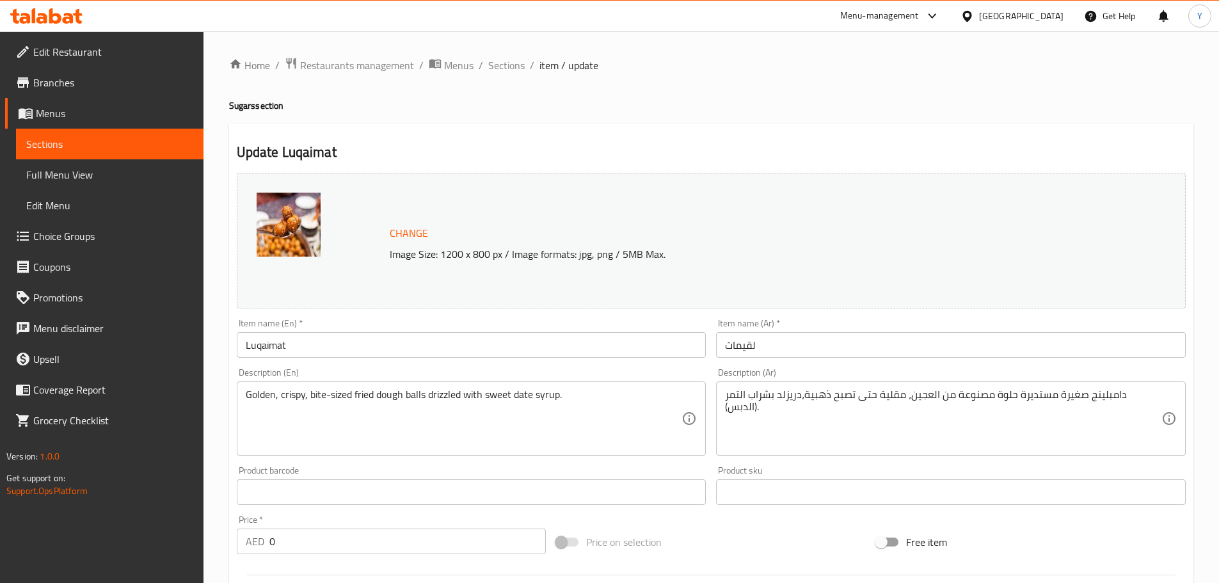
click at [941, 109] on h4 "Sugars section" at bounding box center [711, 105] width 964 height 13
click at [724, 394] on div "دامبلينج صغيرة مستديرة حلوة مصنوعة من العجين، مقلية حتى تصبح ذهبية،دريزلد بشراب…" at bounding box center [951, 418] width 470 height 74
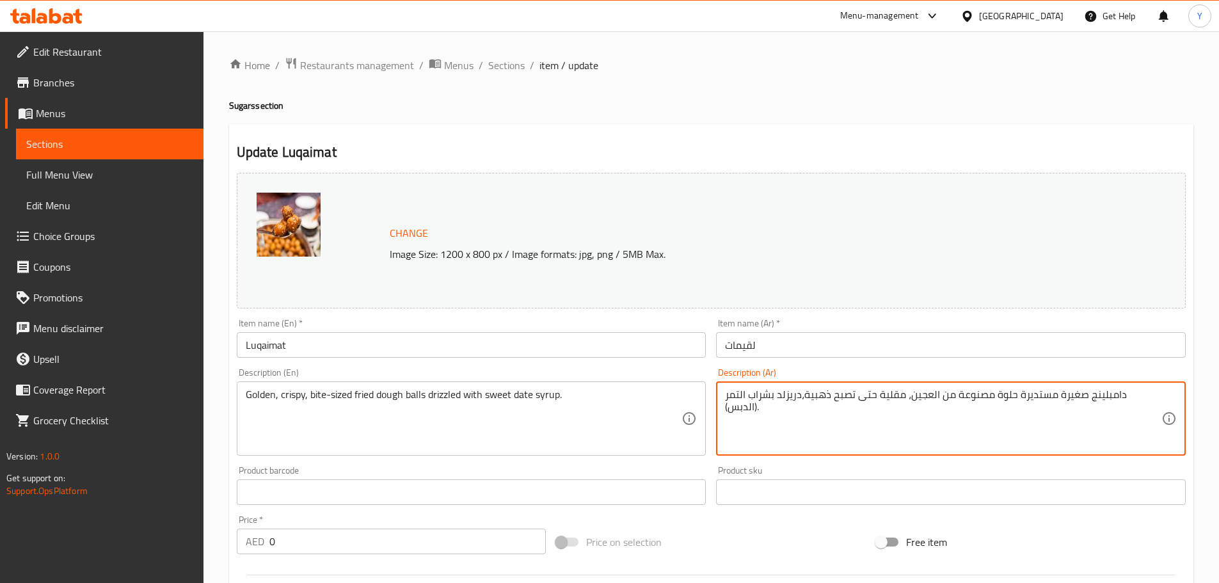
click at [735, 390] on textarea "دامبلينج صغيرة مستديرة حلوة مصنوعة من العجين، مقلية حتى تصبح ذهبية،دريزلد بشراب…" at bounding box center [943, 418] width 436 height 61
click at [721, 396] on div "دامبلينج صغيرة مستديرة حلوة مصنوعة من العجين، مقلية حتى تصبح ذهبية،دريزلد بشراب…" at bounding box center [951, 418] width 470 height 74
click at [722, 405] on div "دامبلينج صغيرة مستديرة حلوة مصنوعة من العجين، مقلية حتى تصبح ذهبية،دريزلد بشراب…" at bounding box center [951, 418] width 470 height 74
click at [729, 394] on textarea "دامبلينج صغيرة مستديرة حلوة مصنوعة من العجين، مقلية حتى تصبح ذهبية،دريزلد بشراب…" at bounding box center [943, 418] width 436 height 61
click at [726, 390] on textarea "دامبلينج صغيرة مستديرة حلوة مصنوعة من العجين، مقلية حتى تصبح ذهبية،دريزلد بشراب…" at bounding box center [943, 418] width 436 height 61
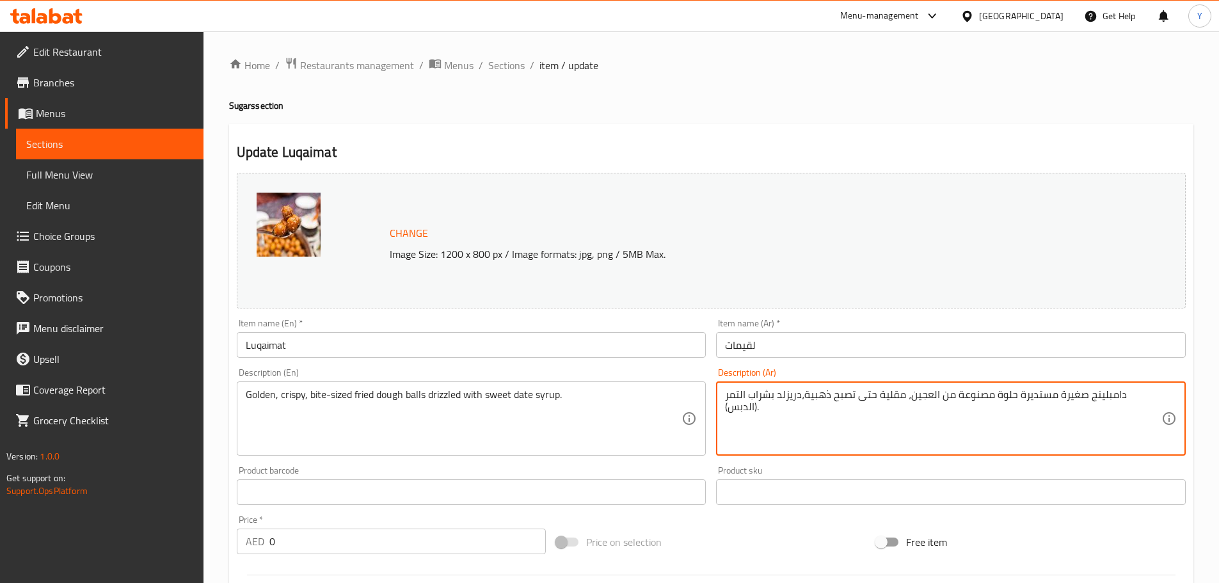
click at [870, 436] on textarea "دامبلينج صغيرة مستديرة حلوة مصنوعة من العجين، مقلية حتى تصبح ذهبية،دريزلد بشراب…" at bounding box center [943, 418] width 436 height 61
click at [1152, 399] on textarea "دامبلينج صغيرة مستديرة حلوة مصنوعة من العجين، مقلية حتى تصبح ذهبية،دريزلد بشراب…" at bounding box center [943, 418] width 436 height 61
click at [1156, 394] on textarea "دامبلينج صغيرة مستديرة حلوة مصنوعة من العجين، مقلية حتى تصبح ذهبية،دريزلد بشراب…" at bounding box center [943, 418] width 436 height 61
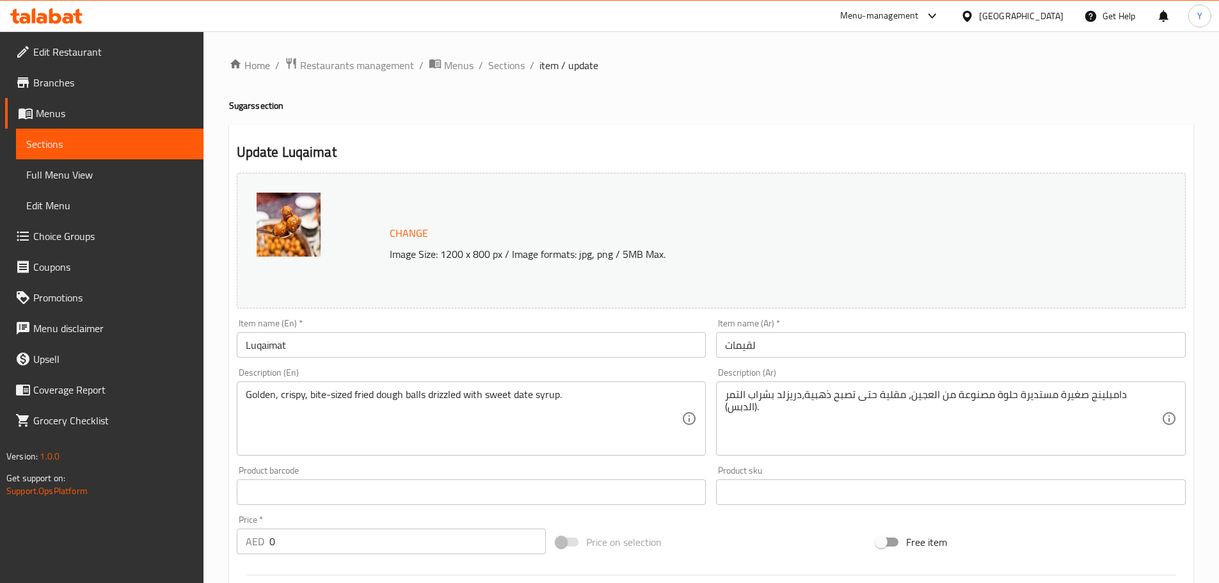
click at [1161, 395] on div "دامبلينج صغيرة مستديرة حلوة مصنوعة من العجين، مقلية حتى تصبح ذهبية،دريزلد بشراب…" at bounding box center [951, 418] width 470 height 74
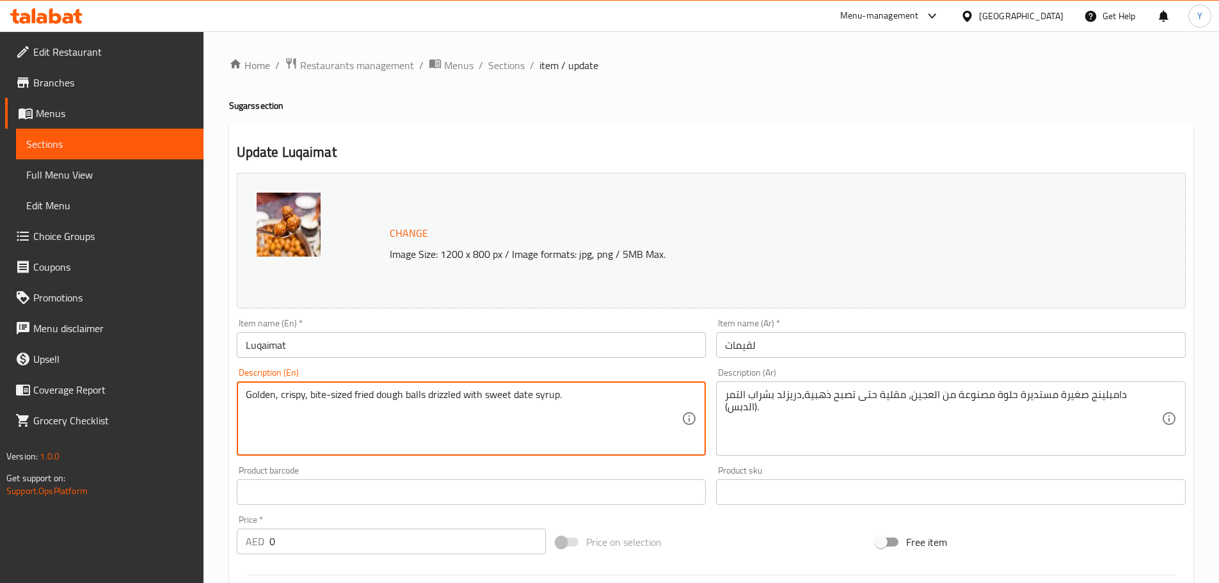
click at [1012, 456] on div "دامبلينج صغيرة مستديرة حلوة مصنوعة من العجين، مقلية حتى تصبح ذهبية،دريزلد بشراب…" at bounding box center [951, 418] width 470 height 74
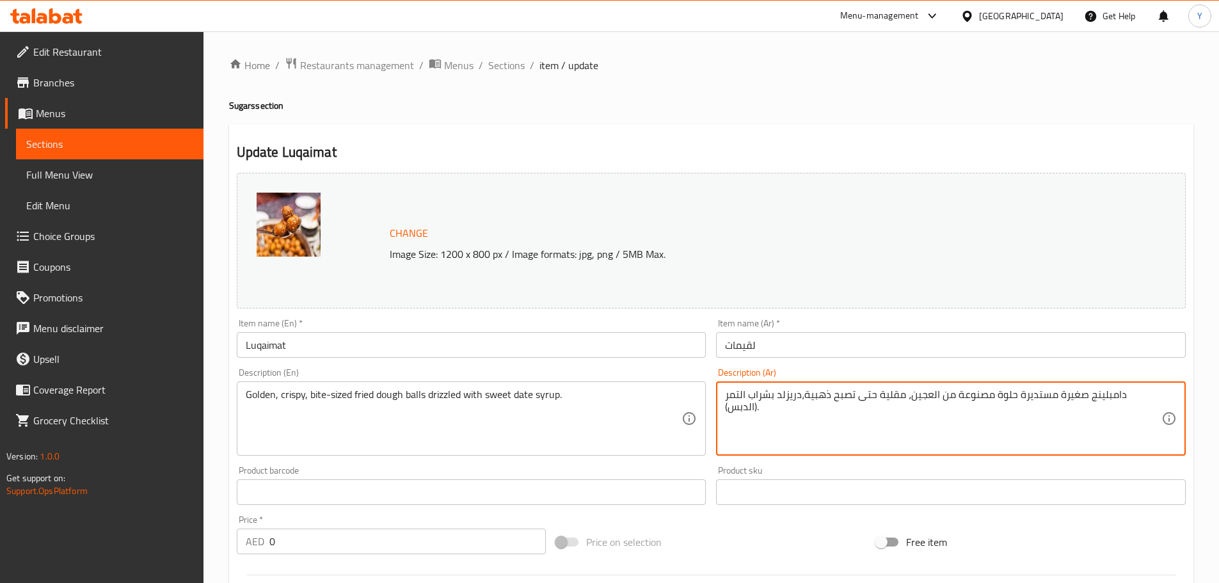
paste textarea "كرات عجين مقلية ذهبية اللون، مقرمشة، بحجم اللقمة، مغطاة بشراب التمر الحلو."
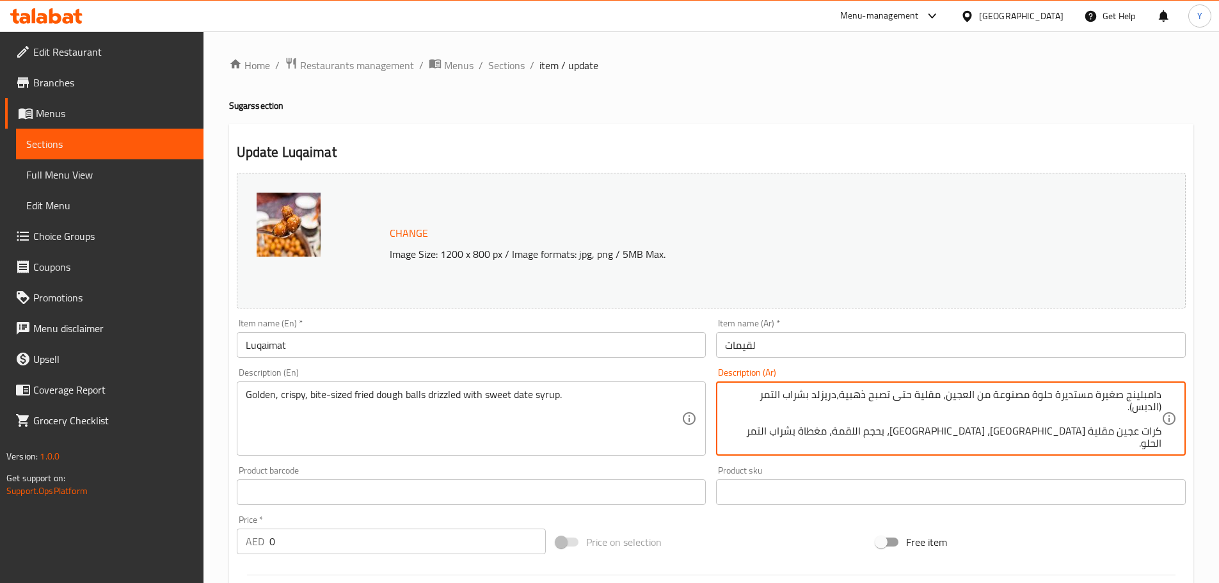
click at [1110, 429] on textarea "دامبلينج صغيرة مستديرة حلوة مصنوعة من العجين، مقلية حتى تصبح ذهبية،دريزلد بشراب…" at bounding box center [943, 418] width 436 height 61
click at [1115, 403] on textarea "دامبلينج صغيرة مستديرة حلوة مصنوعة من العجين، مقلية حتى تصبح ذهبية،دريزلد بشراب…" at bounding box center [943, 418] width 436 height 61
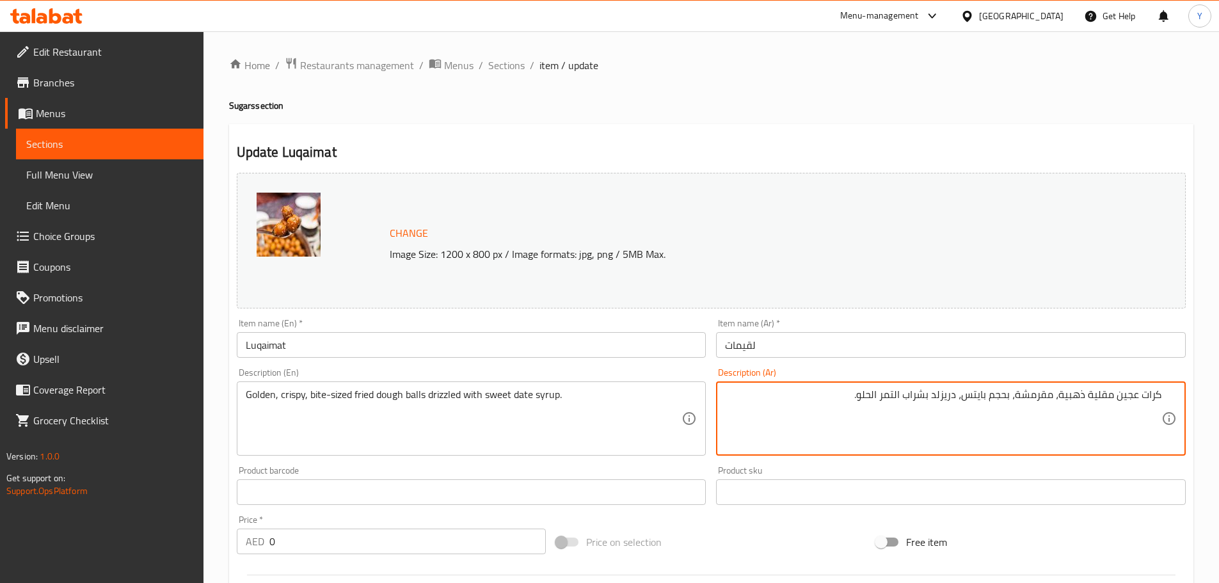
click at [1140, 393] on textarea "كرات عجين مقلية ذهبية، مقرمشة، بحجم بايتس، دريزلد بشراب التمر الحلو." at bounding box center [943, 418] width 436 height 61
type textarea "كرات عجين مقلية ذهبية، مقرمشة، بحجم بايتس، دريزلد بشراب التمر الحلو."
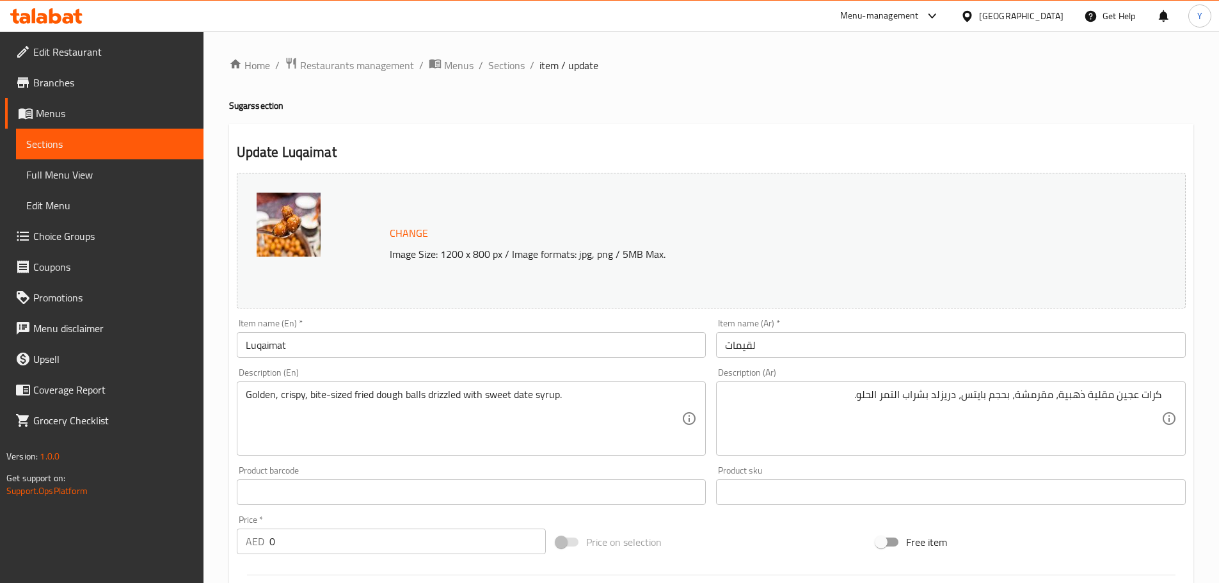
click at [831, 131] on div "Update Luqaimat Change Image Size: 1200 x 800 px / Image formats: jpg, png / 5M…" at bounding box center [711, 519] width 964 height 791
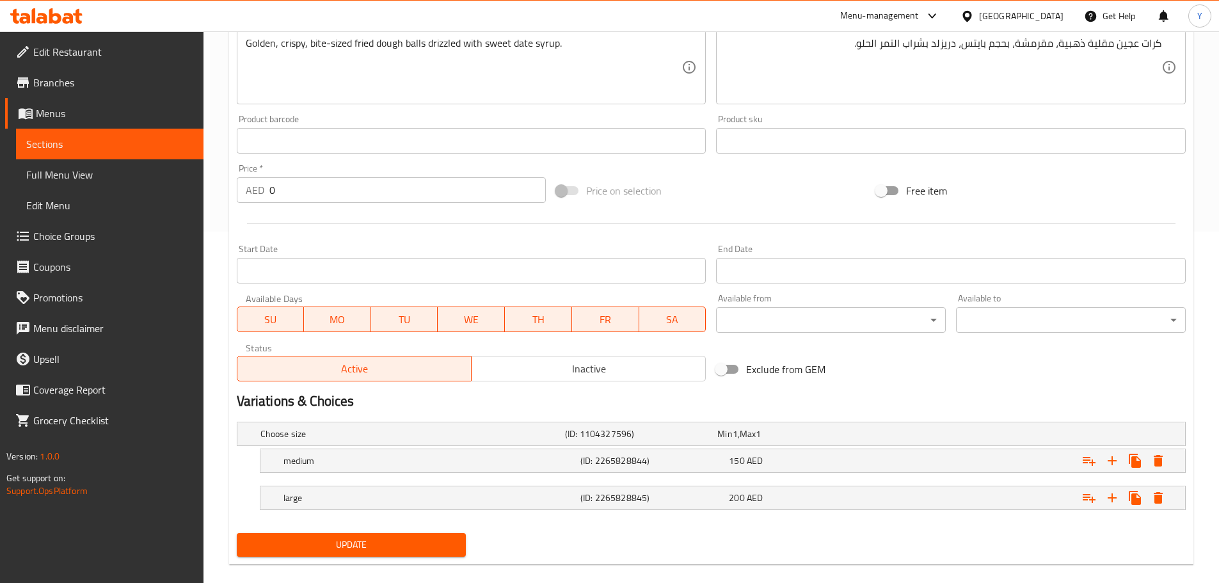
scroll to position [369, 0]
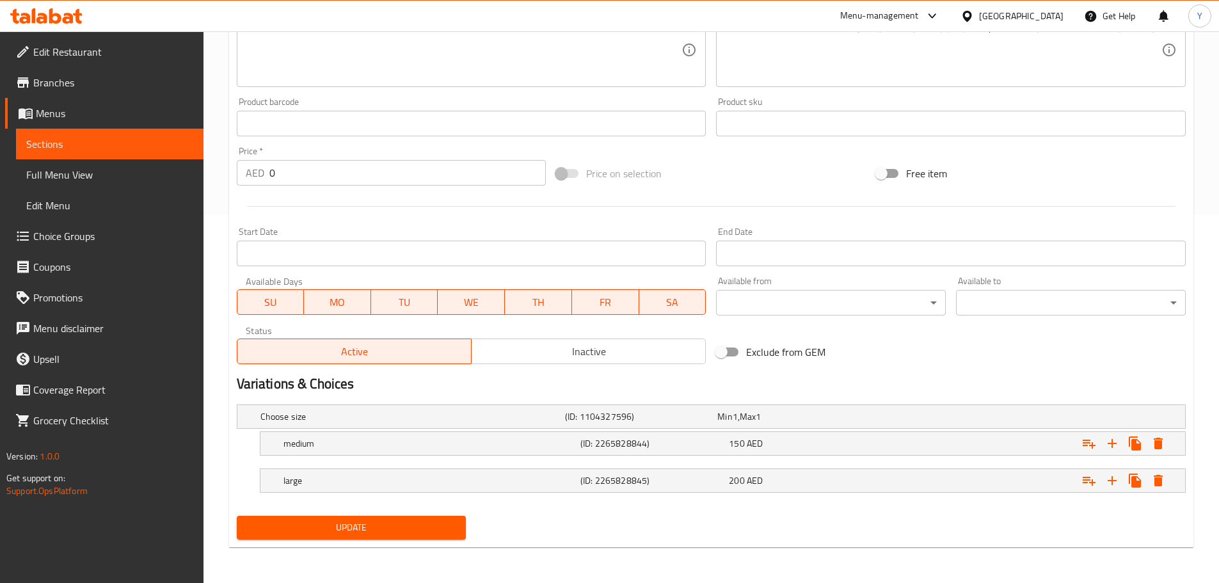
click at [369, 541] on div "Update" at bounding box center [352, 528] width 240 height 34
click at [385, 531] on span "Update" at bounding box center [351, 528] width 209 height 16
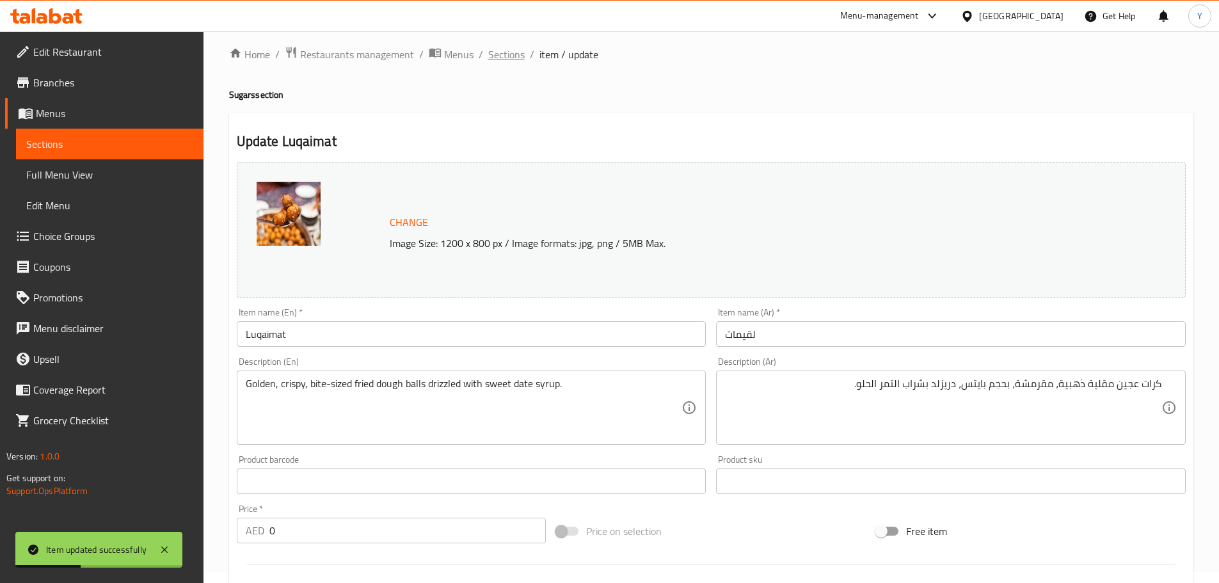
scroll to position [0, 0]
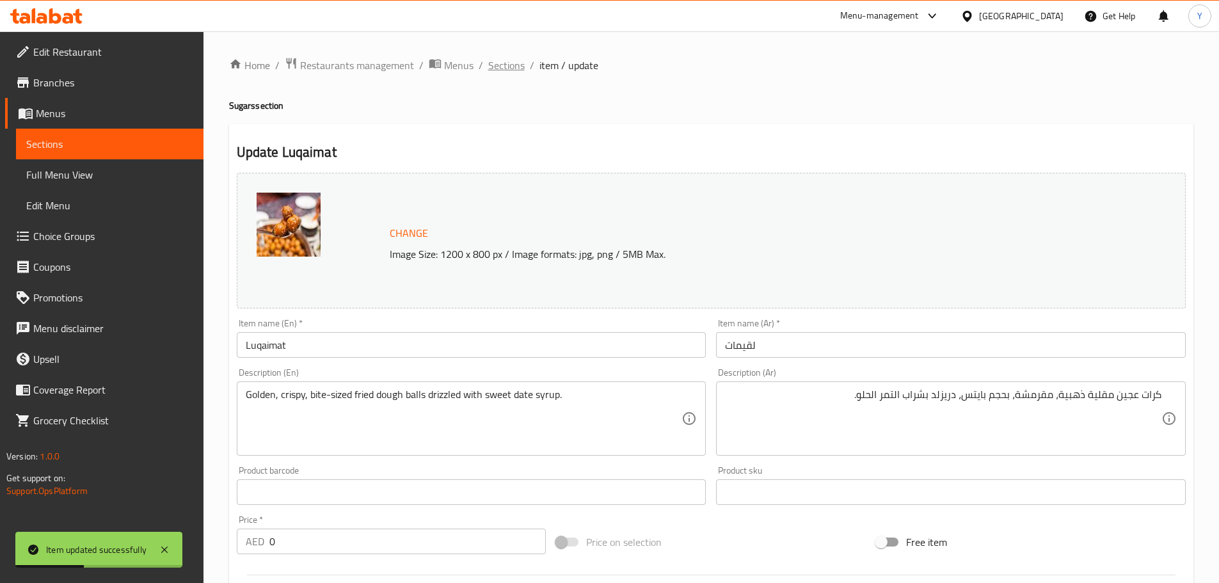
click at [509, 68] on span "Sections" at bounding box center [506, 65] width 36 height 15
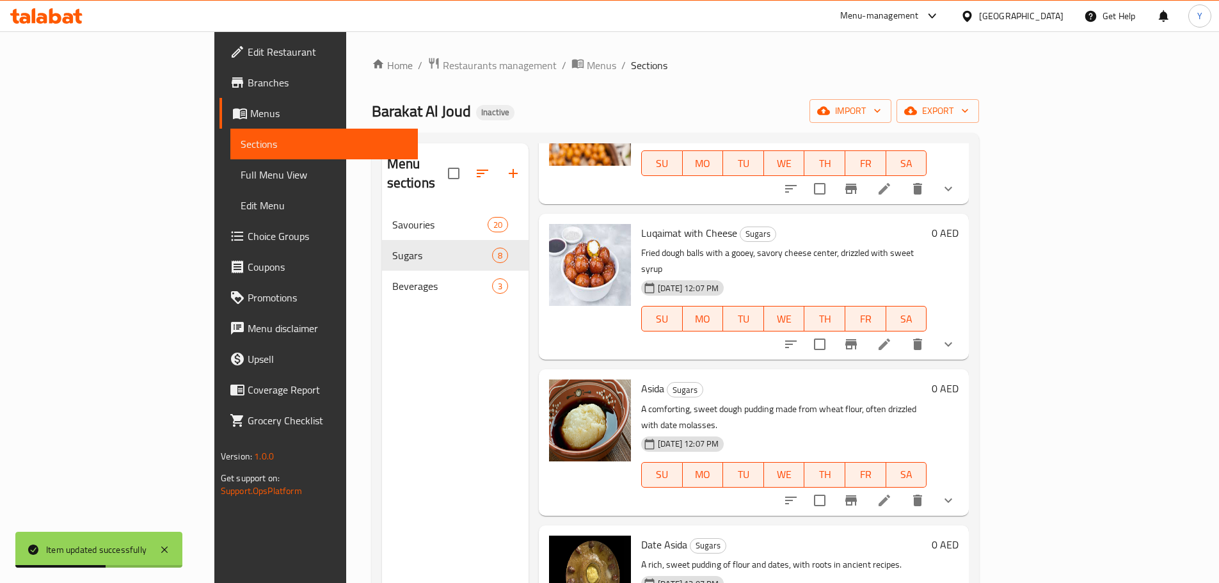
scroll to position [128, 0]
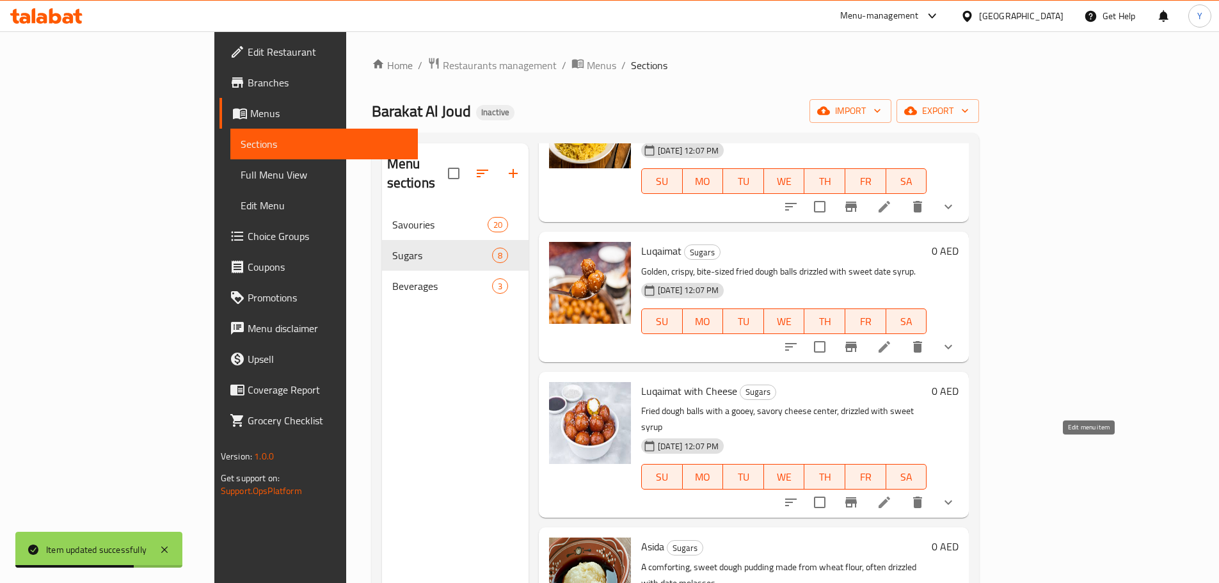
click at [892, 495] on icon at bounding box center [884, 502] width 15 height 15
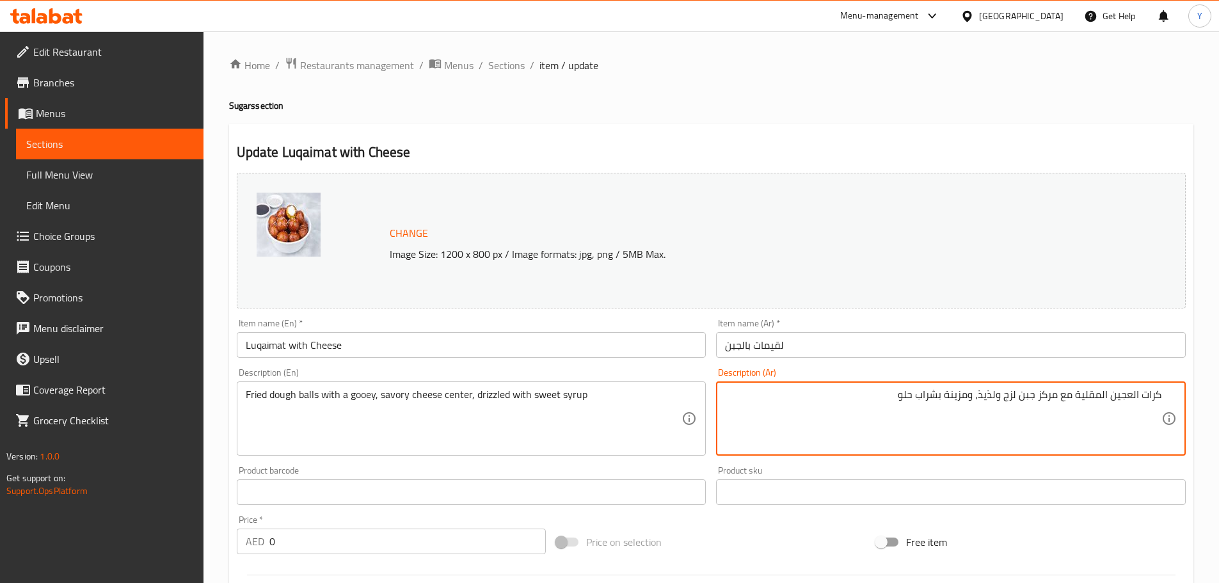
drag, startPoint x: 972, startPoint y: 395, endPoint x: 944, endPoint y: 395, distance: 28.2
click at [944, 395] on textarea "كرات العجين المقلية مع مركز جبن لزج ولذيذ، ومزينة بشراب حلو" at bounding box center [943, 418] width 436 height 61
drag, startPoint x: 994, startPoint y: 396, endPoint x: 983, endPoint y: 388, distance: 13.3
click at [983, 388] on textarea "كرات العجين المقلية مع مركز جبن لزج ولذيذ، ودريزيلد بشراب حلو" at bounding box center [943, 418] width 436 height 61
type textarea "كرات العجين المقلية مع مركز جبن لزج ومالح، ودريزيلد بشراب حلو"
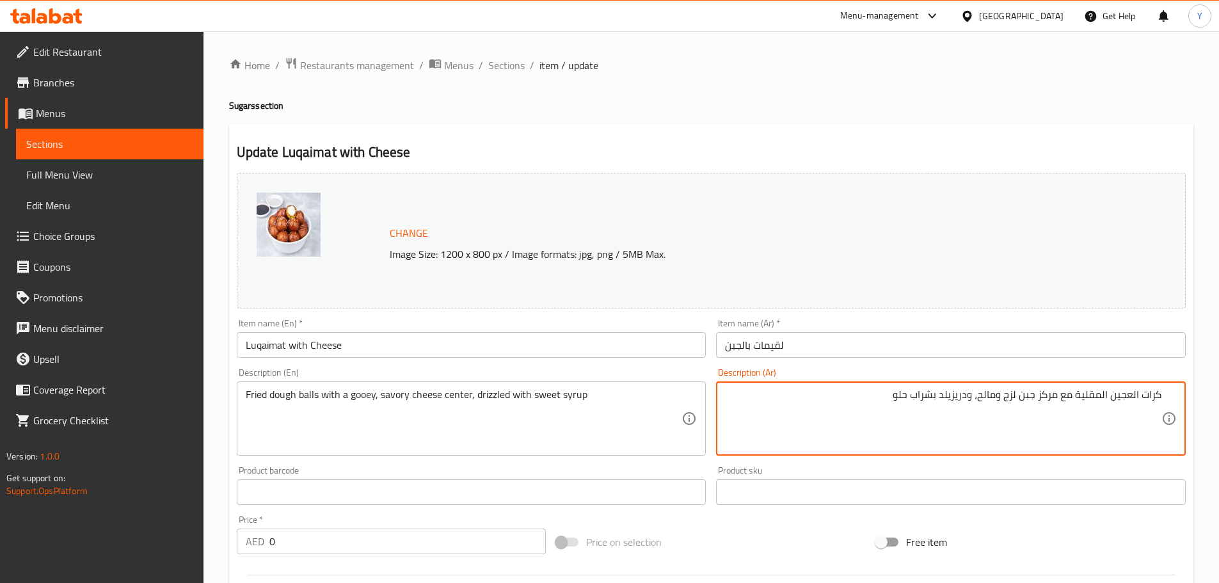
click at [960, 119] on div "Home / Restaurants management / Menus / Sections / item / update Sugars section…" at bounding box center [711, 491] width 964 height 869
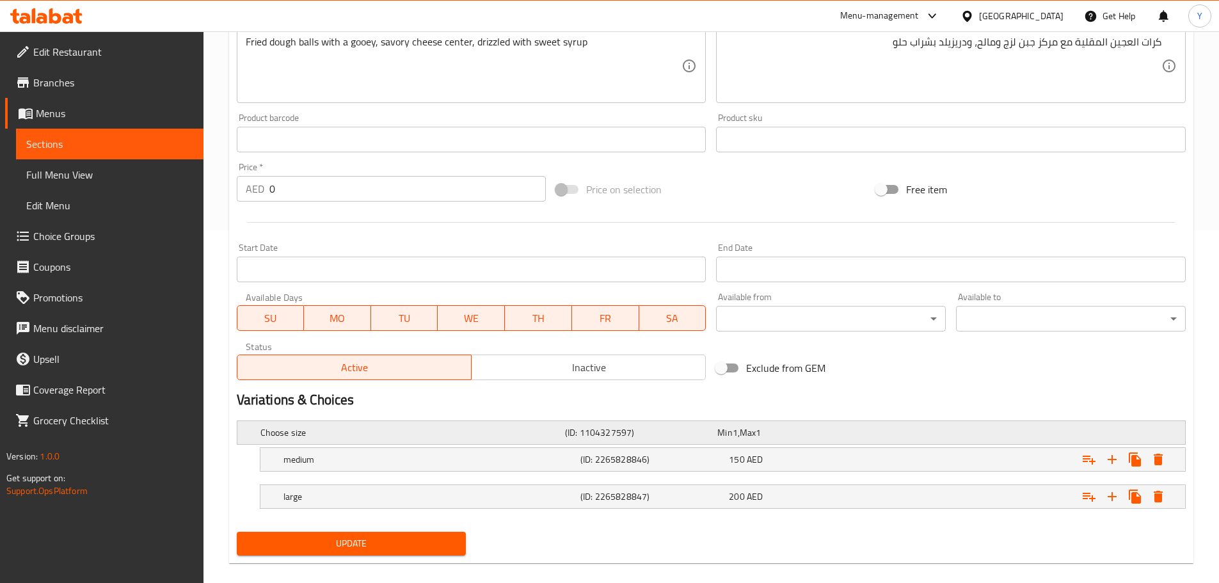
scroll to position [369, 0]
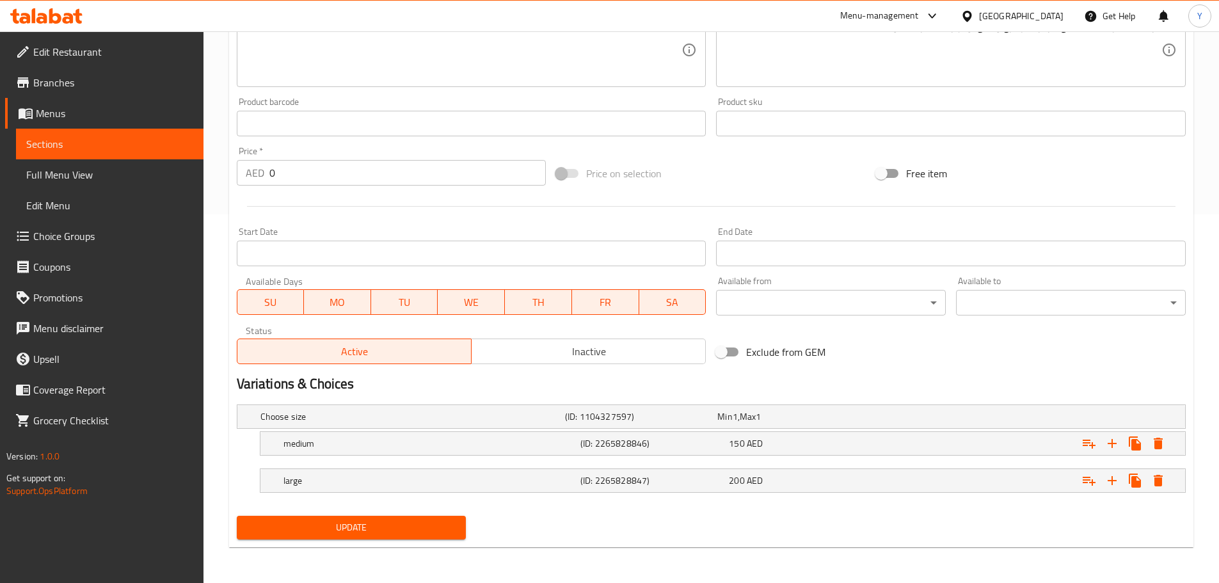
click at [406, 545] on div "Update Luqaimat with Cheese Change Image Size: 1200 x 800 px / Image formats: j…" at bounding box center [711, 151] width 964 height 791
click at [429, 521] on span "Update" at bounding box center [351, 528] width 209 height 16
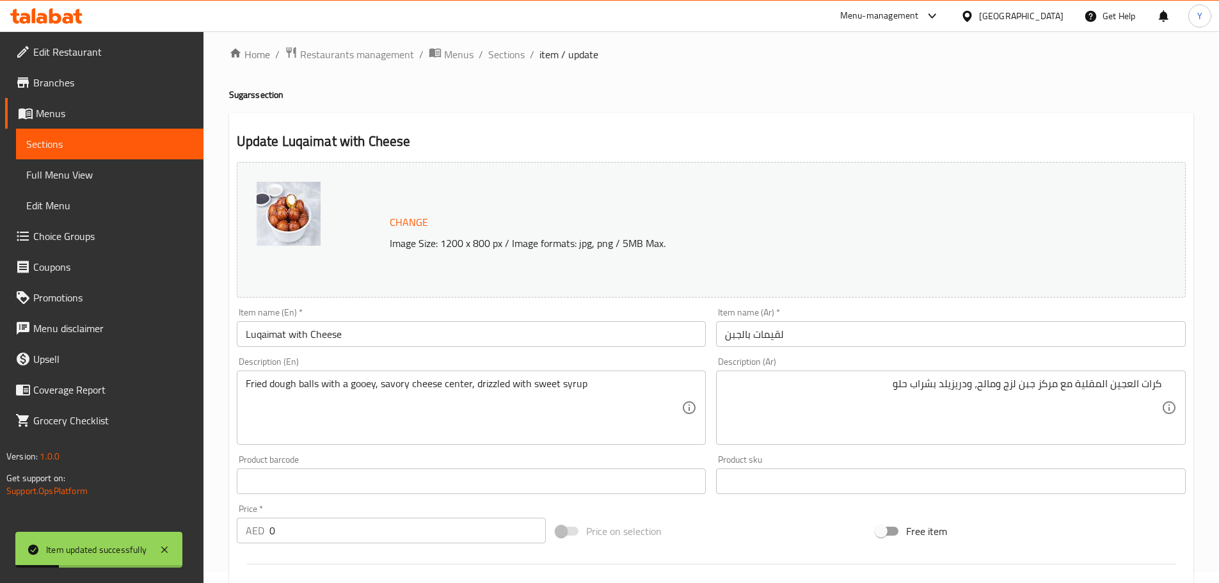
scroll to position [0, 0]
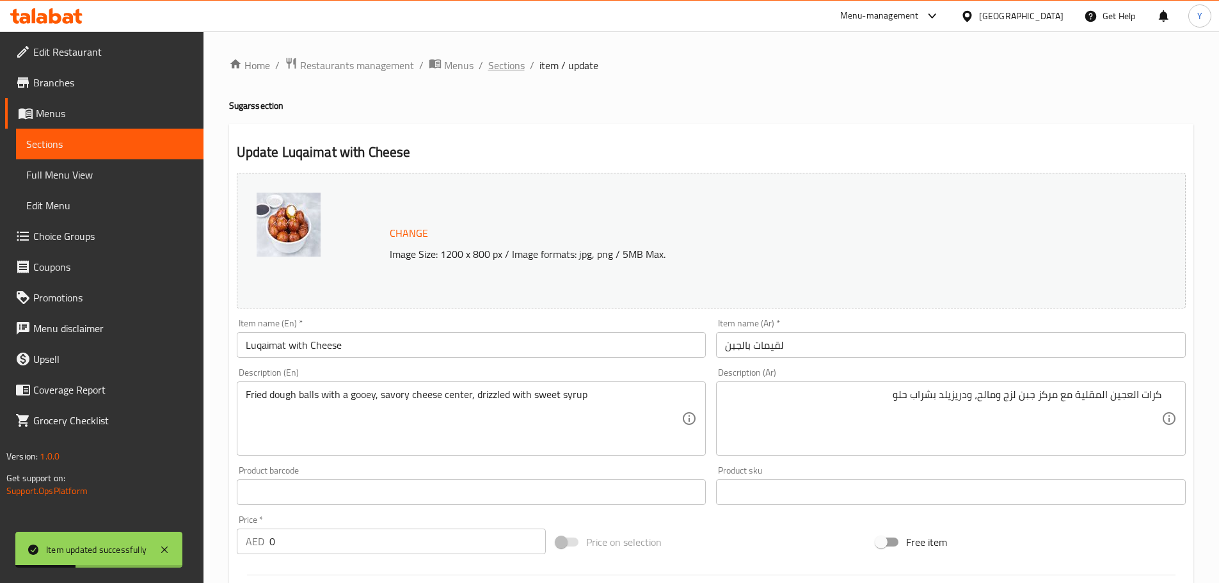
click at [512, 70] on span "Sections" at bounding box center [506, 65] width 36 height 15
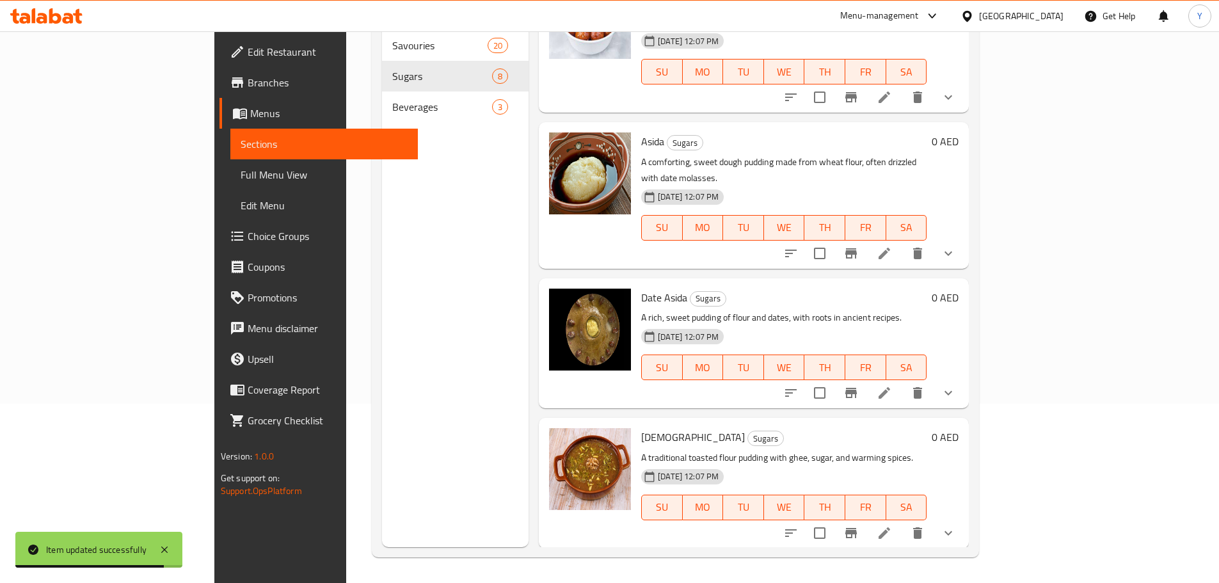
scroll to position [312, 0]
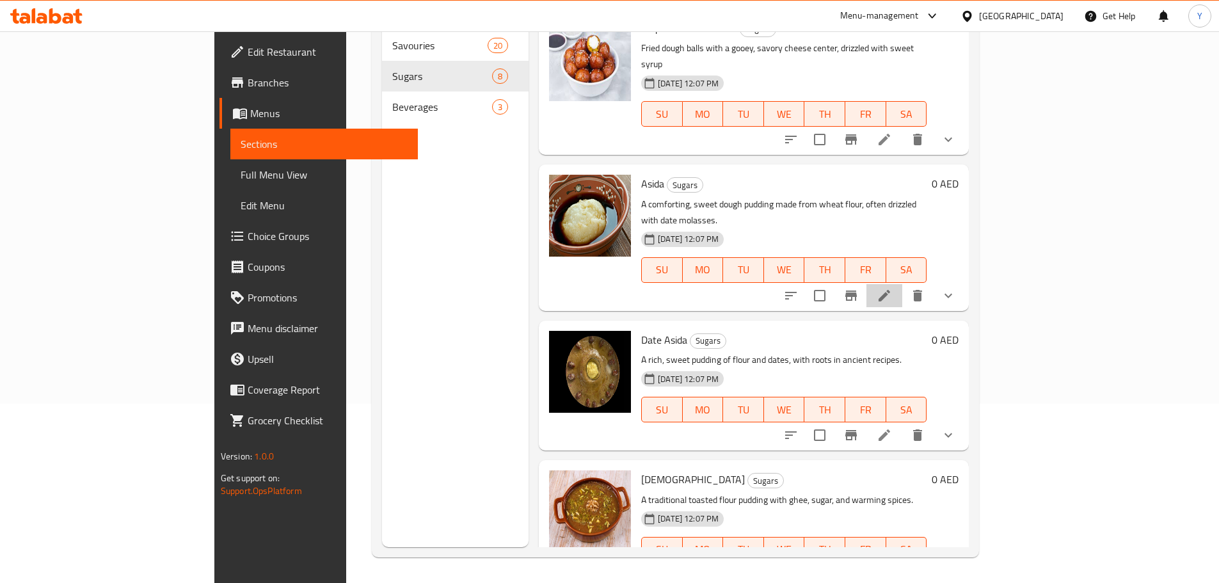
click at [902, 284] on li at bounding box center [884, 295] width 36 height 23
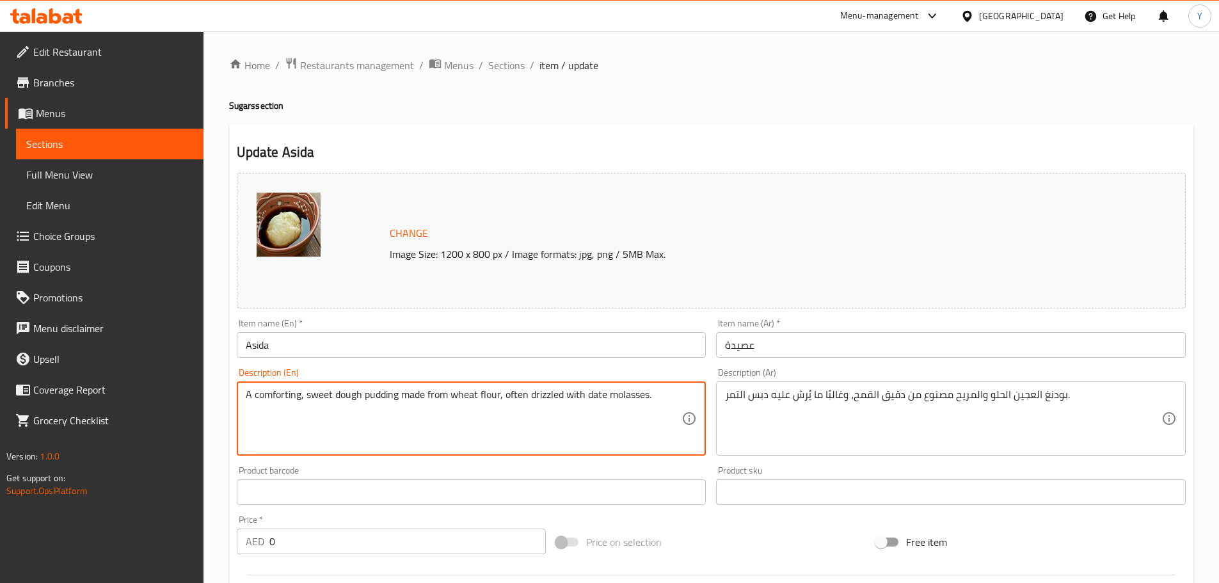
click at [587, 418] on textarea "A comforting, sweet dough pudding made from wheat flour, often drizzled with da…" at bounding box center [464, 418] width 436 height 61
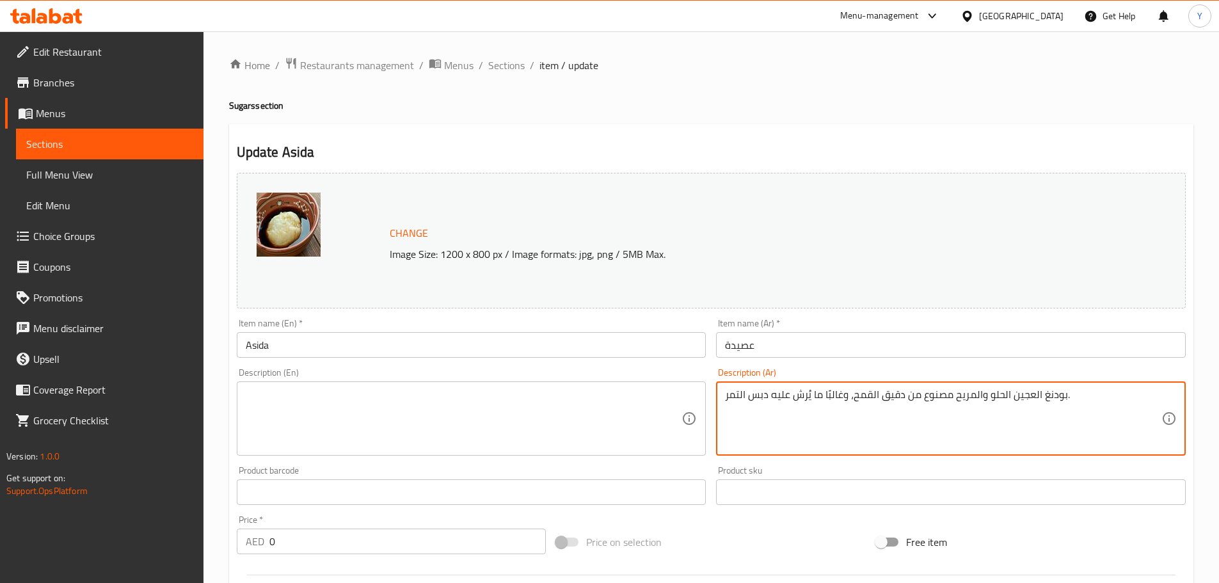
click at [848, 399] on textarea "بودنغ العجين الحلو والمريح مصنوع من دقيق القمح، وغالبًا ما يُرش عليه دبس التمر." at bounding box center [943, 418] width 436 height 61
click at [903, 108] on h4 "Sugars section" at bounding box center [711, 105] width 964 height 13
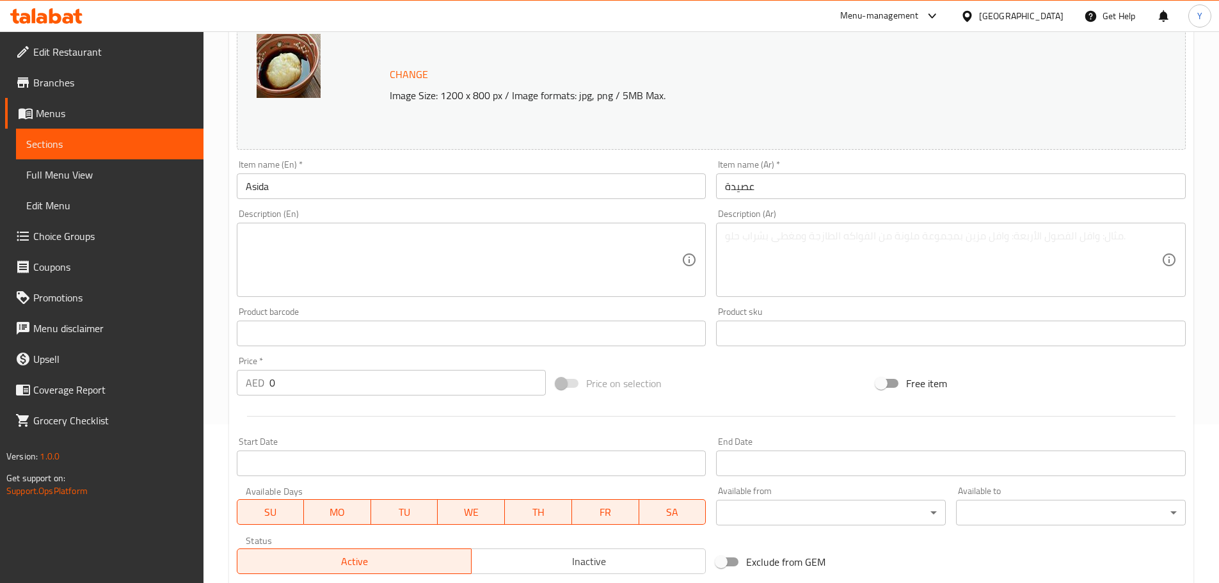
scroll to position [369, 0]
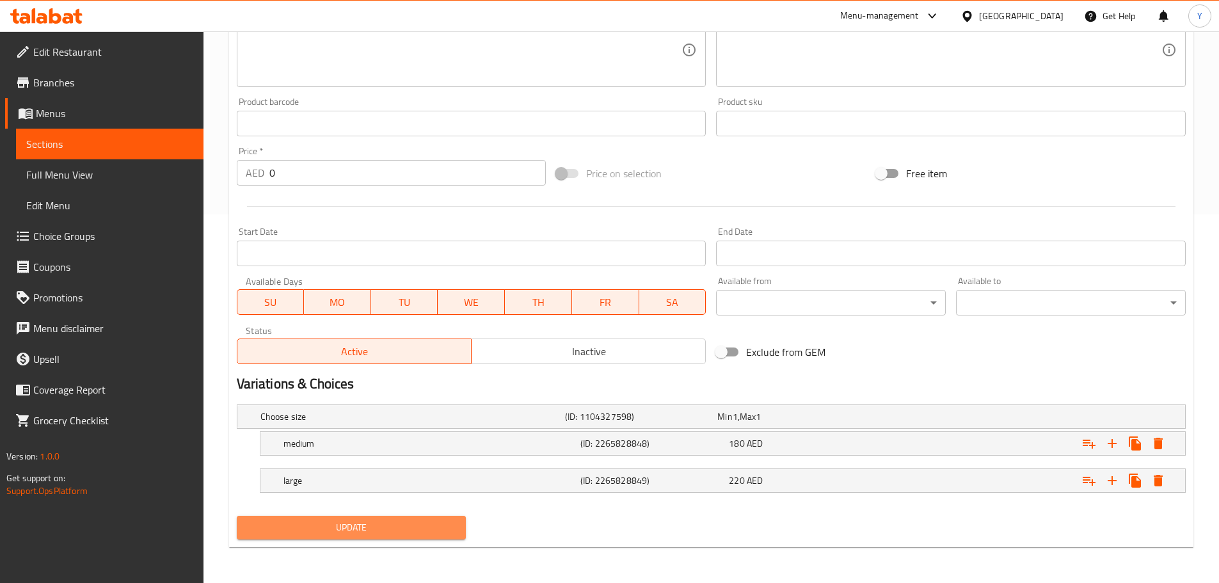
click at [442, 526] on span "Update" at bounding box center [351, 528] width 209 height 16
click at [1129, 184] on div "Free item" at bounding box center [1031, 173] width 320 height 35
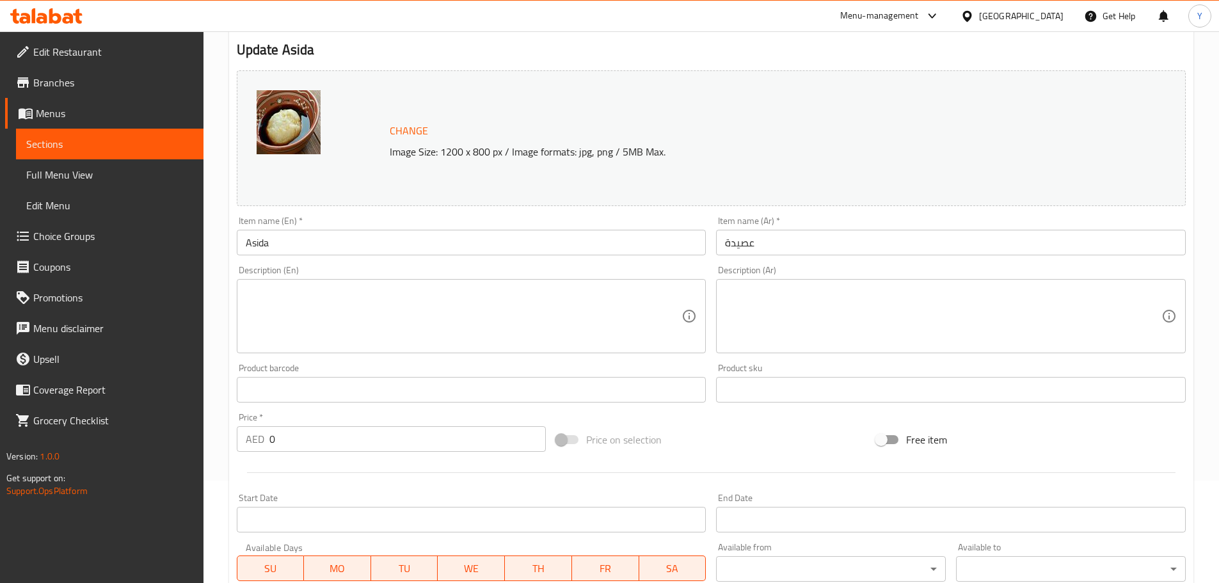
scroll to position [0, 0]
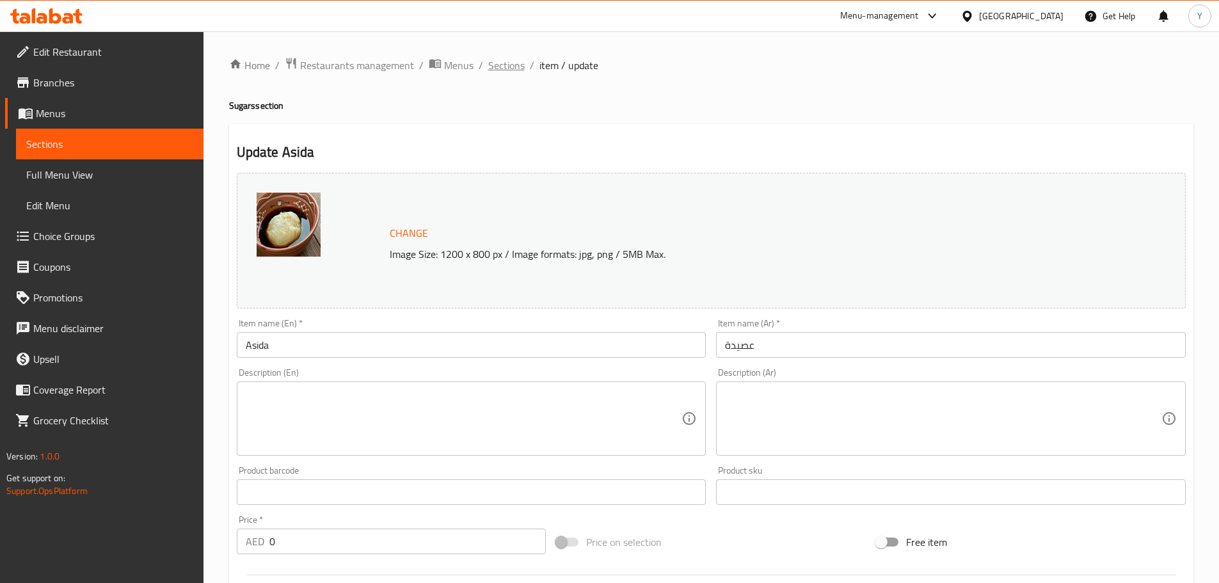
click at [491, 65] on span "Sections" at bounding box center [506, 65] width 36 height 15
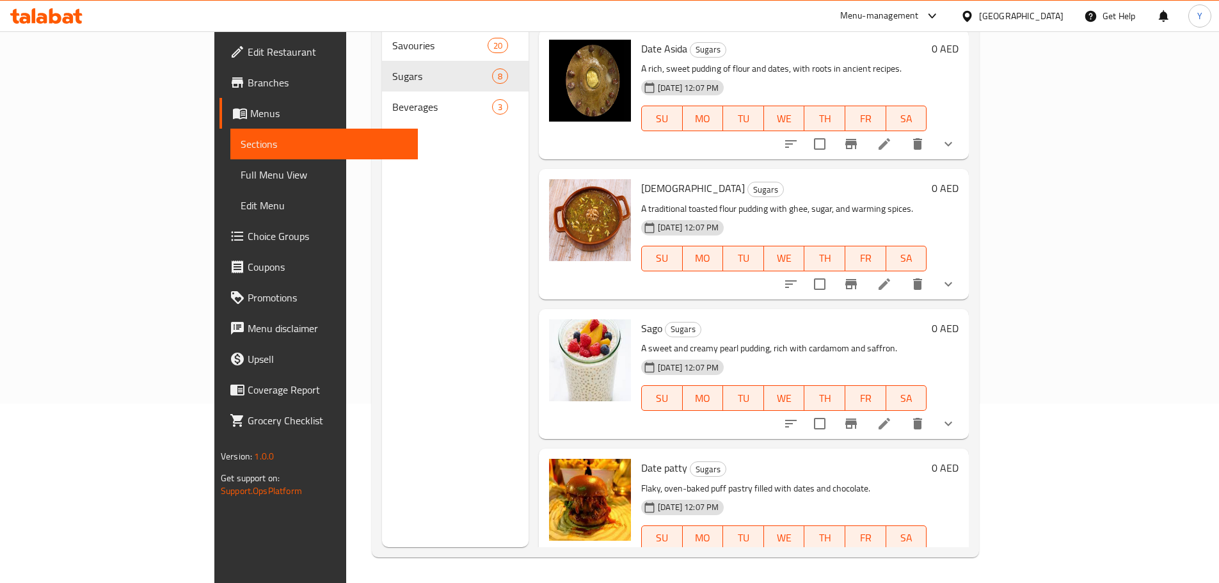
scroll to position [548, 0]
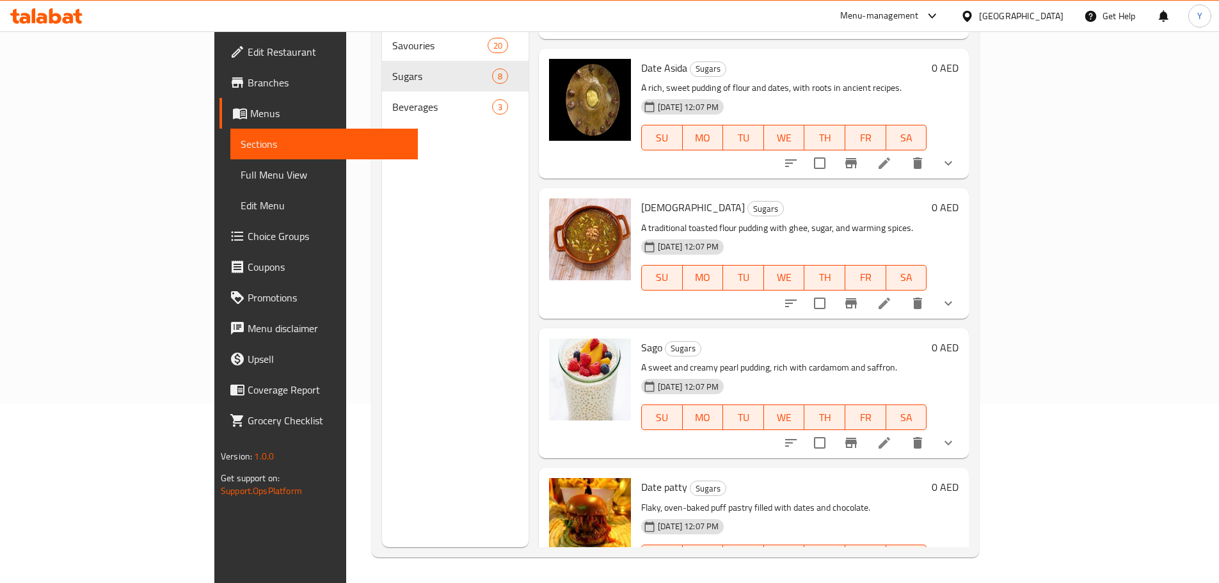
click at [902, 571] on li at bounding box center [884, 582] width 36 height 23
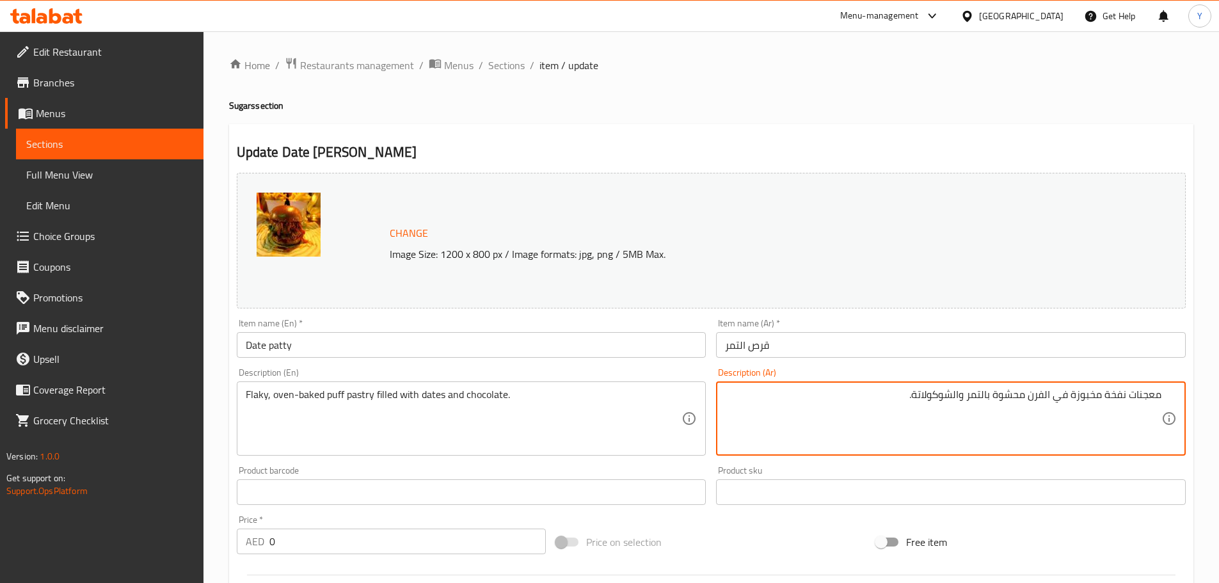
click at [1124, 392] on textarea "معجنات نفخة مخبوزة في الفرن محشوة بالتمر والشوكولاتة." at bounding box center [943, 418] width 436 height 61
drag, startPoint x: 1124, startPoint y: 392, endPoint x: 1099, endPoint y: 390, distance: 25.1
click at [1099, 390] on textarea "معجنات نفخة مخبوزة في الفرن محشوة بالتمر والشوكولاتة." at bounding box center [943, 418] width 436 height 61
click at [1104, 397] on textarea "معجنات نفخة مخبوزة في الفرن محشوة بالتمر والشوكولاتة." at bounding box center [943, 418] width 436 height 61
click at [1110, 395] on textarea "معجنات نفخة مخبوزة في الفرن محشوة بالتمر والشوكولاتة." at bounding box center [943, 418] width 436 height 61
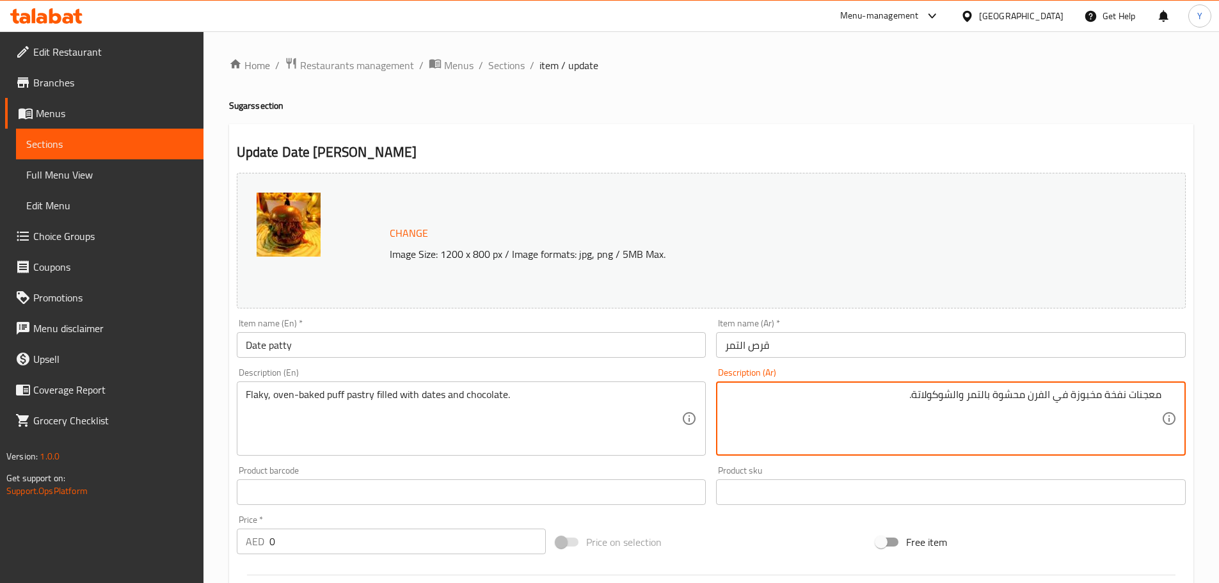
click at [1110, 395] on textarea "معجنات نفخة مخبوزة في الفرن محشوة بالتمر والشوكولاتة." at bounding box center [943, 418] width 436 height 61
click at [1157, 401] on textarea "معجنات باف باستري مخبوزة في الفرن محشوة بالتمر والشوكولاتة." at bounding box center [943, 418] width 436 height 61
click at [1157, 395] on textarea "معجنات باف باستري مخبوزة في الفرن محشوة بالتمر والشوكولاتة." at bounding box center [943, 418] width 436 height 61
click at [1037, 399] on textarea "باف باستري مخبوزة في الفرن محشوة بالتمر والشوكولاتة." at bounding box center [943, 418] width 436 height 61
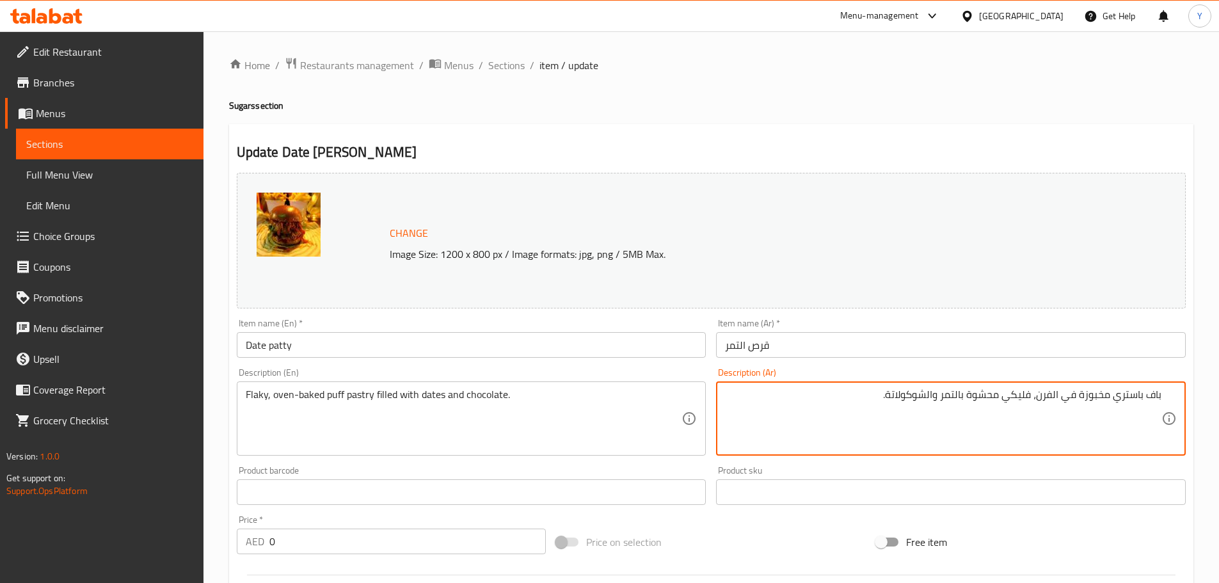
type textarea "باف باستري مخبوزة في الفرن، فليكي محشوة بالتمر والشوكولاتة."
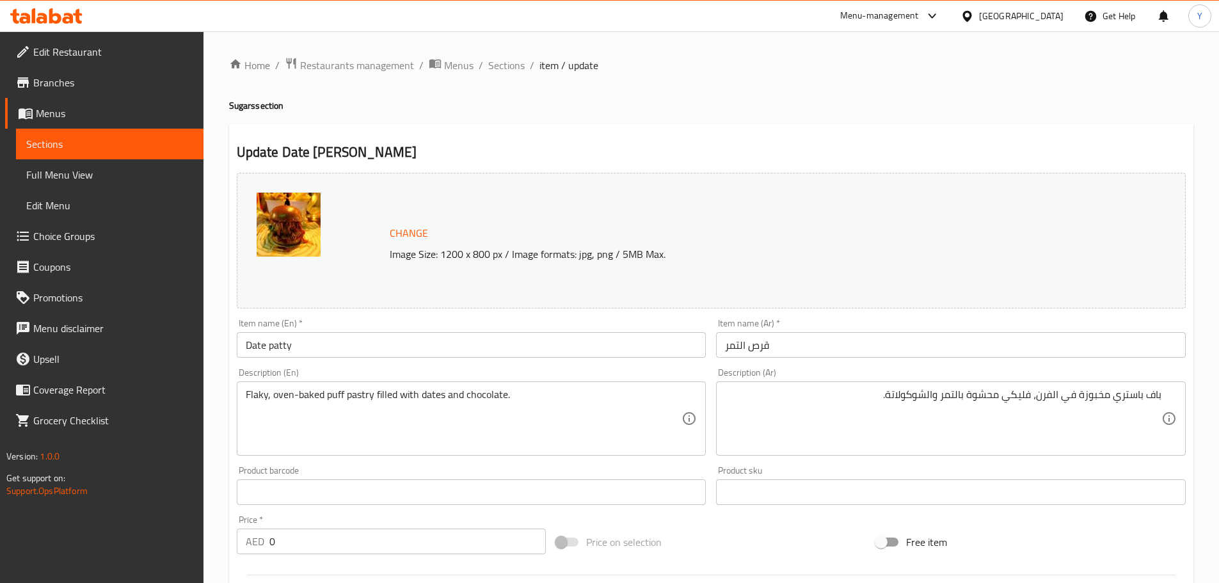
click at [685, 56] on div "Home / Restaurants management / Menus / Sections / item / update Sugars section…" at bounding box center [710, 491] width 1015 height 920
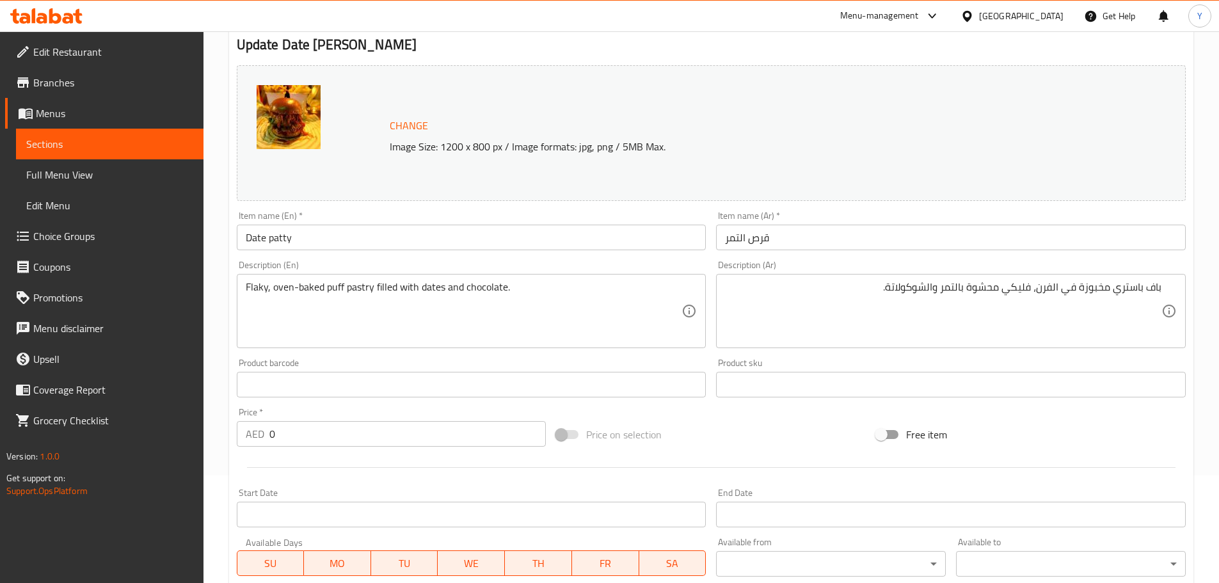
scroll to position [369, 0]
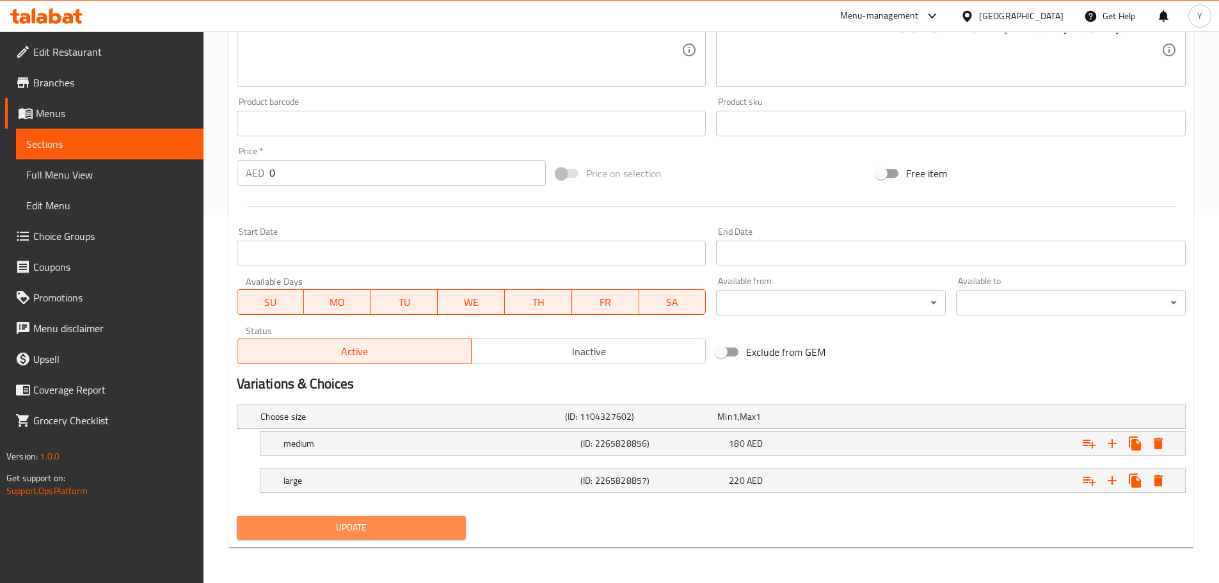
click at [404, 534] on span "Update" at bounding box center [351, 528] width 209 height 16
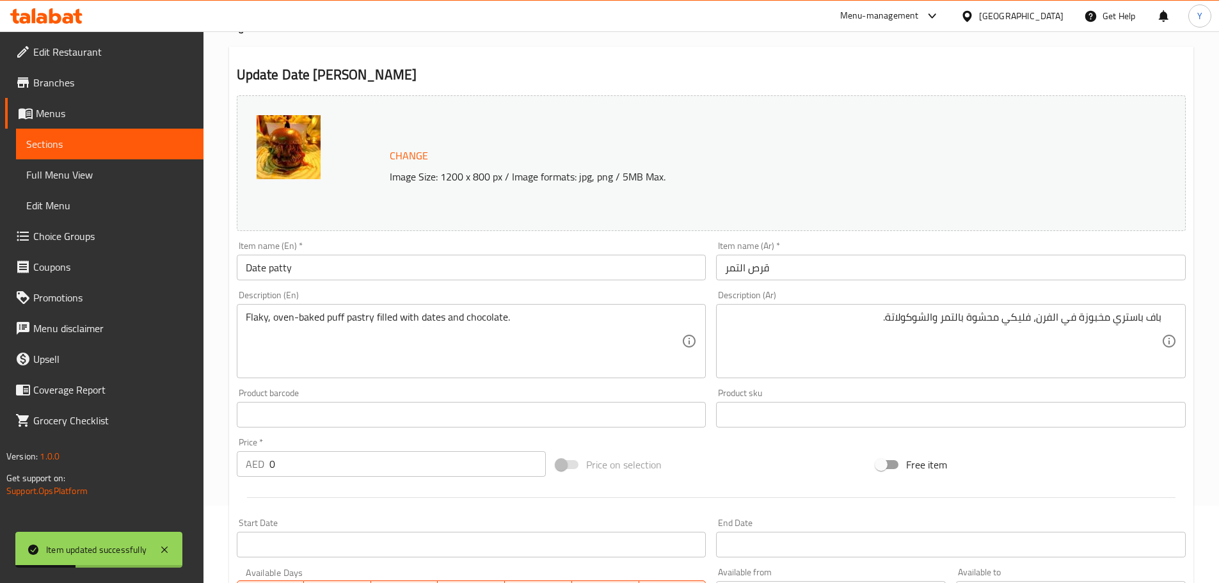
scroll to position [0, 0]
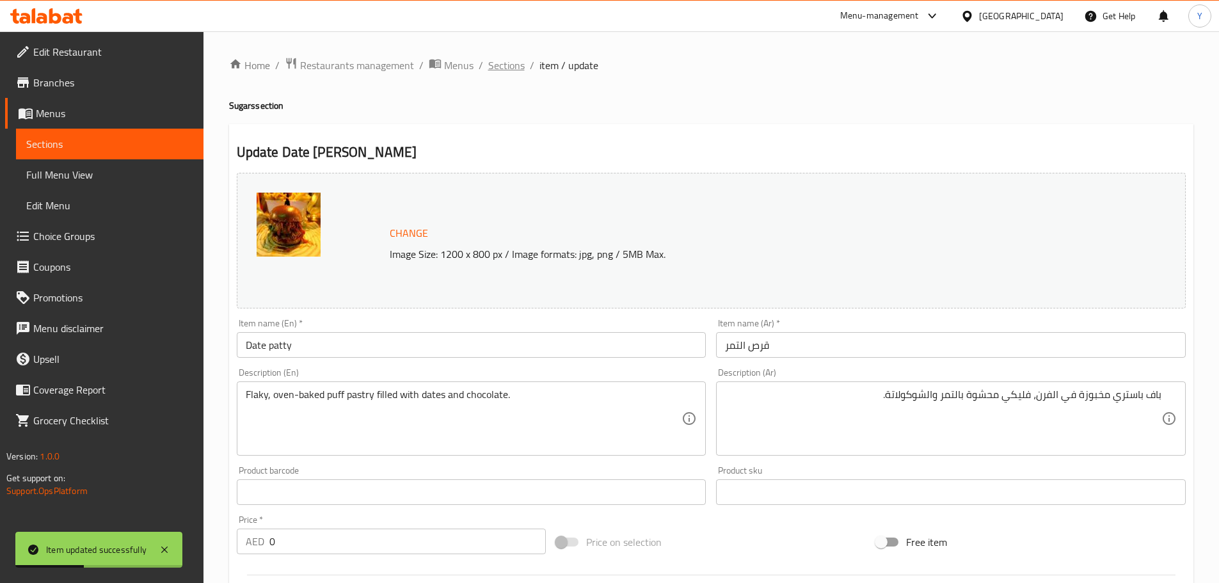
click at [509, 59] on span "Sections" at bounding box center [506, 65] width 36 height 15
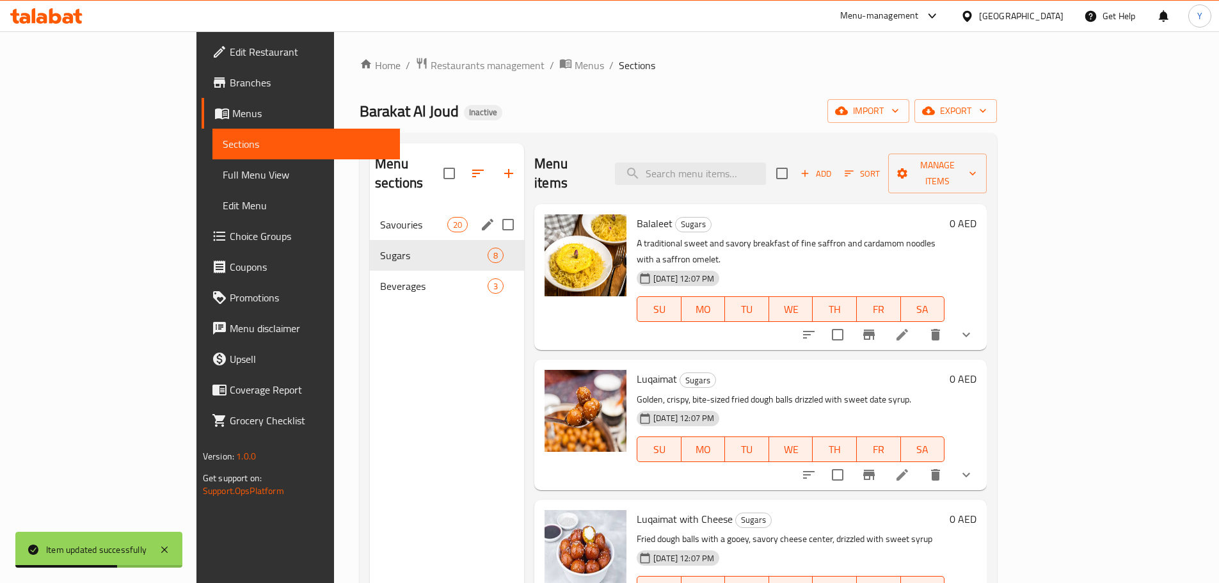
click at [370, 215] on div "Savouries 20" at bounding box center [447, 224] width 154 height 31
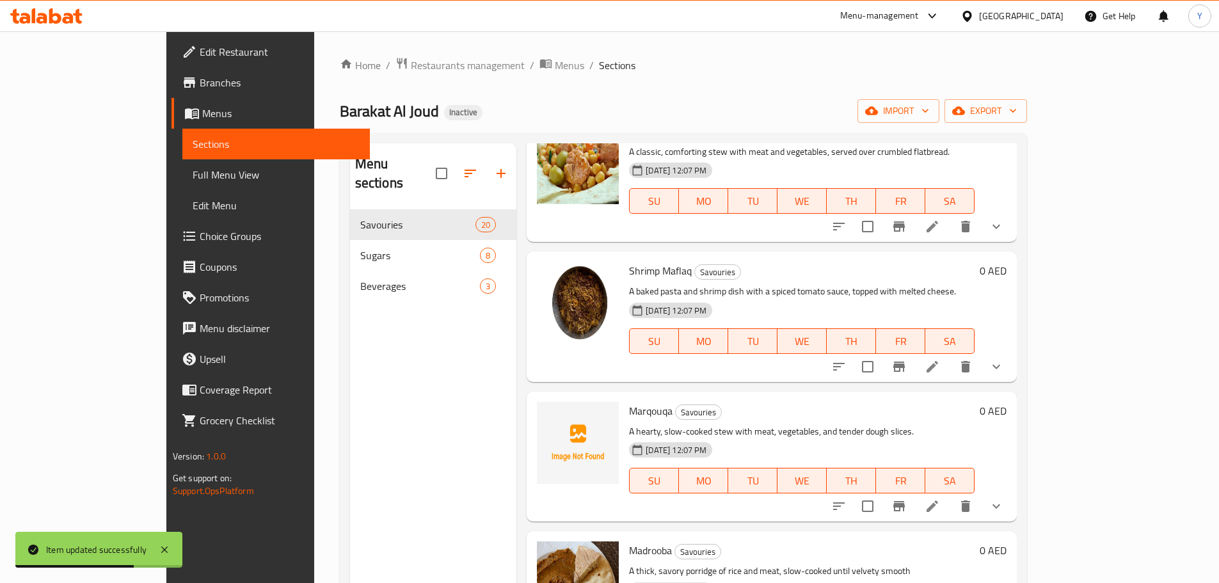
scroll to position [1379, 0]
click at [940, 358] on icon at bounding box center [932, 365] width 15 height 15
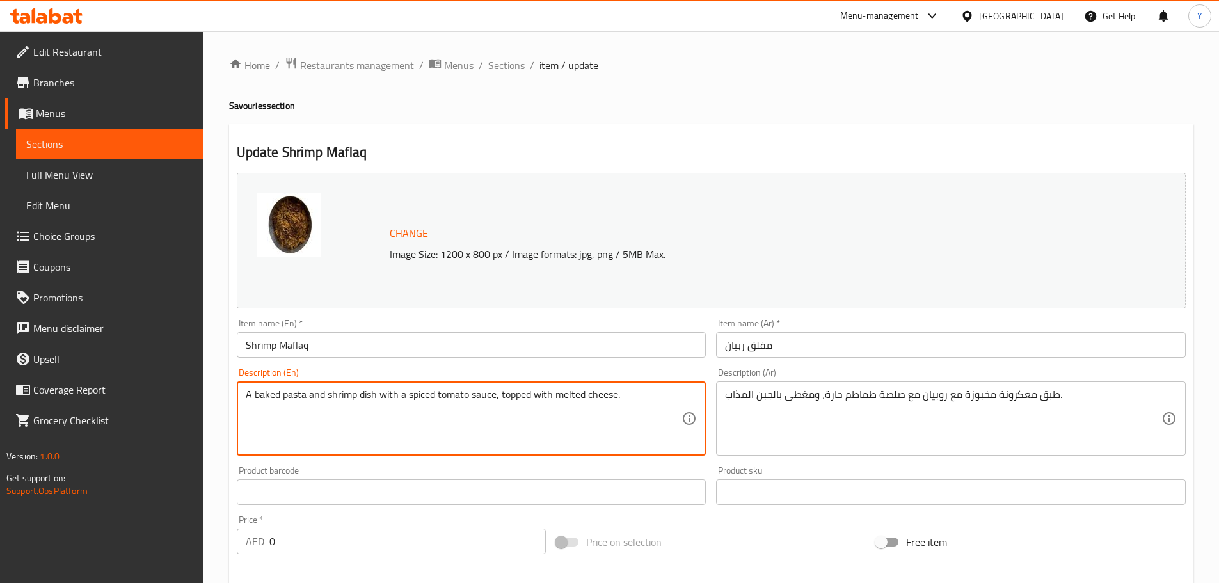
click at [506, 51] on div "Home / Restaurants management / Menus / Sections / item / update Savouries sect…" at bounding box center [710, 491] width 1015 height 920
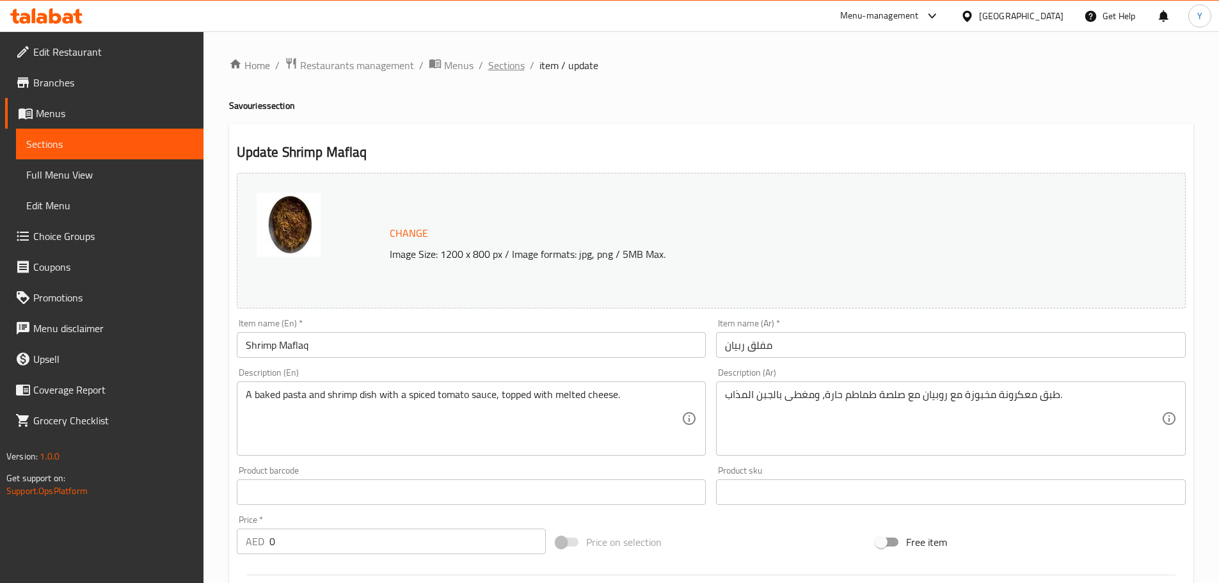
click at [504, 60] on span "Sections" at bounding box center [506, 65] width 36 height 15
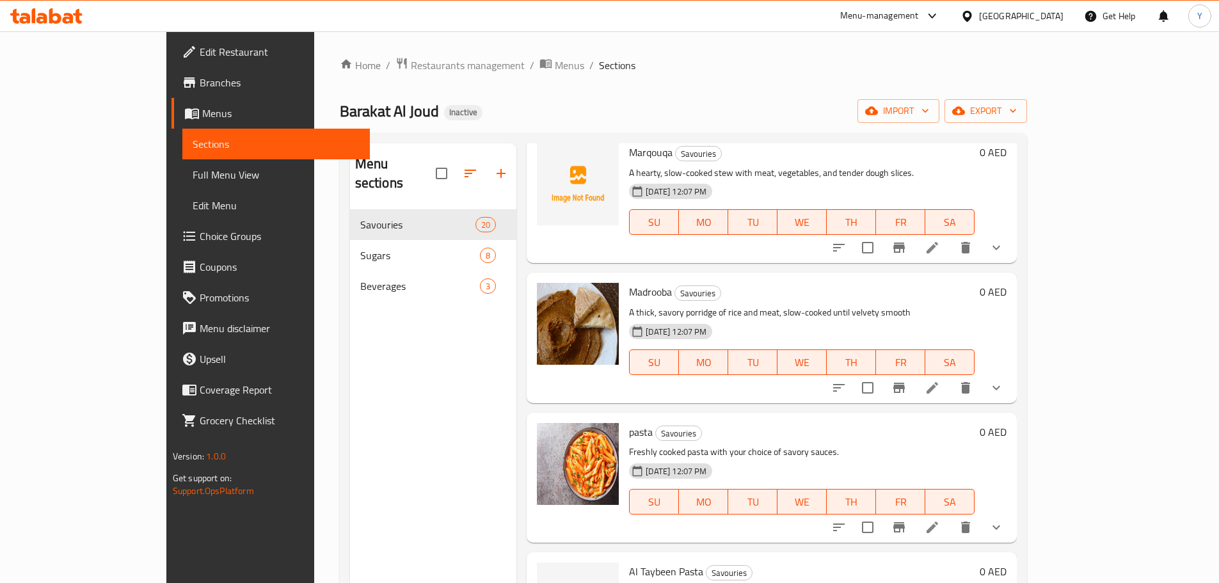
scroll to position [1778, 0]
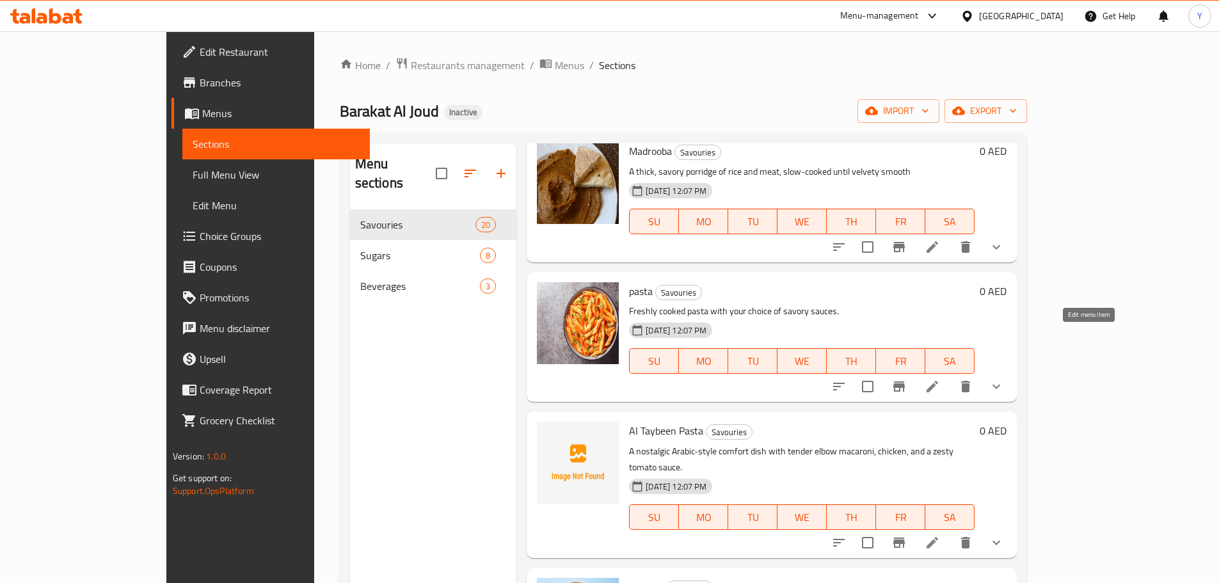
click at [940, 379] on icon at bounding box center [932, 386] width 15 height 15
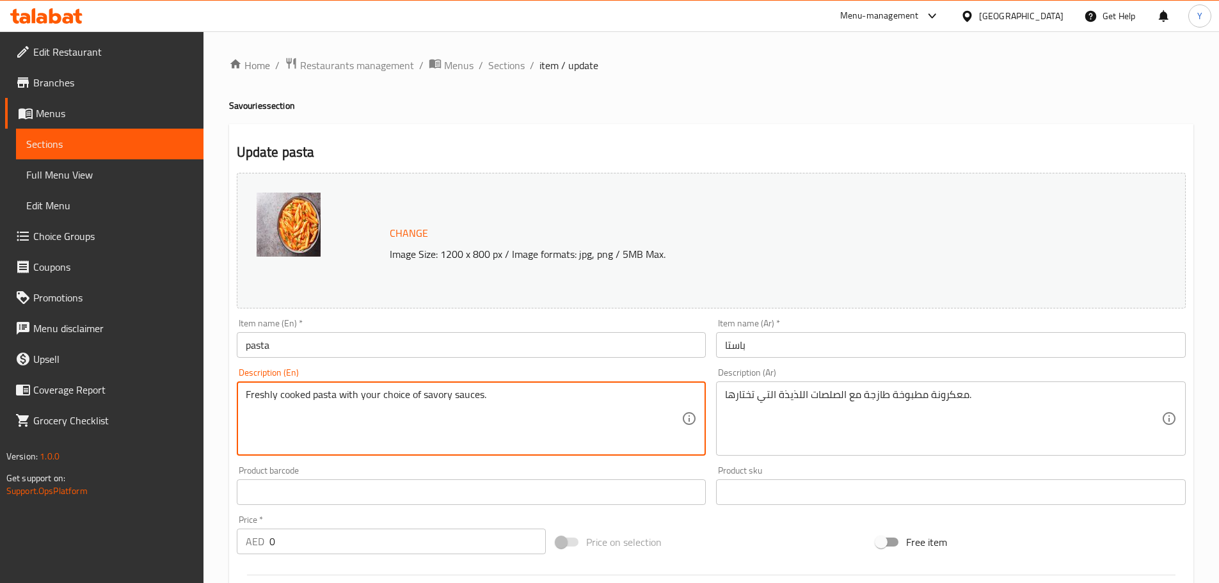
drag, startPoint x: 534, startPoint y: 404, endPoint x: 0, endPoint y: 380, distance: 534.8
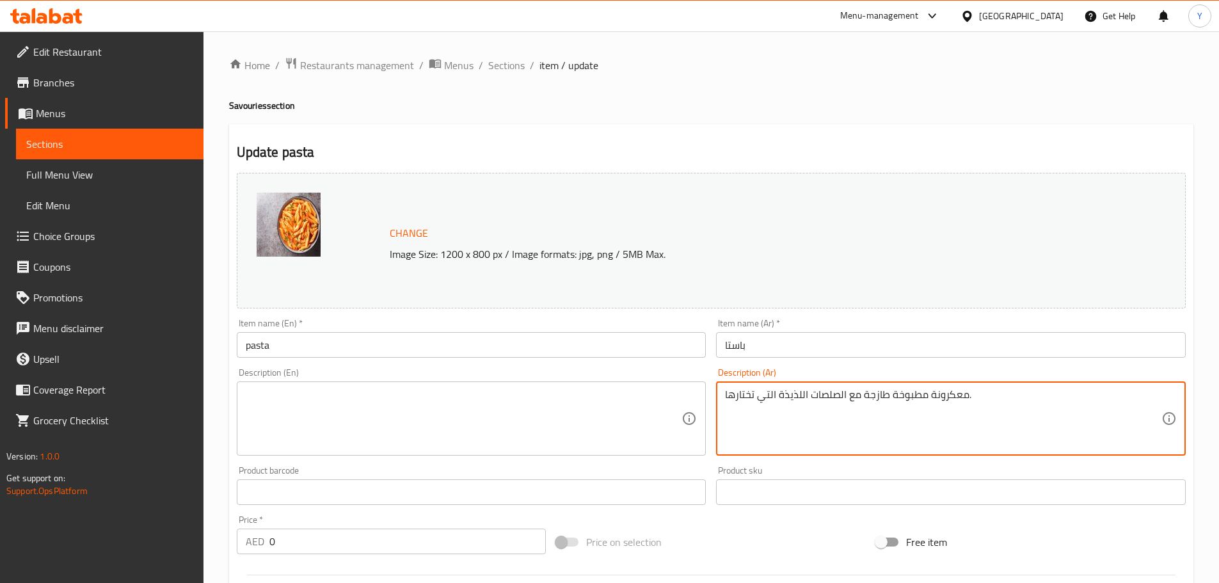
click at [798, 437] on textarea "معكرونة مطبوخة طازجة مع الصلصات اللذيذة التي تختارها." at bounding box center [943, 418] width 436 height 61
click at [931, 100] on h4 "Savouries section" at bounding box center [711, 105] width 964 height 13
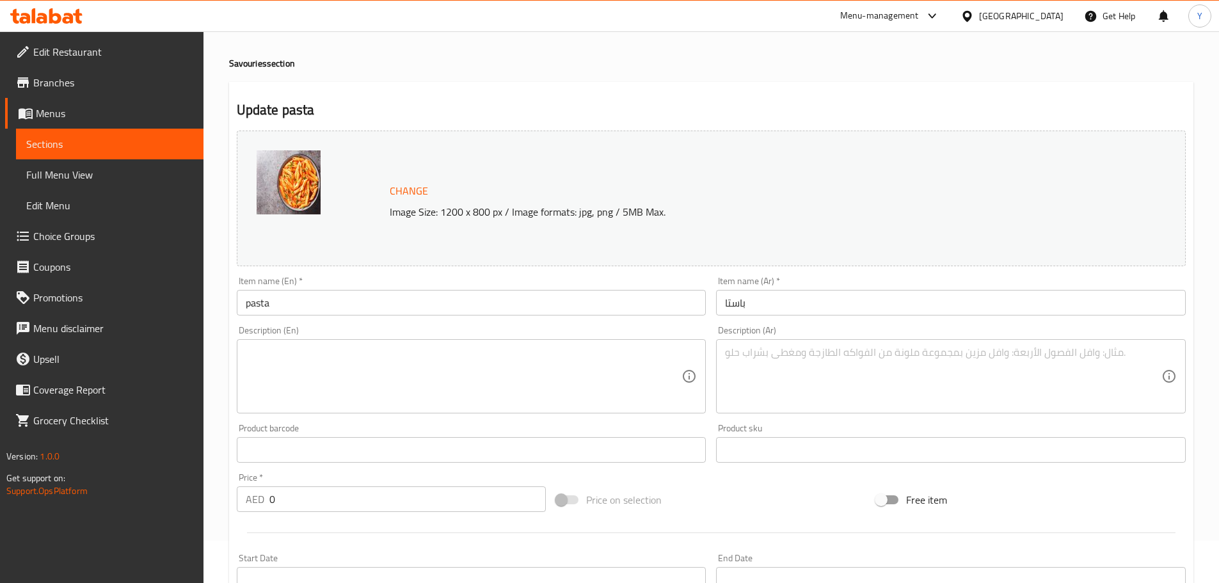
scroll to position [320, 0]
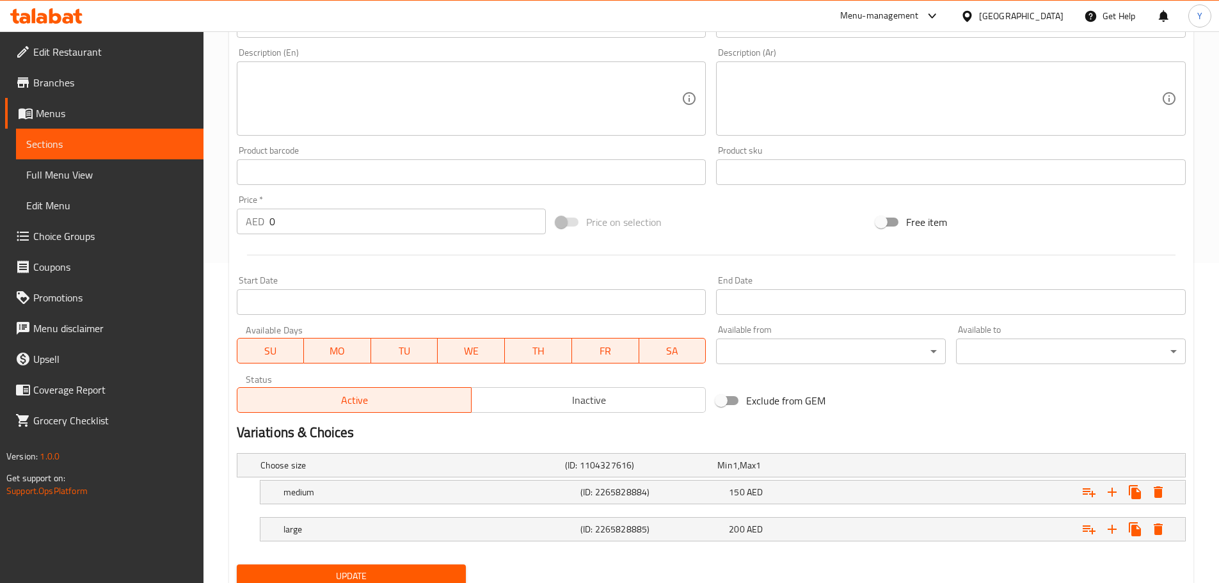
click at [361, 562] on div "Update" at bounding box center [352, 576] width 240 height 34
click at [358, 582] on span "Update" at bounding box center [351, 576] width 209 height 16
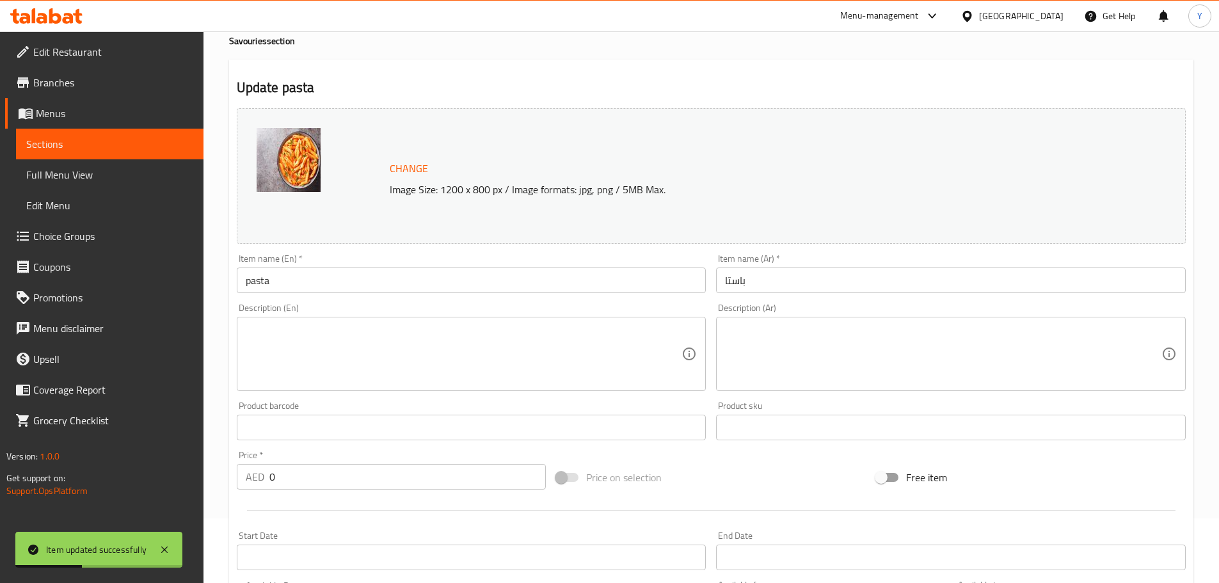
scroll to position [0, 0]
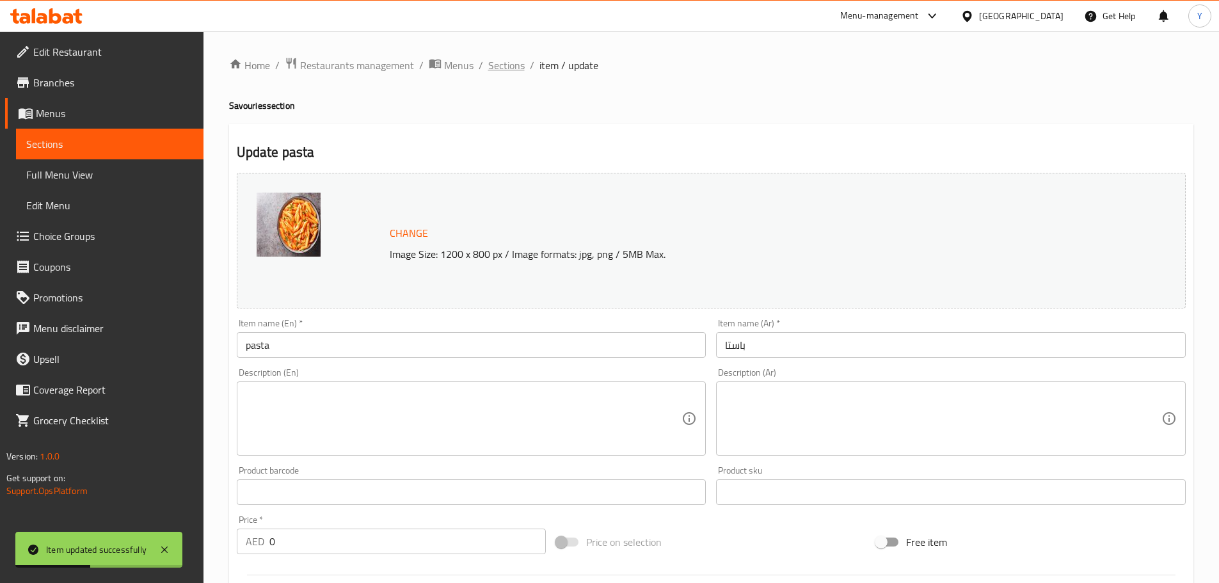
click at [519, 68] on span "Sections" at bounding box center [506, 65] width 36 height 15
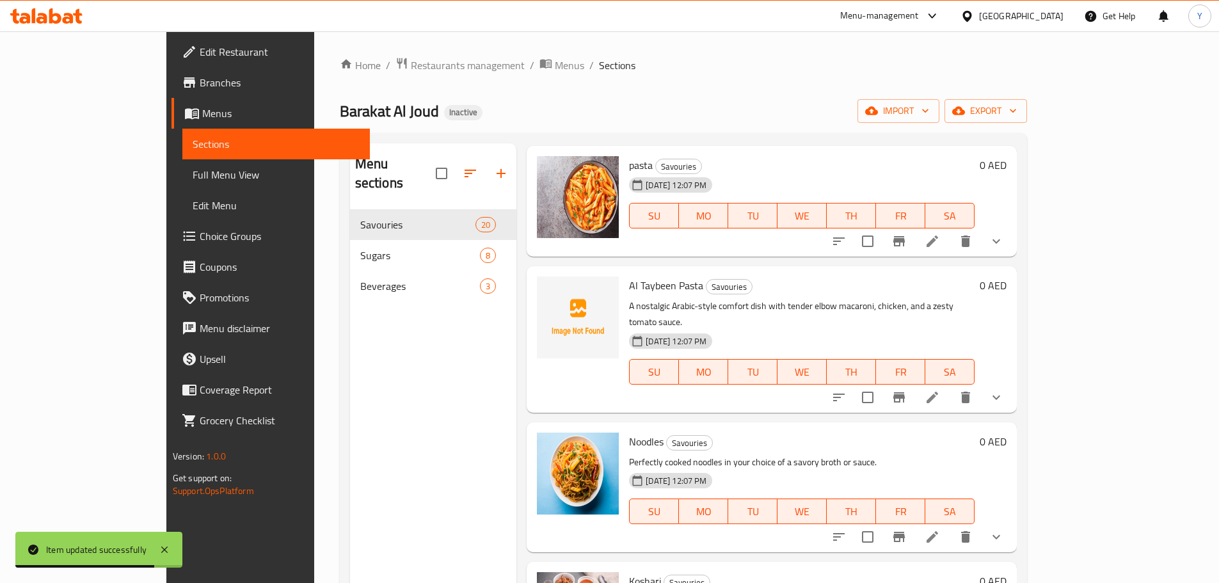
scroll to position [1792, 0]
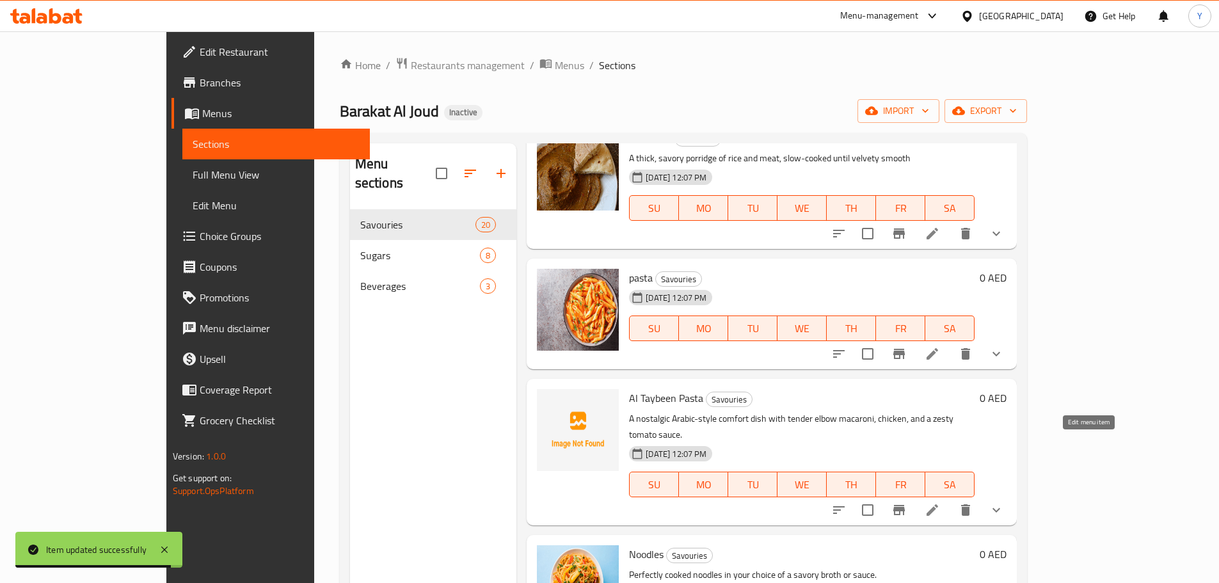
click at [940, 502] on icon at bounding box center [932, 509] width 15 height 15
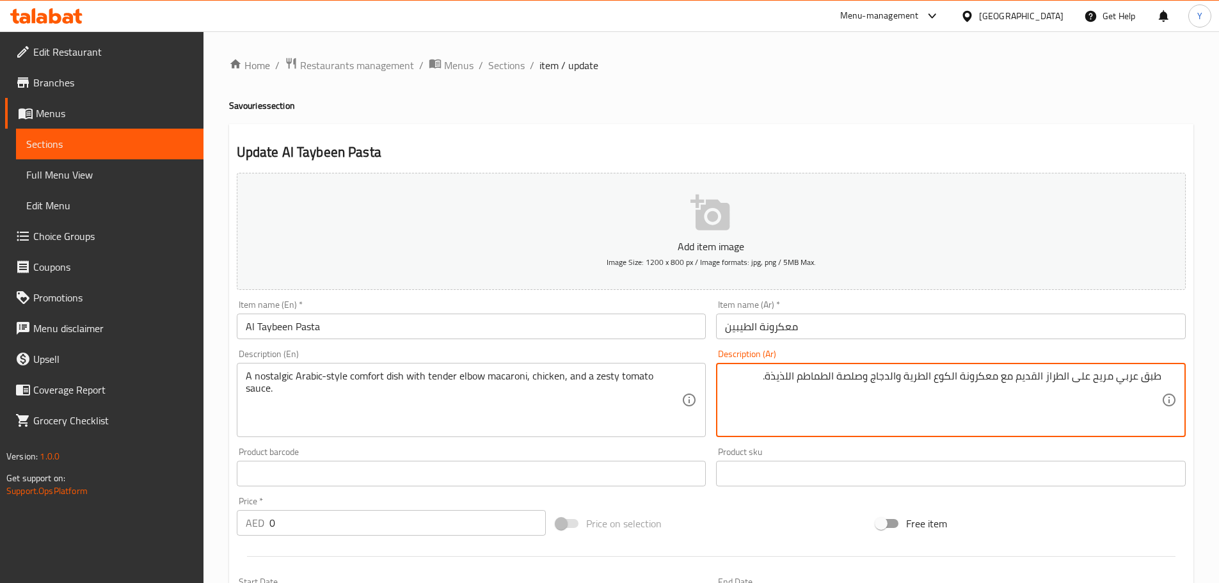
click at [953, 373] on textarea "طبق عربي مريح على الطراز القديم مع معكرونة الكوع الطرية والدجاج وصلصة الطماطم ا…" at bounding box center [943, 400] width 436 height 61
click at [1035, 381] on textarea "طبق عربي مريح على الطراز القديم مع معكرونة ايلبو تندر، دجاج وصلصة طماطم زيستي." at bounding box center [943, 400] width 436 height 61
drag, startPoint x: 1035, startPoint y: 381, endPoint x: 1079, endPoint y: 381, distance: 44.1
click at [1079, 381] on textarea "طبق عربي مريح على الطراز القديم مع معكرونة ايلبو تندر، دجاج وصلصة طماطم زيستي." at bounding box center [943, 400] width 436 height 61
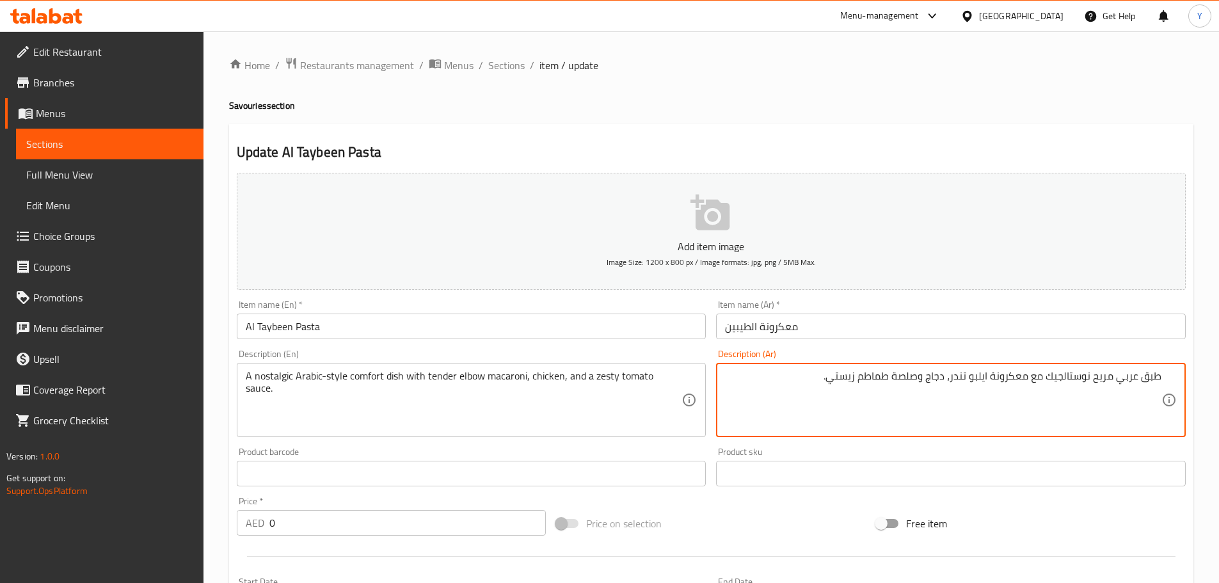
click at [1019, 379] on textarea "طبق عربي مريح نوستالجيك مع معكرونة ايلبو تندر، دجاج وصلصة طماطم زيستي." at bounding box center [943, 400] width 436 height 61
type textarea "طبق عربي مريح نوستالجيك مع مكرونة ايلبو تندر، دجاج وصلصة طماطم زيستي."
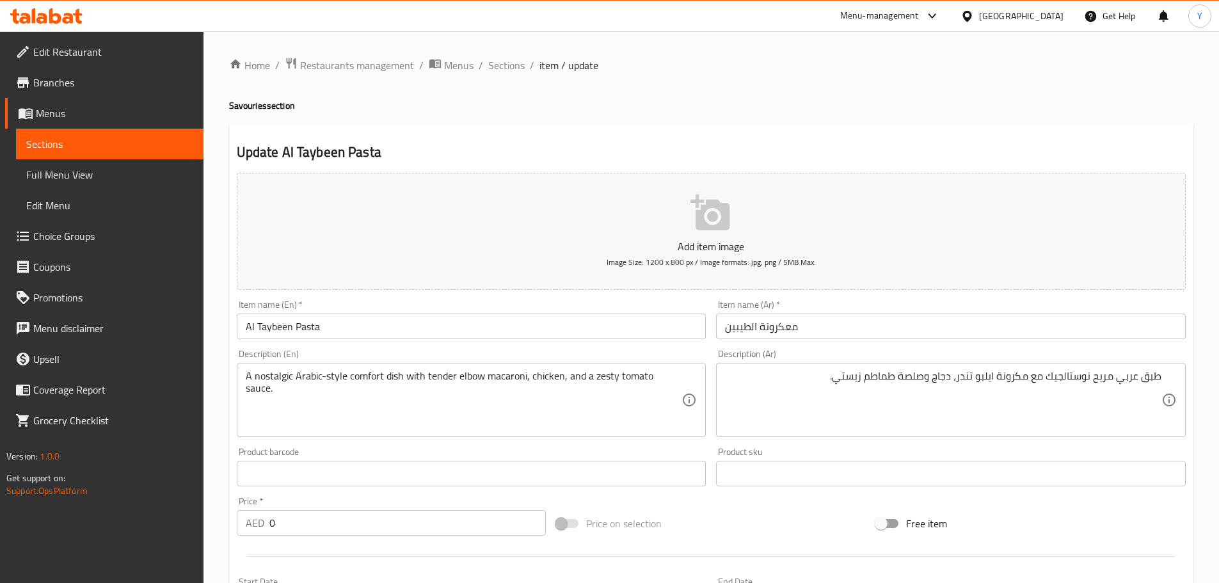
click at [1006, 92] on div "Home / Restaurants management / Menus / Sections / item / update Savouries sect…" at bounding box center [711, 482] width 964 height 850
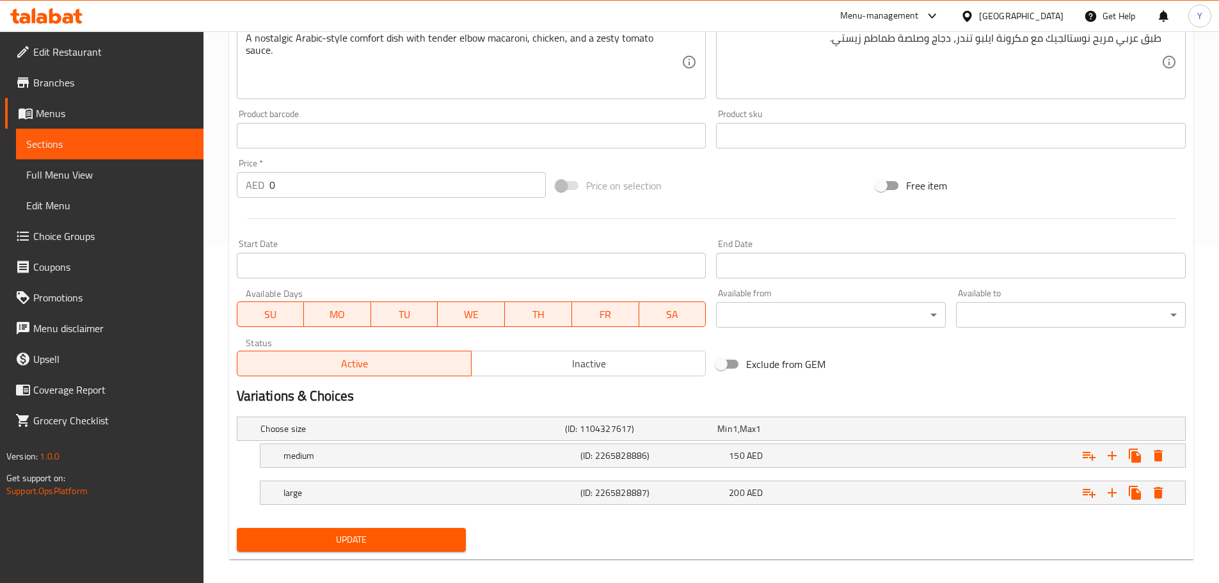
scroll to position [350, 0]
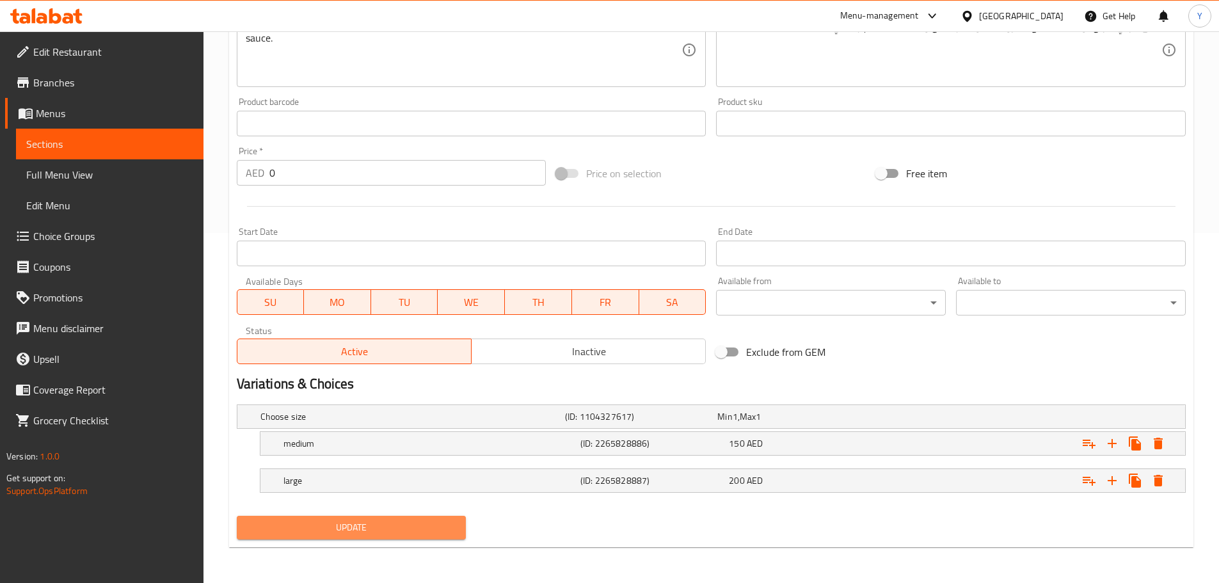
click at [446, 521] on span "Update" at bounding box center [351, 528] width 209 height 16
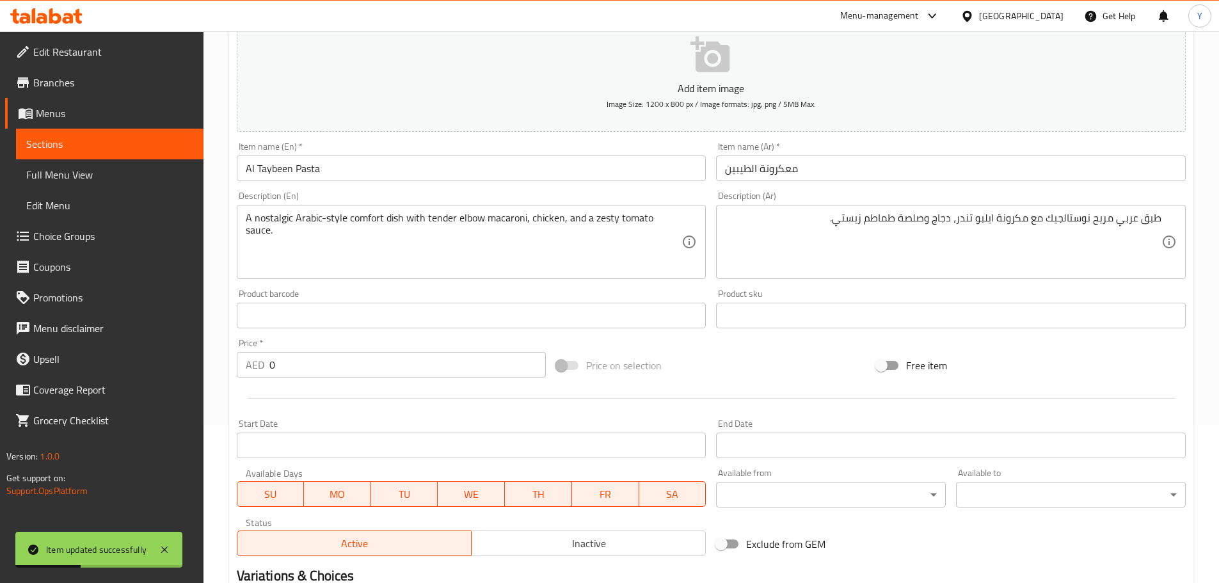
scroll to position [0, 0]
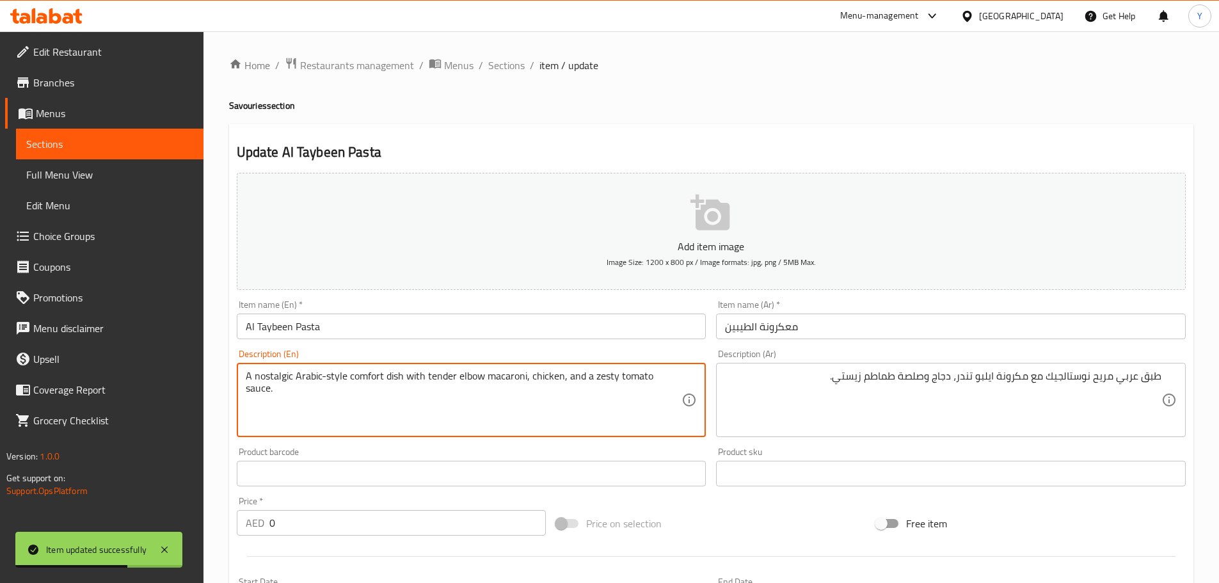
click at [599, 374] on textarea "A nostalgic Arabic-style comfort dish with tender elbow macaroni, chicken, and …" at bounding box center [464, 400] width 436 height 61
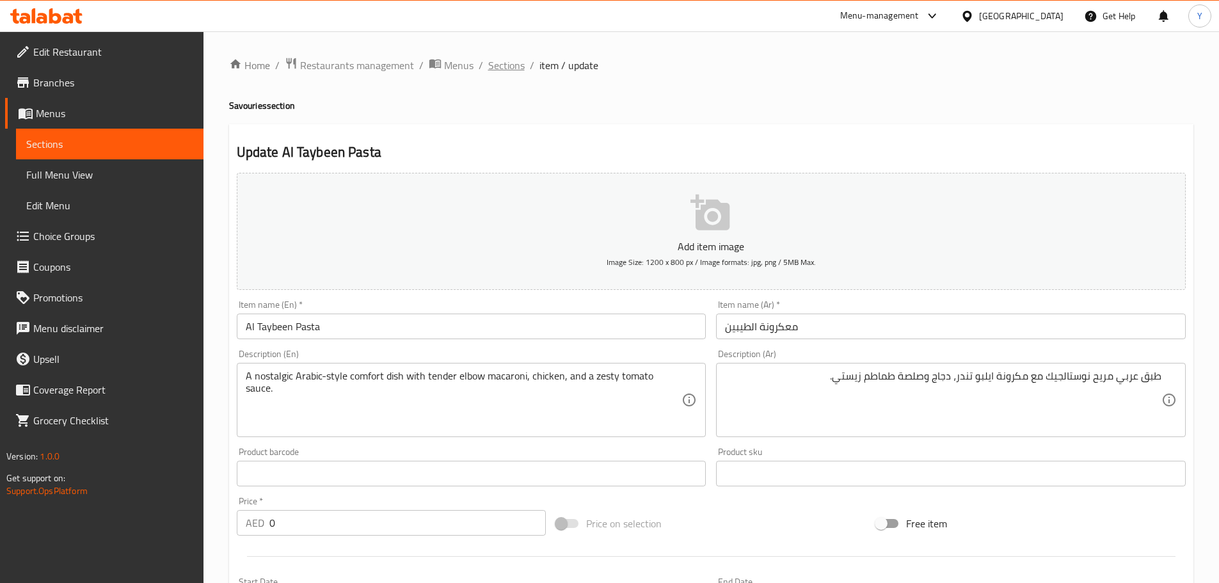
click at [509, 67] on span "Sections" at bounding box center [506, 65] width 36 height 15
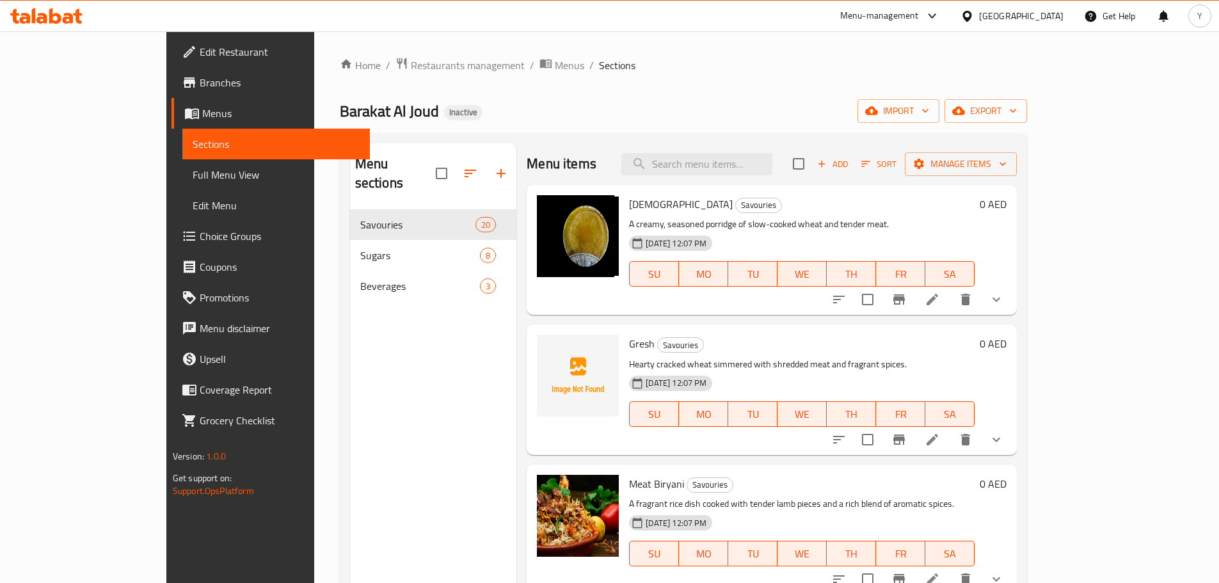
scroll to position [1847, 0]
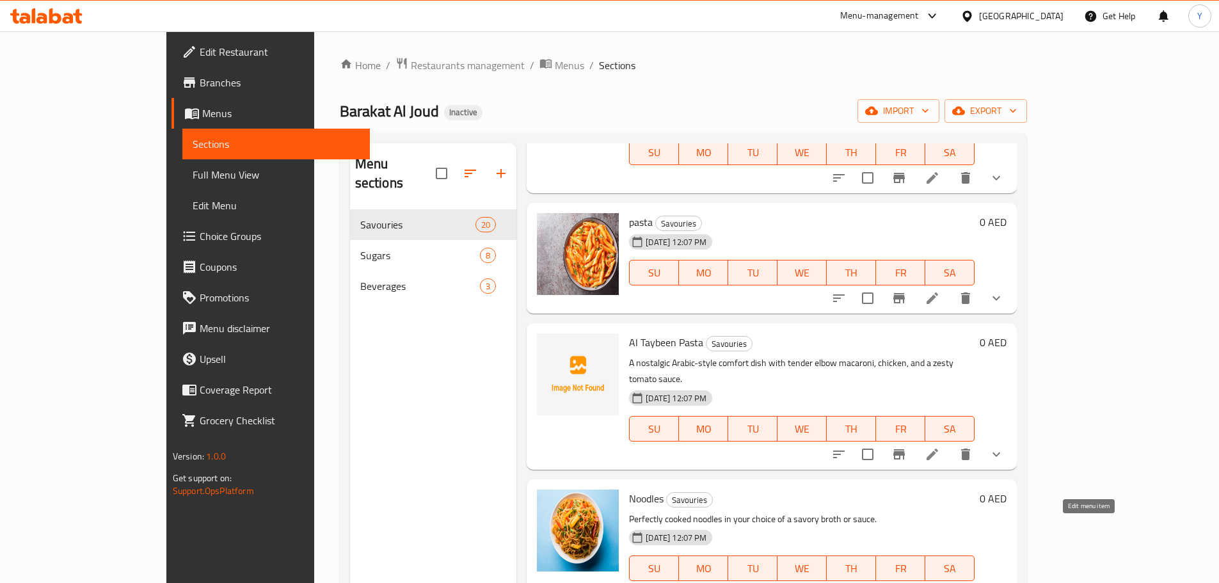
click at [940, 582] on icon at bounding box center [932, 593] width 15 height 15
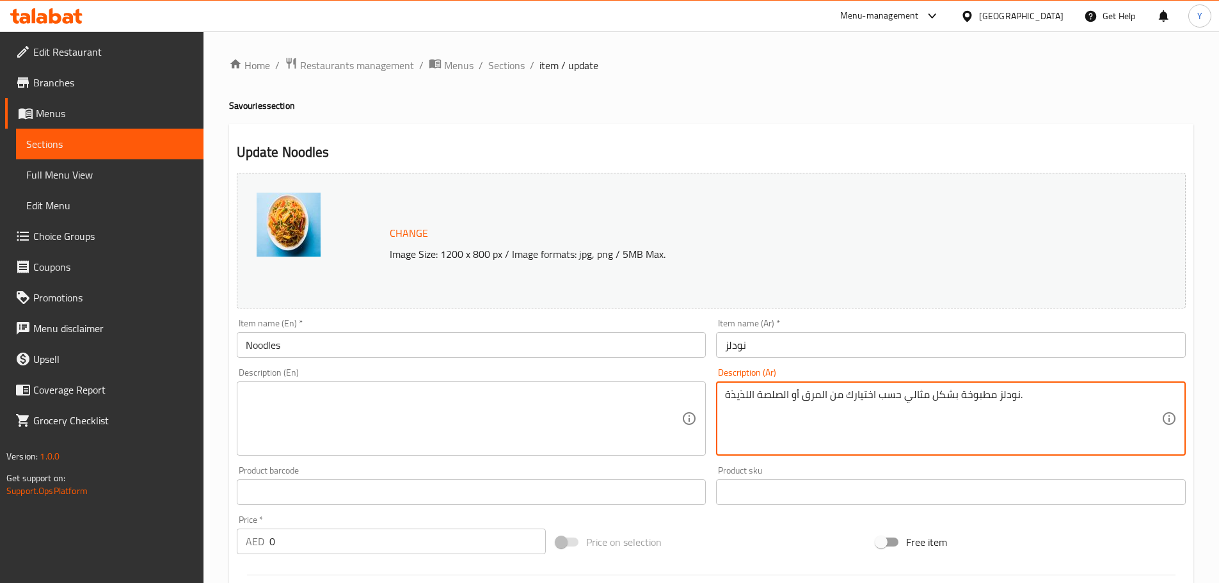
click at [906, 392] on textarea "نودلز مطبوخة بشكل مثالي حسب اختيارك من المرق أو الصلصة اللذيذة." at bounding box center [943, 418] width 436 height 61
click at [727, 147] on h2 "Update Noodles" at bounding box center [711, 152] width 949 height 19
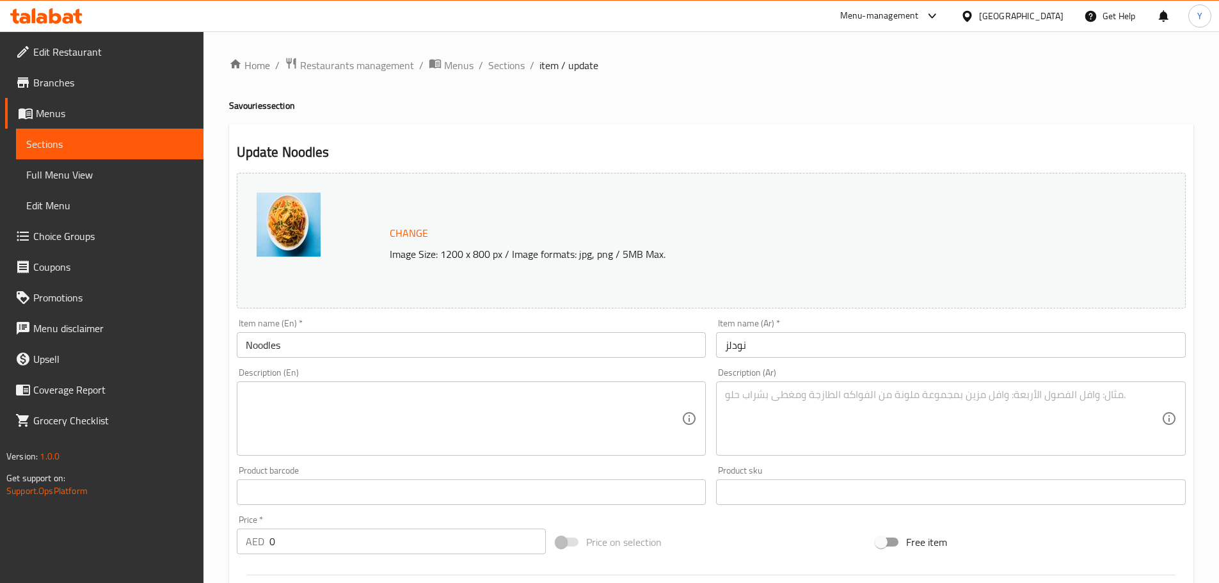
scroll to position [369, 0]
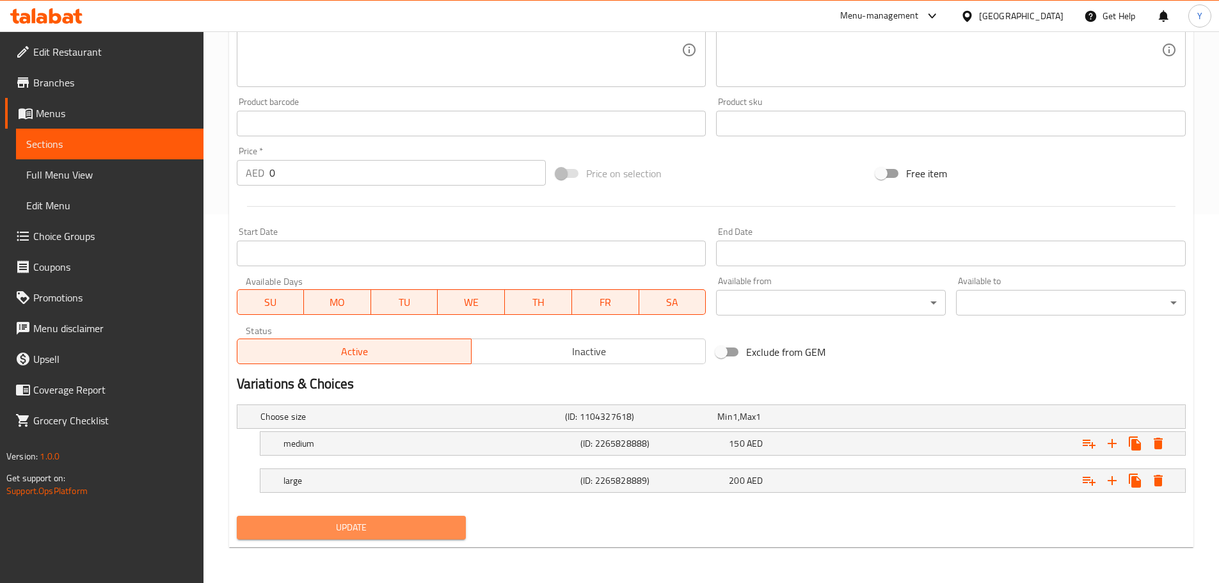
click at [393, 524] on span "Update" at bounding box center [351, 528] width 209 height 16
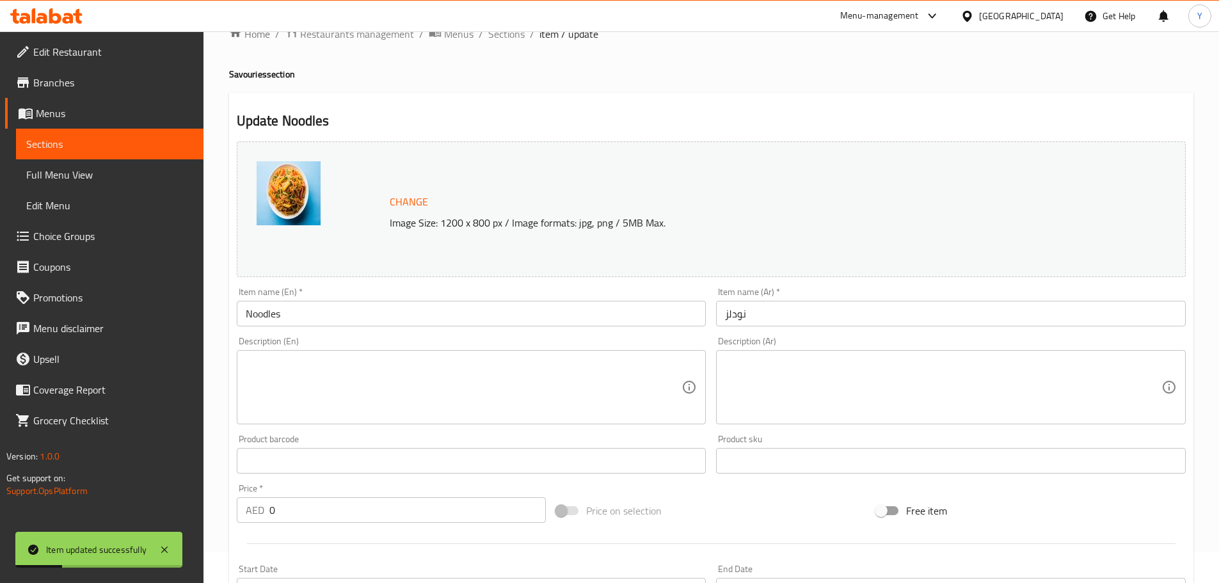
scroll to position [0, 0]
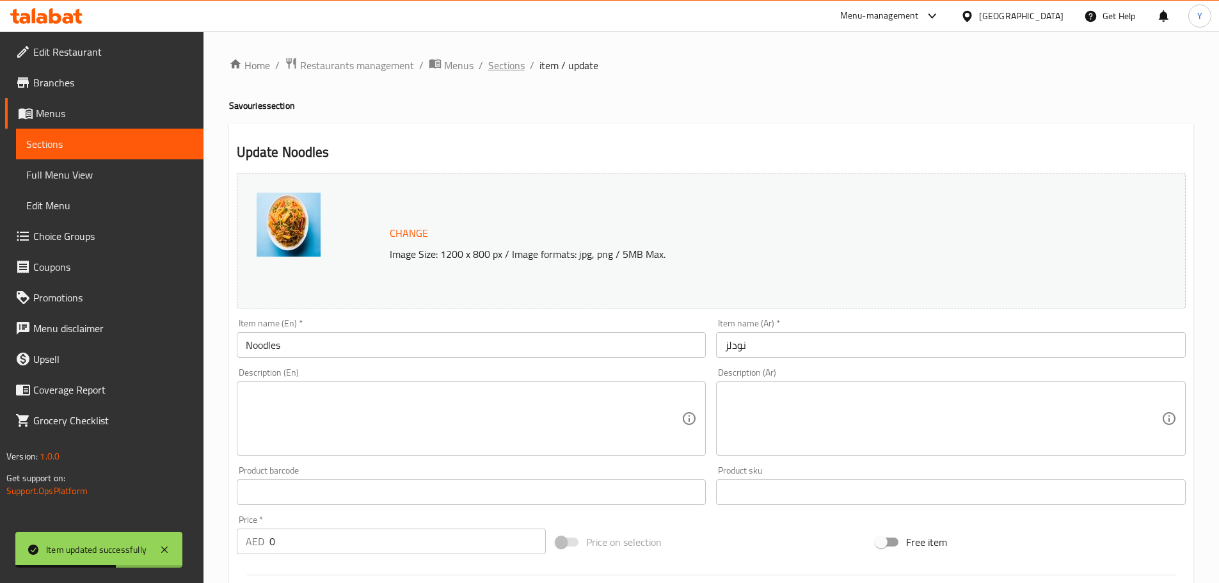
click at [508, 70] on span "Sections" at bounding box center [506, 65] width 36 height 15
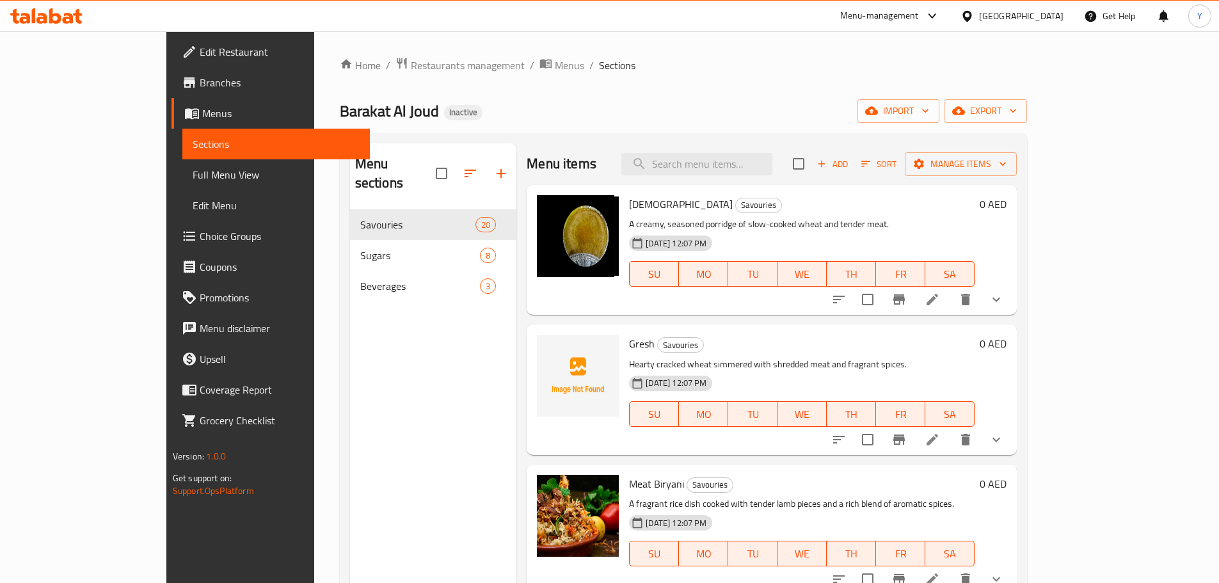
drag, startPoint x: 108, startPoint y: 35, endPoint x: 94, endPoint y: 48, distance: 19.5
click at [157, 35] on ul "Edit Restaurant Branches Menus Sections Full Menu View Edit Menu Choice Groups …" at bounding box center [263, 235] width 213 height 409
click at [200, 48] on span "Edit Restaurant" at bounding box center [280, 51] width 160 height 15
click at [193, 180] on span "Full Menu View" at bounding box center [276, 174] width 167 height 15
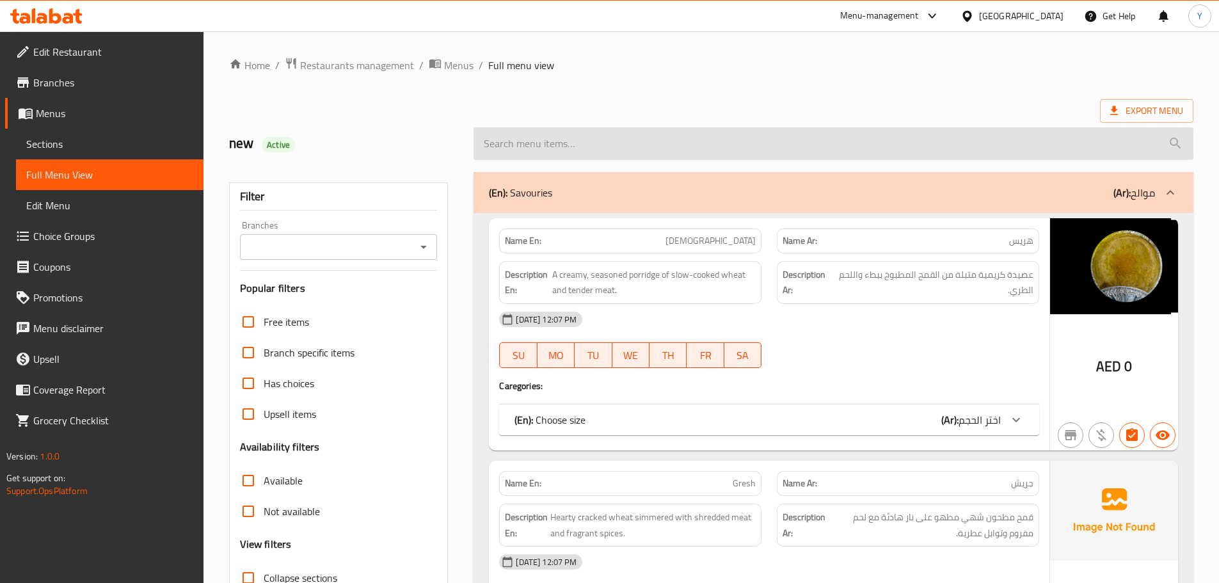
click at [871, 134] on input "search" at bounding box center [833, 143] width 720 height 33
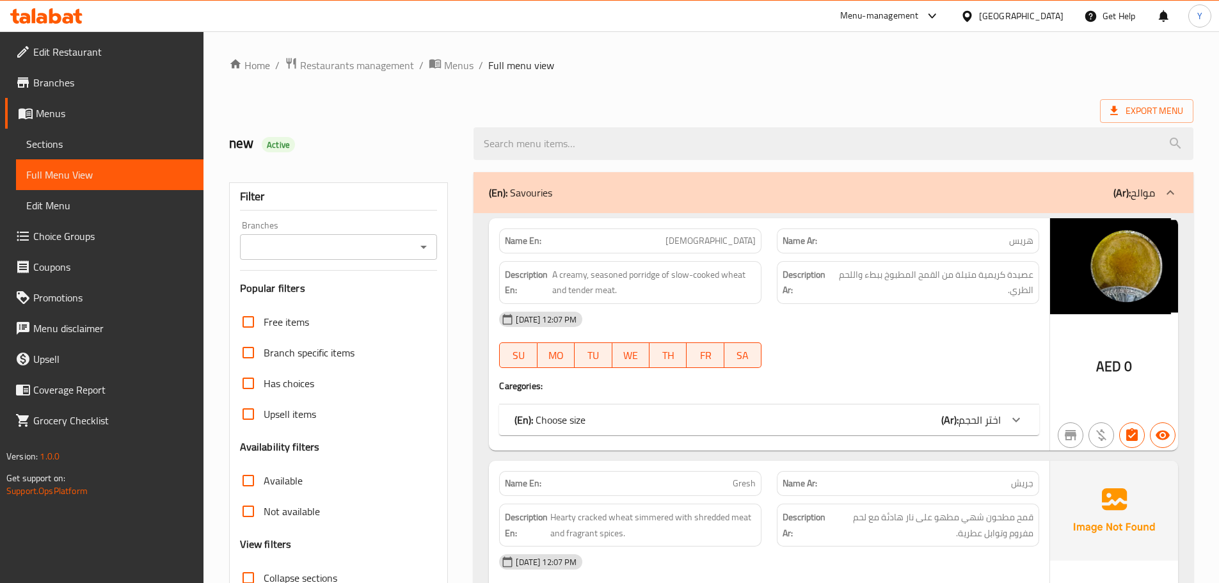
click at [735, 237] on span "[DEMOGRAPHIC_DATA]" at bounding box center [710, 240] width 90 height 13
copy span "[DEMOGRAPHIC_DATA]"
click at [735, 237] on span "[DEMOGRAPHIC_DATA]" at bounding box center [710, 240] width 90 height 13
click at [863, 322] on div "[DATE] 12:07 PM" at bounding box center [768, 319] width 555 height 31
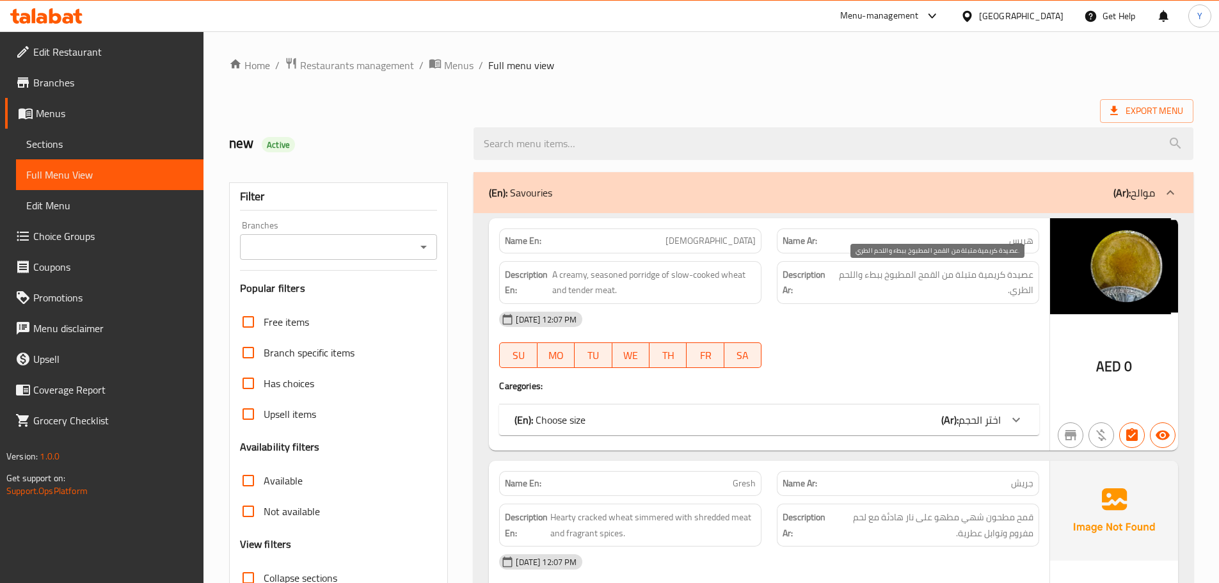
click at [1001, 274] on span "عصيدة كريمية متبلة من القمح المطبوخ ببطء واللحم الطري." at bounding box center [933, 282] width 199 height 31
drag, startPoint x: 933, startPoint y: 282, endPoint x: 875, endPoint y: 282, distance: 58.2
click at [924, 282] on span "عصيدة كريمية متبلة من القمح المطبوخ ببطء واللحم الطري." at bounding box center [933, 282] width 199 height 31
drag, startPoint x: 887, startPoint y: 284, endPoint x: 889, endPoint y: 294, distance: 9.8
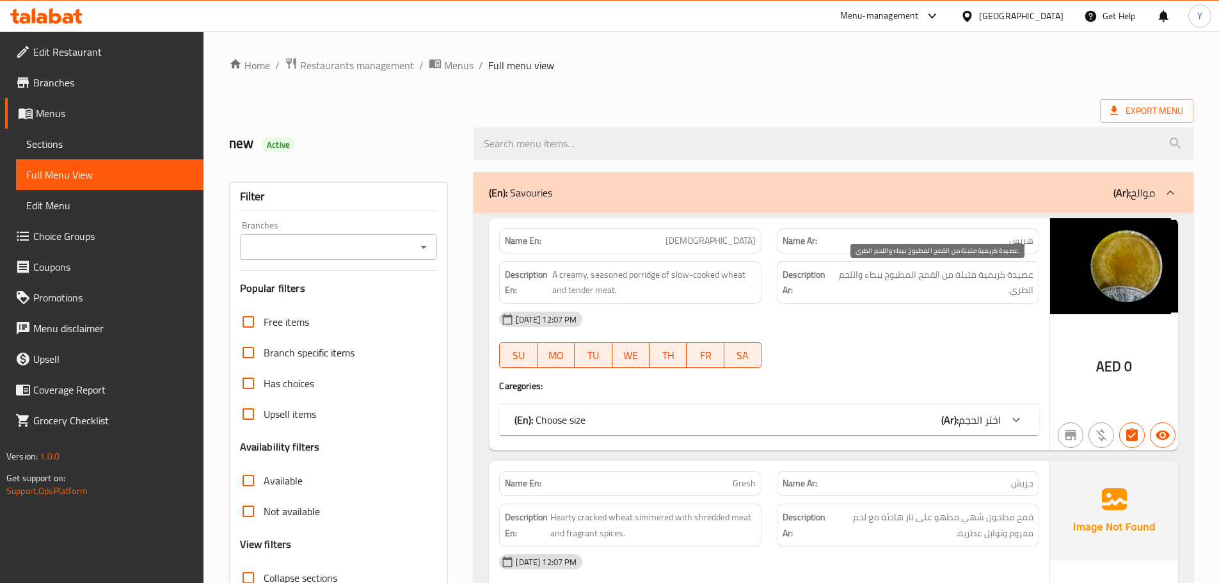
click at [889, 294] on span "عصيدة كريمية متبلة من القمح المطبوخ ببطء واللحم الطري." at bounding box center [933, 282] width 199 height 31
drag, startPoint x: 922, startPoint y: 278, endPoint x: 929, endPoint y: 305, distance: 27.2
click at [929, 305] on div "Name En: Harees Name Ar: هريس Description En: A creamy, seasoned porridge of sl…" at bounding box center [769, 334] width 561 height 232
click at [931, 285] on span "عصيدة كريمية متبلة من القمح المطبوخ ببطء واللحم الطري." at bounding box center [933, 282] width 199 height 31
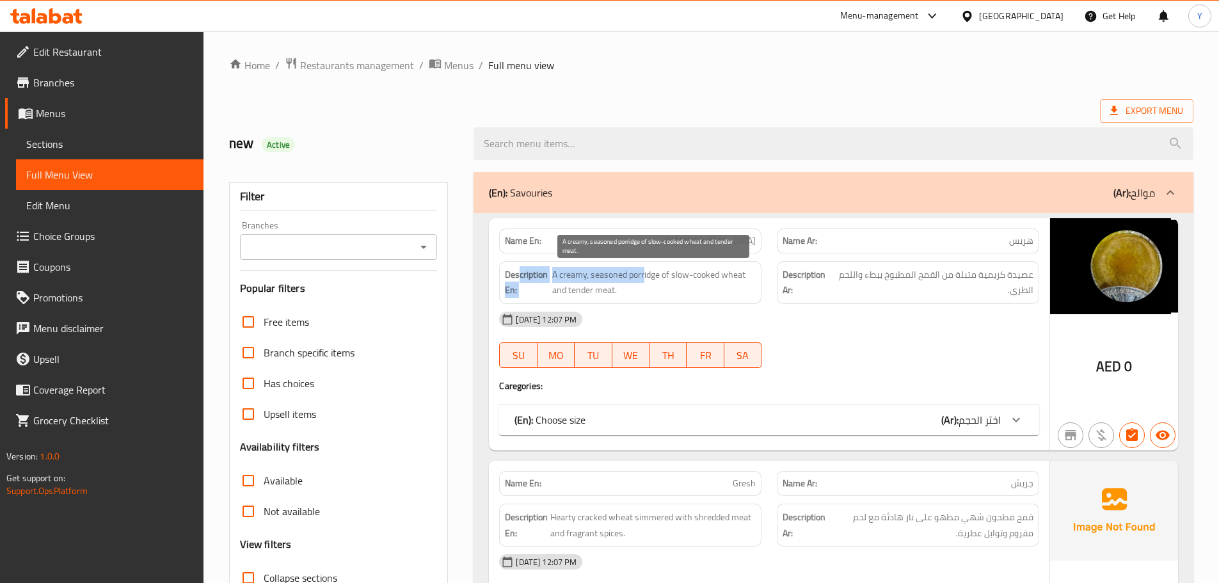
drag, startPoint x: 643, startPoint y: 273, endPoint x: 520, endPoint y: 269, distance: 122.9
click at [520, 269] on h6 "Description En: A creamy, seasoned porridge of slow-cooked wheat and tender mea…" at bounding box center [630, 282] width 251 height 31
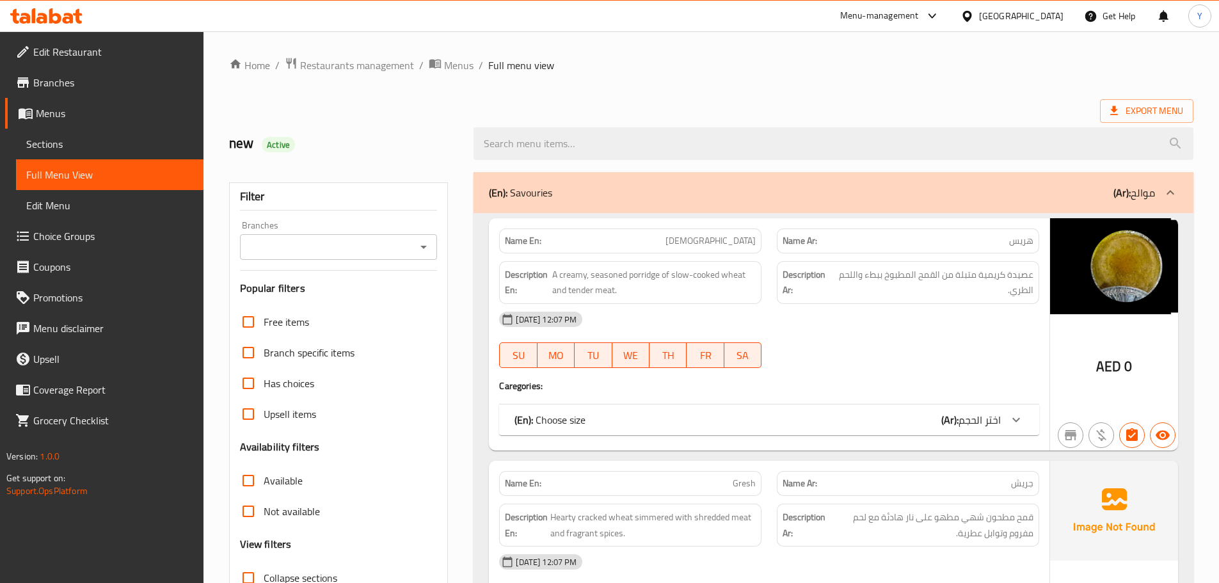
click at [925, 262] on div "Description Ar: عصيدة كريمية متبلة من القمح المطبوخ ببطء واللحم الطري." at bounding box center [908, 282] width 262 height 43
drag, startPoint x: 866, startPoint y: 271, endPoint x: 858, endPoint y: 296, distance: 26.3
click at [858, 296] on span "عصيدة كريمية متبلة من القمح المطبوخ ببطء واللحم الطري." at bounding box center [933, 282] width 199 height 31
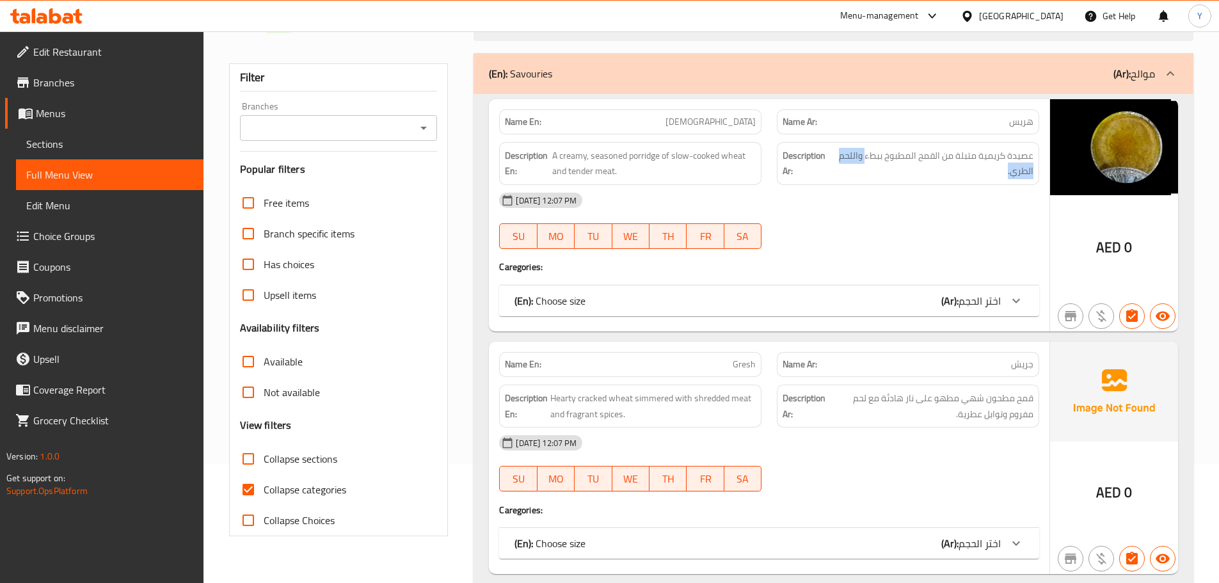
scroll to position [192, 0]
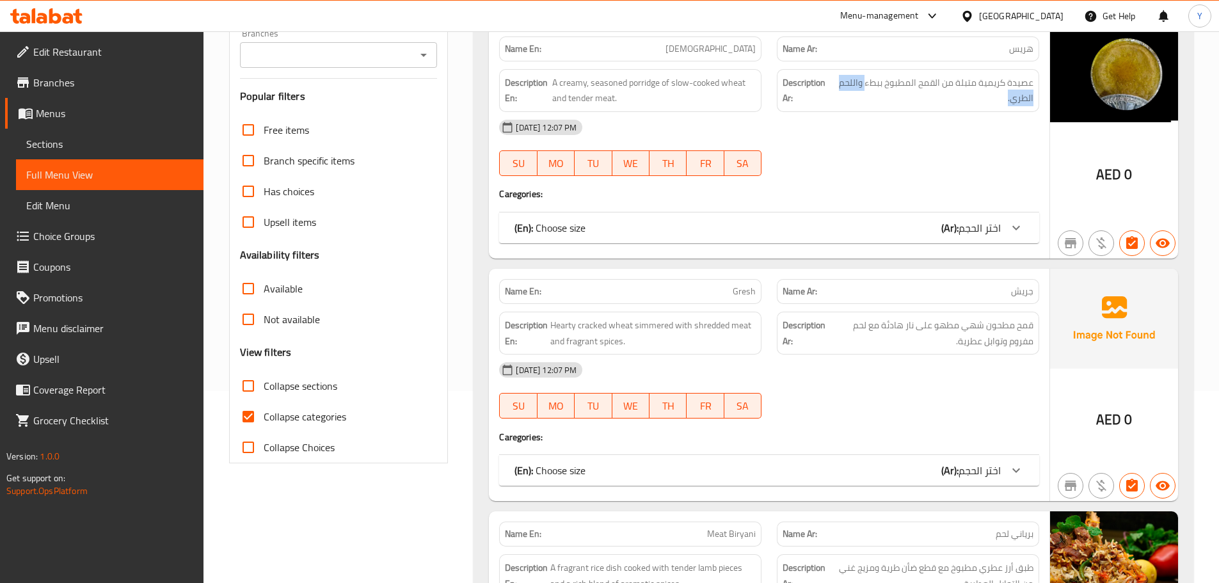
drag, startPoint x: 858, startPoint y: 222, endPoint x: 861, endPoint y: 248, distance: 25.8
click at [858, 230] on div "(En): Choose size (Ar): اختر الحجم" at bounding box center [757, 227] width 486 height 15
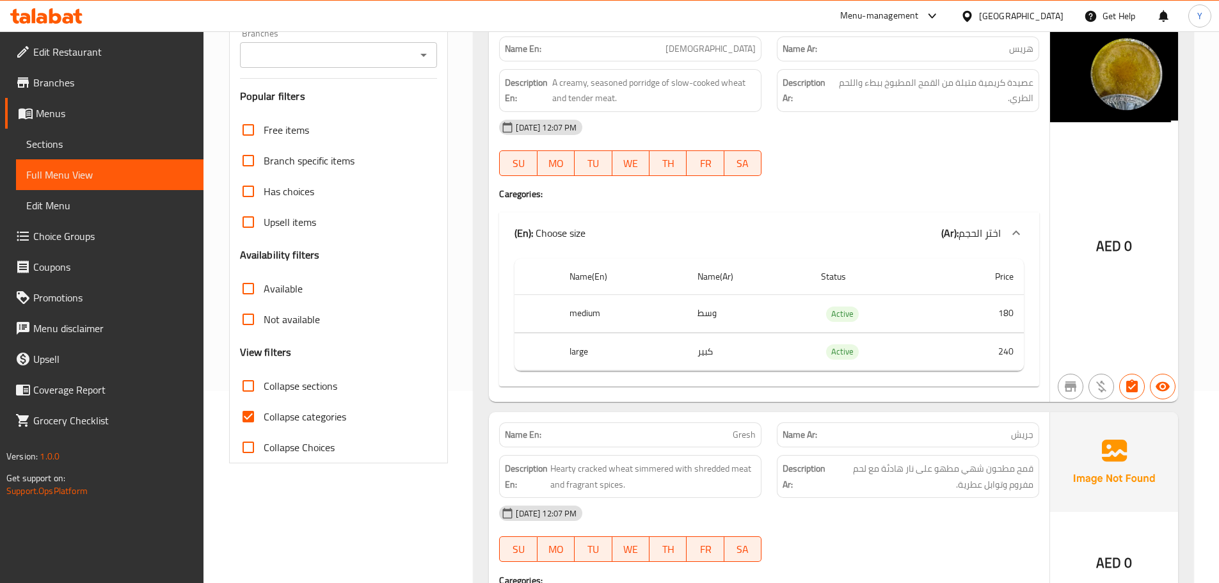
click at [811, 163] on div "30-08-2025 12:07 PM SU MO TU WE TH FR SA" at bounding box center [768, 148] width 555 height 72
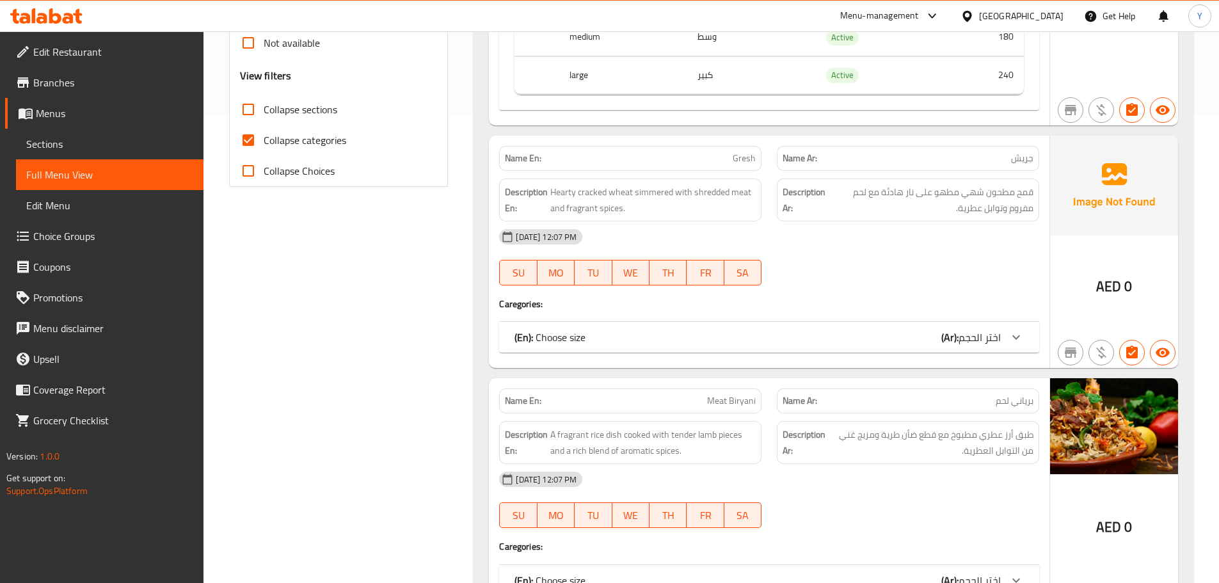
scroll to position [576, 0]
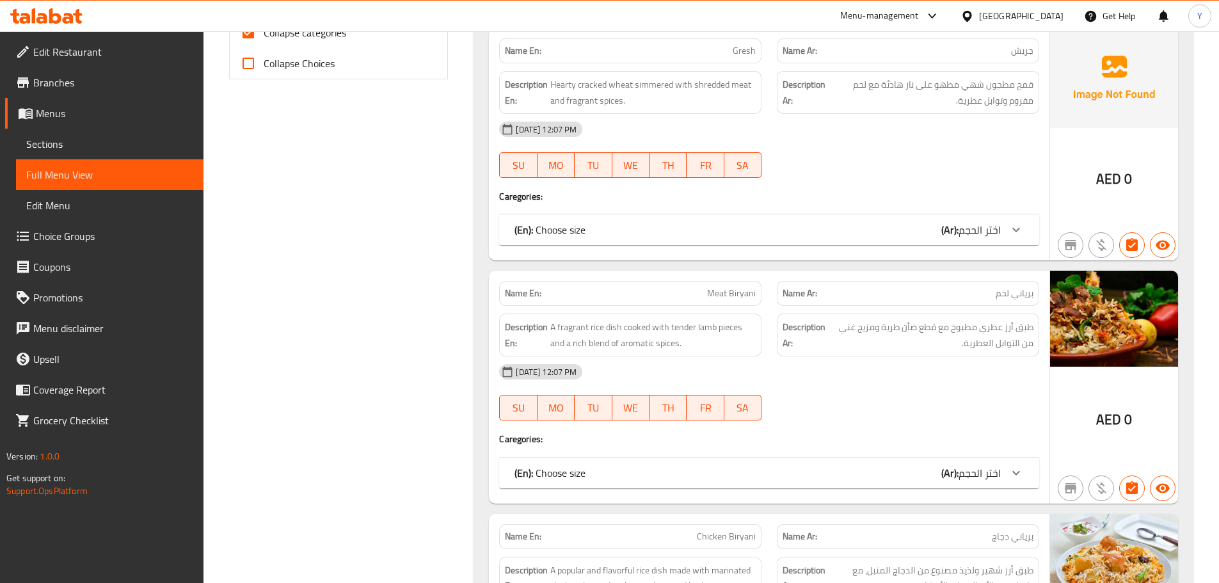
click at [690, 52] on p "Name En: Gresh" at bounding box center [630, 50] width 251 height 13
copy span "Gresh"
drag, startPoint x: 914, startPoint y: 232, endPoint x: 898, endPoint y: 255, distance: 27.5
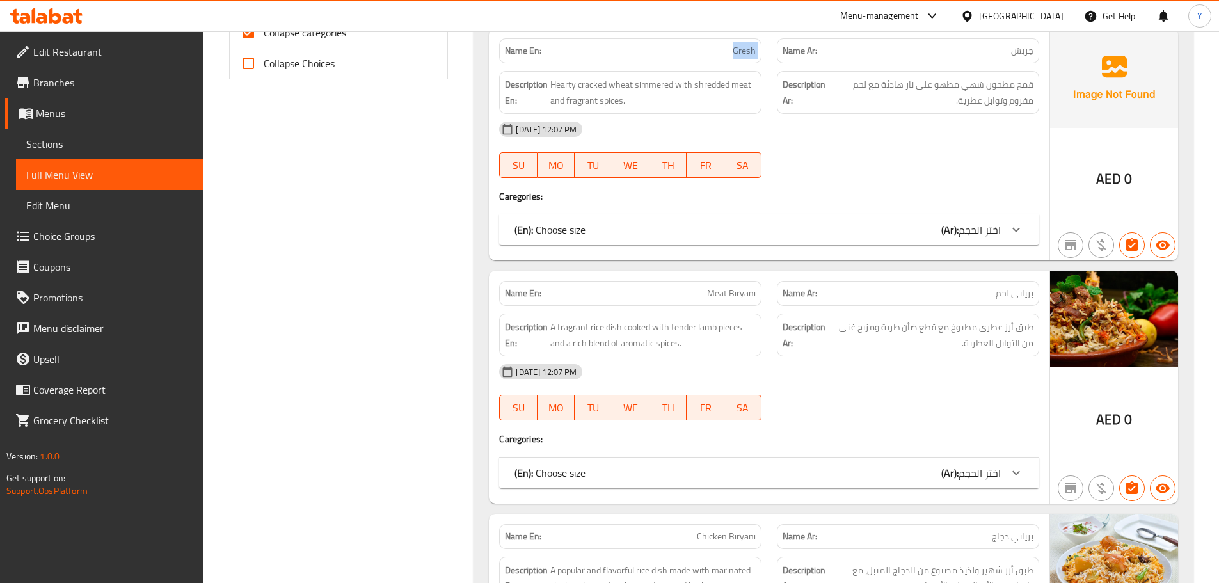
click at [900, 252] on div "Name En: Gresh Name Ar: جريش Description En: Hearty cracked wheat simmered with…" at bounding box center [769, 144] width 561 height 232
click at [909, 227] on div "(En): Choose size (Ar): اختر الحجم" at bounding box center [757, 229] width 486 height 15
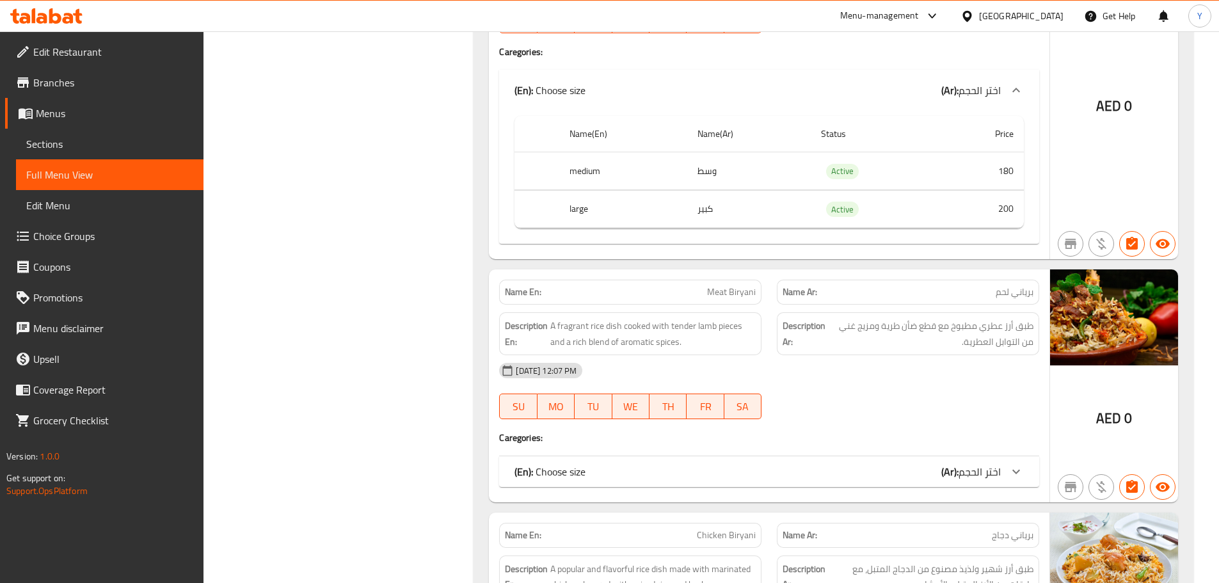
scroll to position [768, 0]
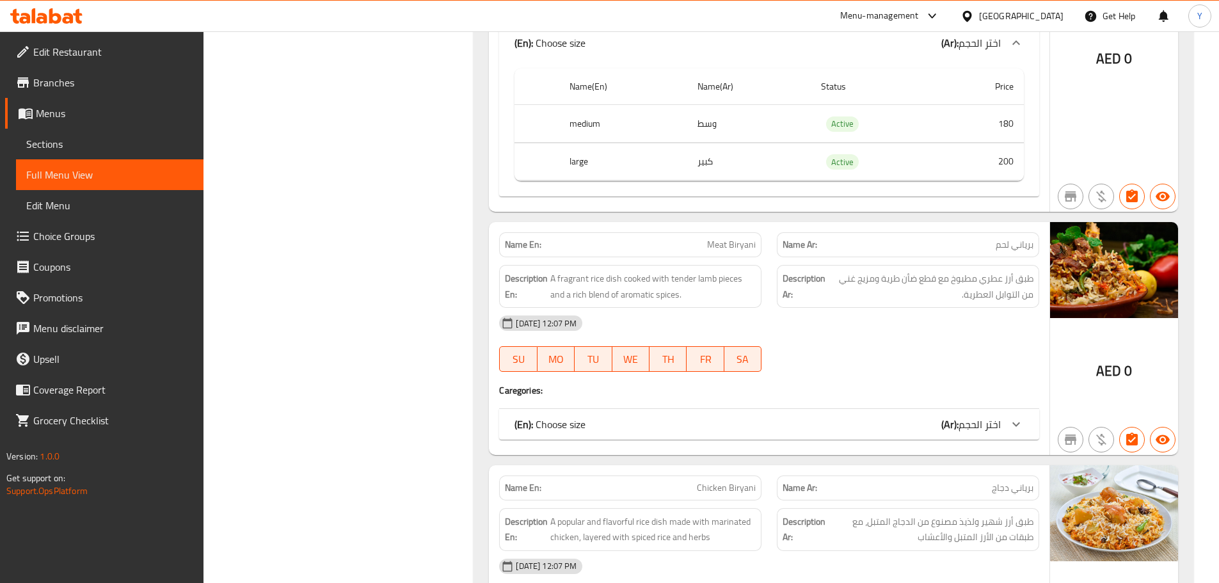
click at [905, 417] on div "(En): Choose size (Ar): اختر الحجم" at bounding box center [757, 424] width 486 height 15
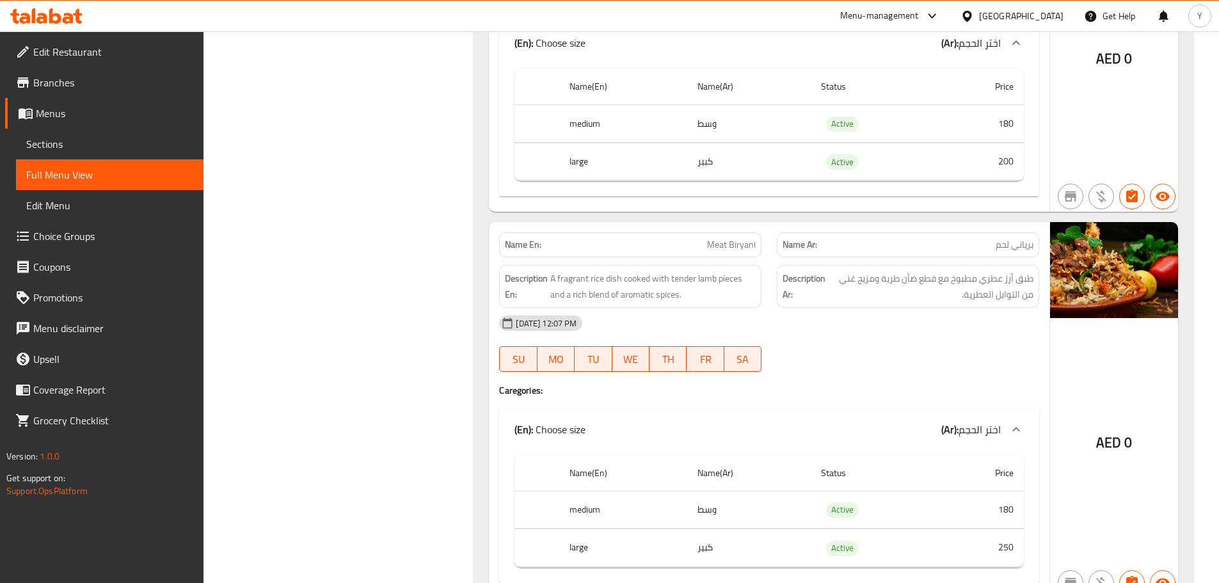
scroll to position [1384, 0]
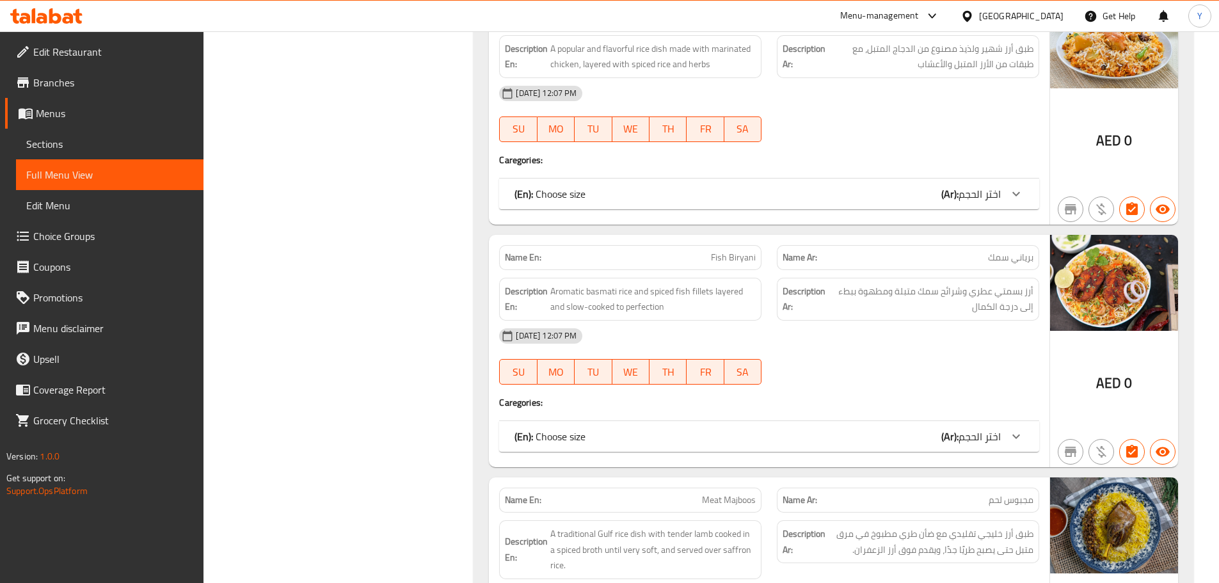
click at [727, 258] on span "Fish Biryani" at bounding box center [733, 257] width 45 height 13
copy span "Fish Biryani"
drag, startPoint x: 696, startPoint y: 316, endPoint x: 688, endPoint y: 338, distance: 23.1
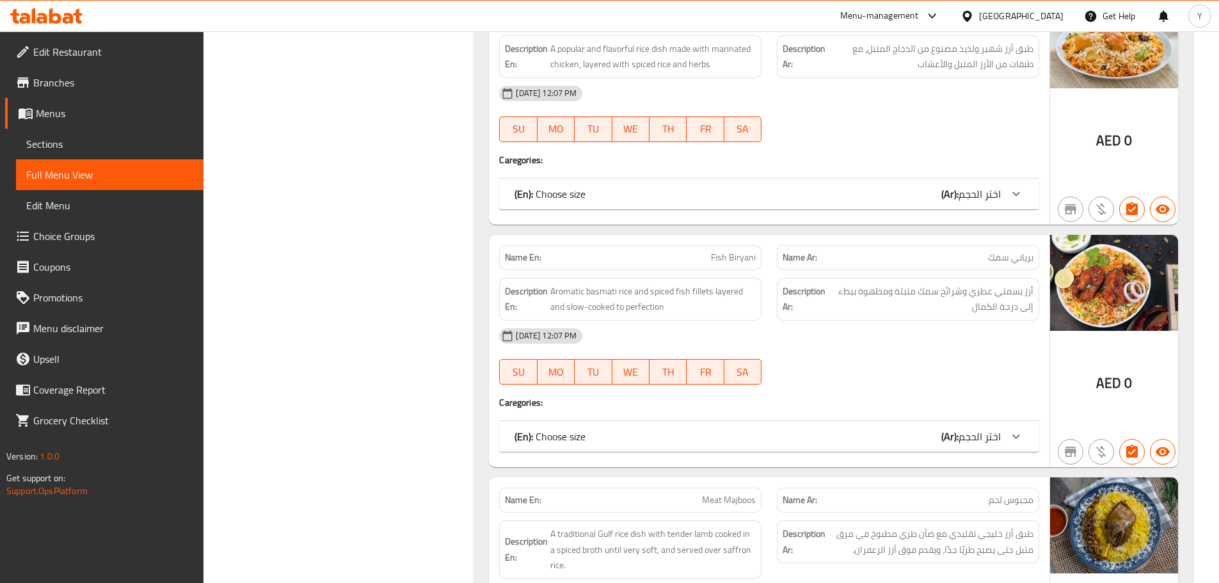
click at [695, 317] on div "Description En: Aromatic basmati rice and spiced fish fillets layered and slow-…" at bounding box center [630, 299] width 262 height 43
click at [699, 299] on span "Aromatic basmati rice and spiced fish fillets layered and slow-cooked to perfec…" at bounding box center [652, 298] width 205 height 31
copy span "fillets"
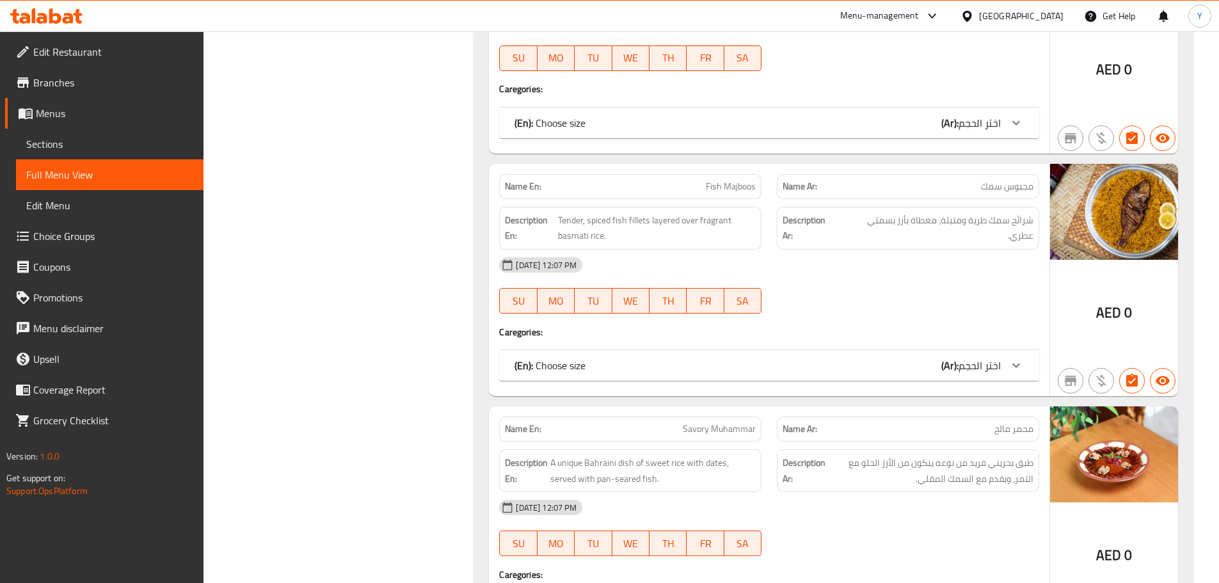
scroll to position [2199, 0]
click at [731, 164] on div "Name En: Fish Majboos Name Ar: مجبوس سمك Description En: Tender, spiced fish fi…" at bounding box center [769, 279] width 561 height 232
click at [736, 172] on div "Name En: Fish Majboos" at bounding box center [630, 186] width 278 height 40
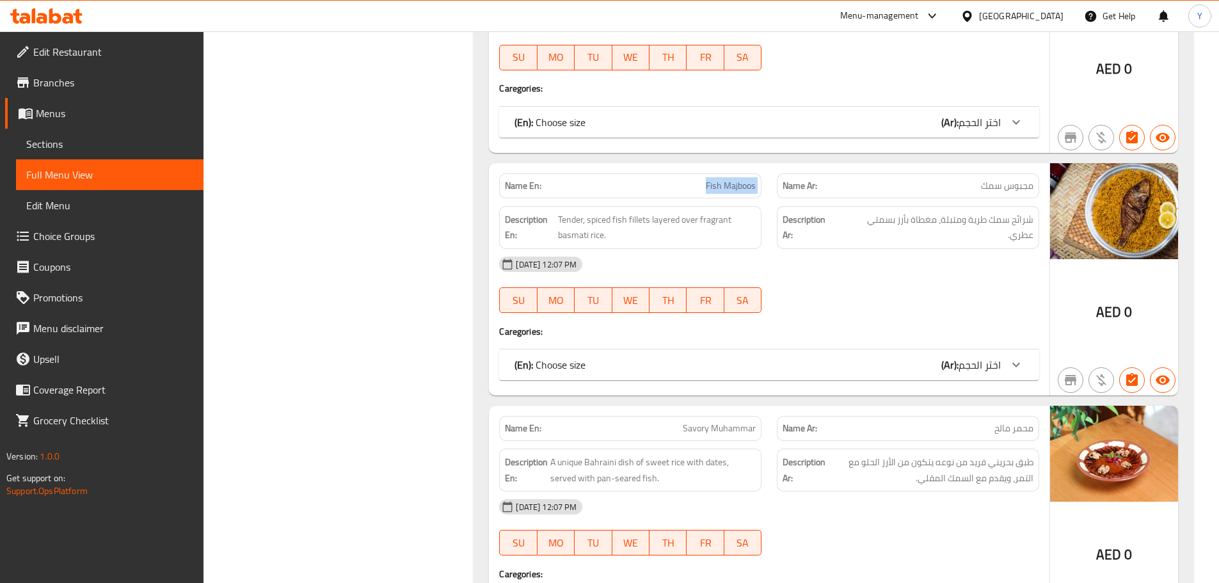
copy span "Fish Majboos"
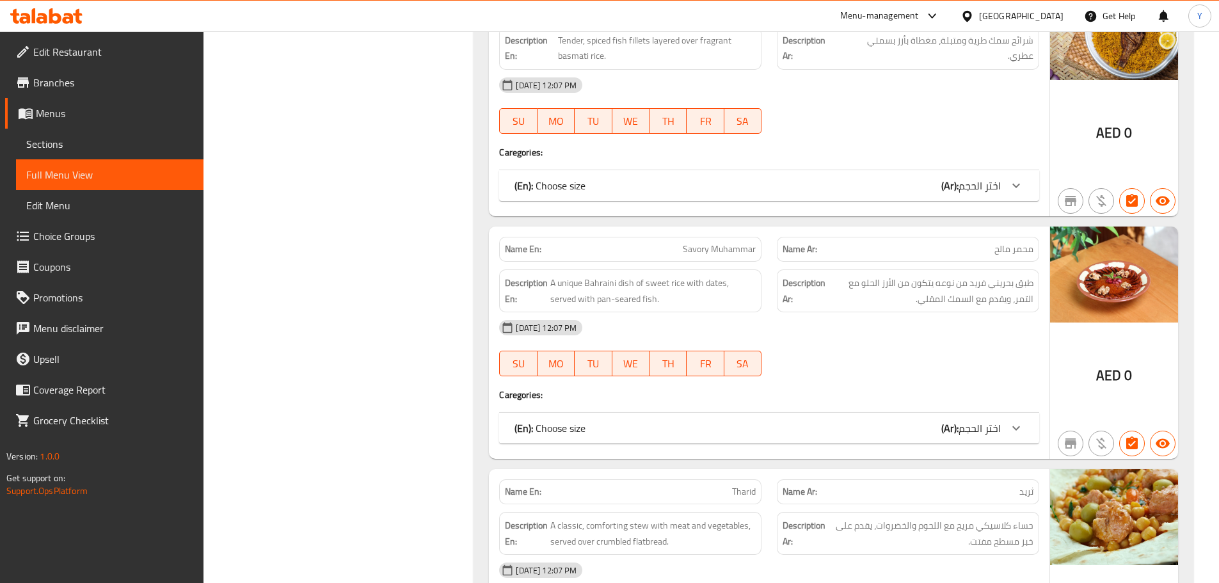
scroll to position [2481, 0]
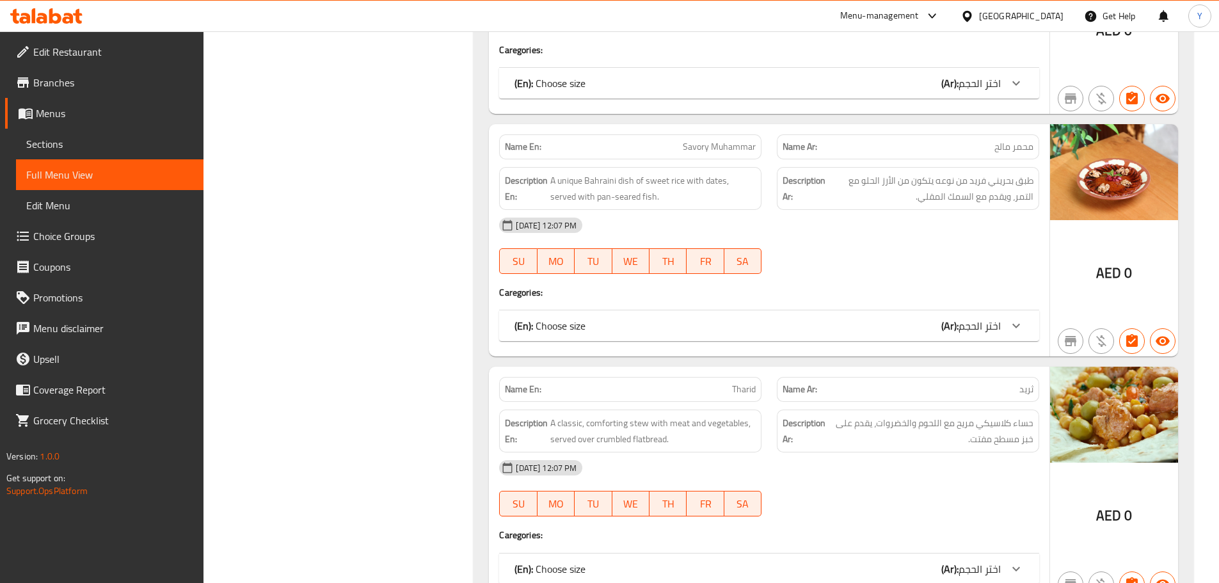
drag, startPoint x: 1007, startPoint y: 171, endPoint x: 1133, endPoint y: 154, distance: 127.1
click at [916, 333] on div "(En): Choose size (Ar): اختر الحجم" at bounding box center [757, 325] width 486 height 15
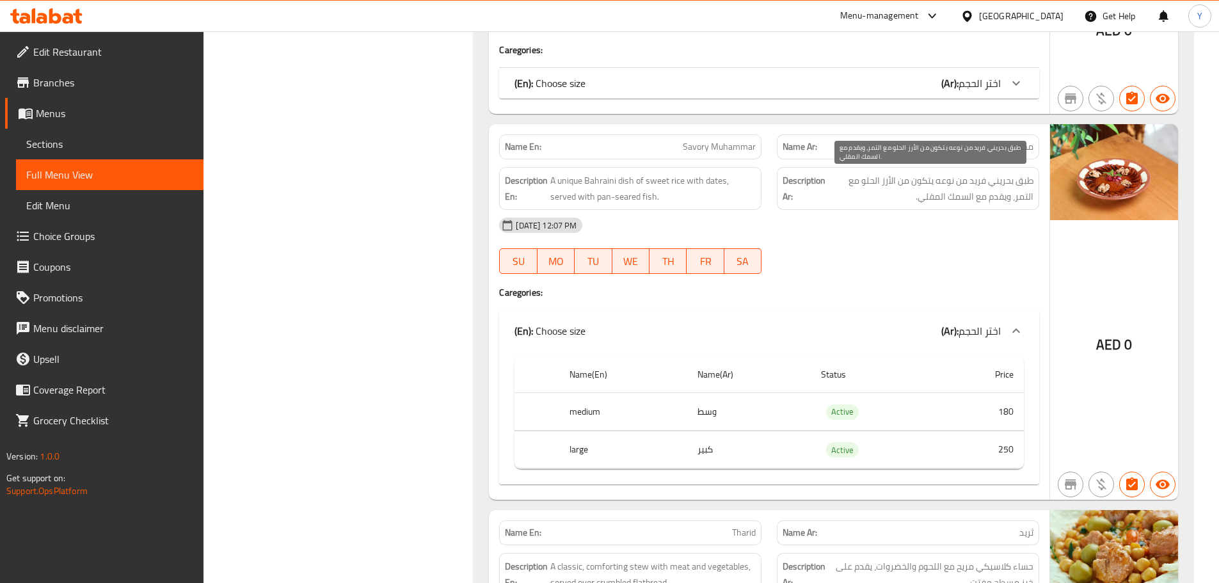
click at [1004, 189] on span "طبق بحريني فريد من نوعه يتكون من الأرز الحلو مع التمر، ويقدم مع السمك المقلي." at bounding box center [930, 188] width 205 height 31
click at [998, 129] on div "Name Ar: محمر مالح" at bounding box center [908, 147] width 278 height 40
click at [999, 150] on span "محمر مالح" at bounding box center [1013, 146] width 39 height 13
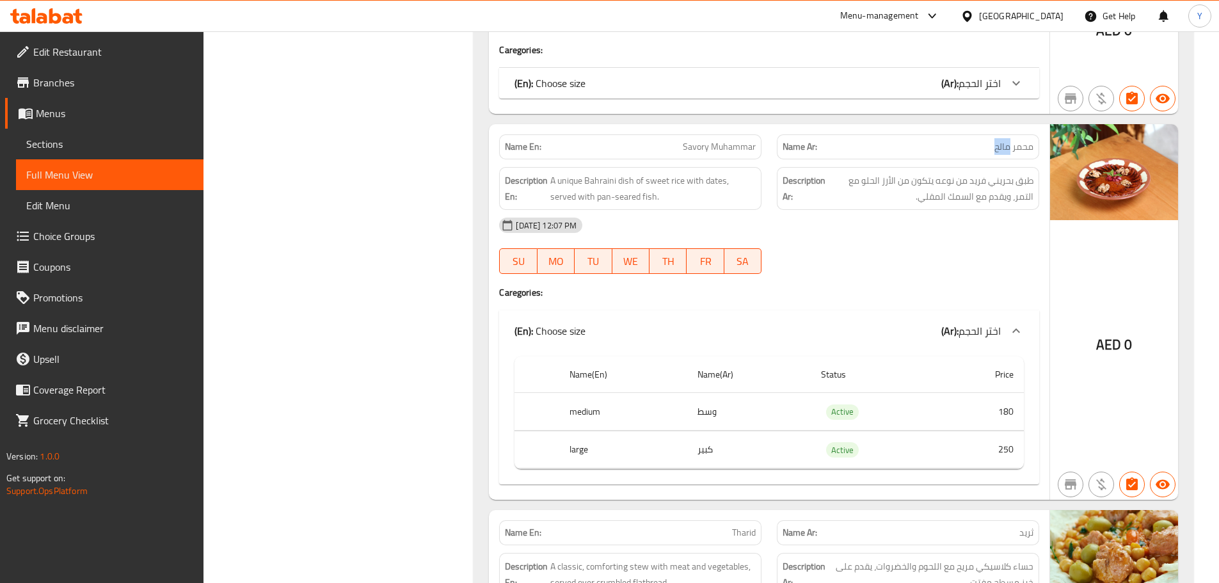
click at [999, 150] on span "محمر مالح" at bounding box center [1013, 146] width 39 height 13
click at [961, 196] on span "طبق بحريني فريد من نوعه يتكون من الأرز الحلو مع التمر، ويقدم مع السمك المقلي." at bounding box center [930, 188] width 205 height 31
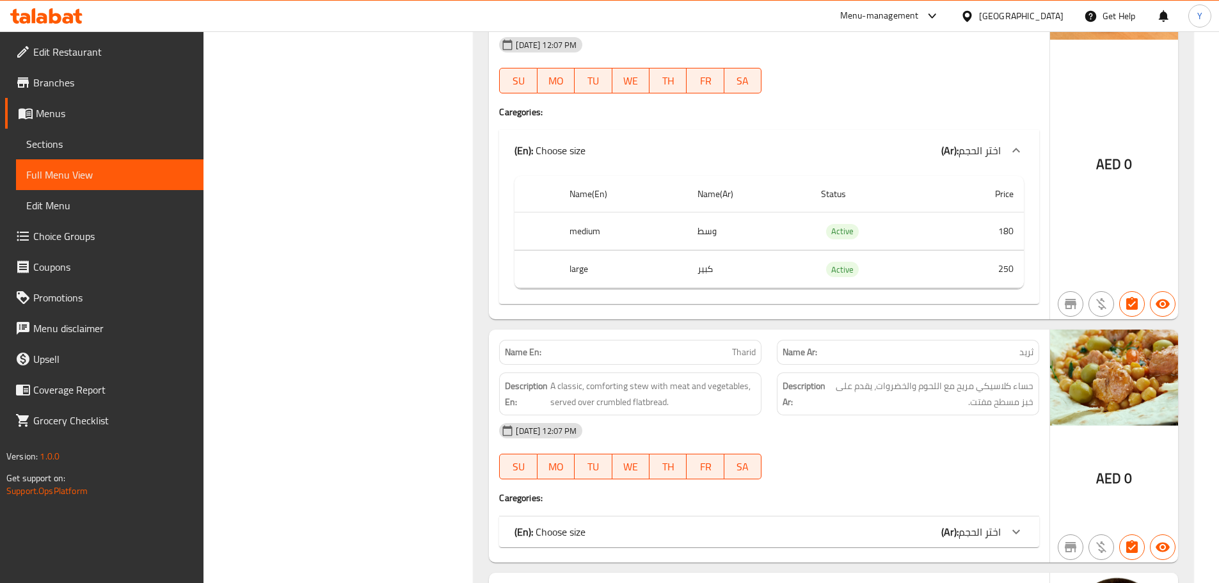
scroll to position [2667, 0]
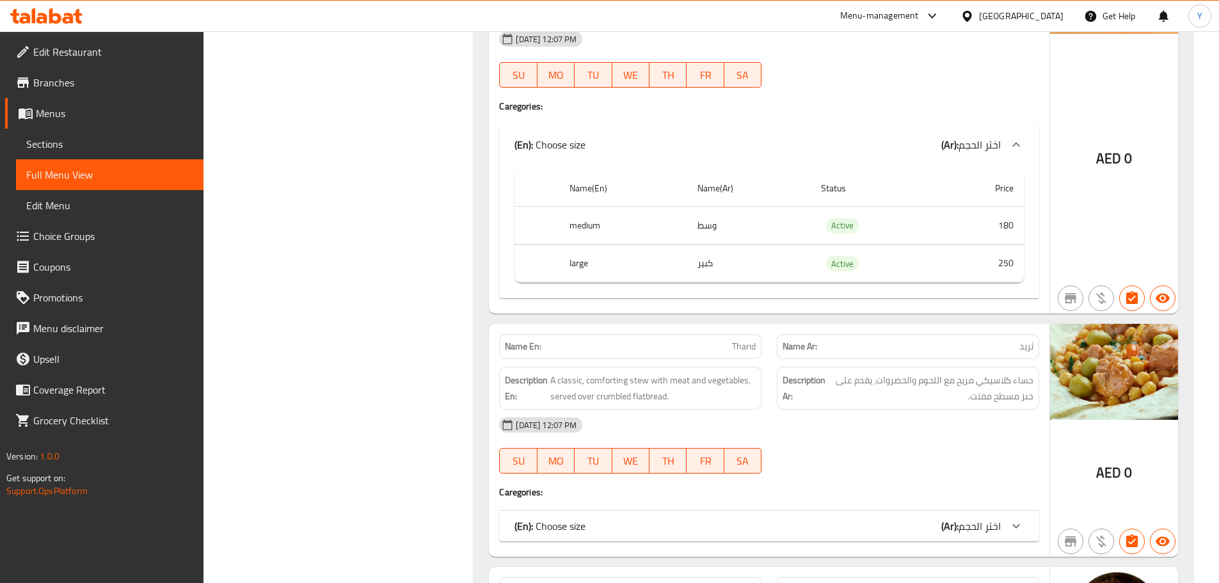
click at [1021, 348] on span "ثريد" at bounding box center [1026, 346] width 14 height 13
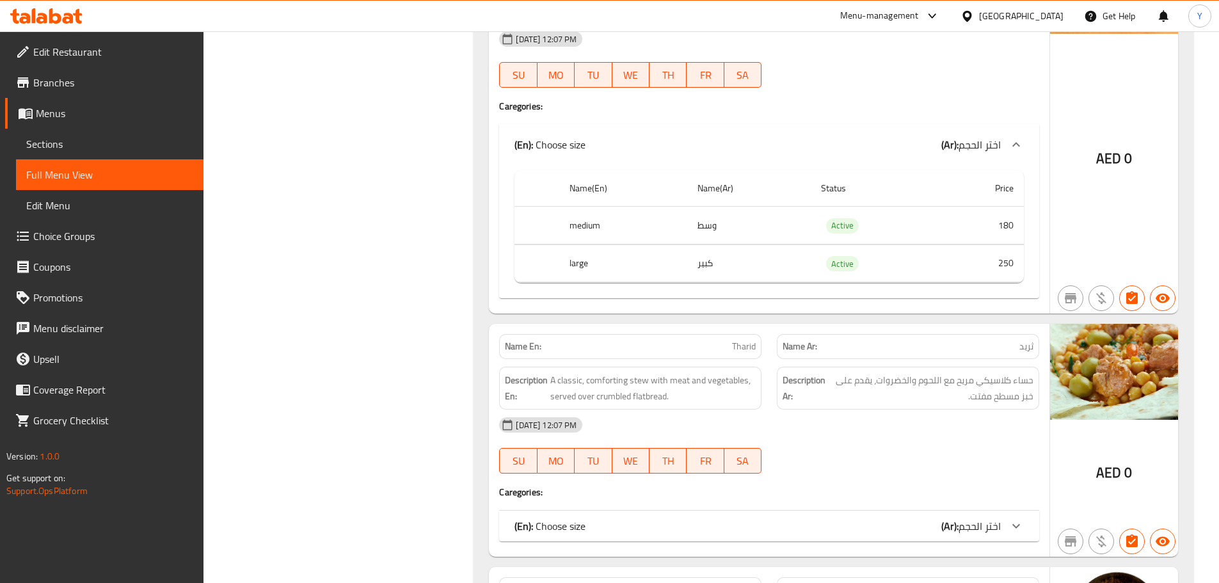
click at [1021, 348] on span "ثريد" at bounding box center [1026, 346] width 14 height 13
drag, startPoint x: 1054, startPoint y: 313, endPoint x: 1120, endPoint y: 365, distance: 84.2
click at [887, 378] on span "حساء كلاسيكي مريح مع اللحوم والخضروات، يقدم على خبز مسطح مفتت." at bounding box center [930, 387] width 205 height 31
click at [978, 403] on span "حساء كلاسيكي مريح مع اللحوم والخضروات، يقدم على خبز مسطح مفتت." at bounding box center [930, 387] width 205 height 31
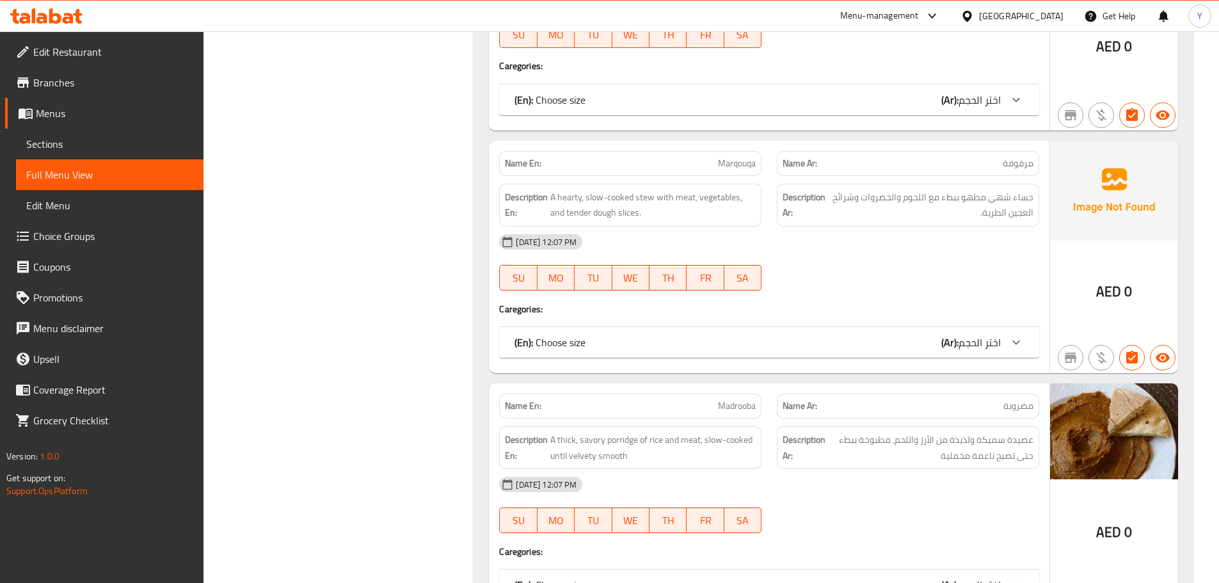
scroll to position [3352, 0]
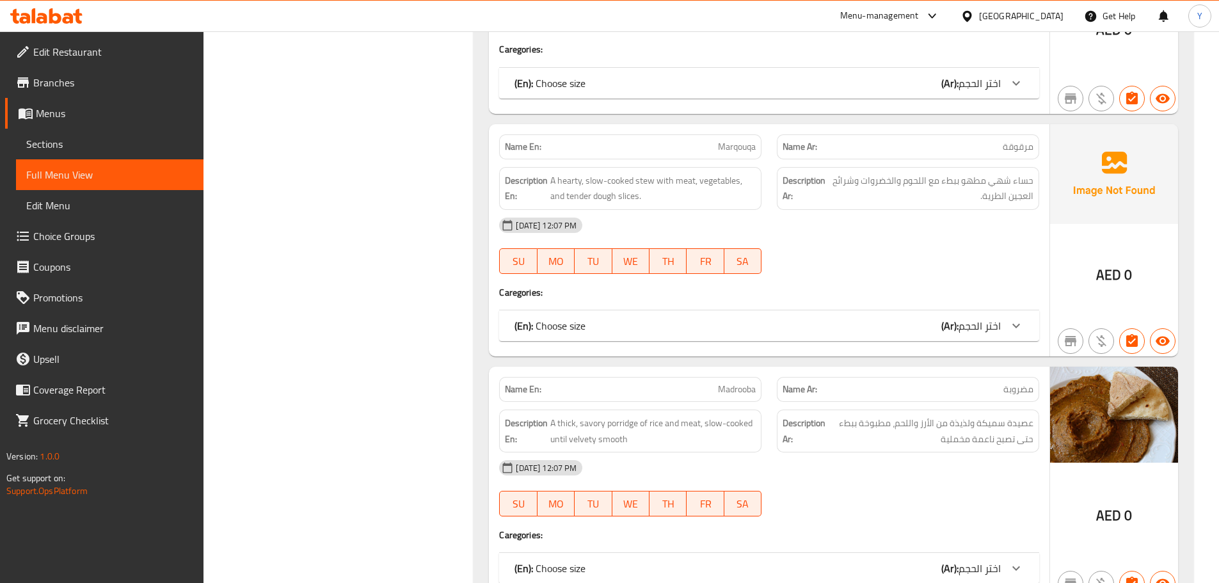
click at [722, 140] on span "Marqouqa" at bounding box center [737, 146] width 38 height 13
copy span "Marqouqa"
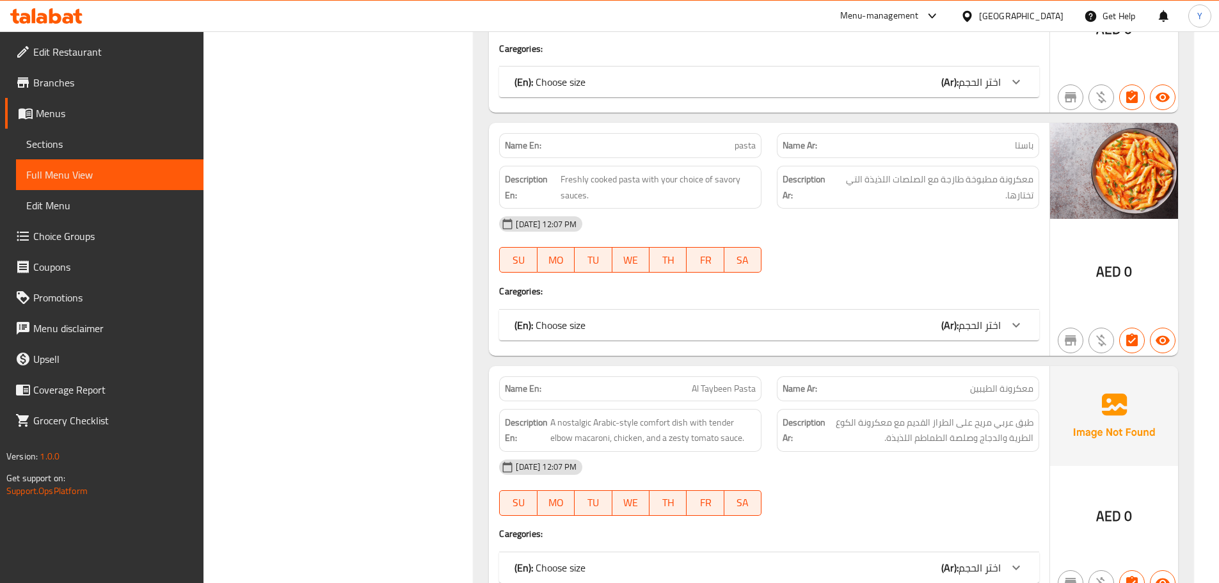
scroll to position [3492, 0]
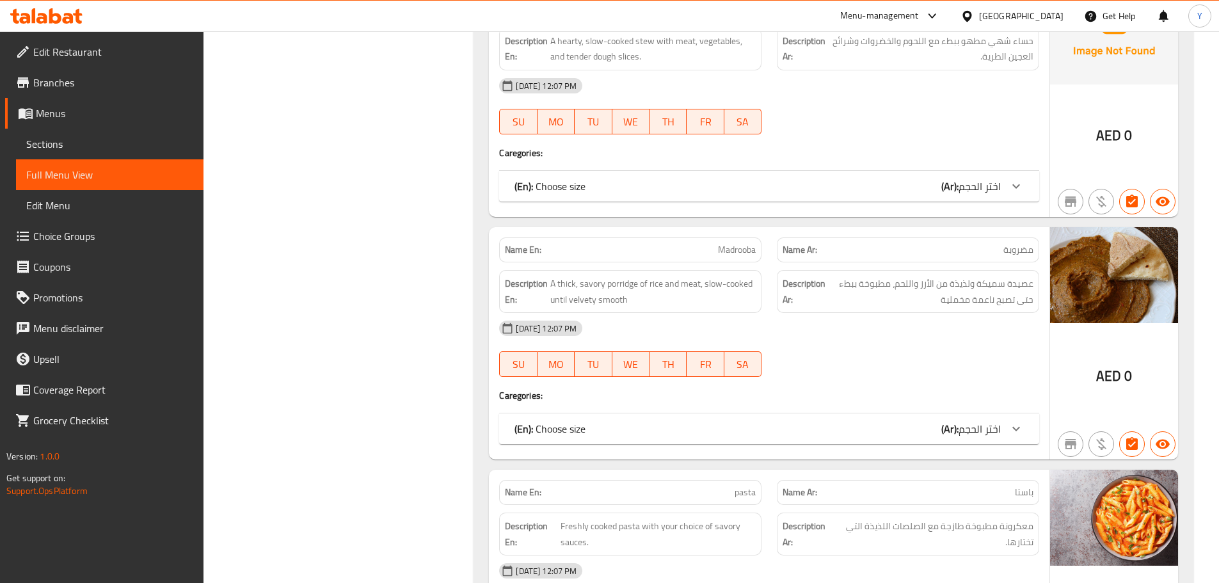
click at [737, 243] on span "Madrooba" at bounding box center [737, 249] width 38 height 13
copy span "Madrooba"
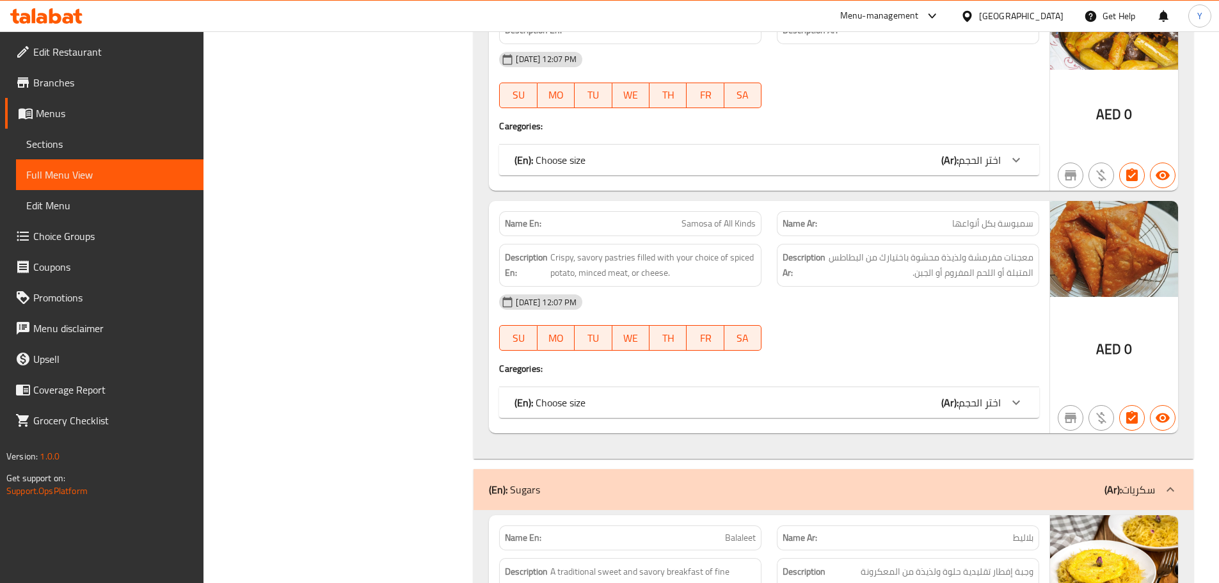
scroll to position [5194, 0]
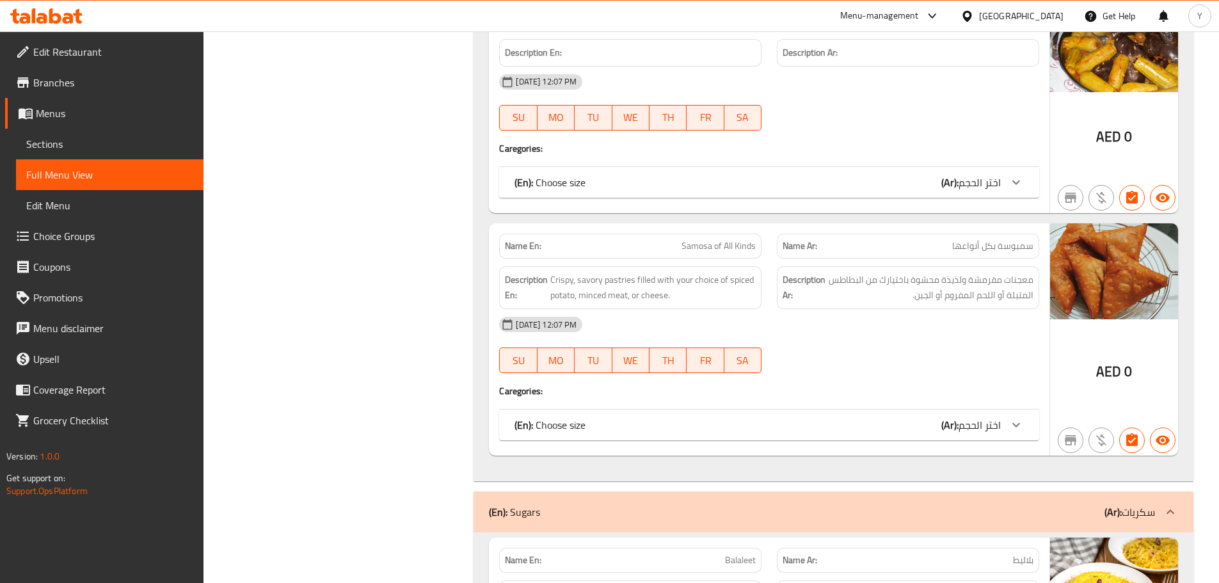
click at [727, 251] on span "Samosa of All Kinds" at bounding box center [718, 245] width 74 height 13
copy span "Samosa of All Kinds"
click at [937, 408] on div "Name En: Samosa of All Kinds Name Ar: سمبوسة بكل أنواعها Description En: Crispy…" at bounding box center [769, 339] width 561 height 232
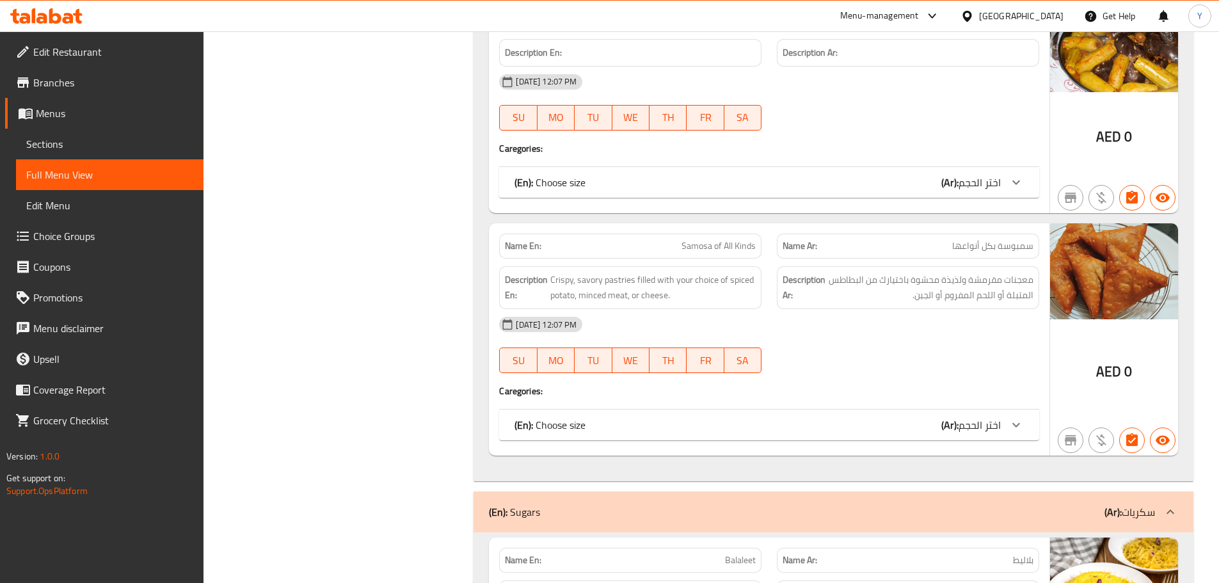
click at [936, 424] on div "(En): Choose size (Ar): اختر الحجم" at bounding box center [757, 424] width 486 height 15
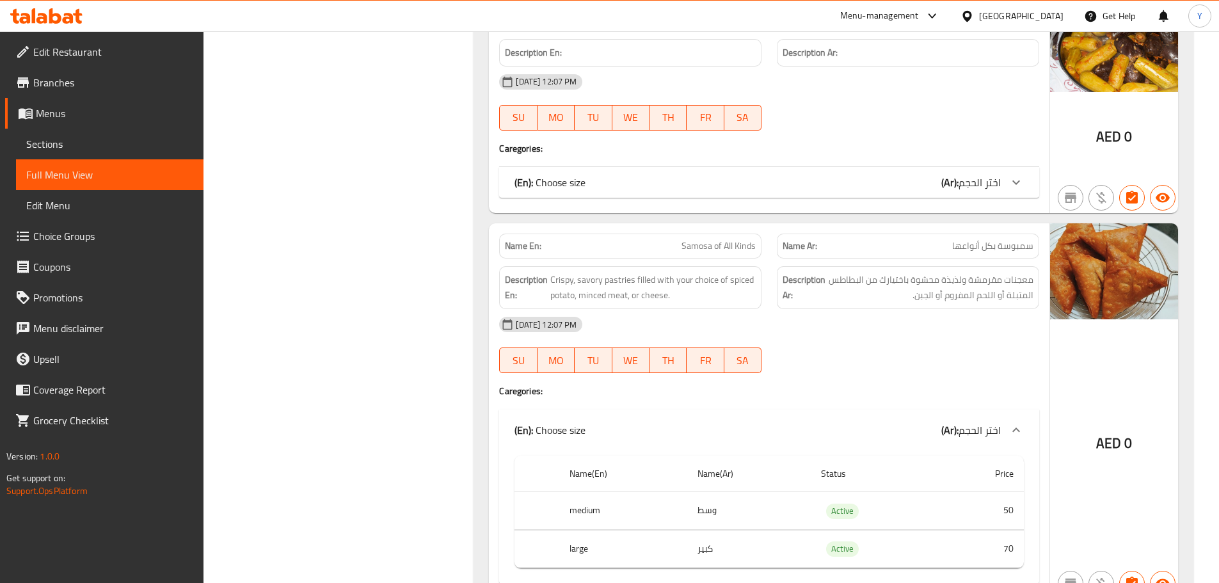
click at [696, 250] on span "Samosa of All Kinds" at bounding box center [718, 245] width 74 height 13
copy span "Samosa of All Kinds"
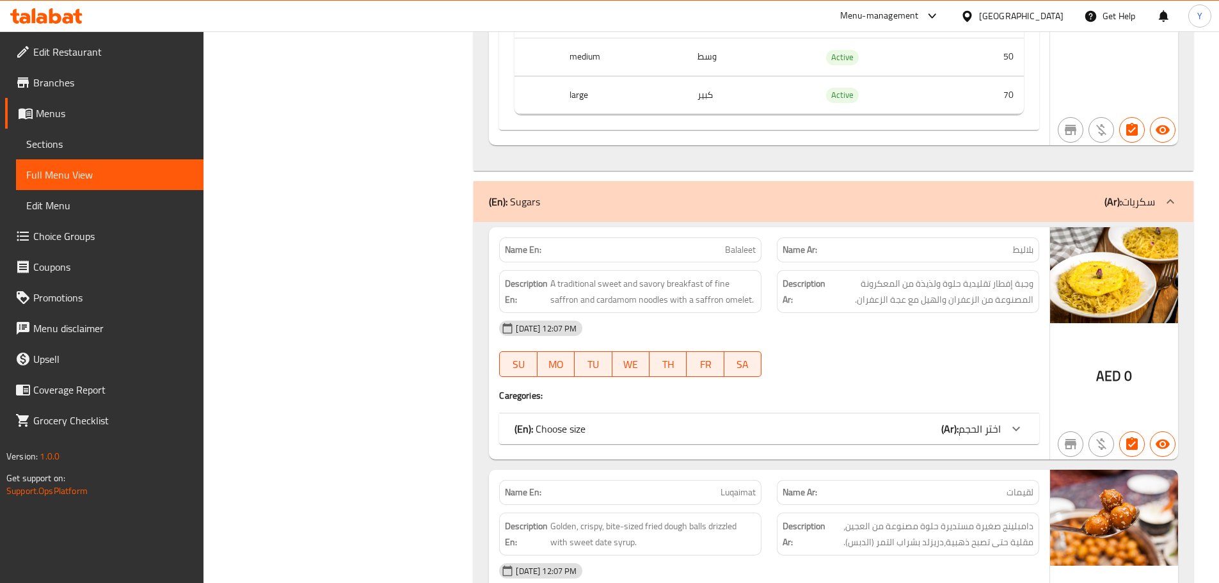
click at [743, 253] on span "Balaleet" at bounding box center [740, 249] width 31 height 13
copy span "Balaleet"
click at [725, 267] on div "Description En: A traditional sweet and savory breakfast of fine saffron and ca…" at bounding box center [630, 291] width 278 height 58
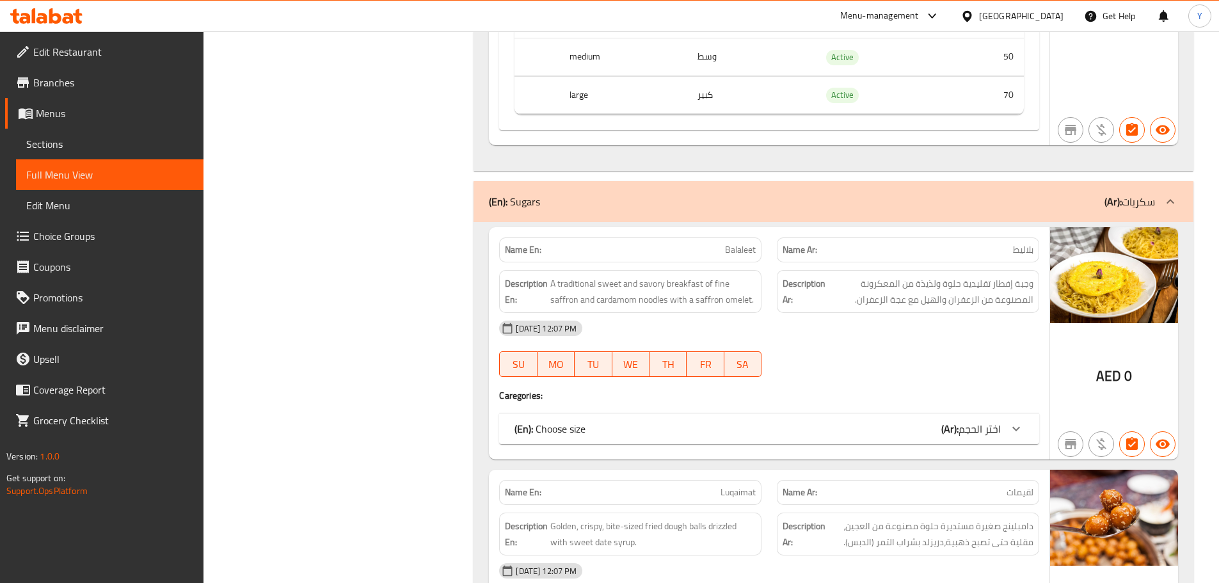
click at [744, 238] on div "Name En: Balaleet" at bounding box center [630, 249] width 262 height 25
click at [736, 296] on span "A traditional sweet and savory breakfast of fine saffron and cardamom noodles w…" at bounding box center [652, 291] width 205 height 31
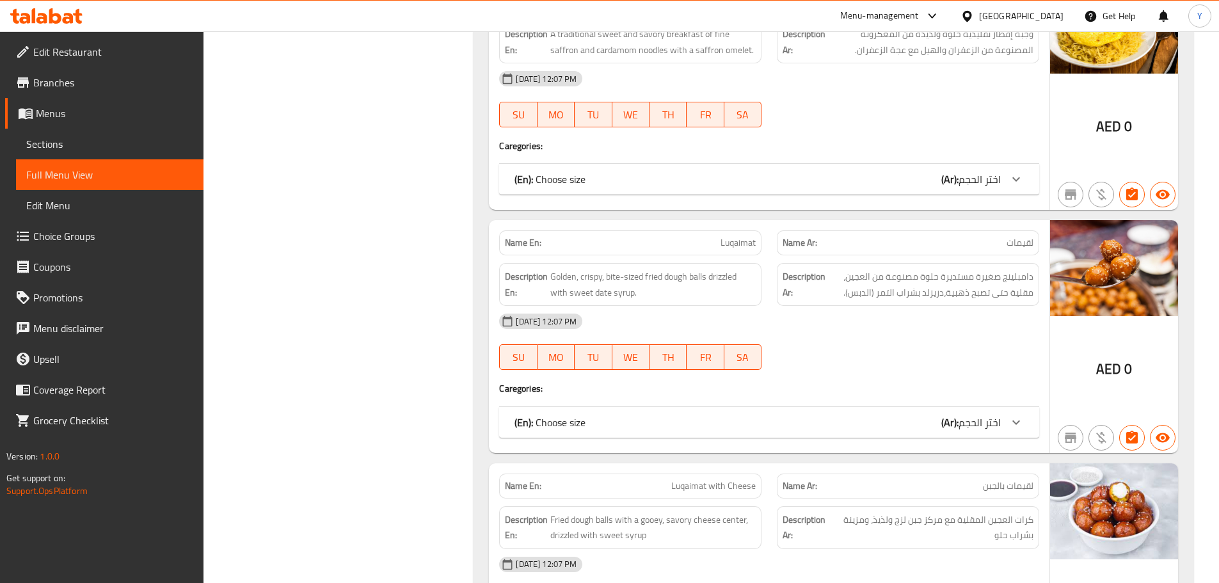
scroll to position [5955, 0]
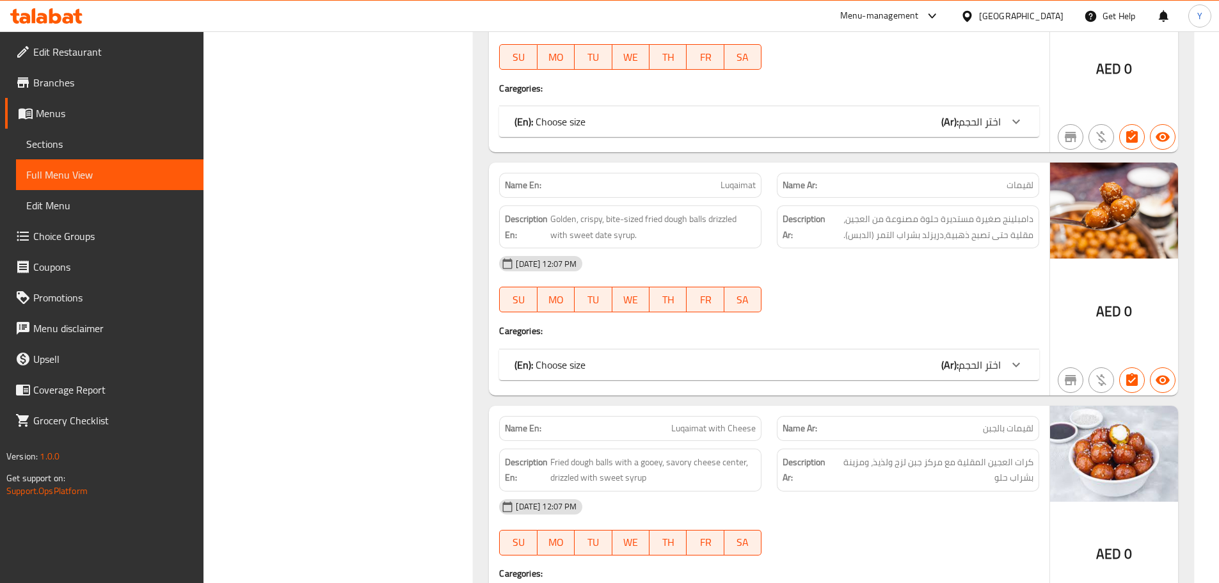
click at [737, 164] on div "Name En: Luqaimat Name Ar: لقيمات Description En: Golden, crispy, bite-sized fr…" at bounding box center [769, 279] width 561 height 232
click at [740, 187] on span "Luqaimat" at bounding box center [737, 185] width 35 height 13
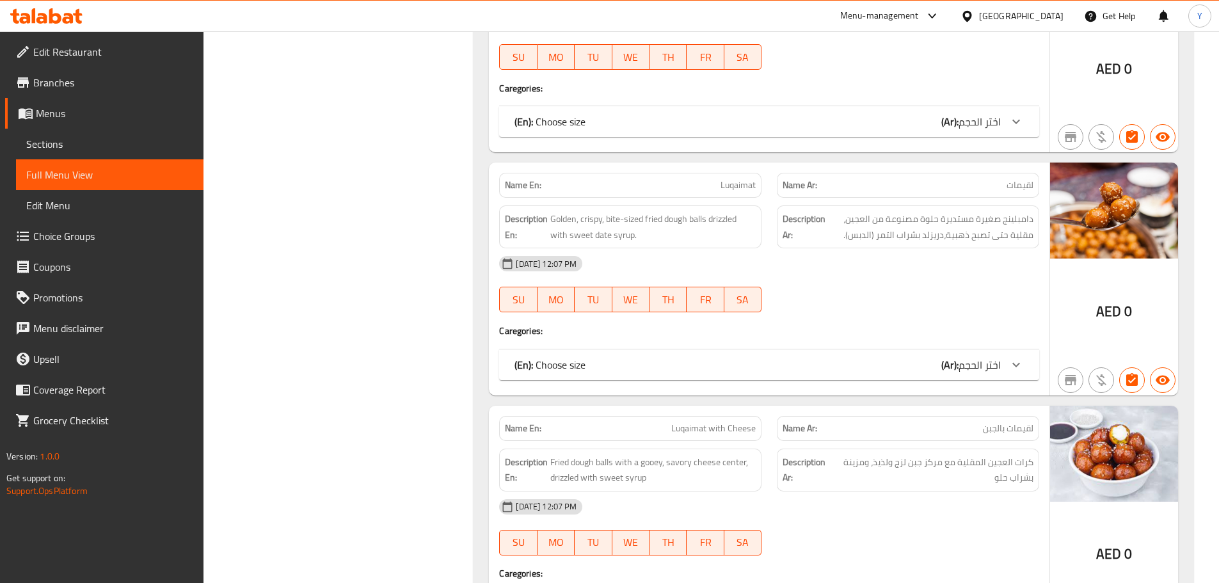
click at [709, 212] on span "Golden, crispy, bite-sized fried dough balls drizzled with sweet date syrup." at bounding box center [652, 226] width 205 height 31
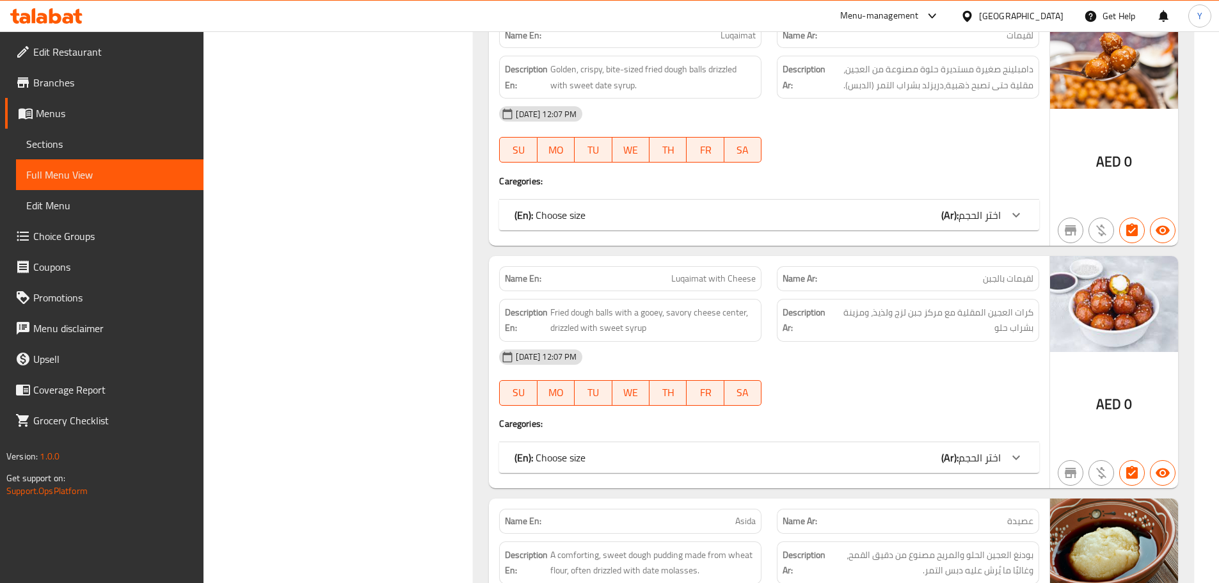
scroll to position [6147, 0]
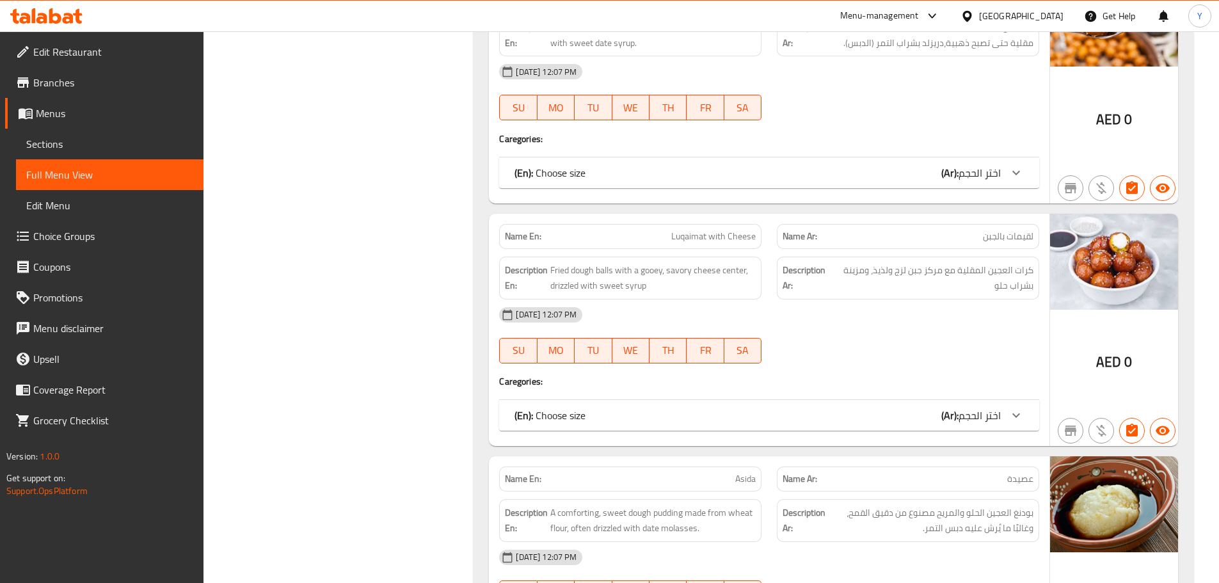
click at [730, 234] on span "Luqaimat with Cheese" at bounding box center [713, 236] width 84 height 13
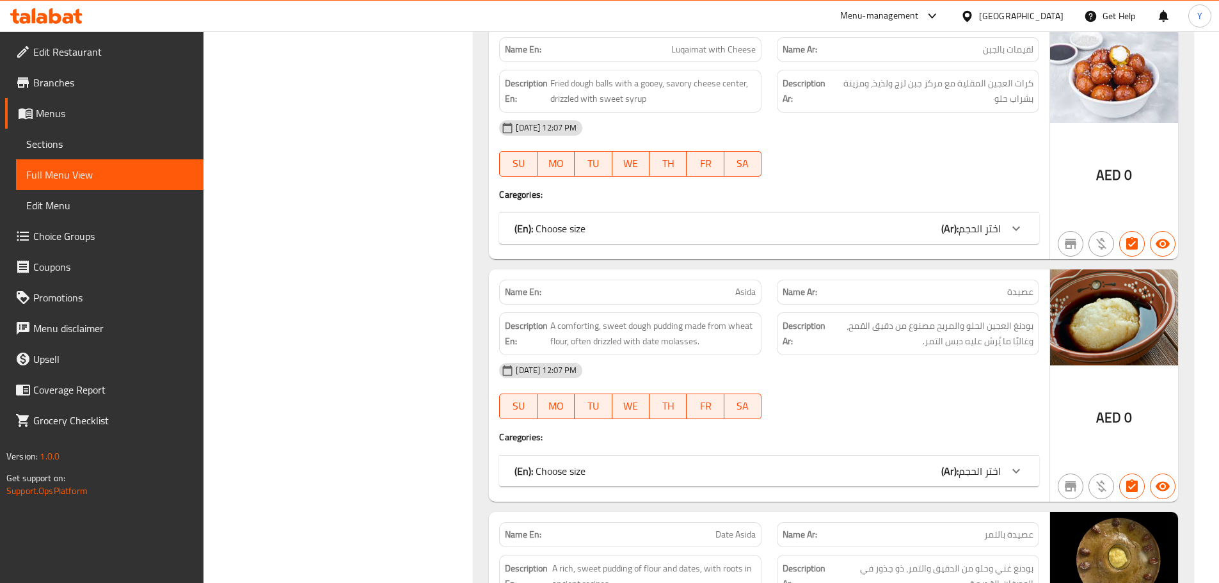
scroll to position [6339, 0]
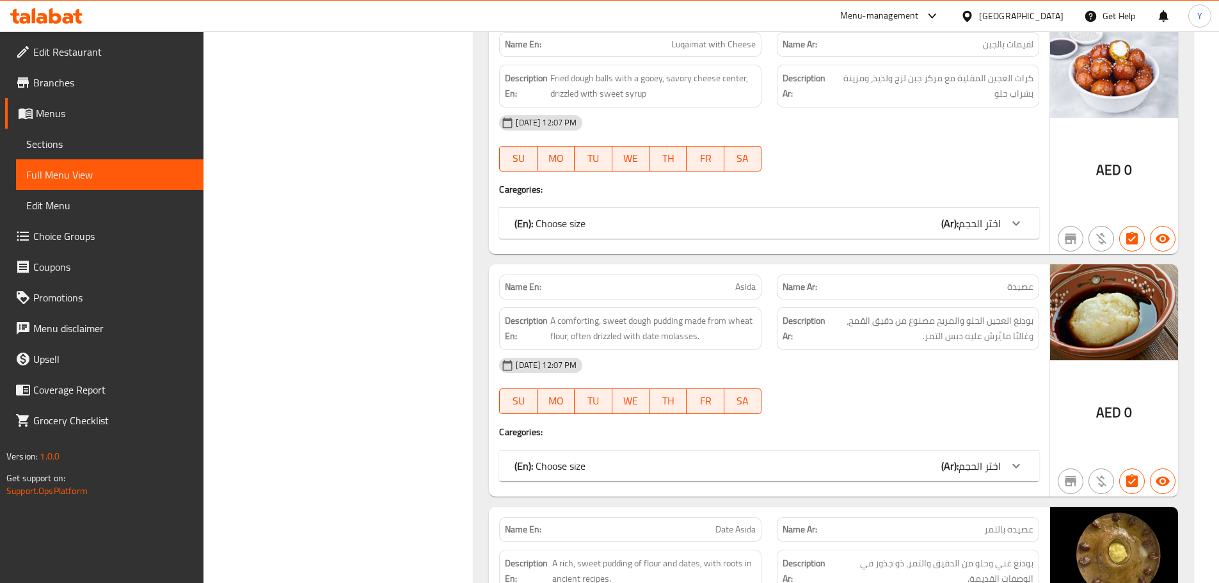
click at [680, 301] on div "Description En: A comforting, sweet dough pudding made from wheat flour, often …" at bounding box center [630, 328] width 278 height 58
click at [745, 268] on div "Name En: Asida" at bounding box center [630, 287] width 278 height 40
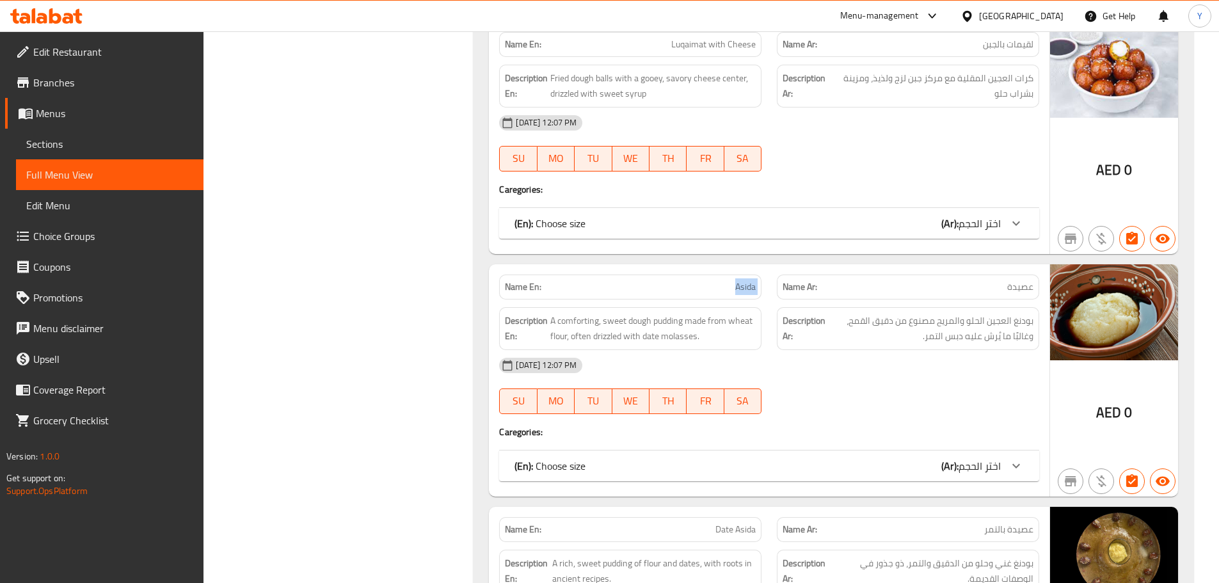
click at [745, 268] on div "Name En: Asida" at bounding box center [630, 287] width 278 height 40
click at [692, 272] on div "Name En: Asida" at bounding box center [630, 287] width 278 height 40
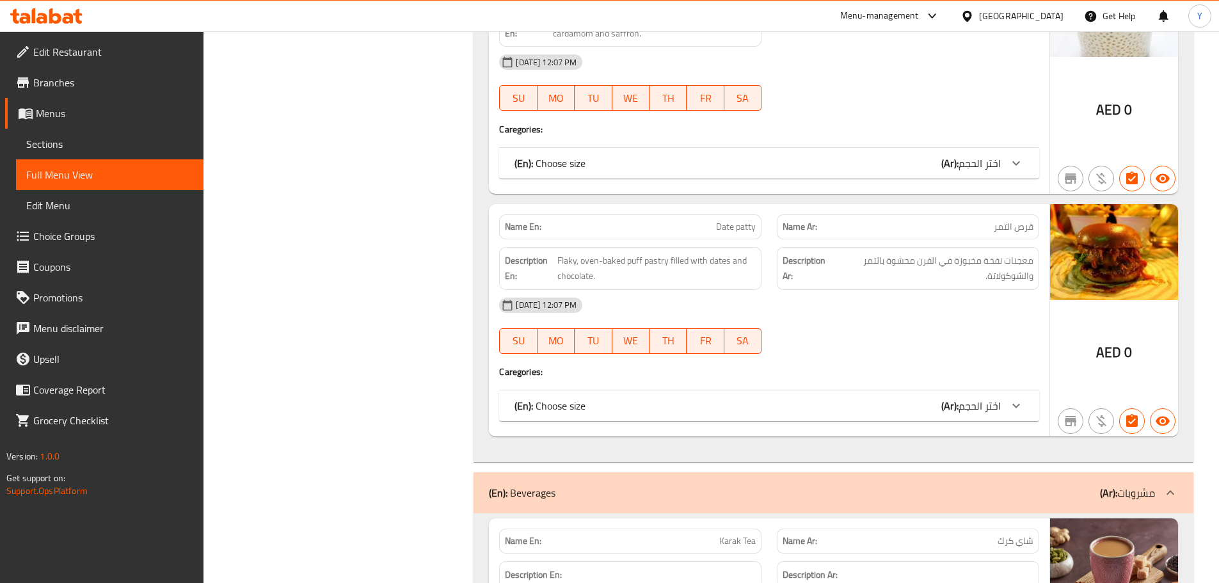
scroll to position [7372, 0]
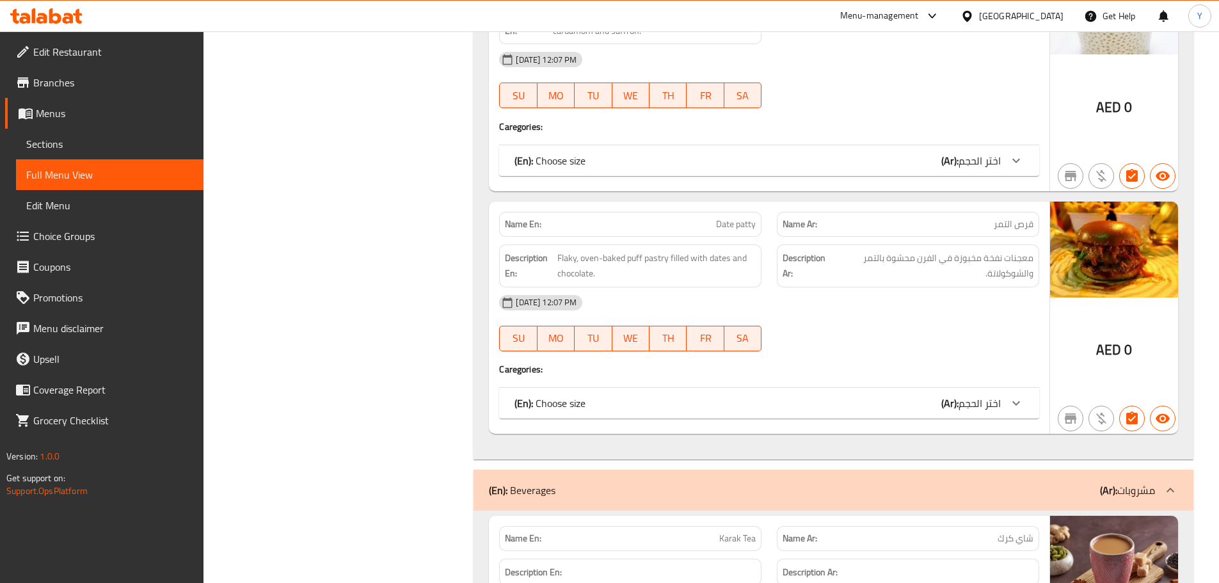
click at [724, 218] on span "Date patty" at bounding box center [736, 224] width 40 height 13
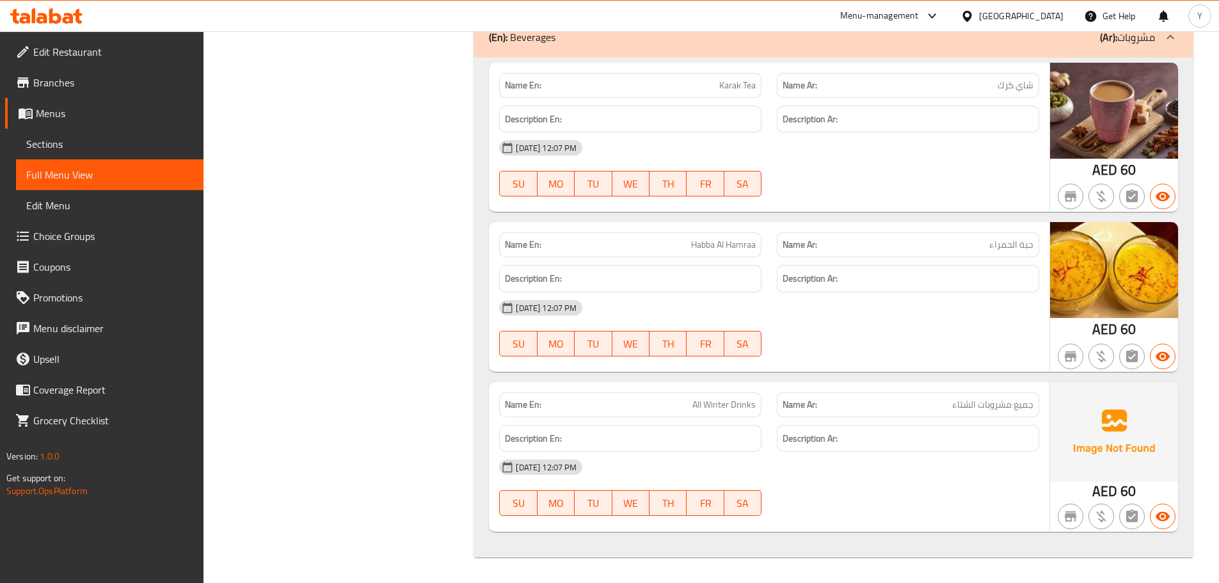
scroll to position [3734, 0]
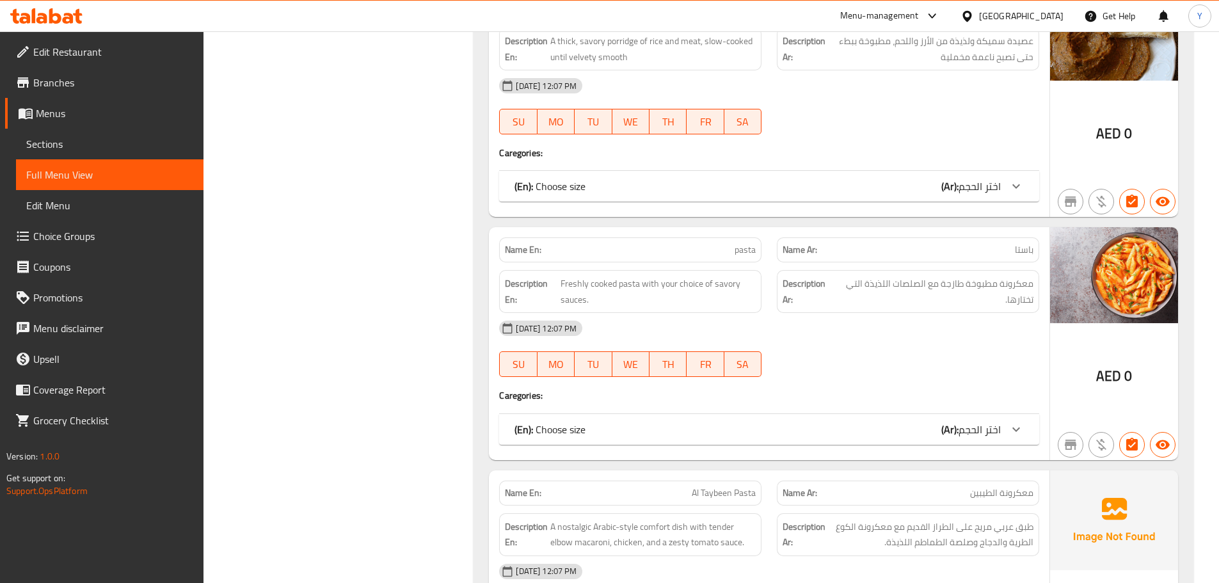
click at [932, 427] on div "(En): Choose size (Ar): اختر الحجم" at bounding box center [757, 429] width 486 height 15
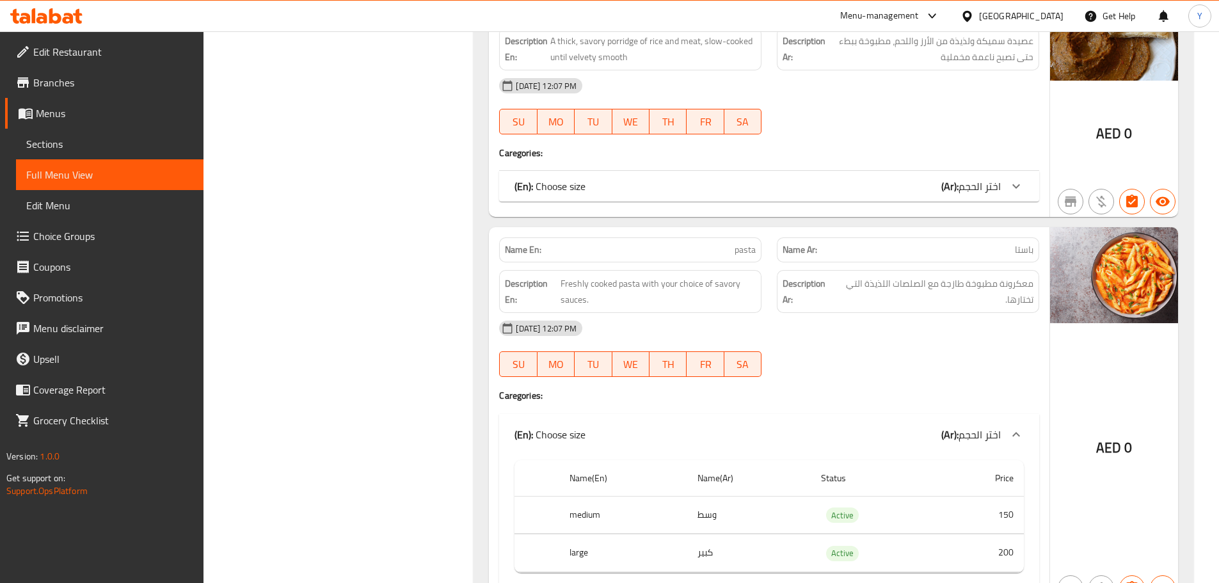
scroll to position [3862, 0]
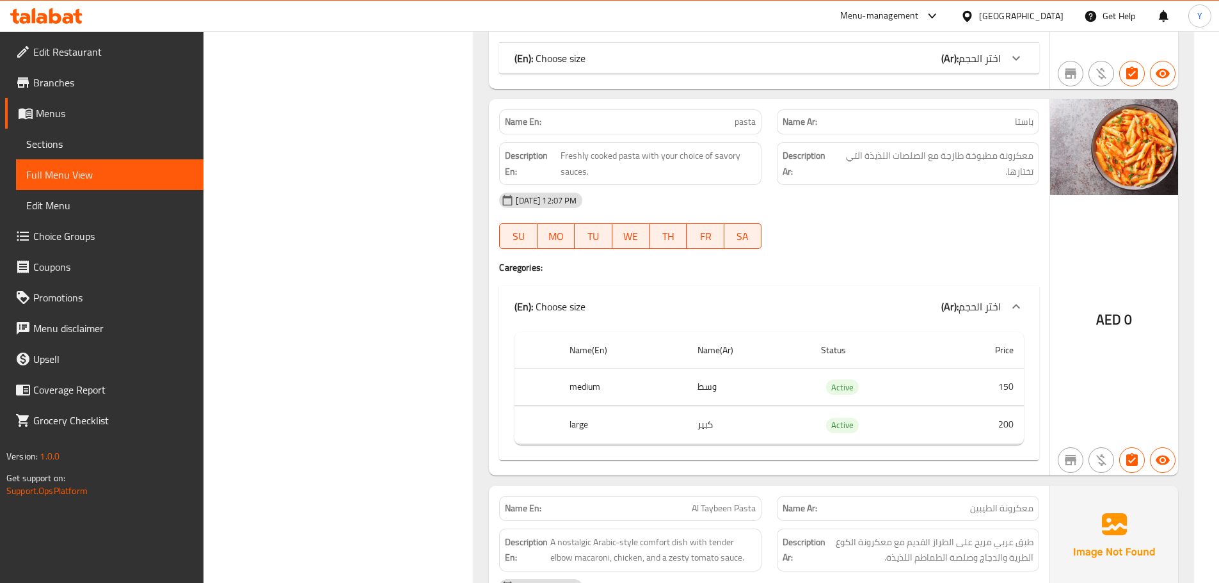
click at [687, 119] on p "Name En: pasta" at bounding box center [630, 121] width 251 height 13
click at [734, 136] on div "Description En: Freshly cooked pasta with your choice of savory sauces." at bounding box center [630, 163] width 278 height 58
click at [739, 121] on span "pasta" at bounding box center [745, 121] width 21 height 13
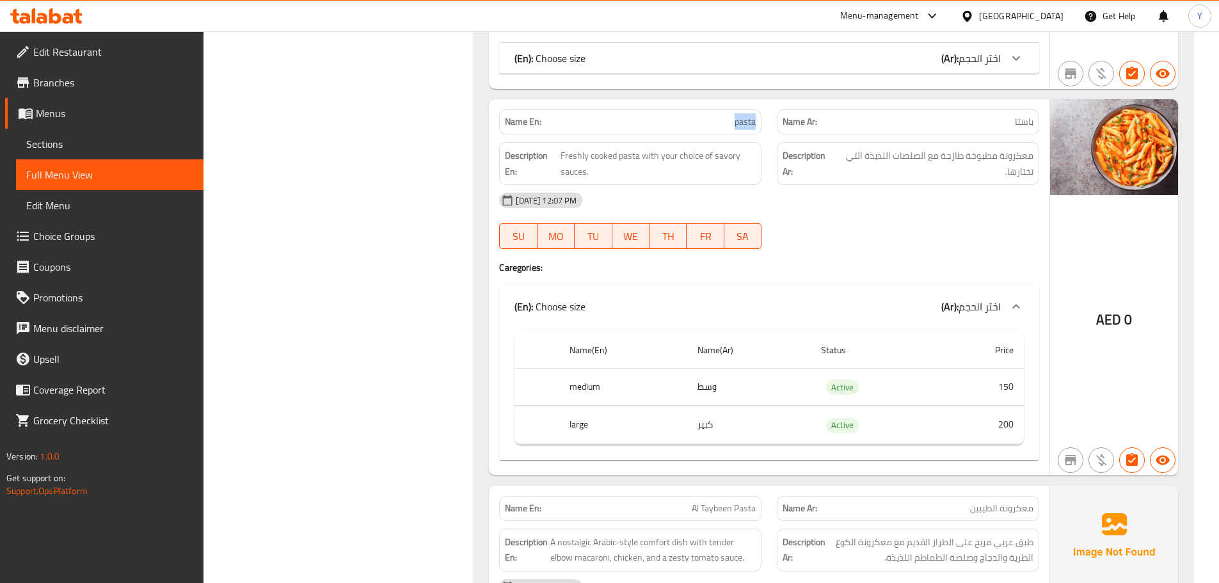
click at [739, 121] on span "pasta" at bounding box center [745, 121] width 21 height 13
click at [1157, 263] on div "AED 0" at bounding box center [1114, 287] width 128 height 376
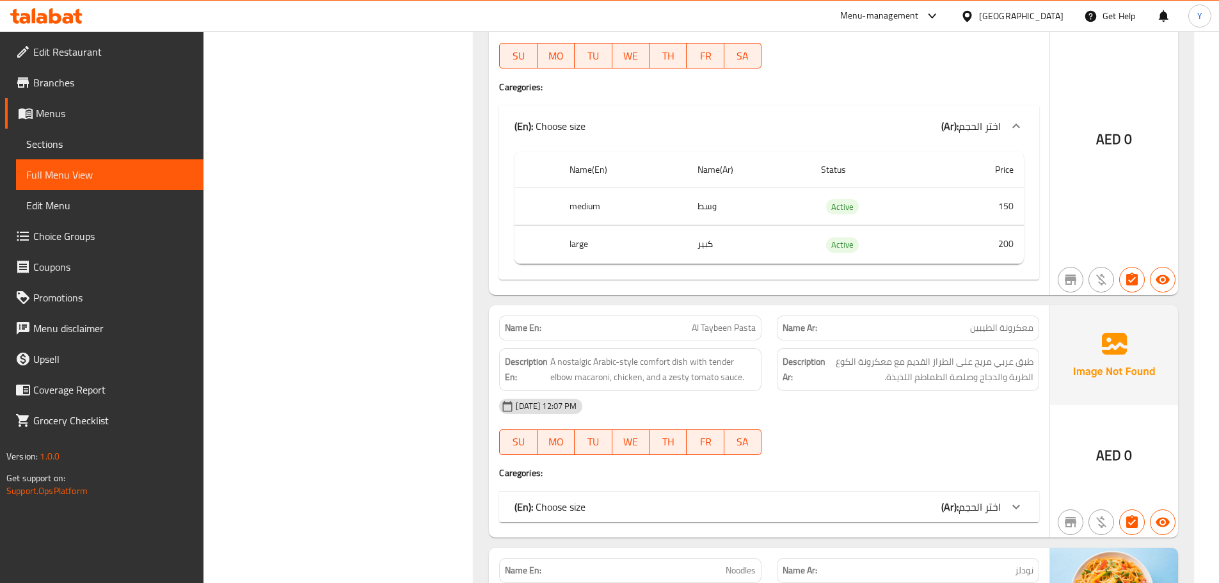
scroll to position [4182, 0]
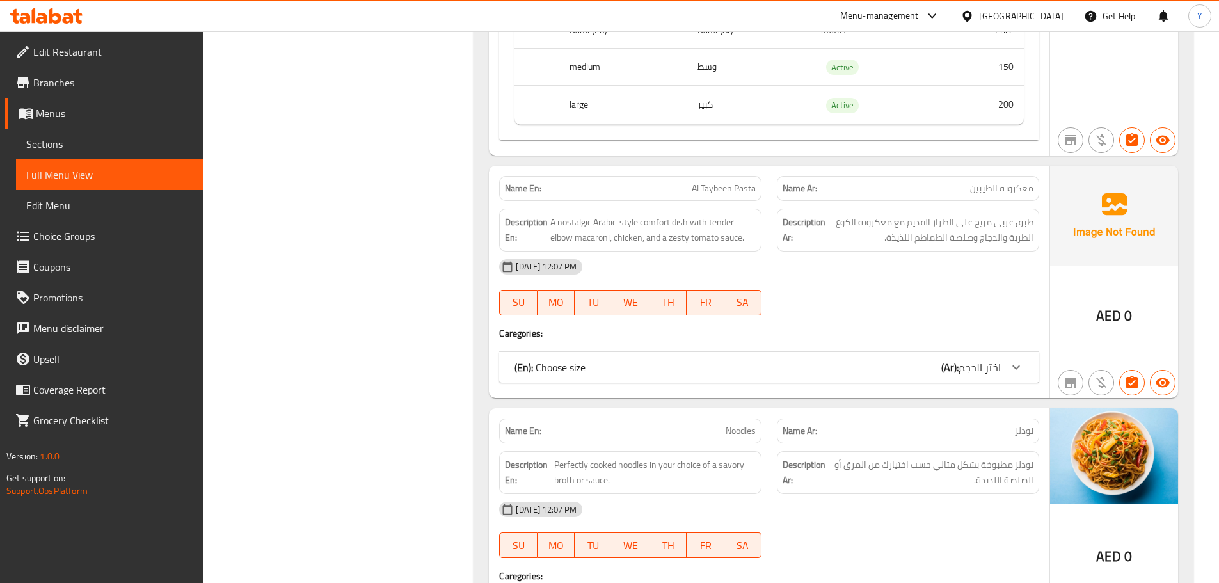
click at [683, 184] on p "Name En: Al Taybeen Pasta" at bounding box center [630, 188] width 251 height 13
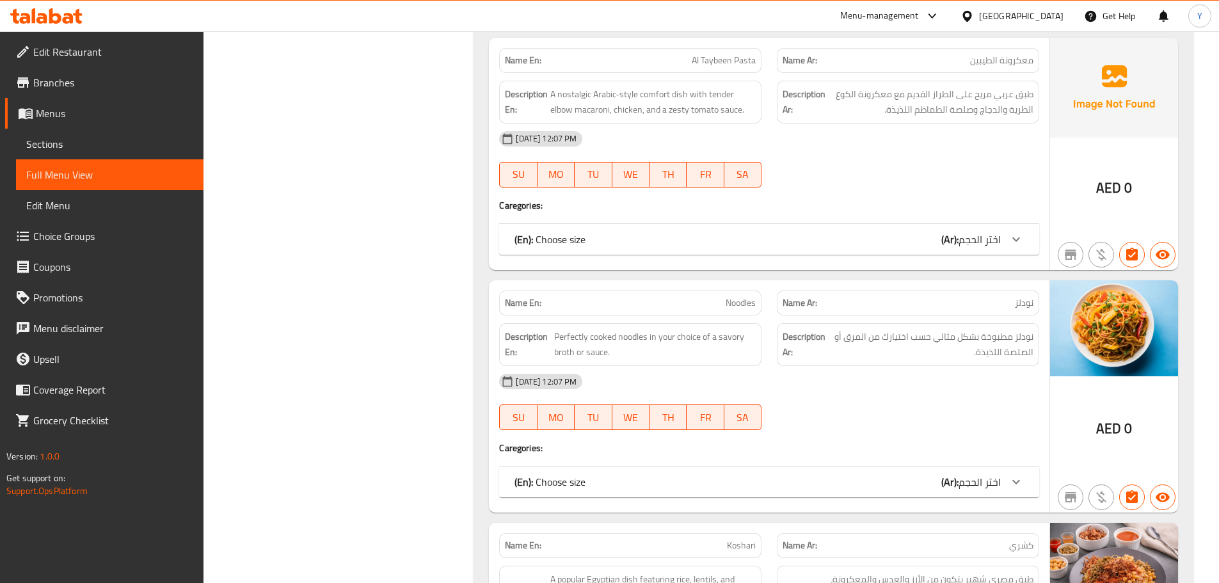
scroll to position [4336, 0]
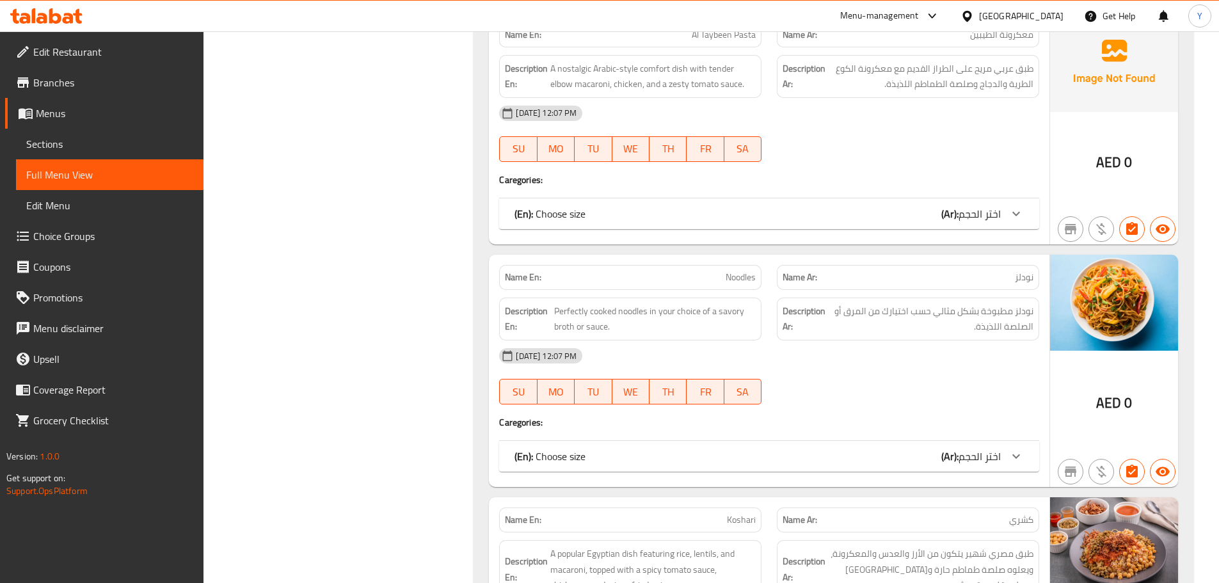
click at [875, 465] on div "(En): Choose size (Ar): اختر الحجم" at bounding box center [769, 456] width 540 height 31
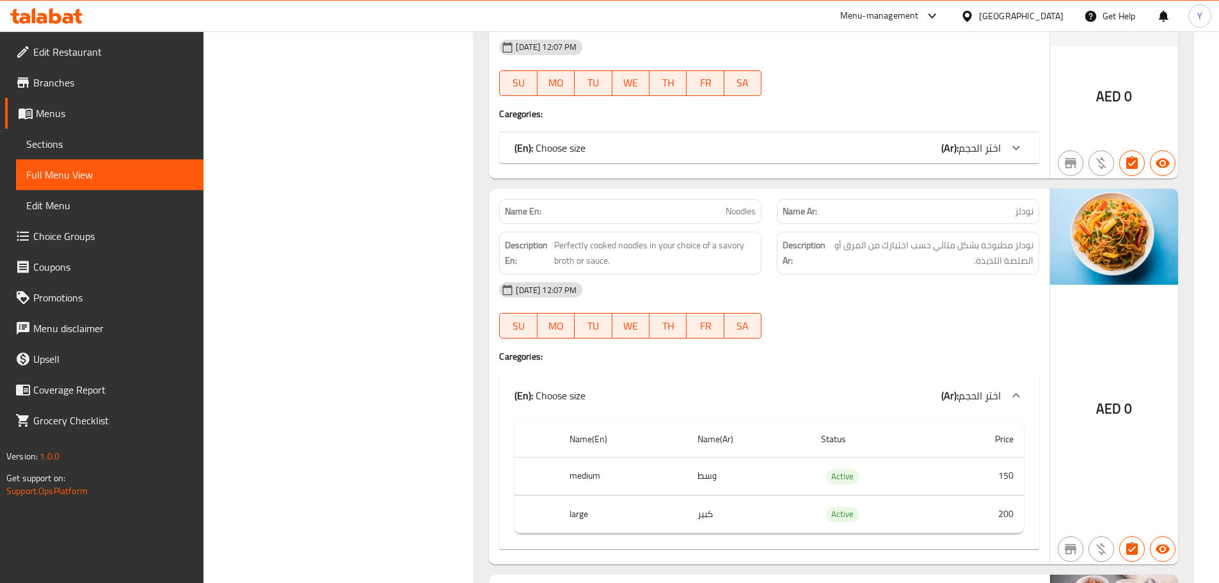
scroll to position [4464, 0]
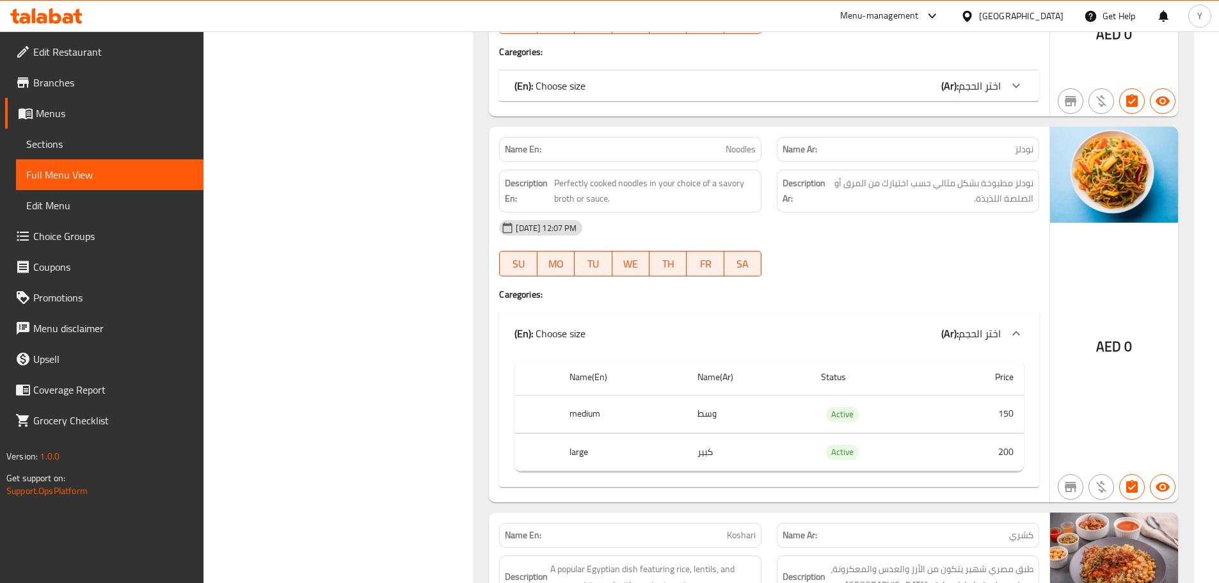
click at [736, 149] on span "Noodles" at bounding box center [741, 149] width 30 height 13
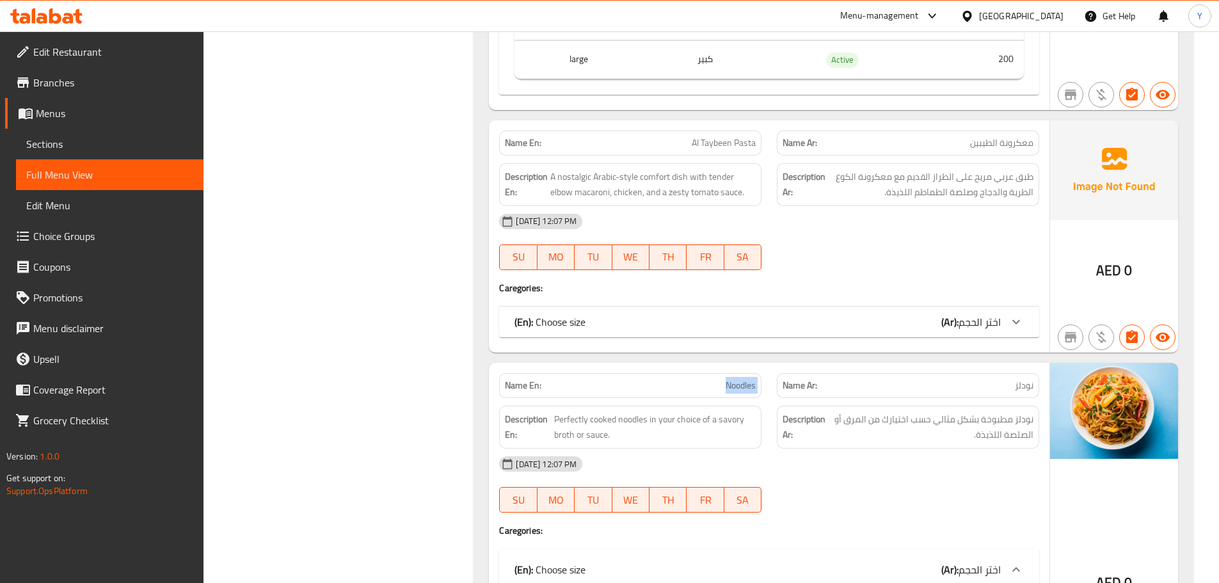
scroll to position [4080, 0]
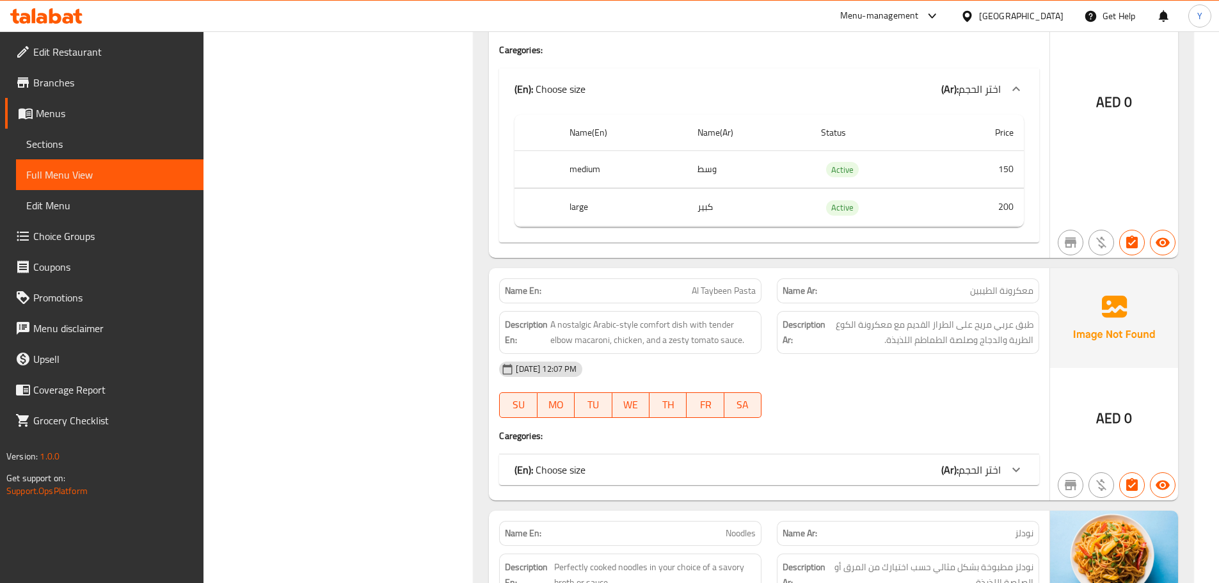
click at [732, 549] on div "Description En: Perfectly cooked noodles in your choice of a savory broth or sa…" at bounding box center [630, 575] width 278 height 58
click at [738, 518] on div "Name En: Noodles" at bounding box center [630, 533] width 278 height 40
click at [738, 522] on div "Name En: Noodles" at bounding box center [630, 533] width 262 height 25
click at [736, 522] on div "Name En: Noodles" at bounding box center [630, 533] width 262 height 25
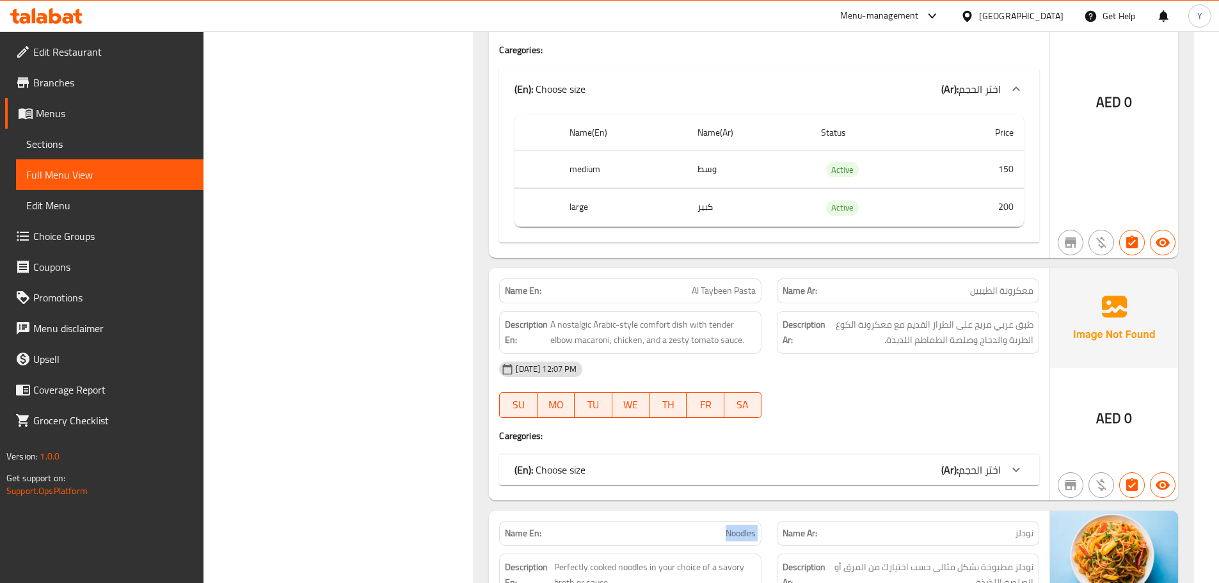
click at [736, 522] on div "Name En: Noodles" at bounding box center [630, 533] width 262 height 25
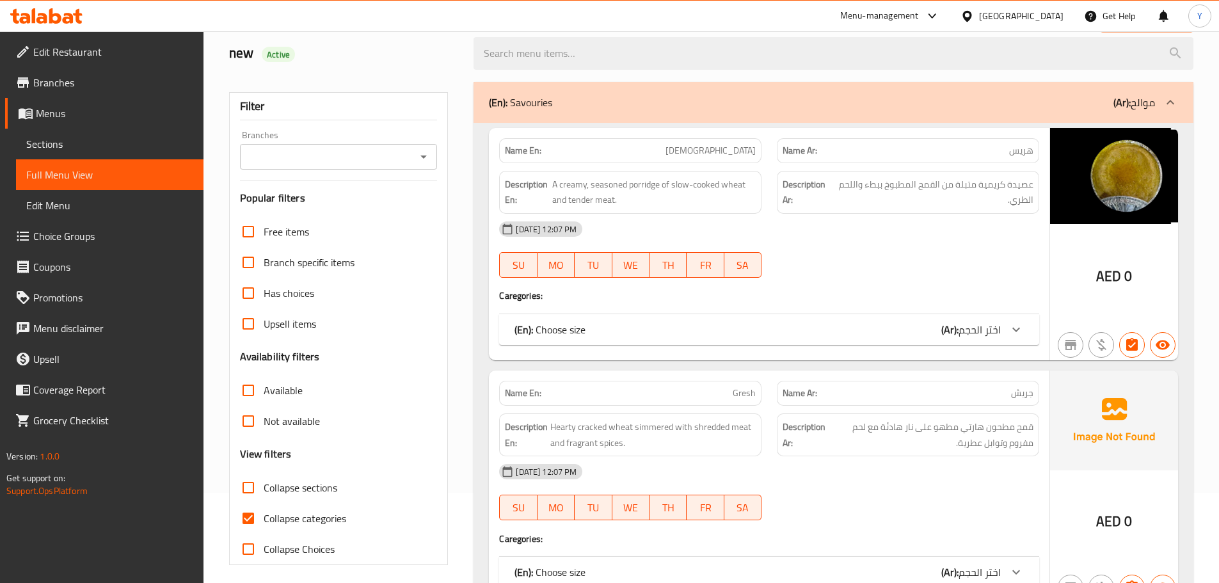
scroll to position [256, 0]
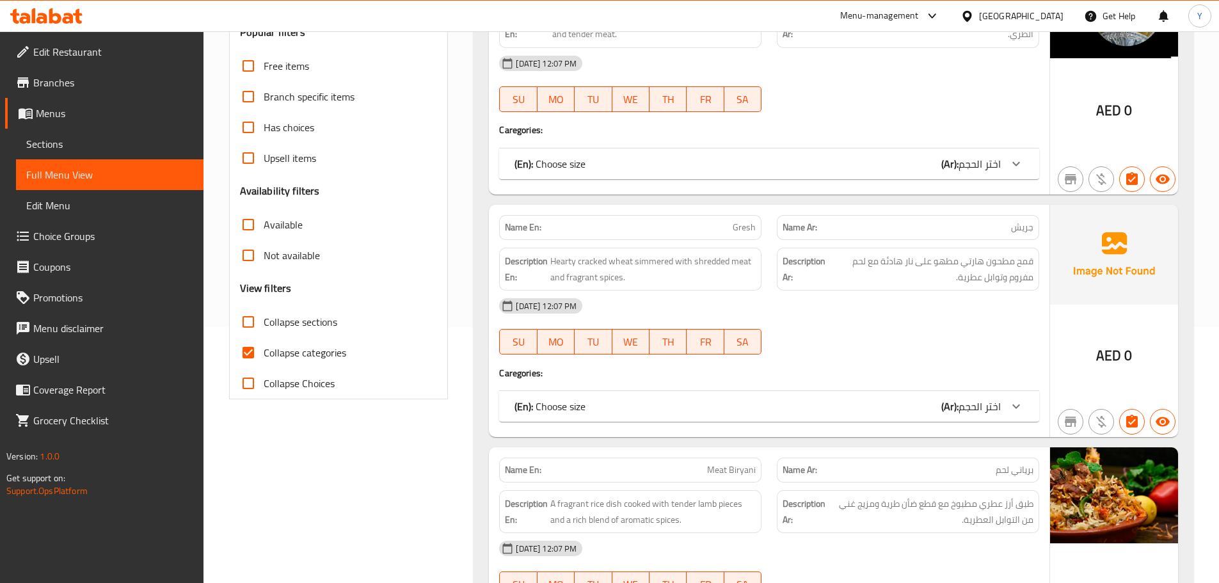
click at [262, 342] on input "Collapse categories" at bounding box center [248, 352] width 31 height 31
checkbox input "false"
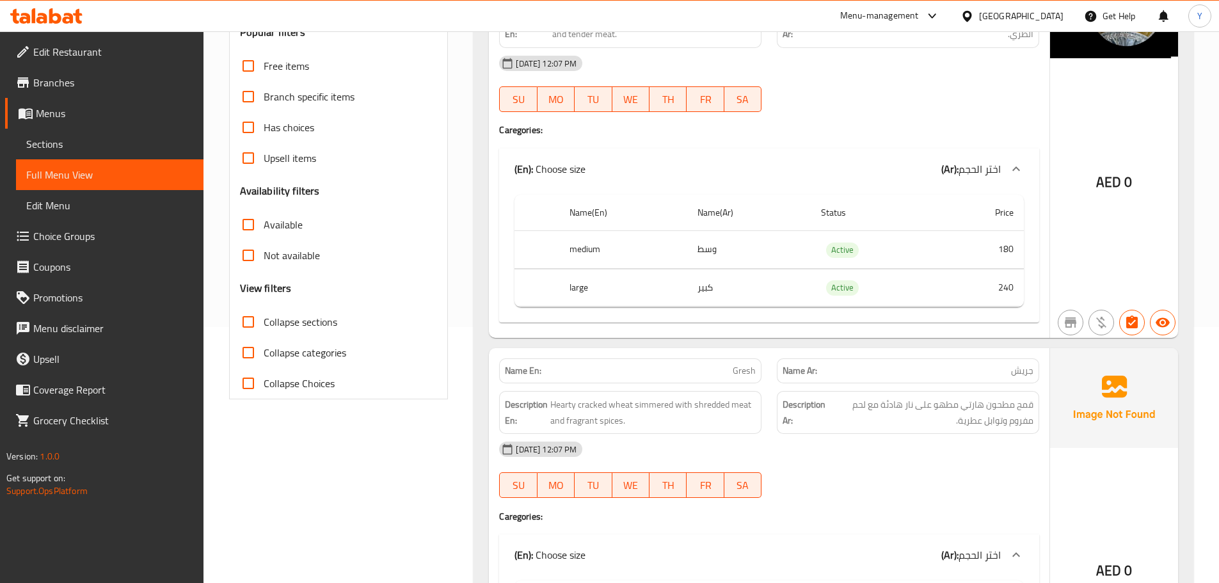
scroll to position [0, 0]
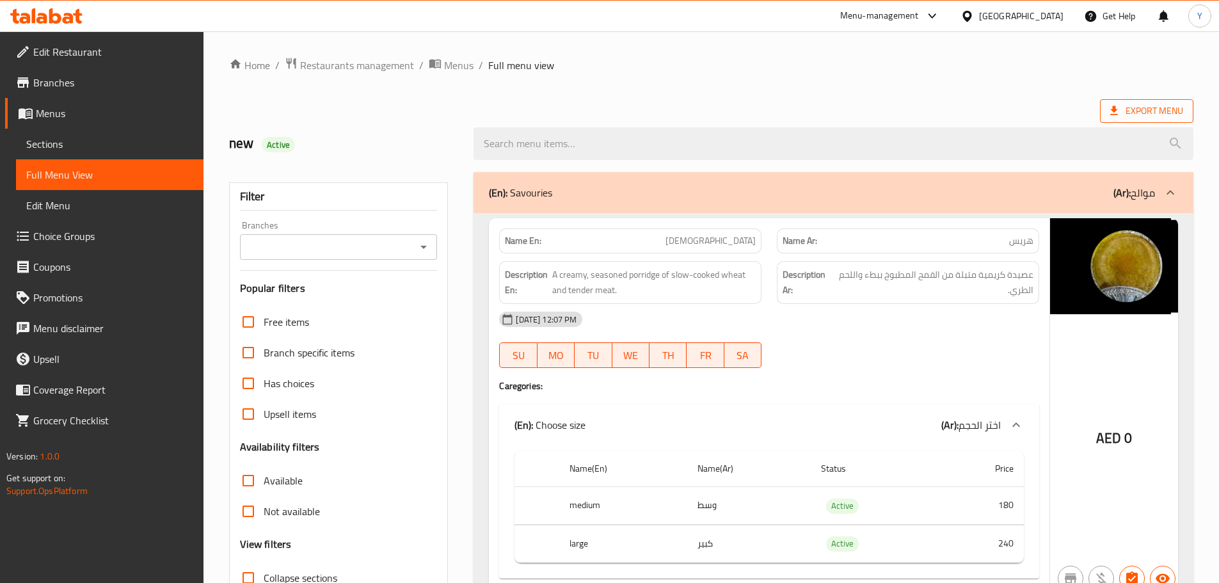
click at [1155, 106] on span "Export Menu" at bounding box center [1146, 111] width 73 height 16
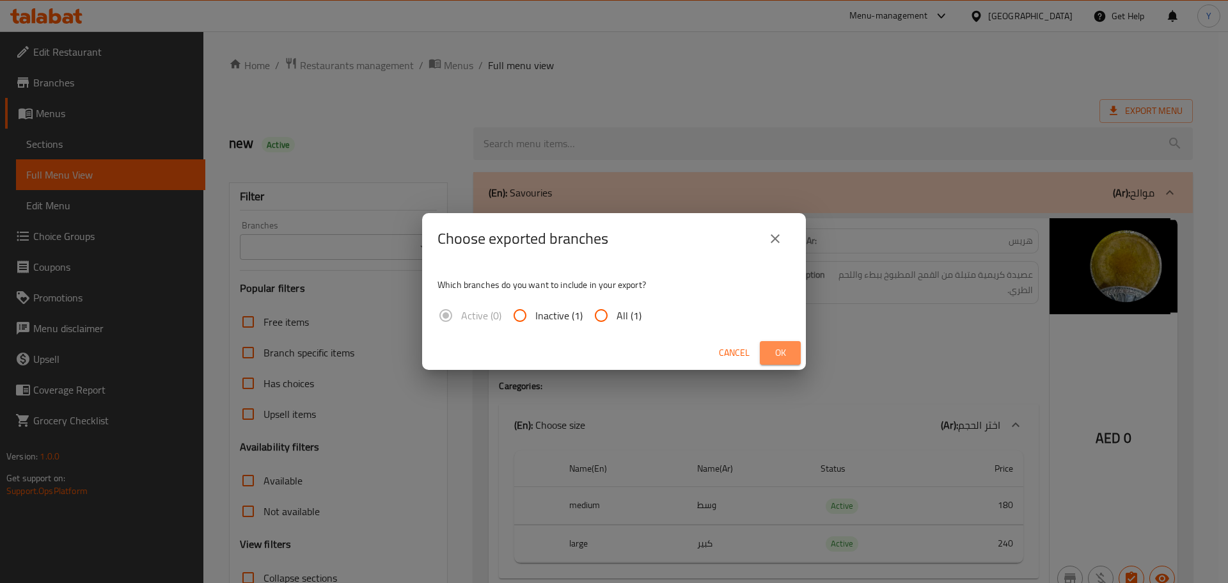
click at [769, 360] on button "Ok" at bounding box center [780, 353] width 41 height 24
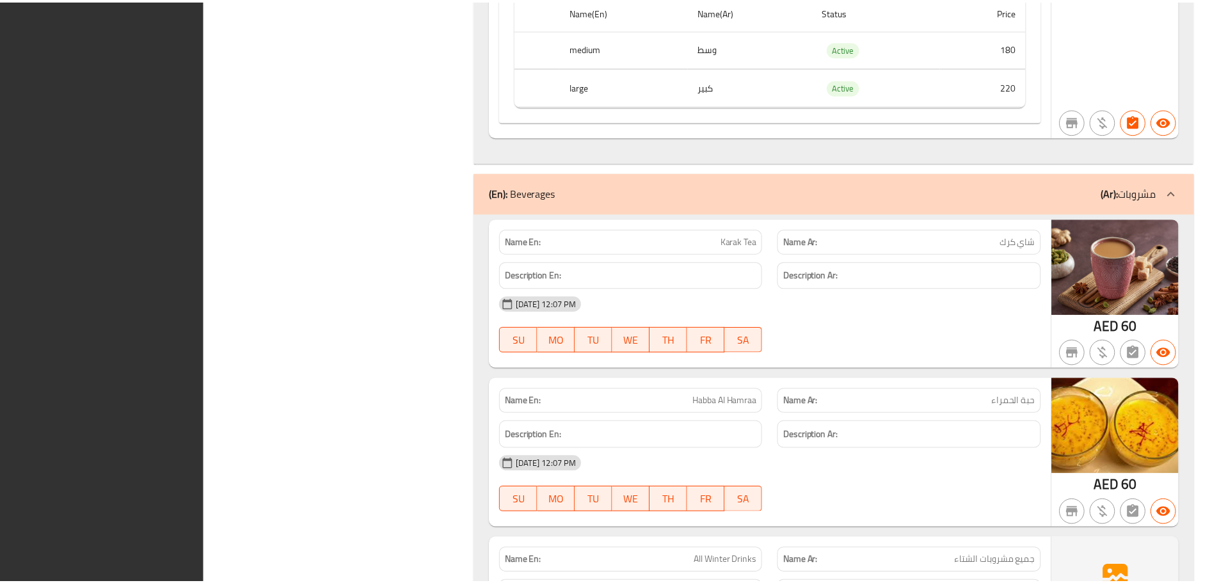
scroll to position [11059, 0]
